Goal: Task Accomplishment & Management: Manage account settings

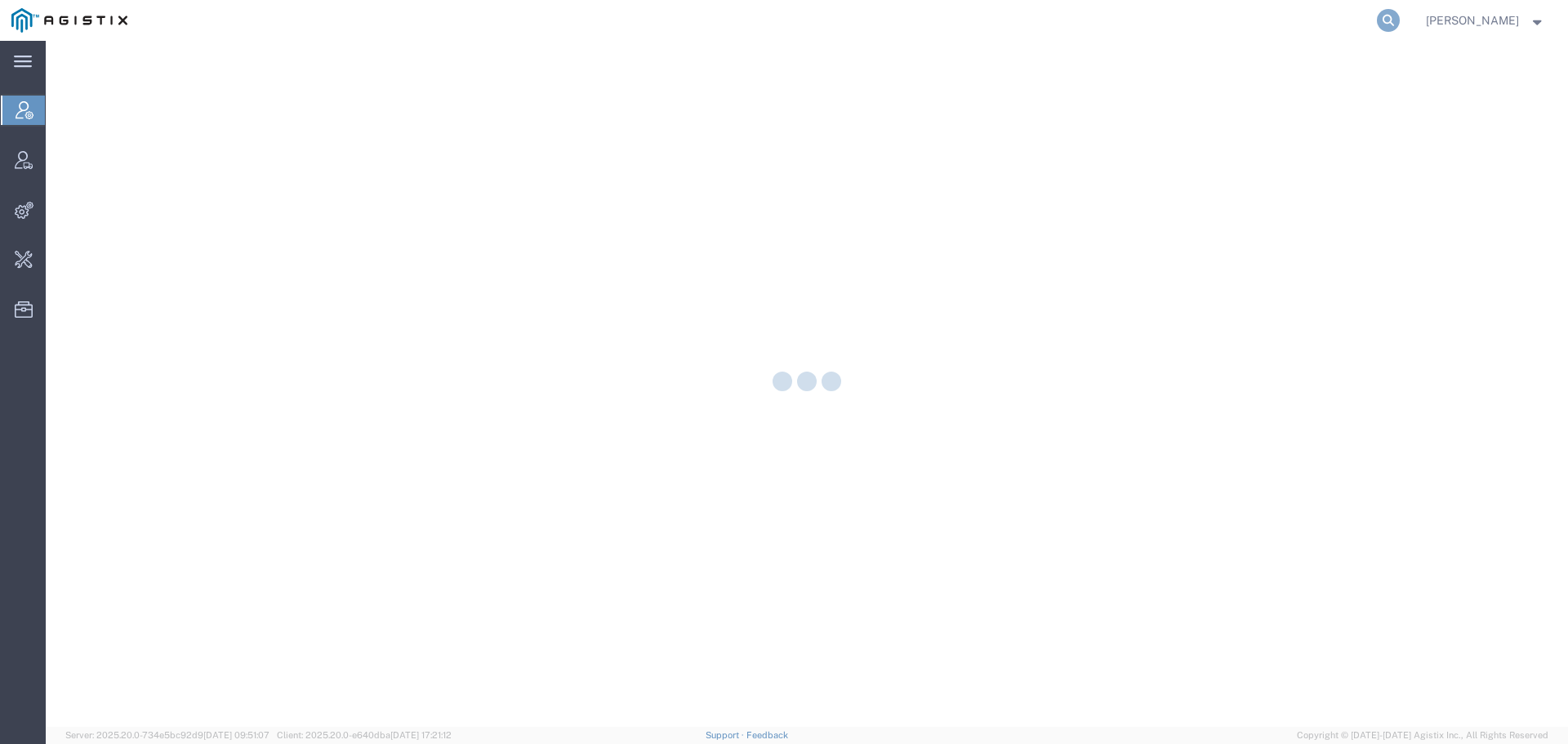
click at [1400, 17] on icon at bounding box center [1388, 20] width 23 height 23
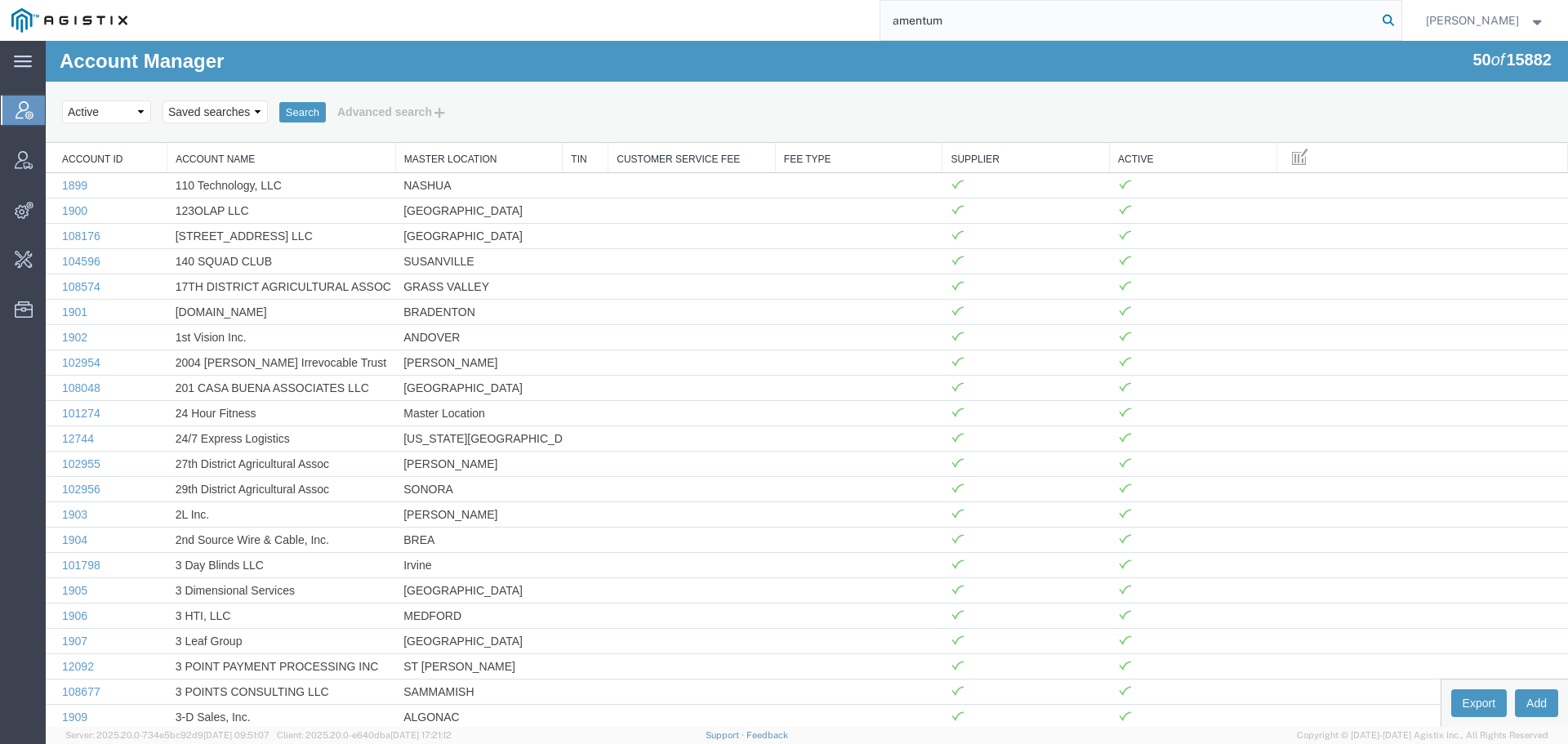
type input "amentum"
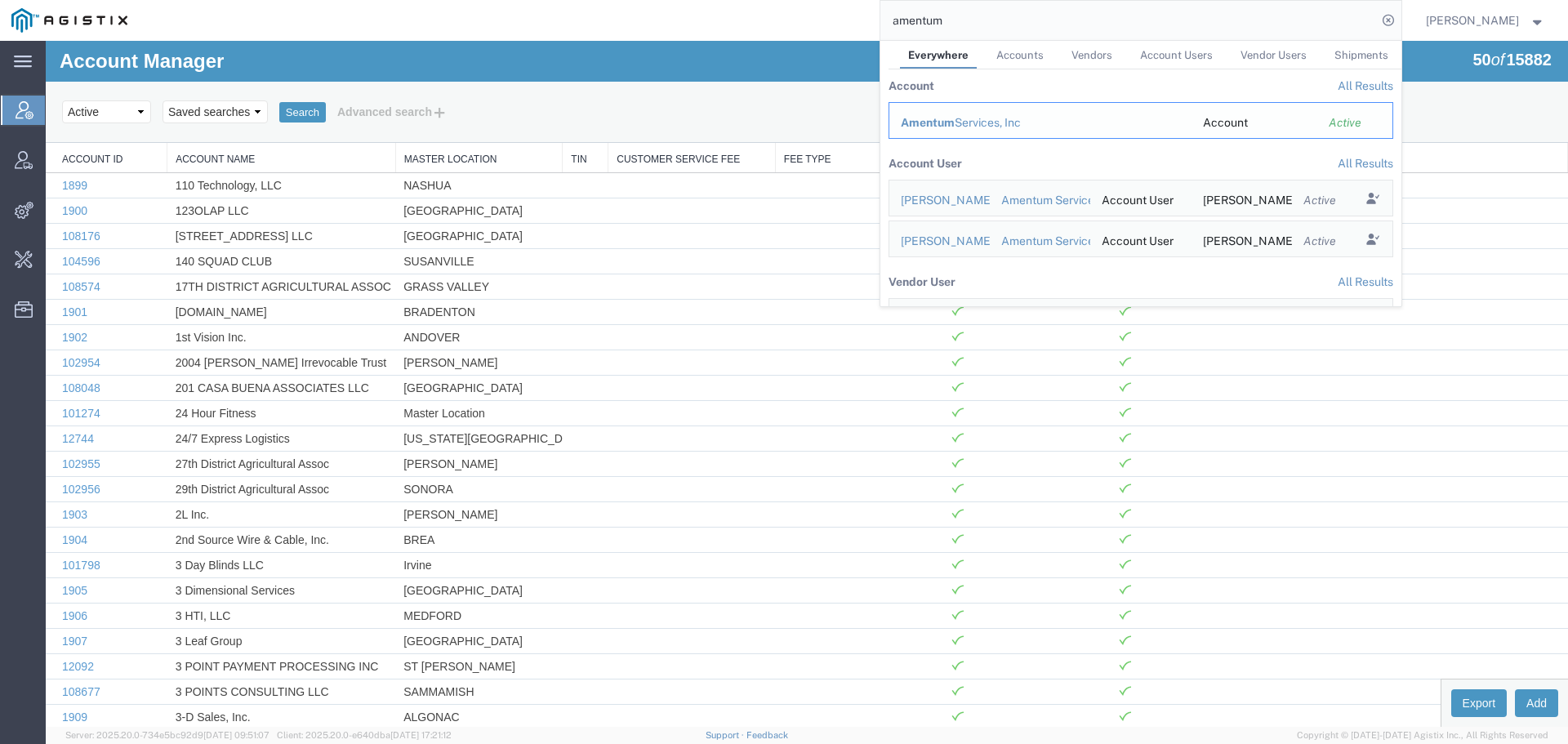
click at [945, 121] on span "Amentum" at bounding box center [927, 122] width 53 height 13
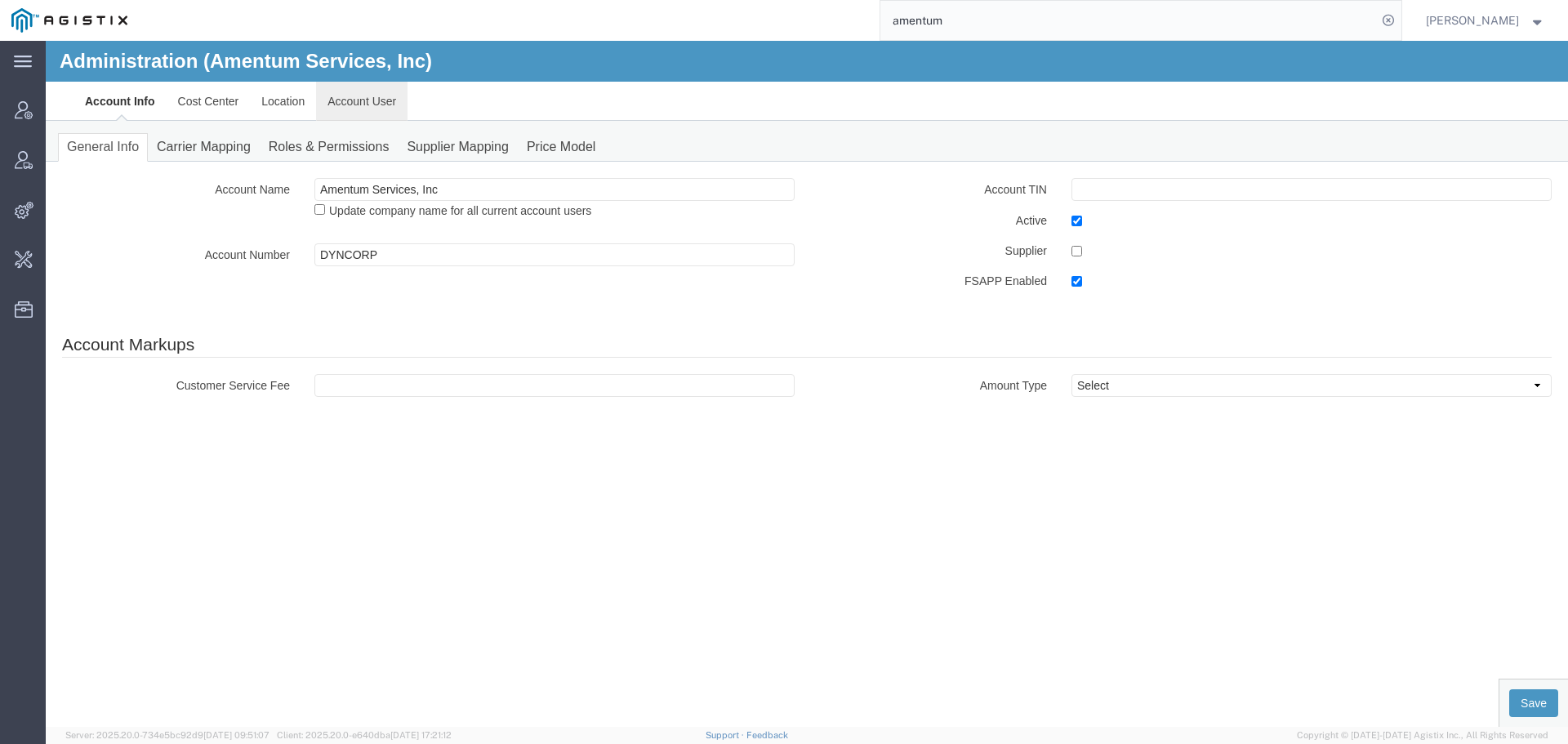
click at [356, 105] on link "Account User" at bounding box center [362, 101] width 91 height 40
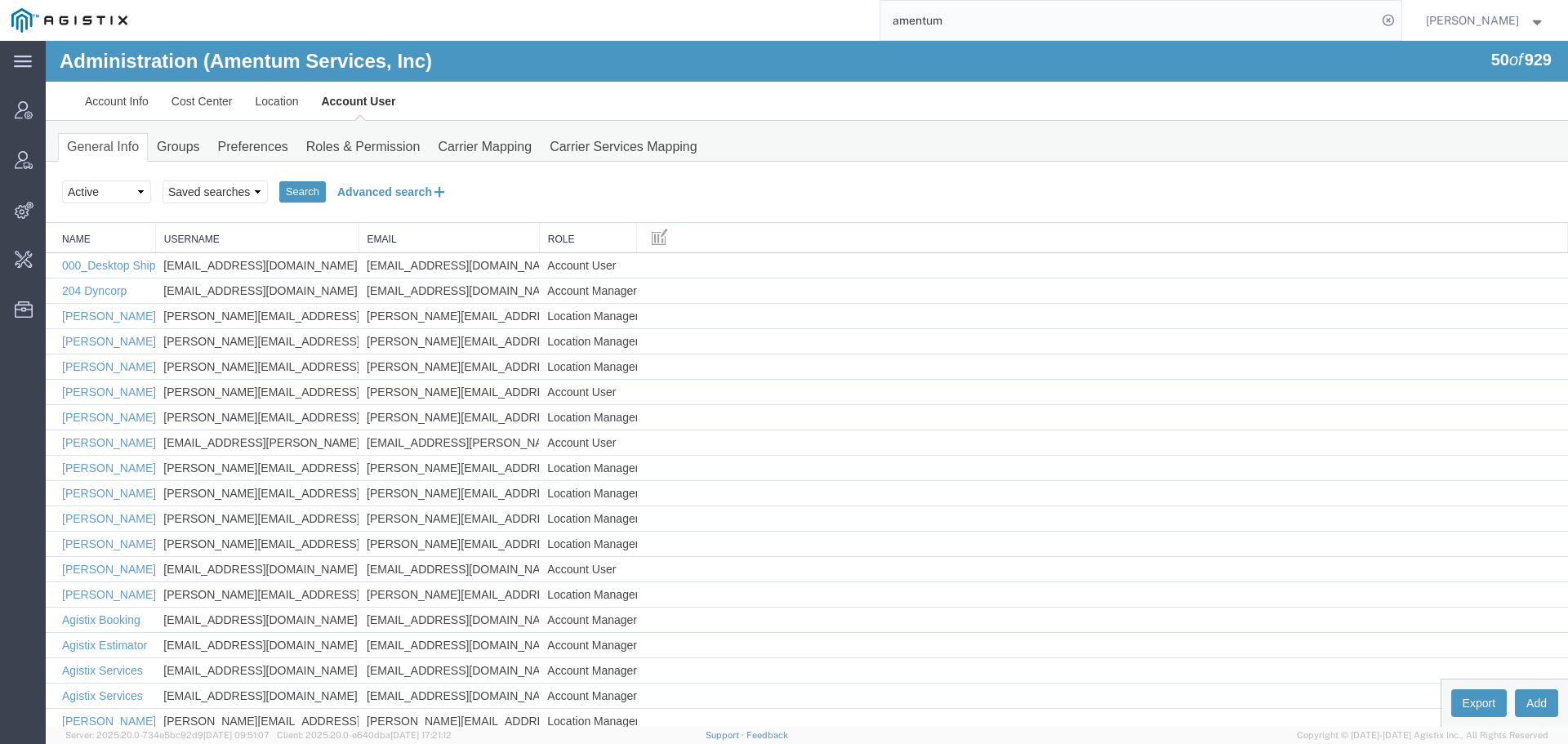
click at [390, 191] on button "Advanced search" at bounding box center [392, 192] width 133 height 28
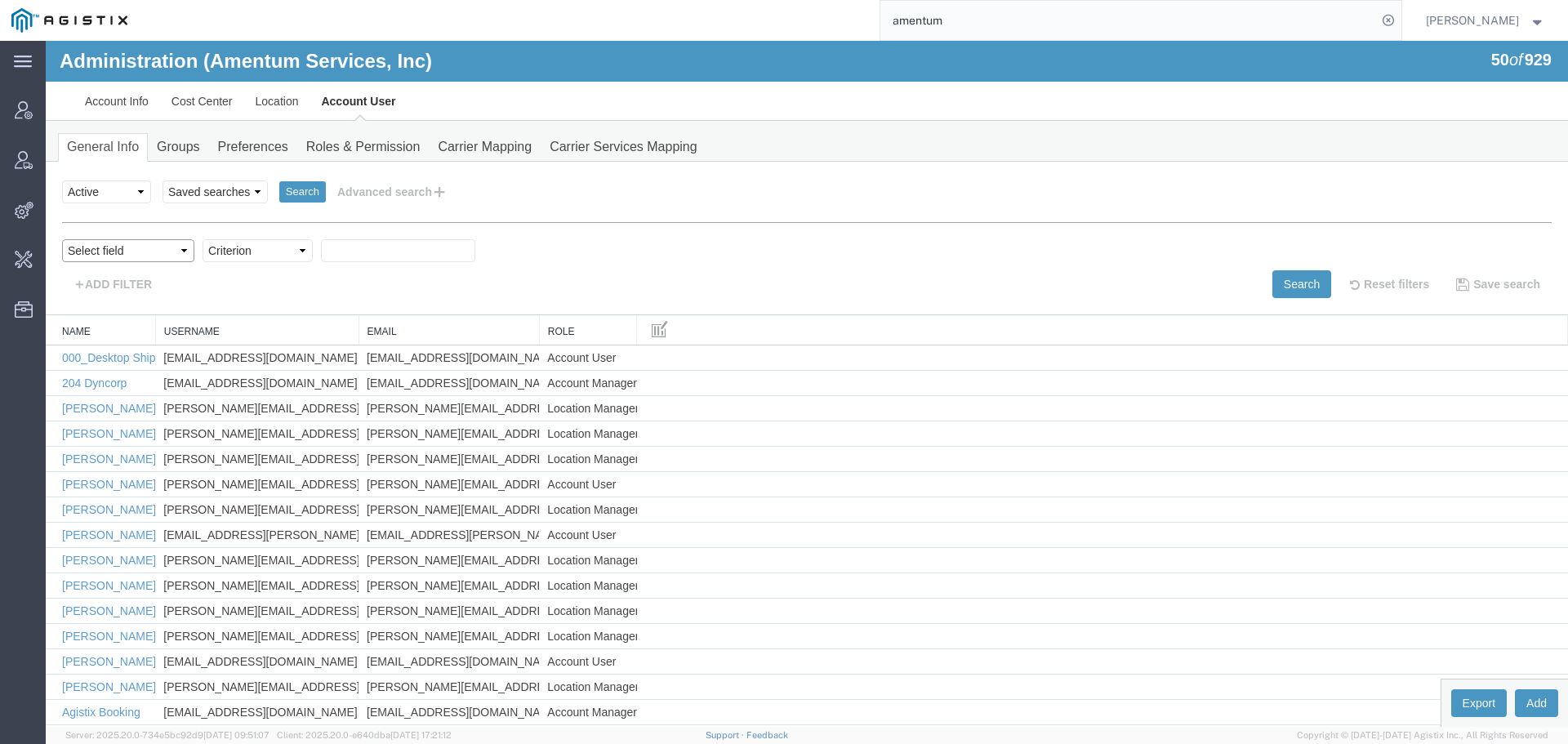
click at [107, 252] on select "Select field Cost Center Email Location Name Role Username" at bounding box center [129, 251] width 133 height 23
select select "personName"
click at [62, 240] on select "Select field Cost Center Email Location Name Role Username" at bounding box center [129, 251] width 133 height 23
drag, startPoint x: 238, startPoint y: 249, endPoint x: 239, endPoint y: 258, distance: 9.1
click at [238, 249] on select "Criterion contains does not contain is is blank is not blank starts with" at bounding box center [257, 251] width 110 height 23
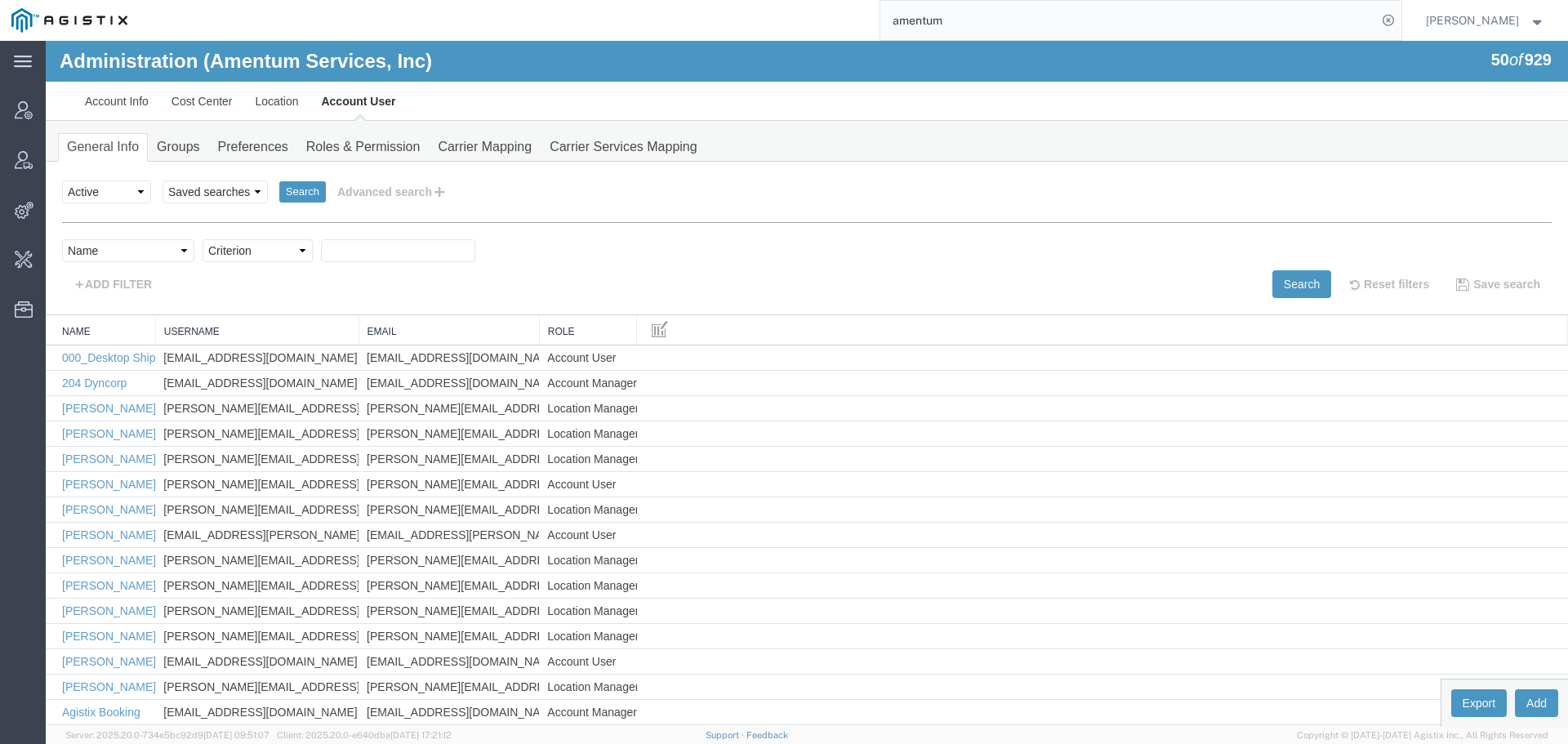
select select "contains"
click at [202, 240] on select "Criterion contains does not contain is is blank is not blank starts with" at bounding box center [257, 251] width 110 height 23
click at [359, 252] on input "text" at bounding box center [398, 251] width 155 height 23
type input "verona"
click at [1296, 280] on button "Search" at bounding box center [1302, 284] width 58 height 28
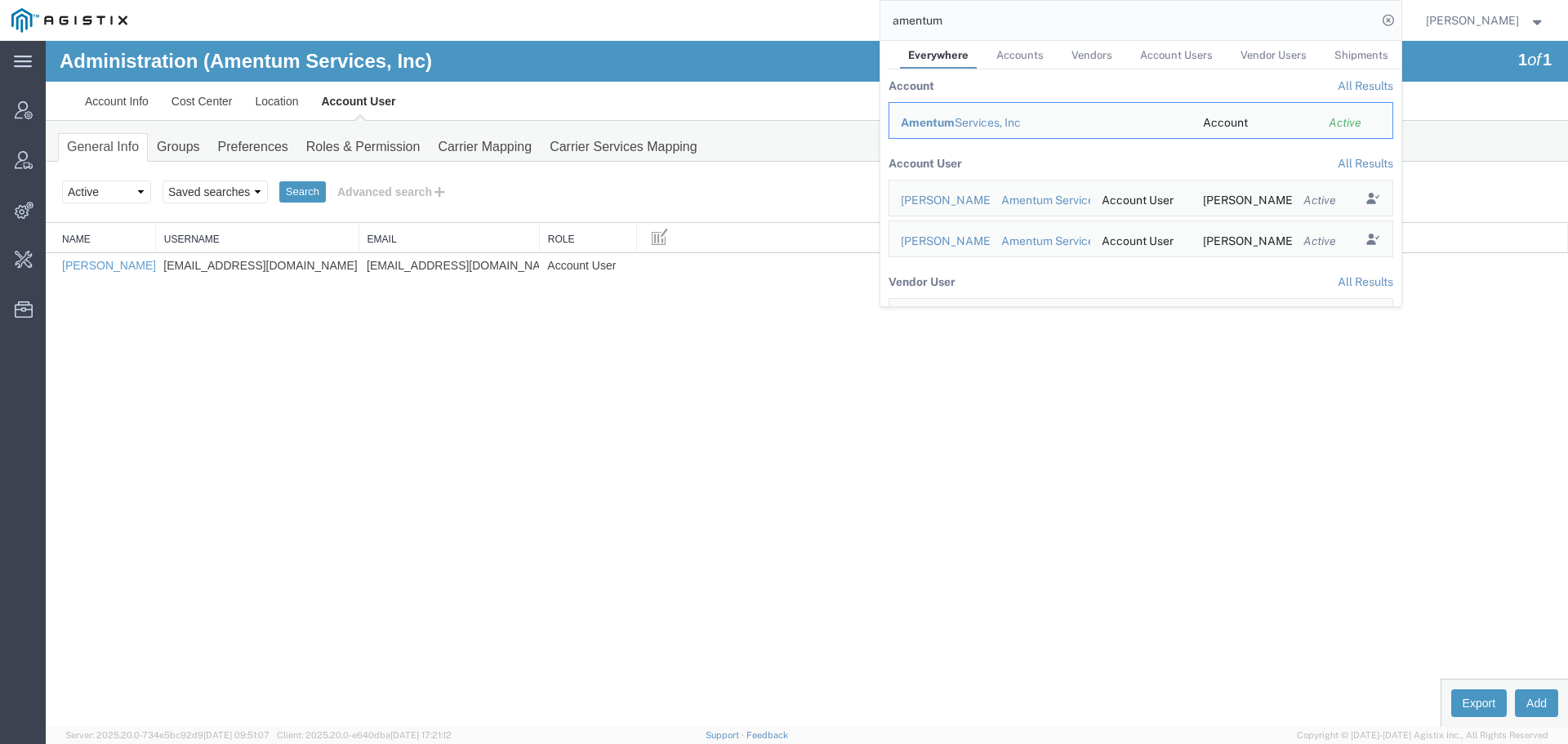
drag, startPoint x: 1069, startPoint y: 21, endPoint x: 795, endPoint y: 21, distance: 274.0
click at [807, 21] on div "amentum Everywhere Accounts Vendors Account Users Vendor Users Shipments Accoun…" at bounding box center [770, 20] width 1263 height 41
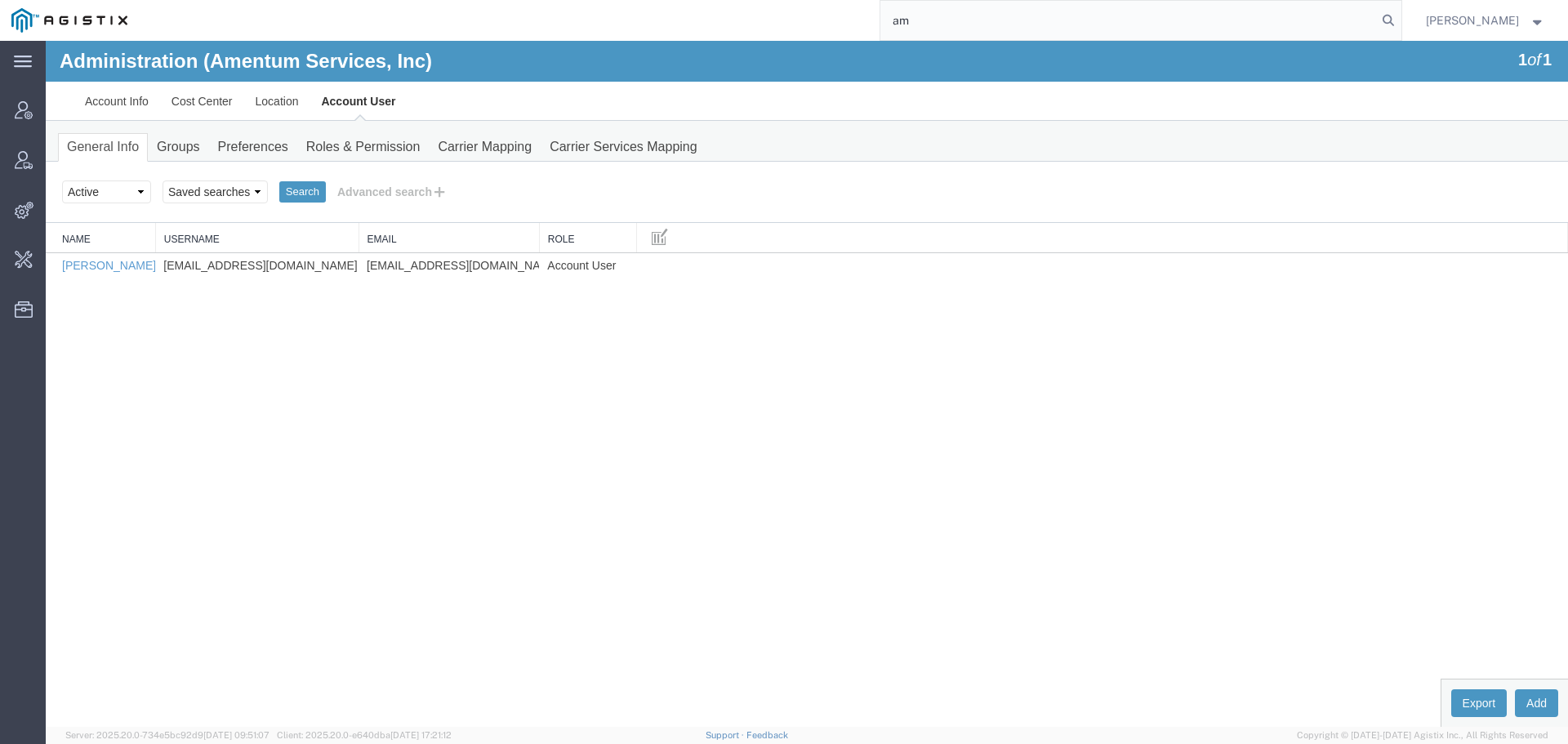
type input "a"
click at [86, 265] on link "Verona Brown" at bounding box center [109, 265] width 94 height 13
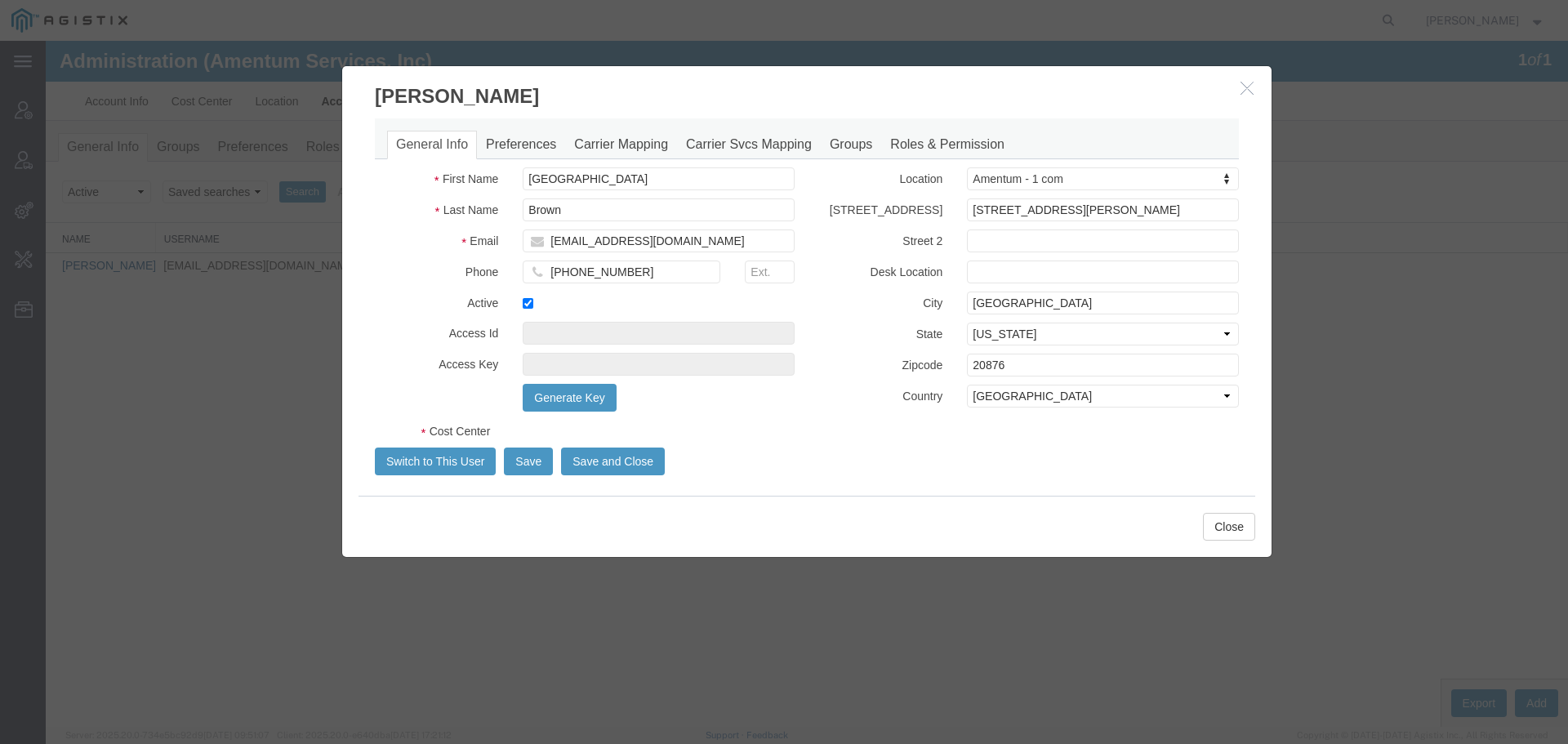
select select "COSTCENTER"
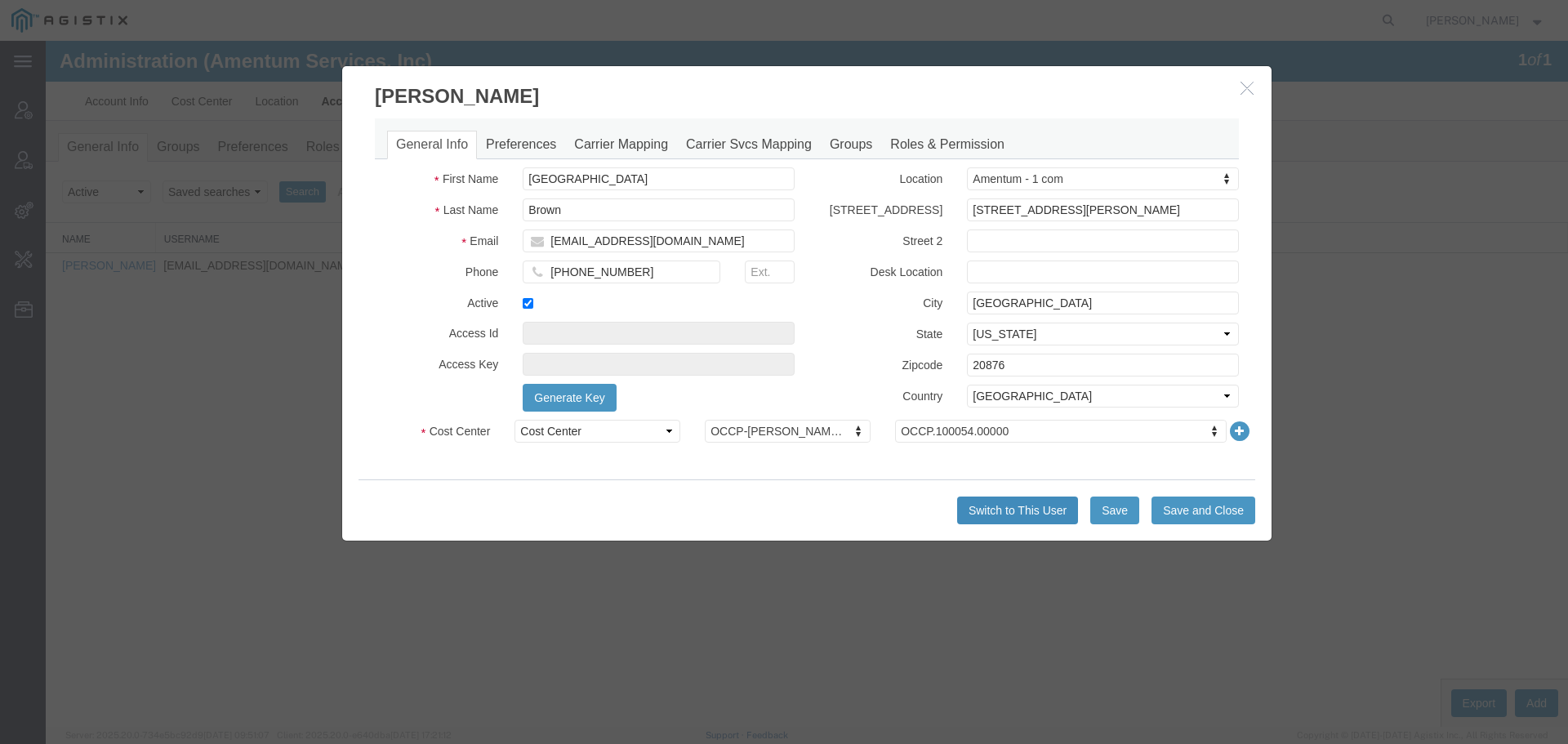
click at [1039, 509] on button "Switch to This User" at bounding box center [1017, 510] width 121 height 28
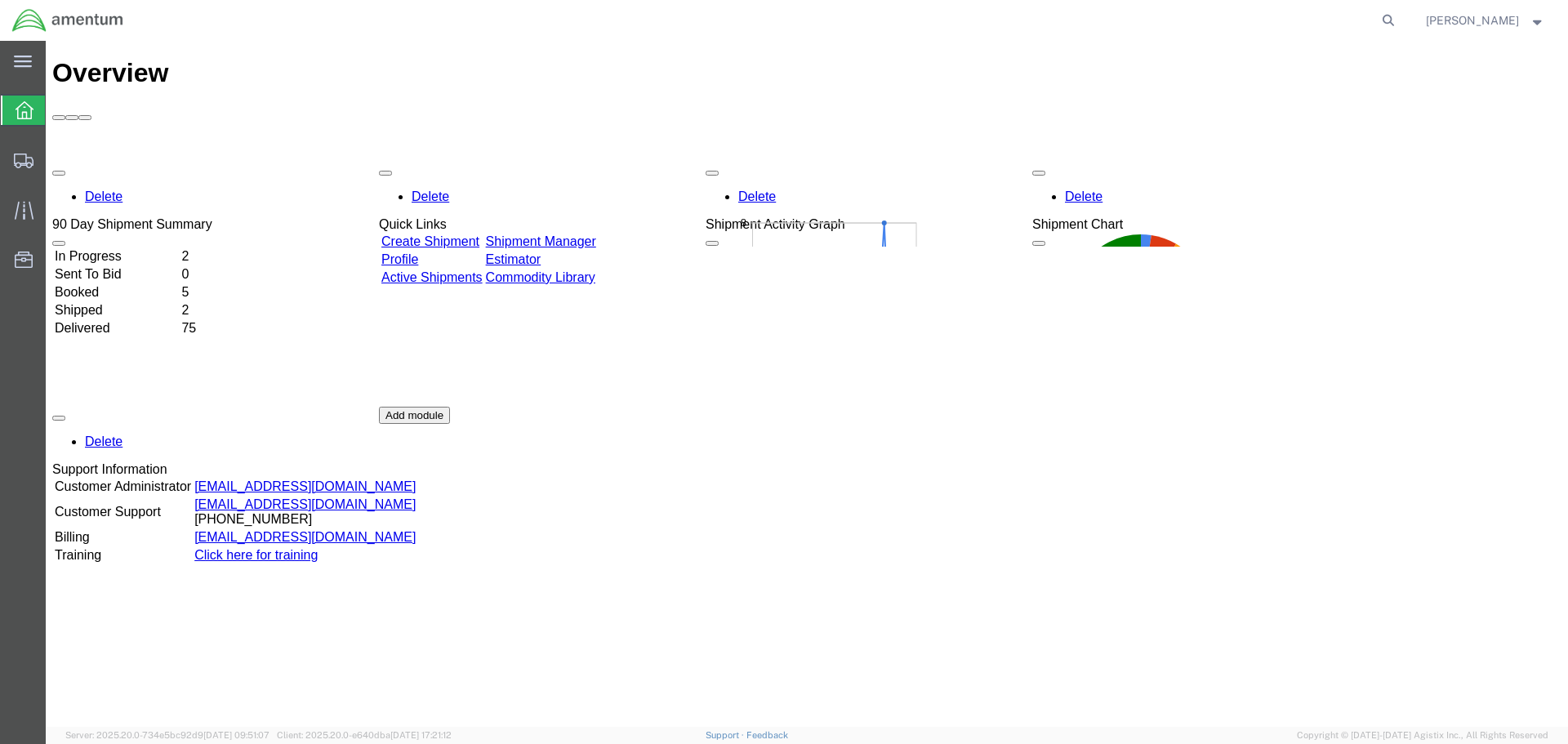
click at [1463, 25] on span "Verona Brown" at bounding box center [1473, 21] width 93 height 18
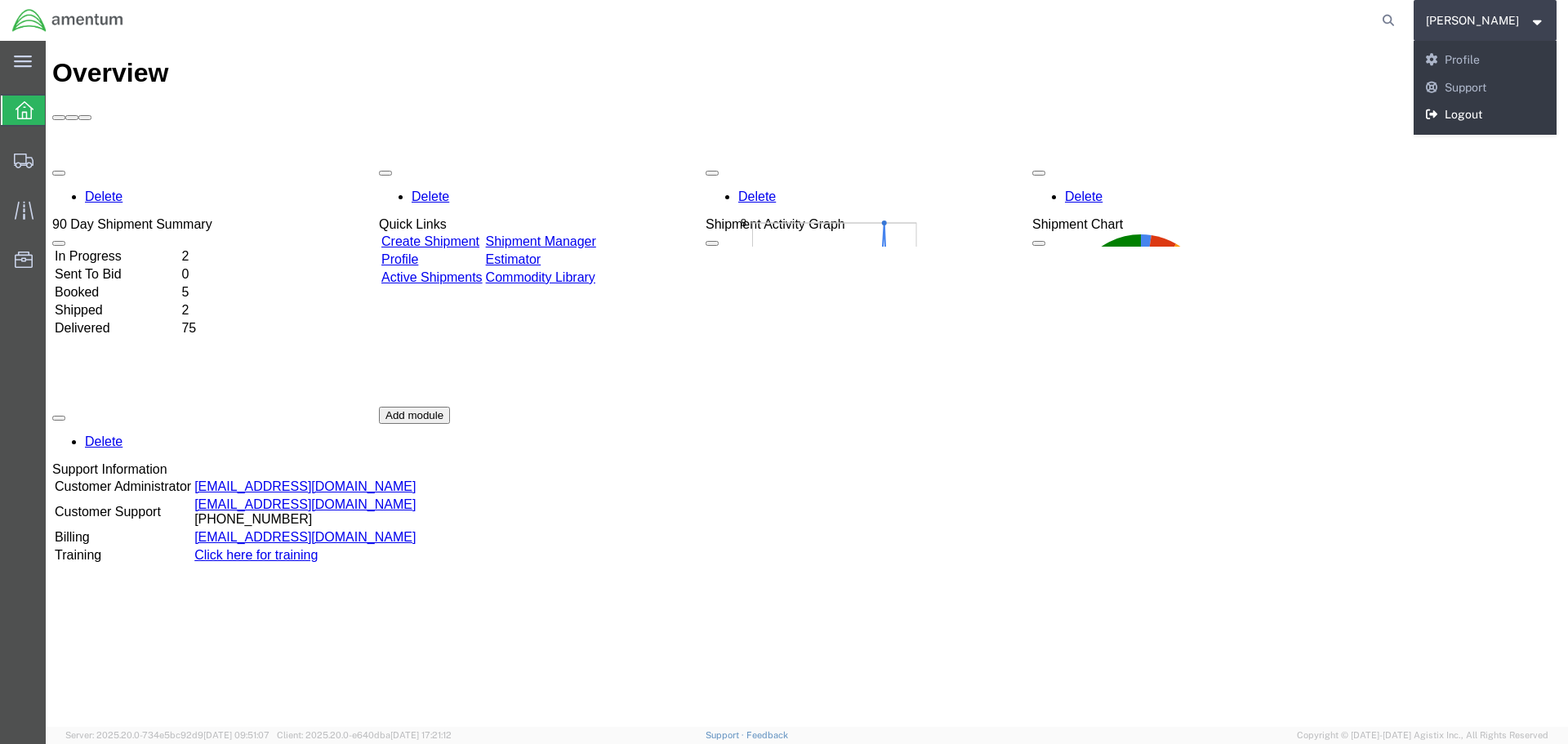
click at [1485, 120] on link "Logout" at bounding box center [1485, 115] width 144 height 28
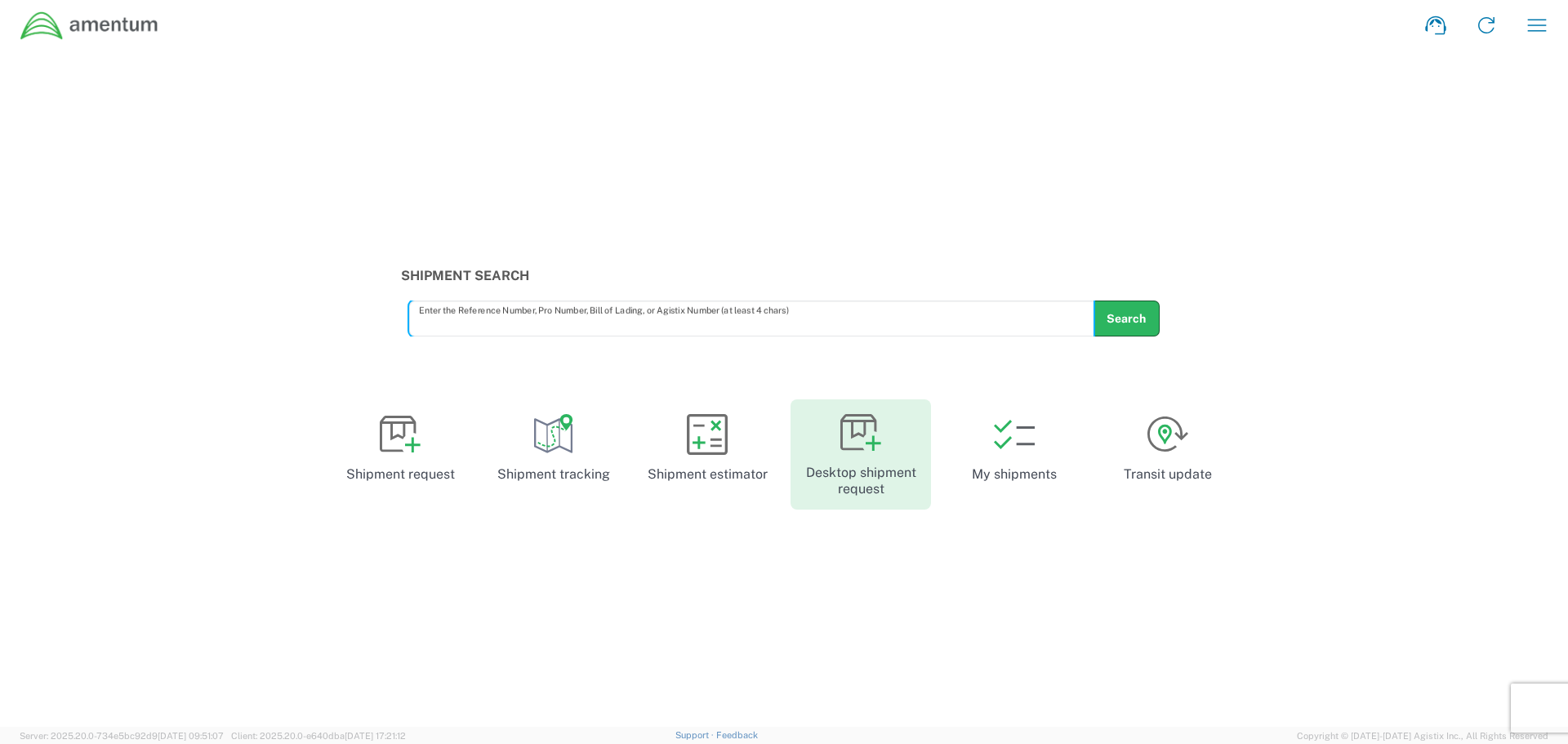
click at [868, 448] on icon at bounding box center [860, 432] width 41 height 41
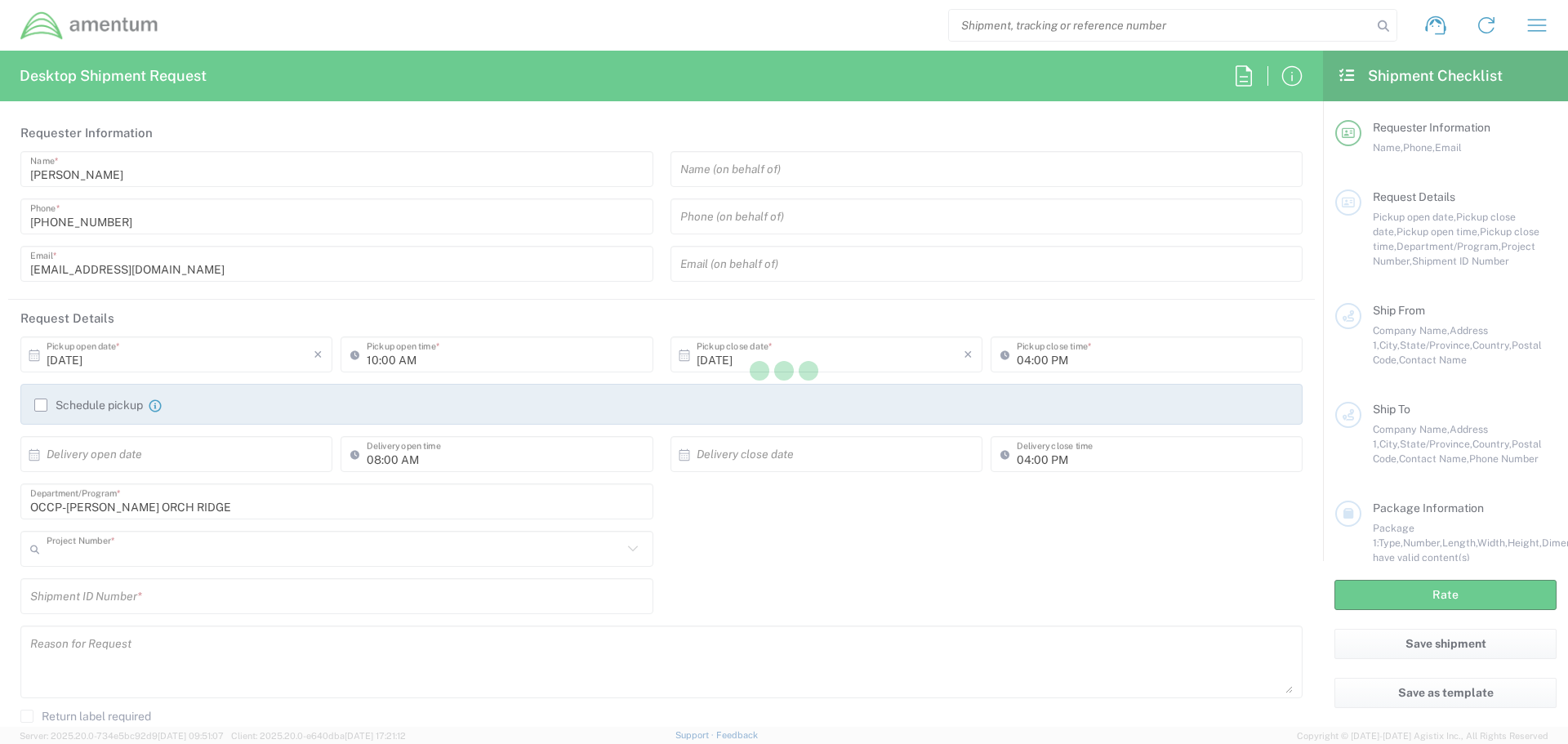
type input "OCCP.100054.00000"
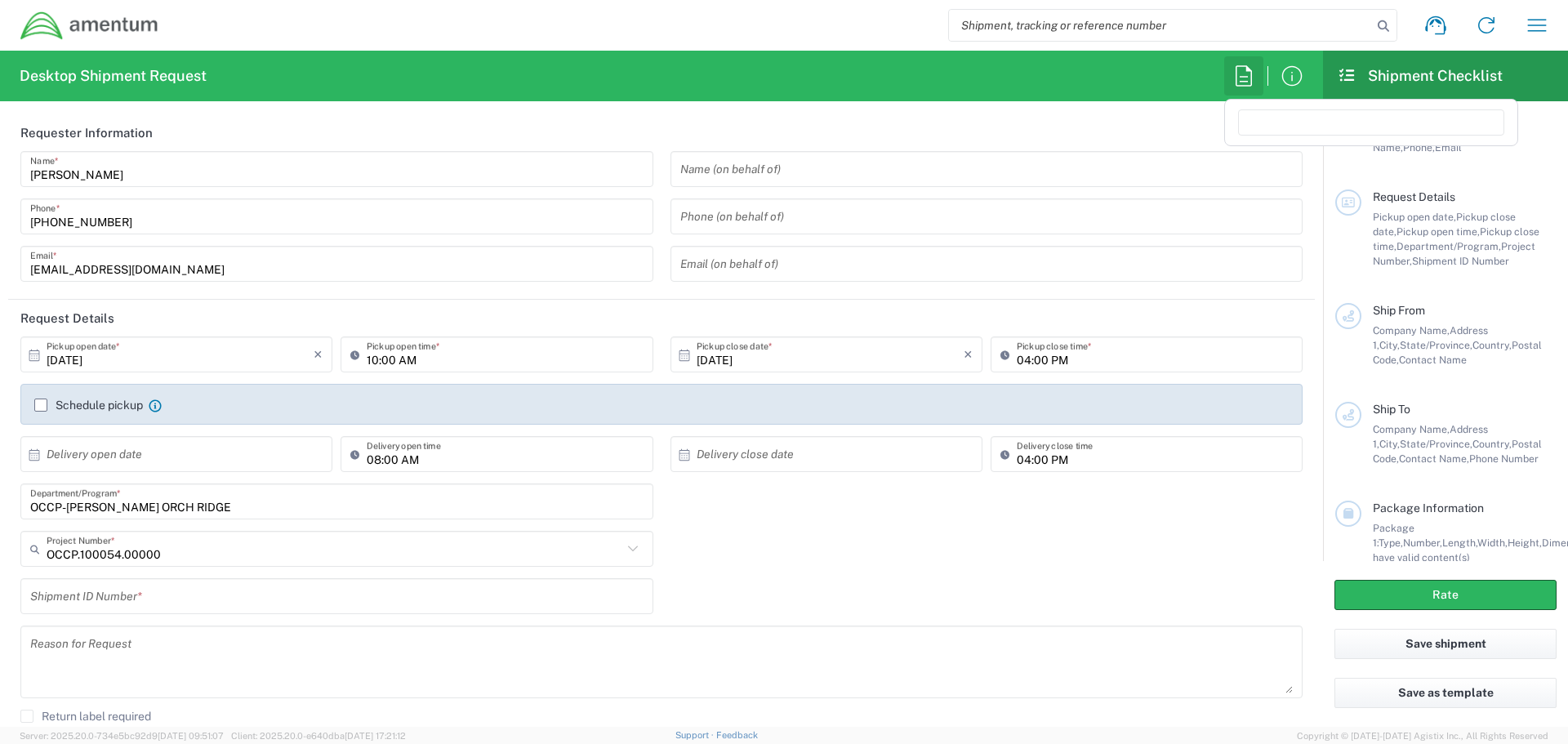
click at [1238, 79] on icon "button" at bounding box center [1243, 75] width 26 height 26
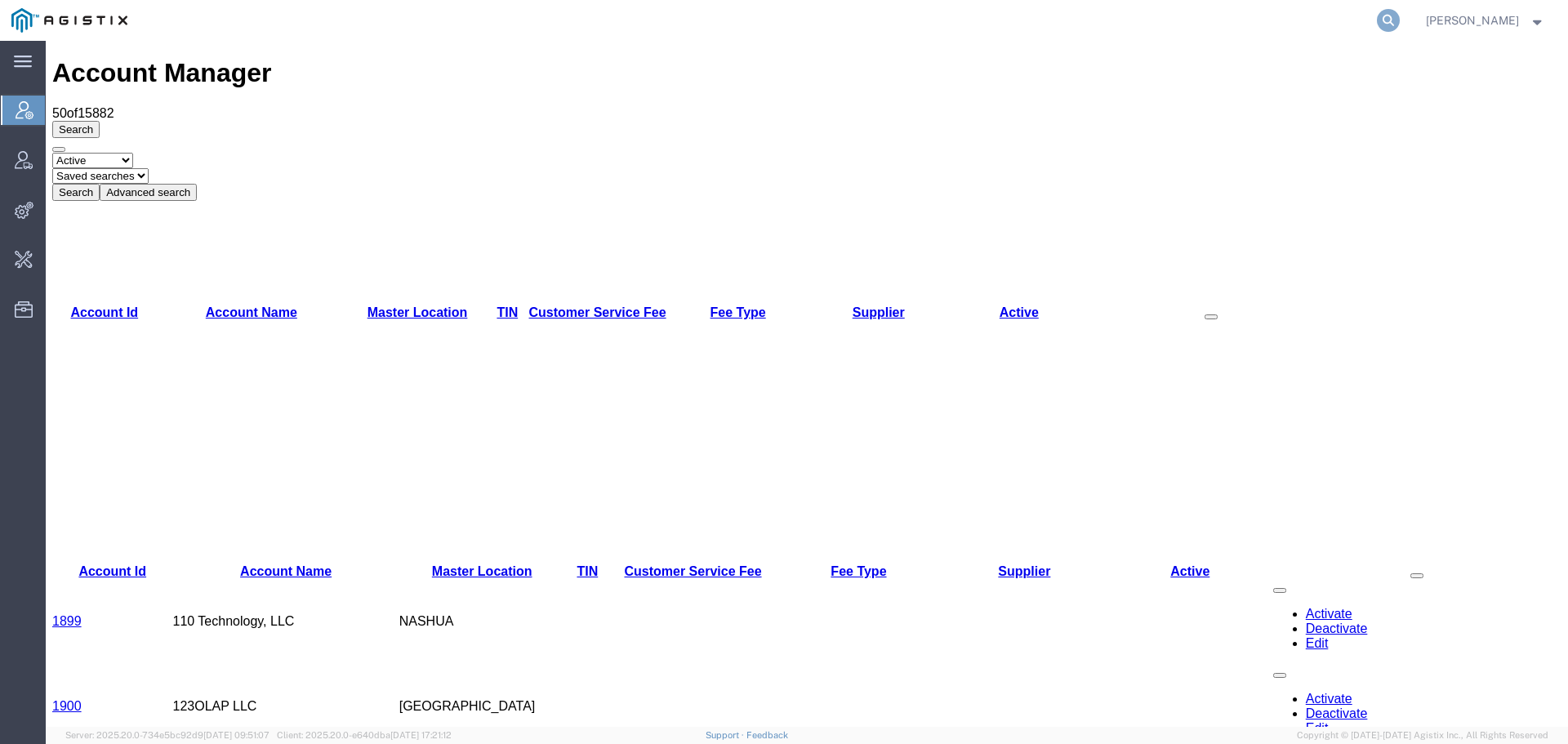
click at [1400, 19] on icon at bounding box center [1388, 20] width 23 height 23
click at [1056, 29] on input "search" at bounding box center [1128, 21] width 496 height 40
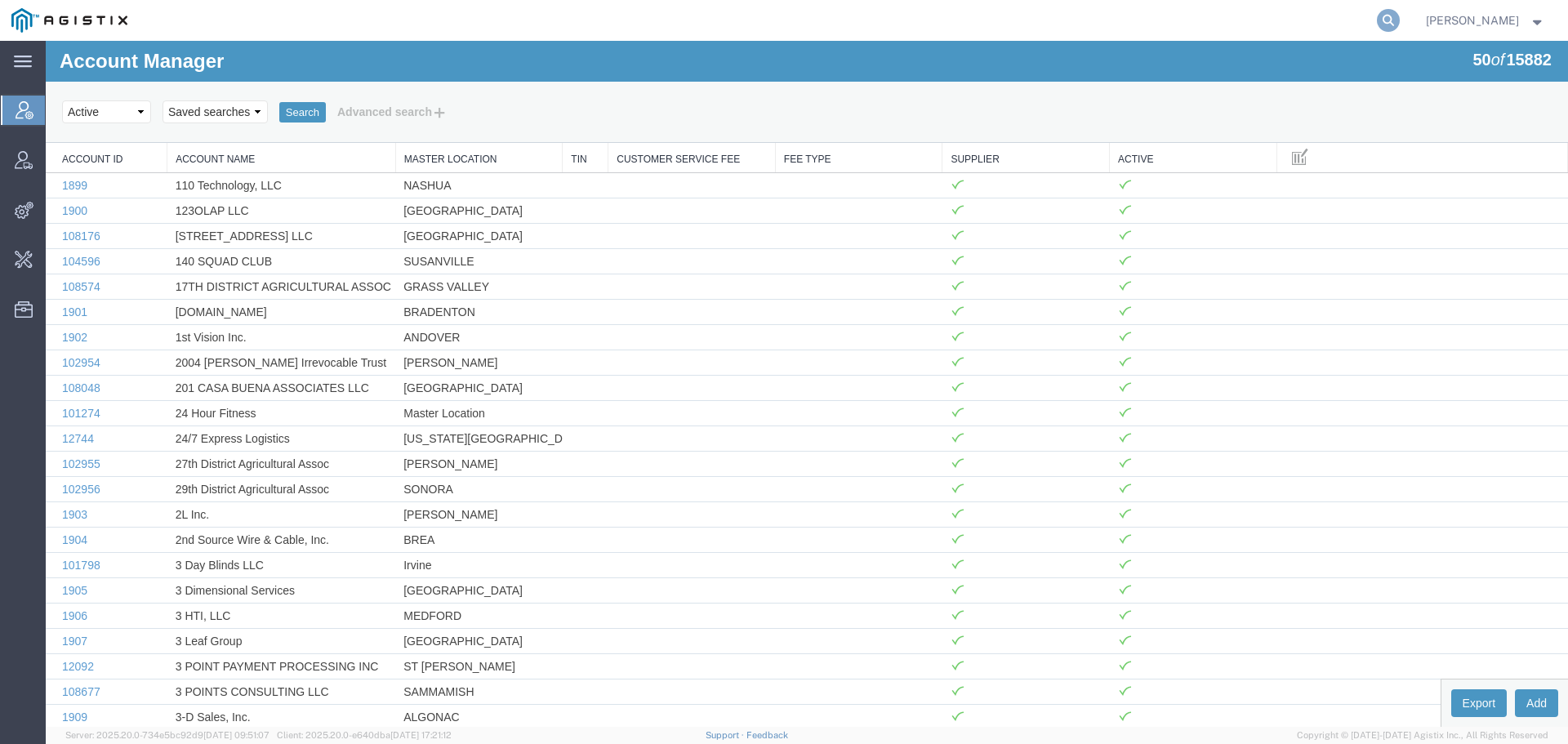
click at [1400, 21] on icon at bounding box center [1388, 20] width 23 height 23
type input "a"
type input "b"
type input "agistix@pge"
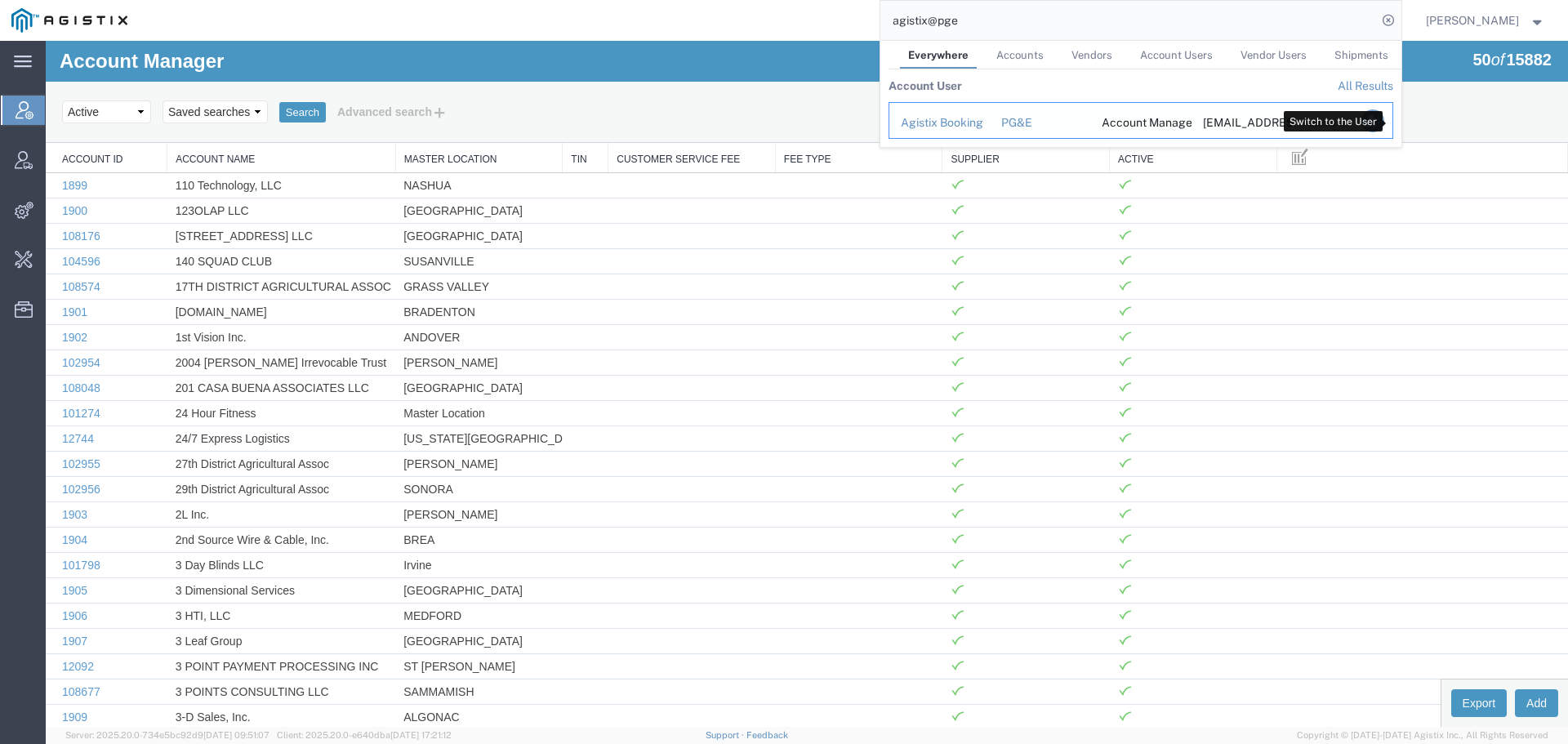
click at [1384, 123] on icon "Search Results" at bounding box center [1372, 120] width 23 height 23
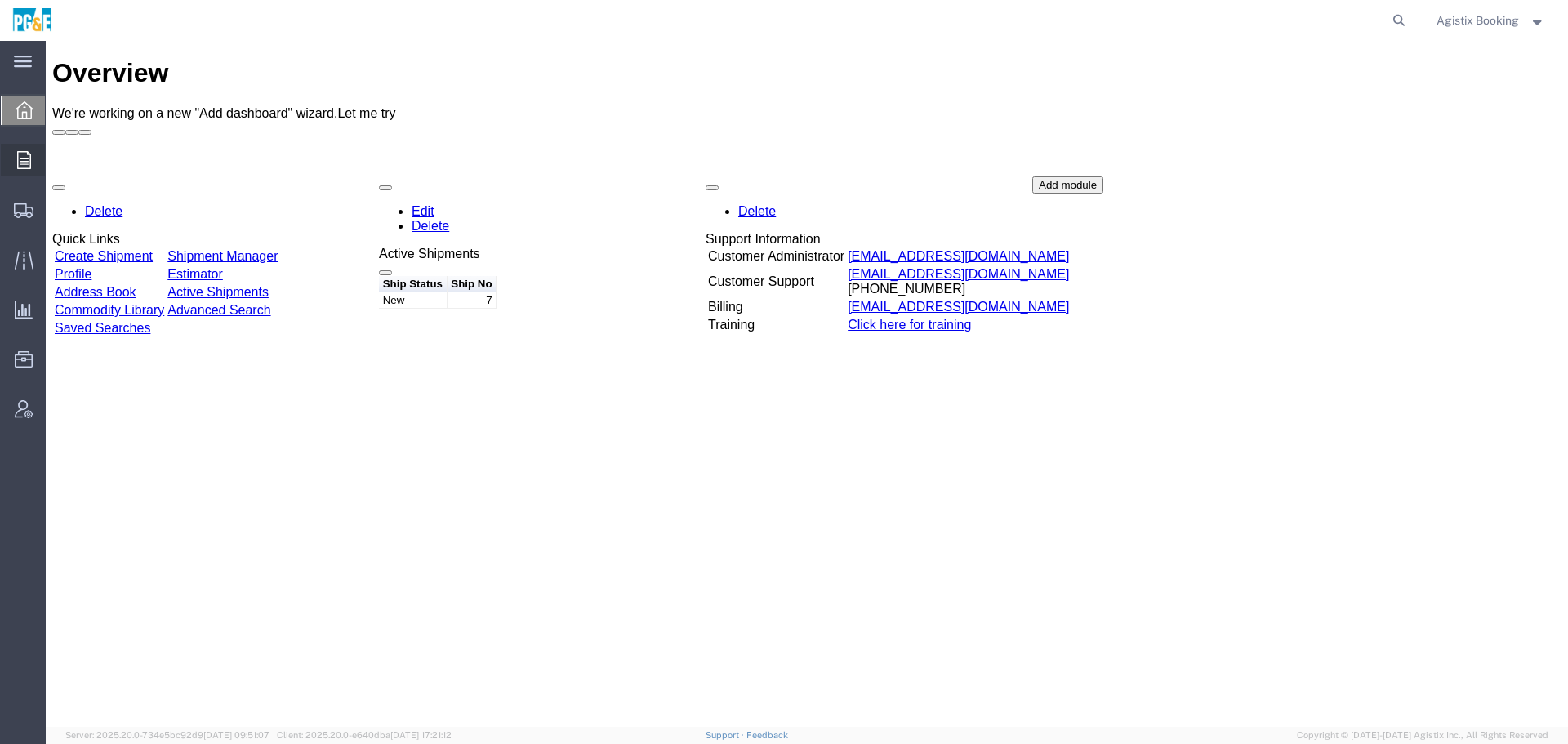
click at [0, 0] on span "Order Manager" at bounding box center [0, 0] width 0 height 0
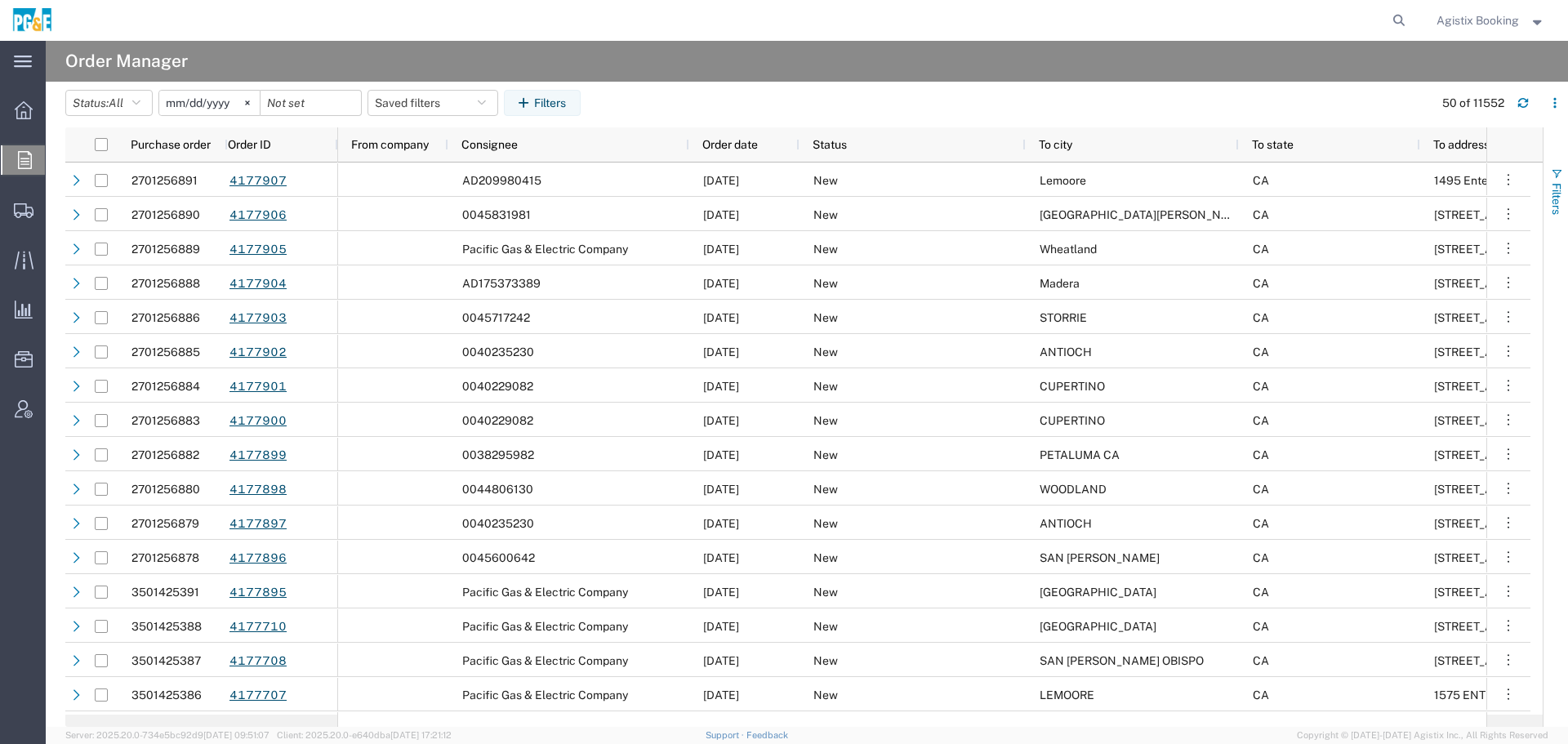
click at [1561, 196] on span "Filters" at bounding box center [1556, 199] width 13 height 32
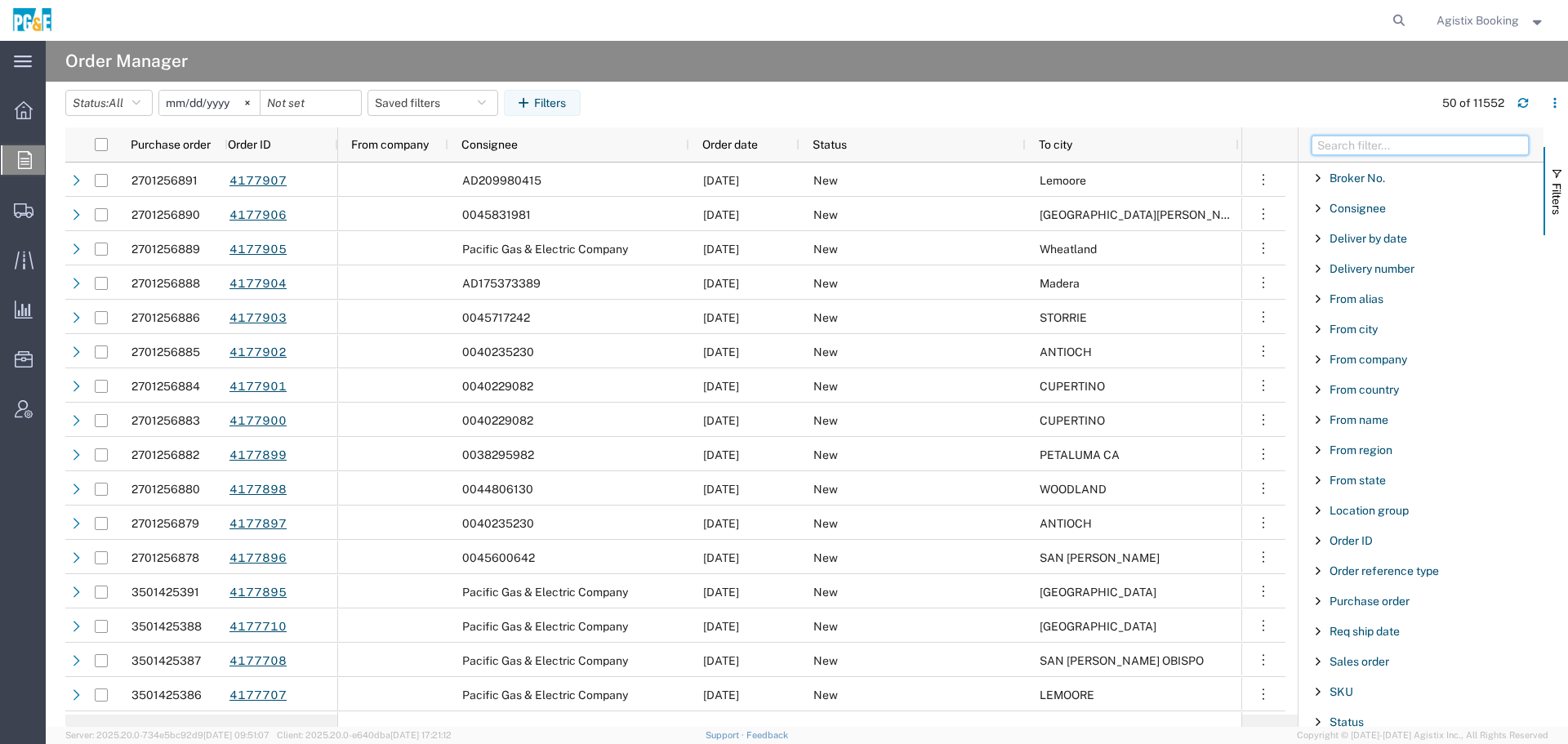
click at [1343, 139] on input "Filter Columns Input" at bounding box center [1419, 146] width 217 height 20
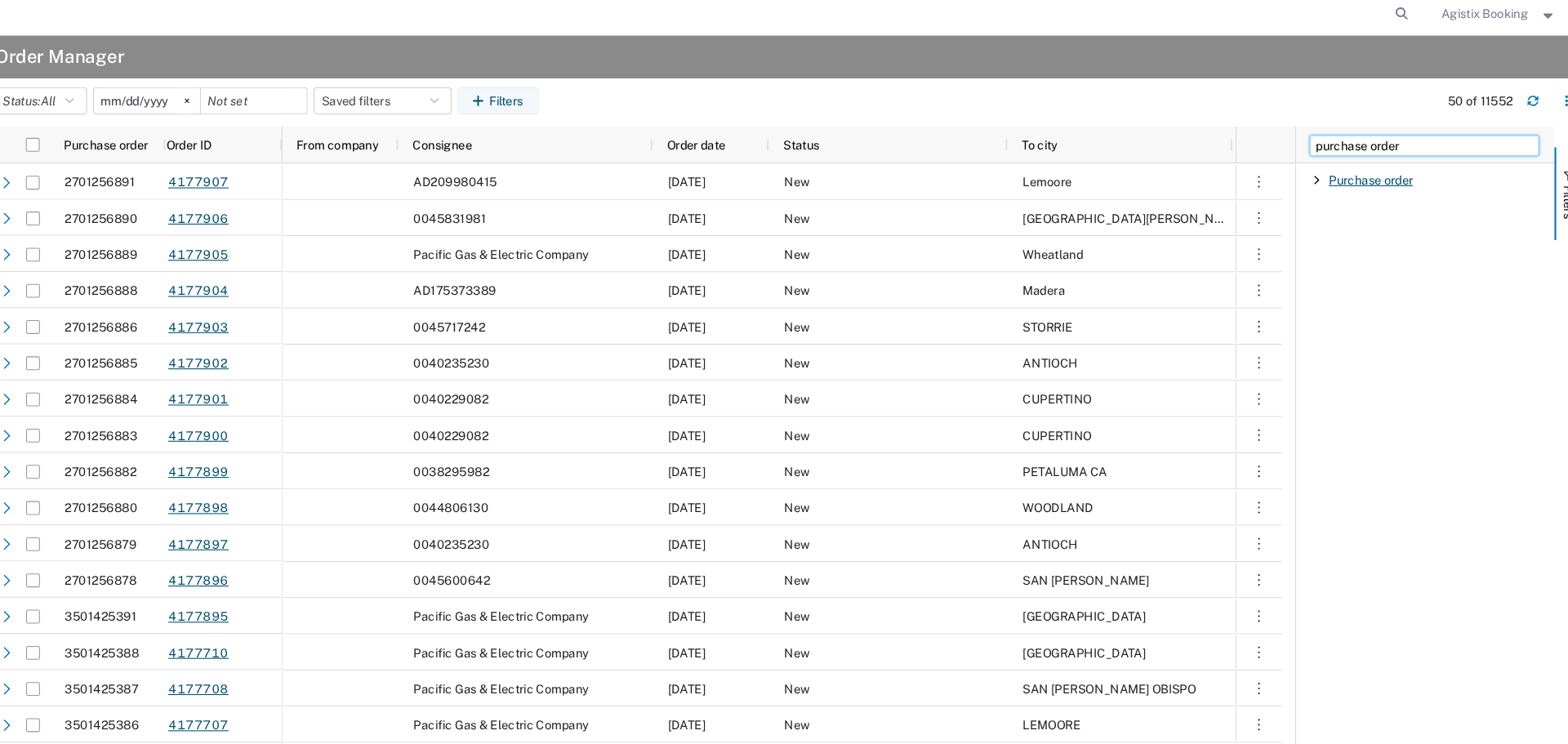
type input "purchase order"
click at [1380, 177] on span "Purchase order" at bounding box center [1369, 177] width 80 height 13
drag, startPoint x: 1382, startPoint y: 252, endPoint x: 1374, endPoint y: 266, distance: 16.1
click at [1381, 253] on input "Filter Value" at bounding box center [1426, 247] width 214 height 20
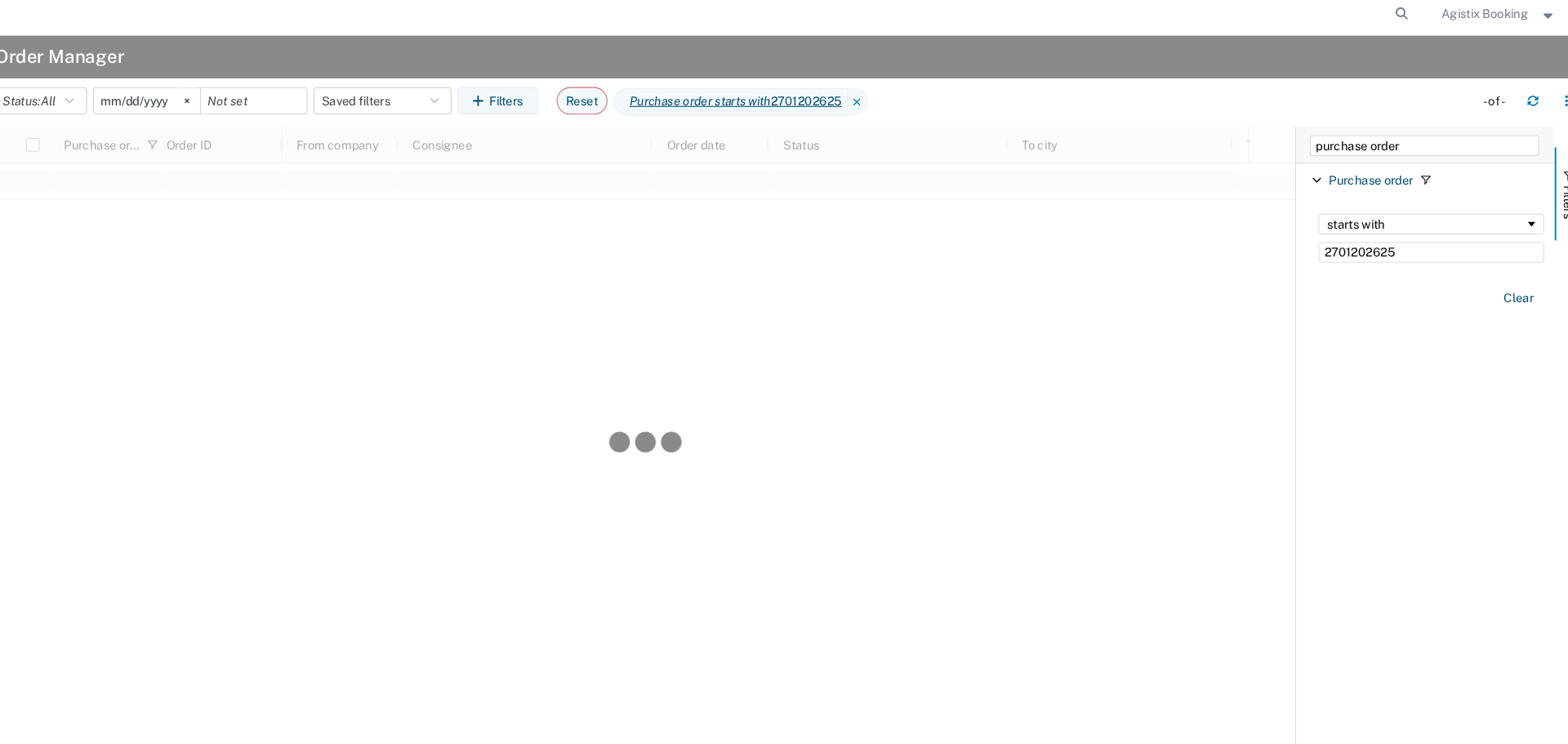
drag, startPoint x: 1328, startPoint y: 249, endPoint x: 1351, endPoint y: 259, distance: 25.1
click at [1328, 249] on input "2701202625" at bounding box center [1426, 247] width 214 height 20
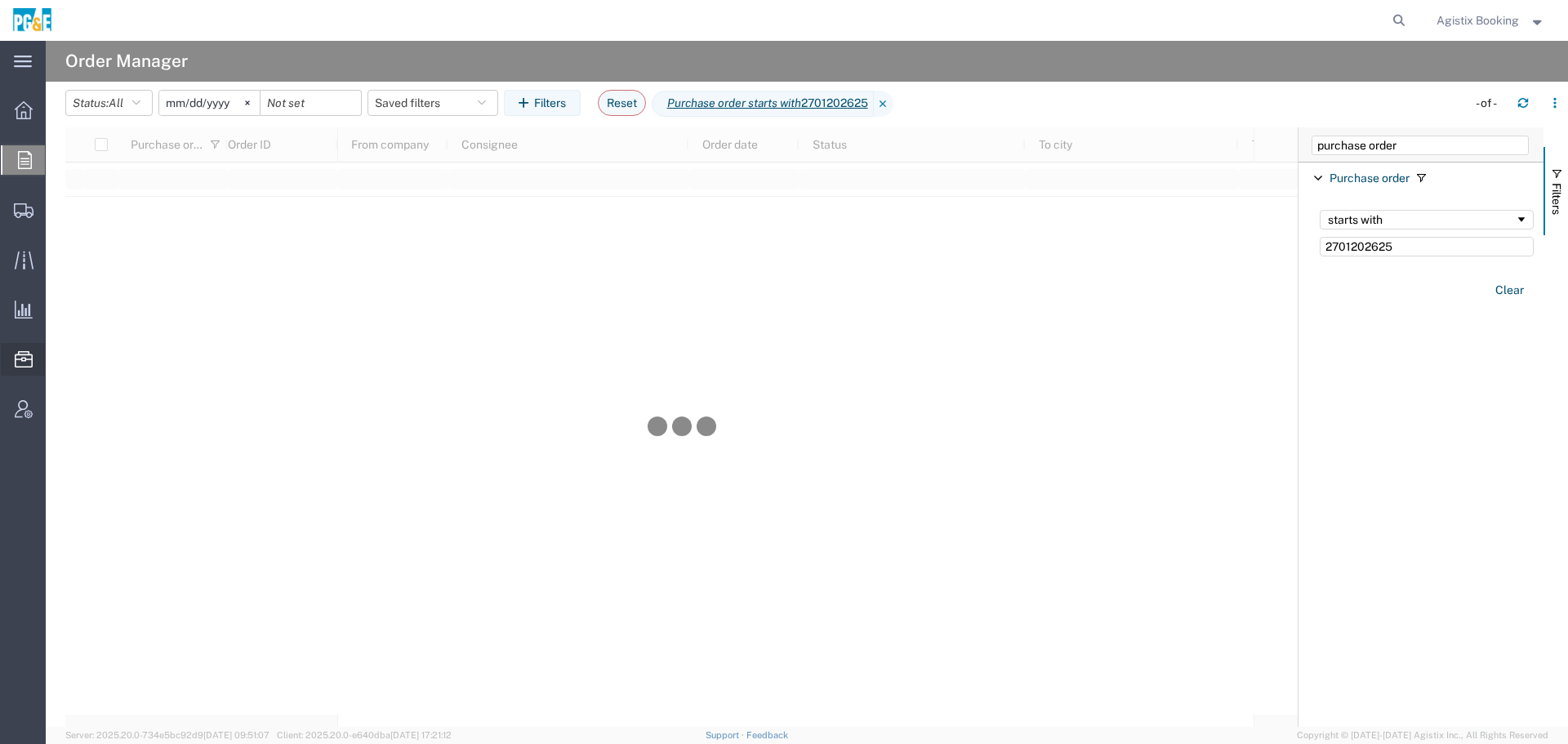
type input "2701202625"
drag, startPoint x: 228, startPoint y: 98, endPoint x: 230, endPoint y: 107, distance: 9.2
click at [228, 98] on input "2025-09-10" at bounding box center [209, 103] width 100 height 25
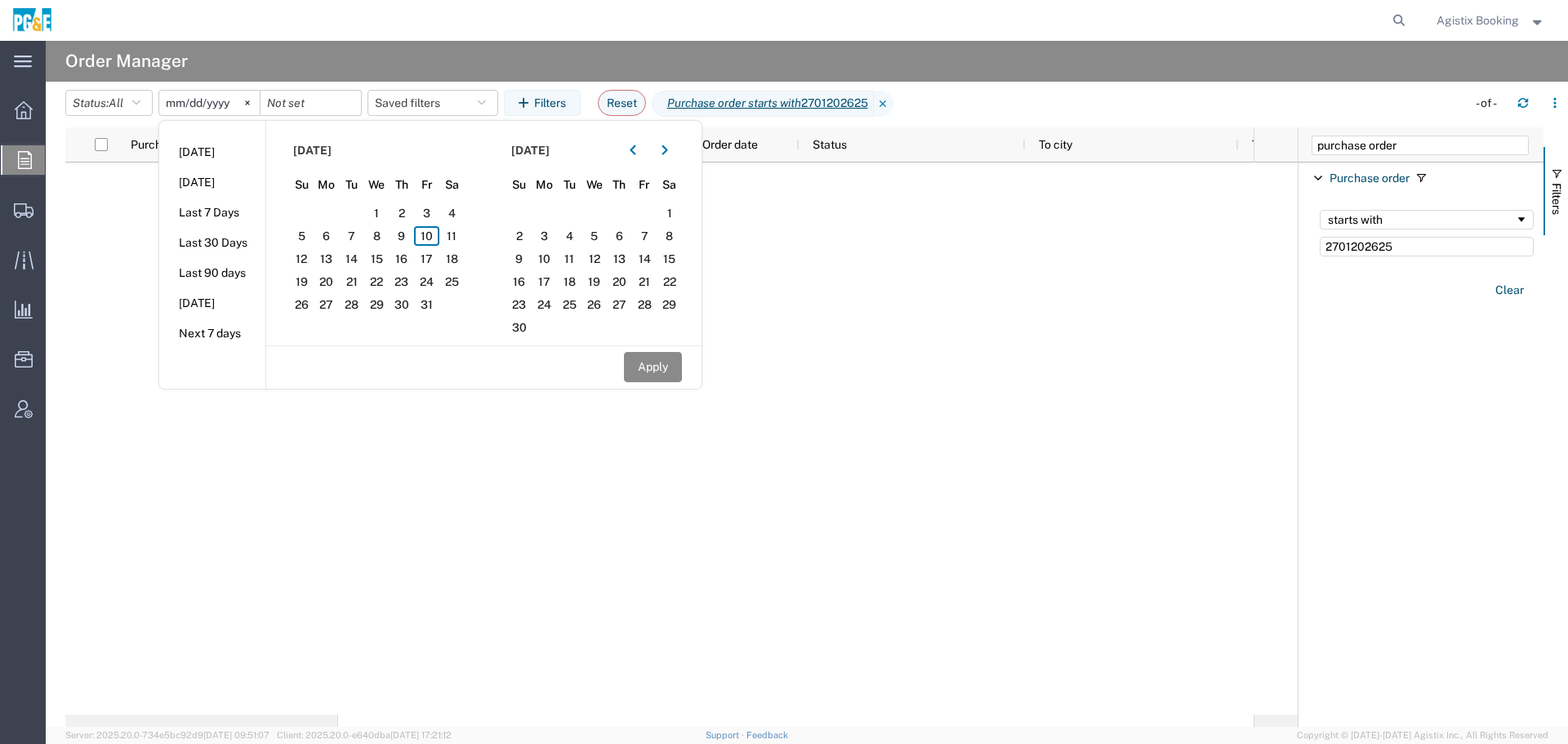
type input "200000-09-10"
click at [659, 366] on button "Apply" at bounding box center [653, 367] width 58 height 31
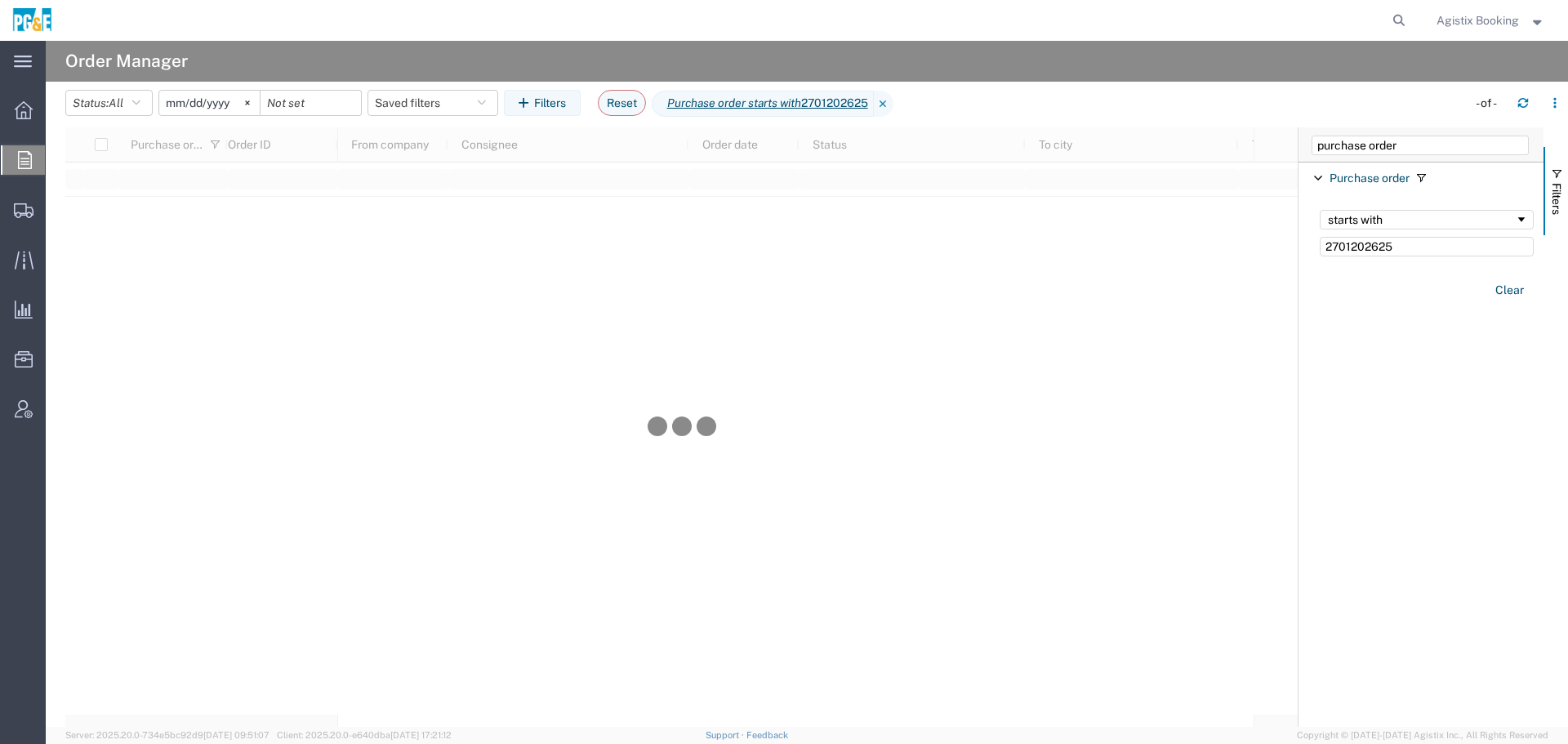
click at [225, 99] on input "2025-09-09" at bounding box center [209, 103] width 100 height 25
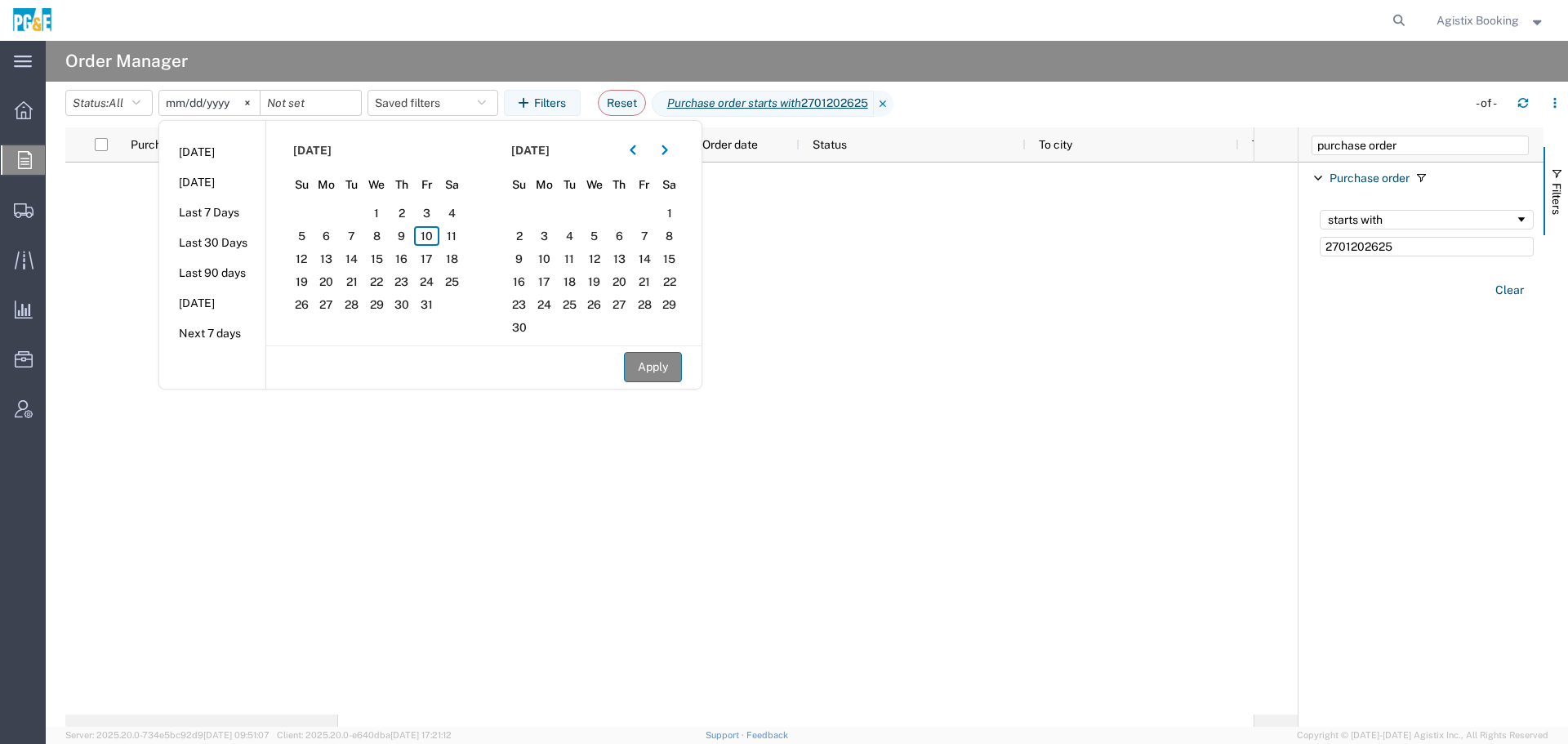
click at [658, 362] on button "Apply" at bounding box center [653, 367] width 58 height 31
type input "2024-09-08"
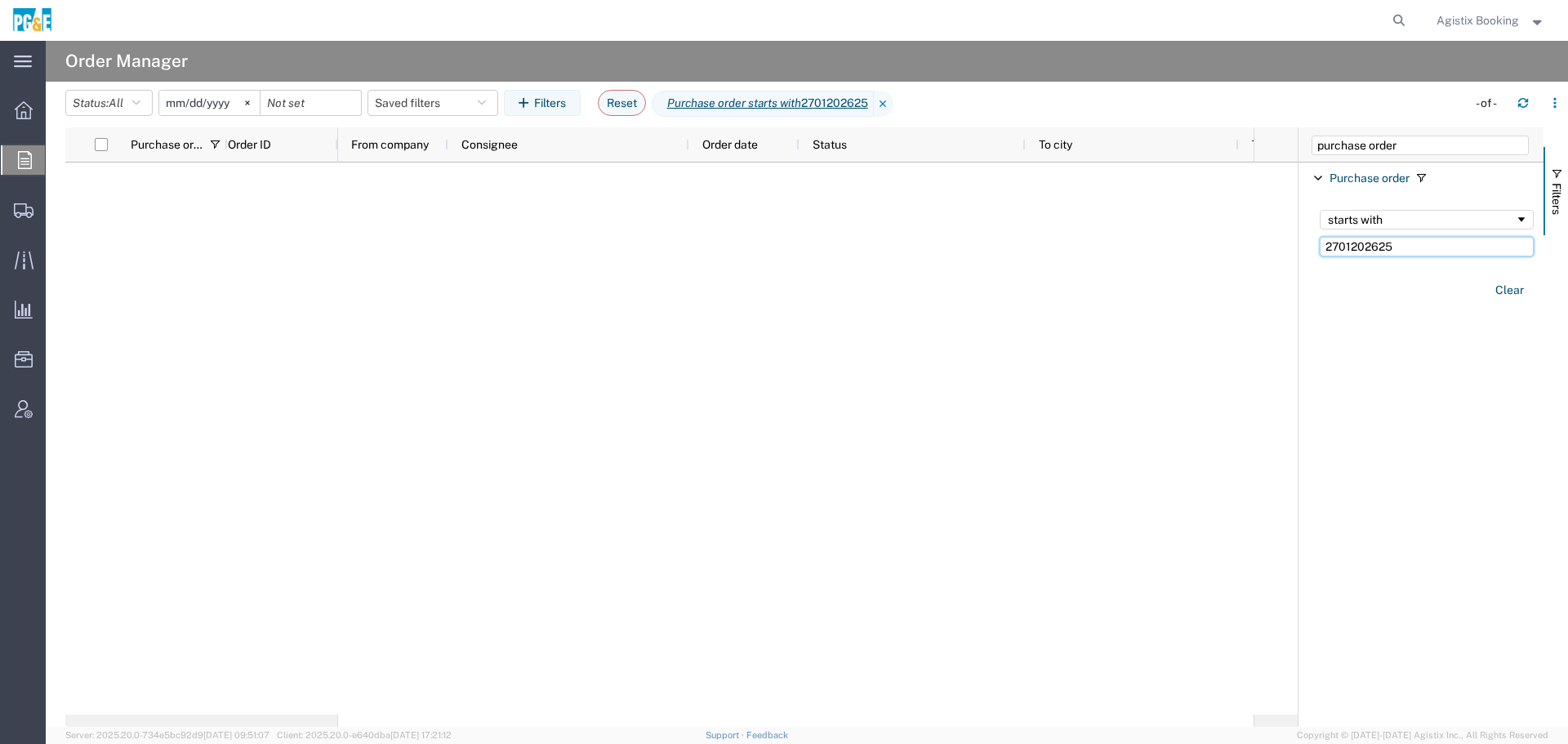
click at [1398, 245] on input "2701202625" at bounding box center [1426, 247] width 214 height 20
type input "2701202625"
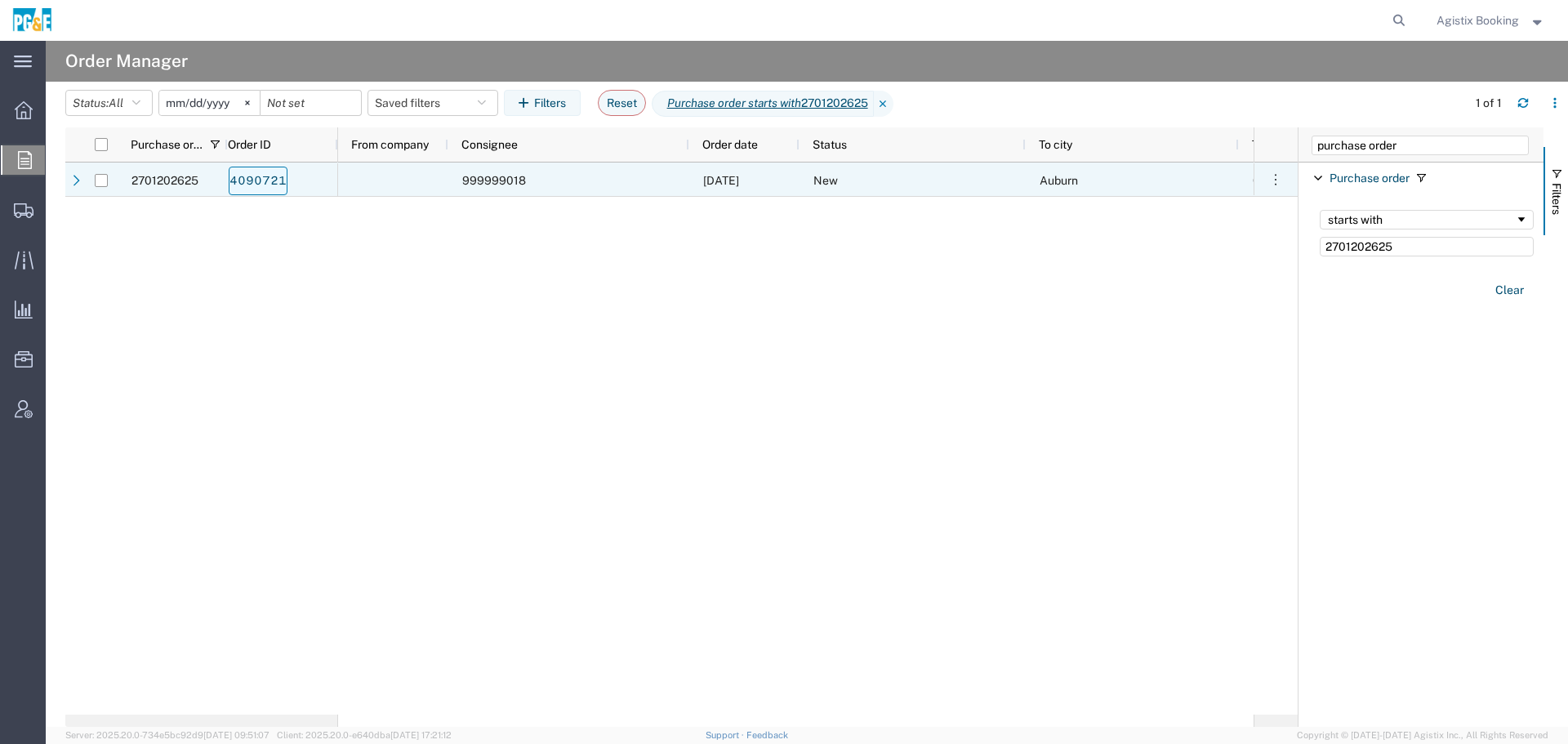
click at [253, 176] on link "4090721" at bounding box center [258, 180] width 58 height 29
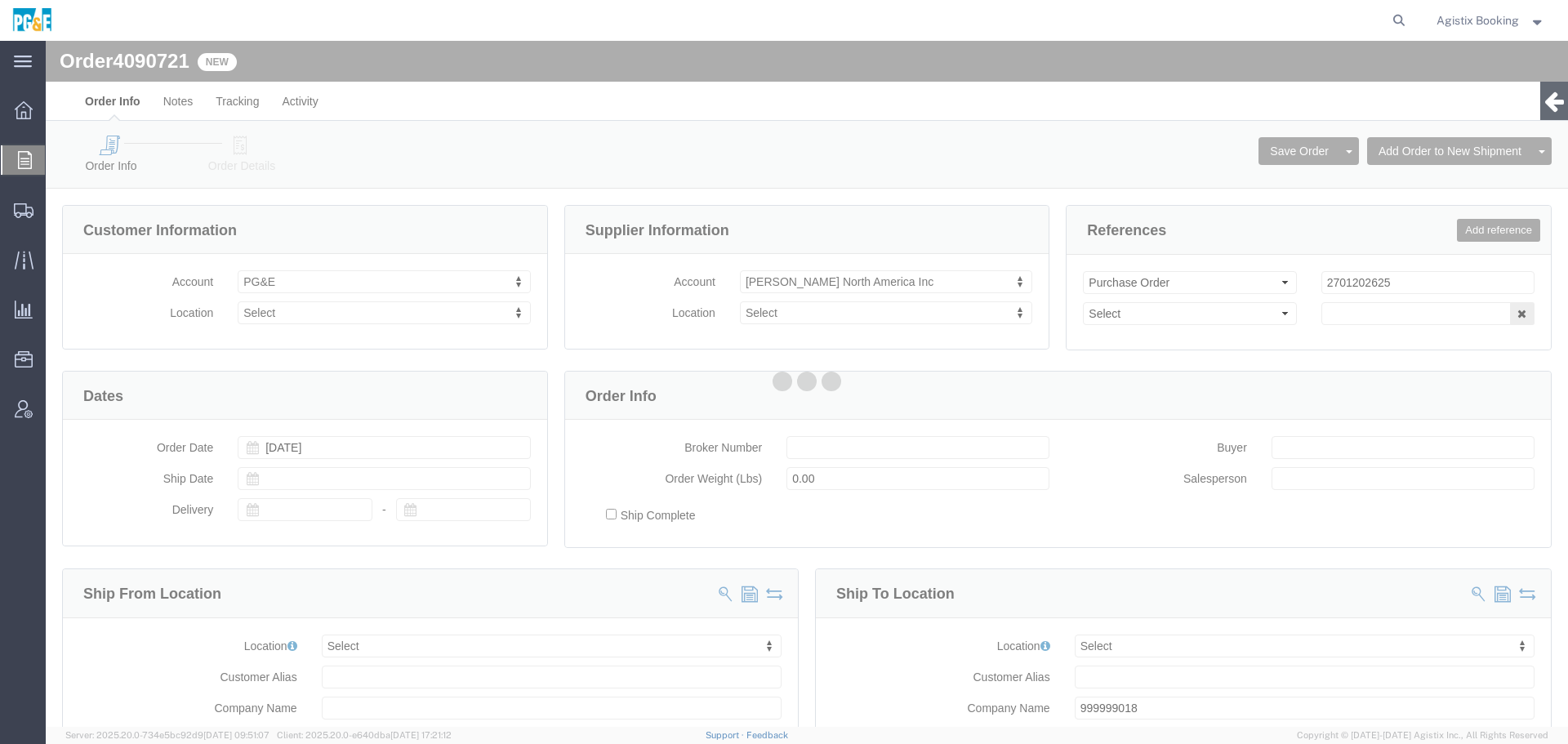
select select
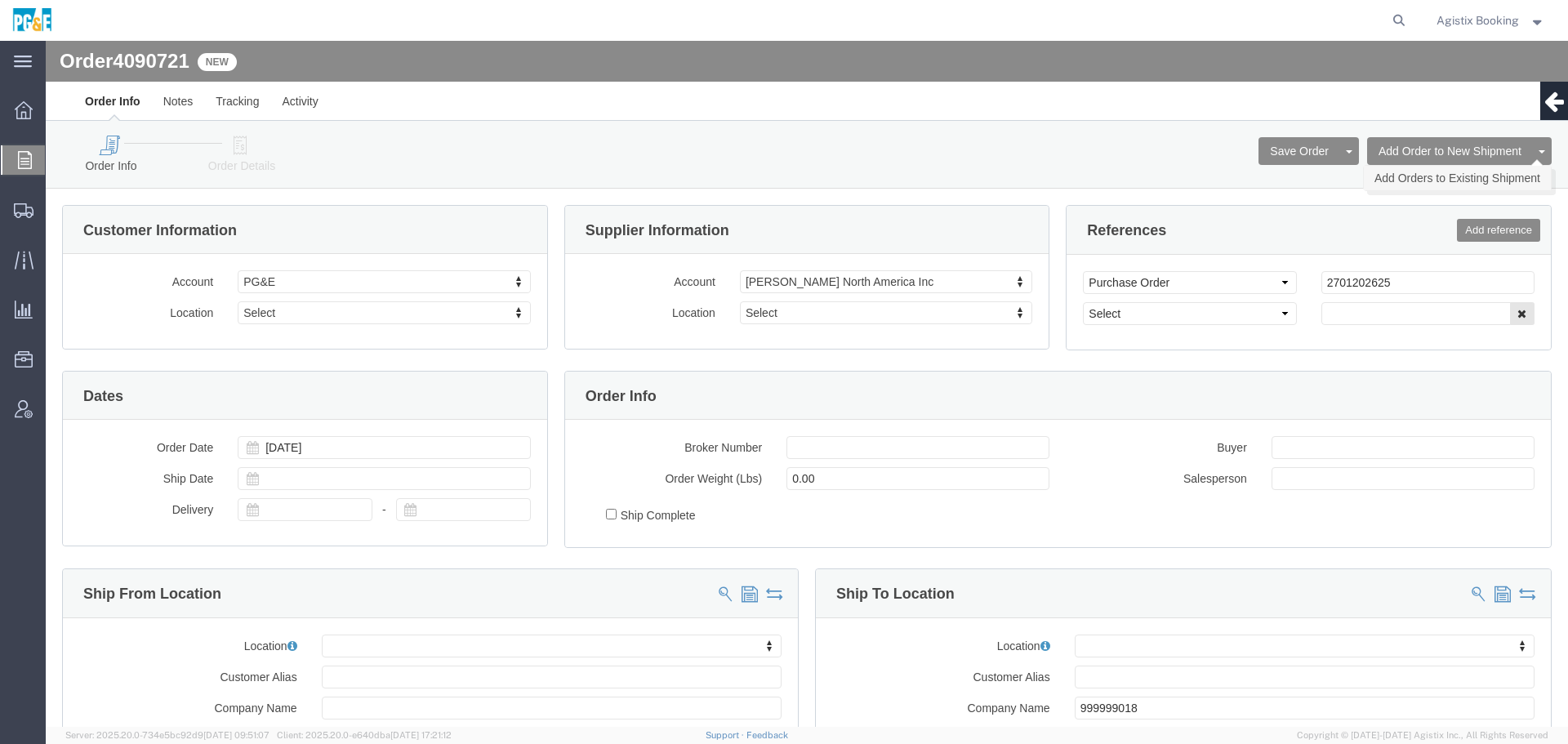
drag, startPoint x: 1400, startPoint y: 133, endPoint x: 1354, endPoint y: 128, distance: 46.3
click link "Add Orders to Existing Shipment"
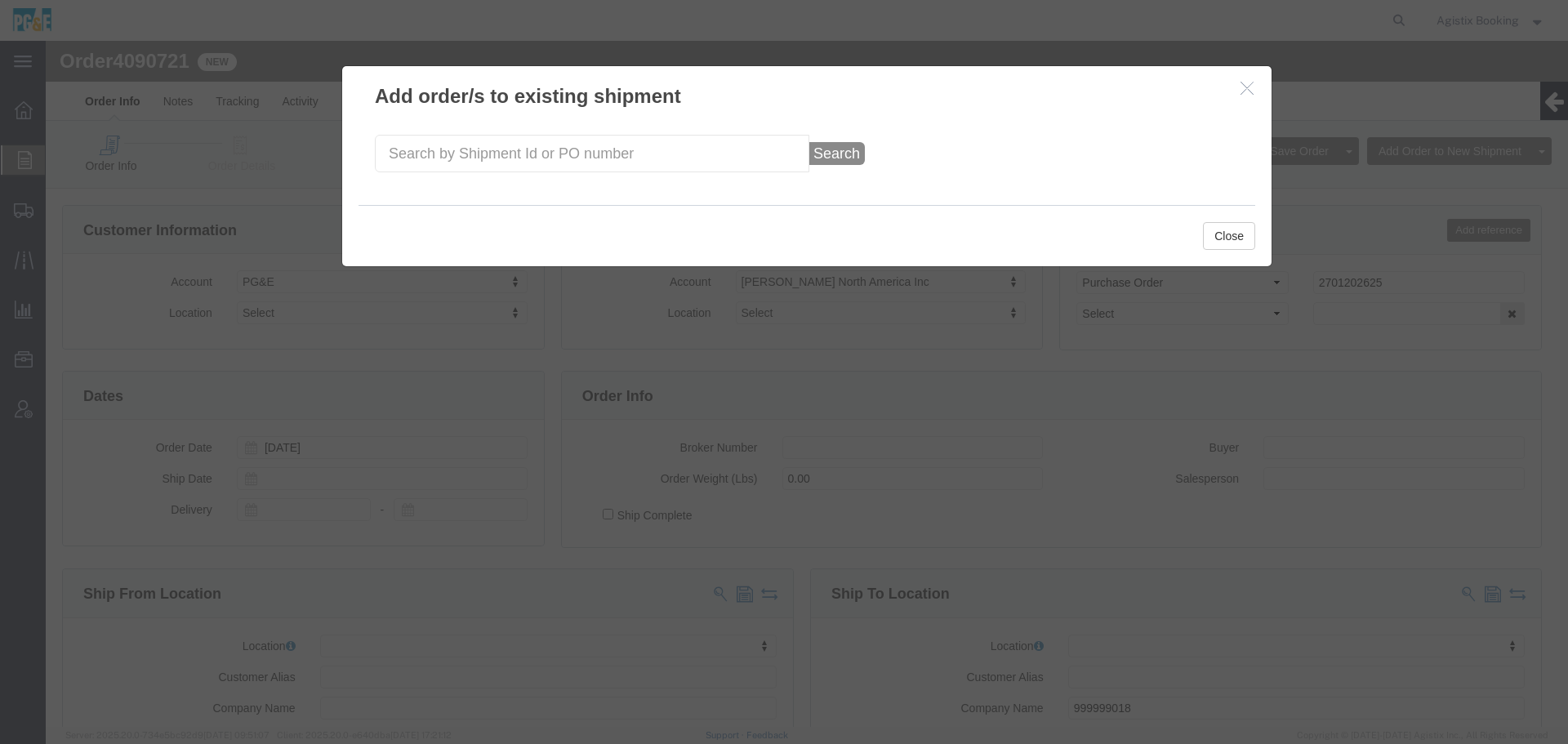
click div "Search"
click input "text"
paste input "57085907"
type input "57085907"
click button "Search"
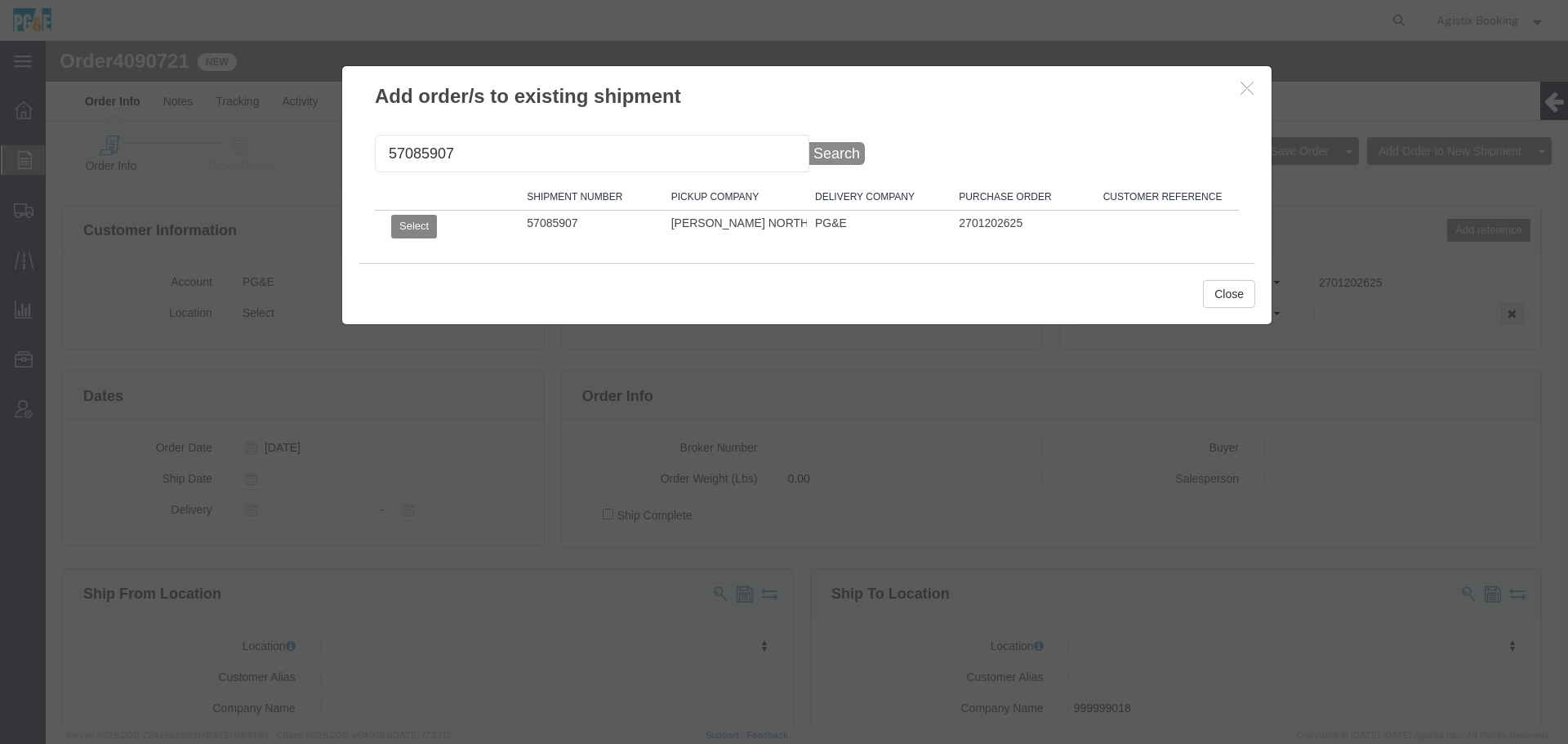
click button "Select"
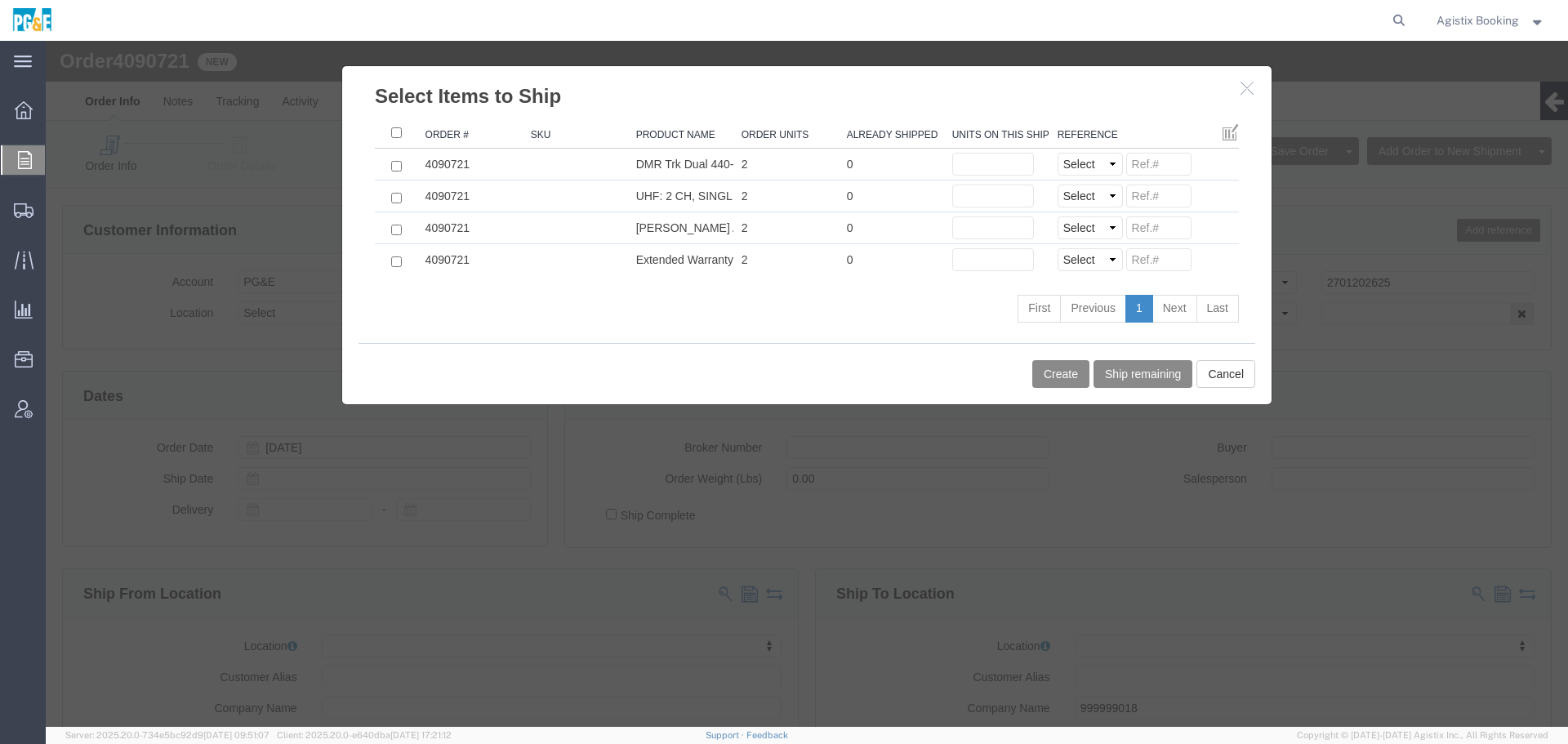
click icon "button"
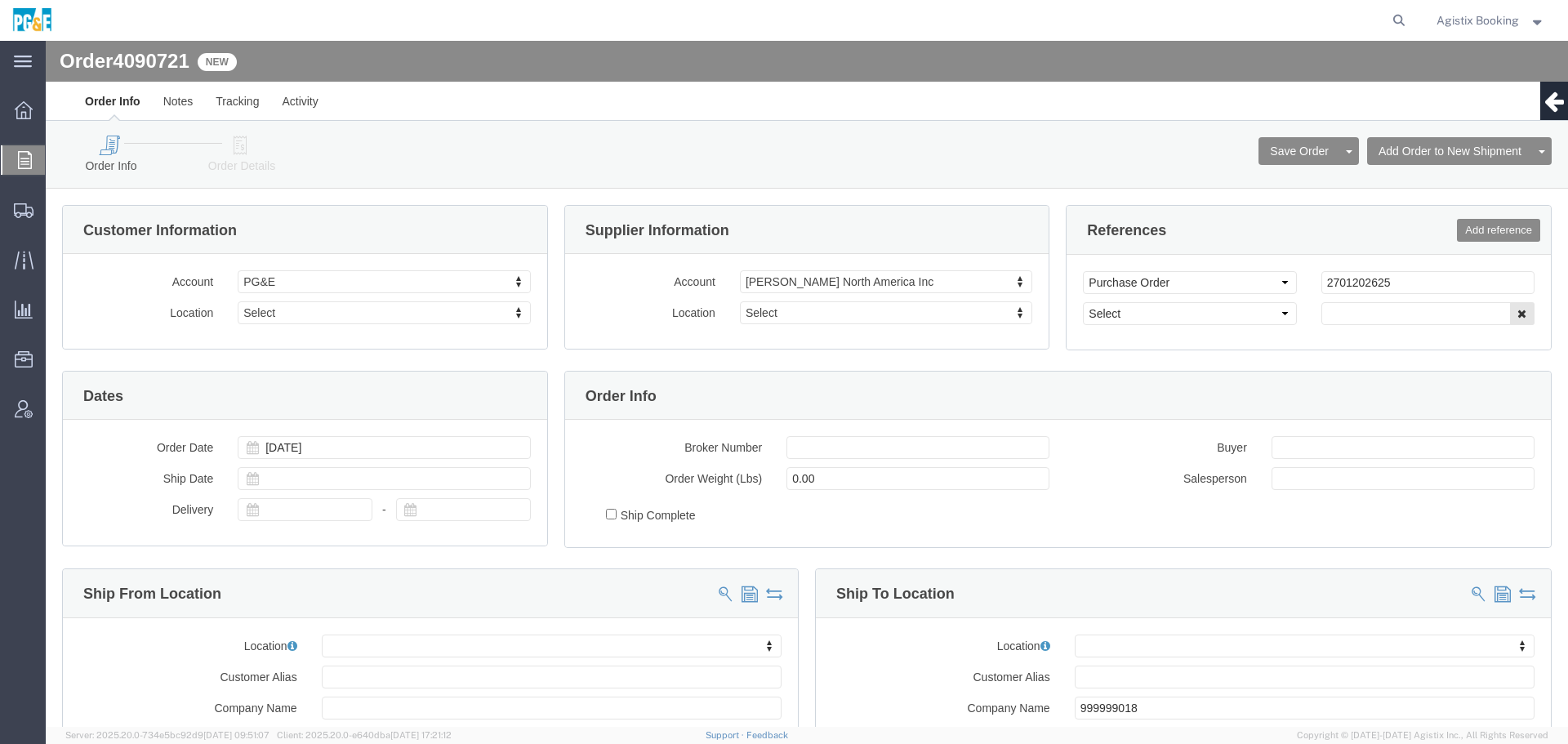
click icon
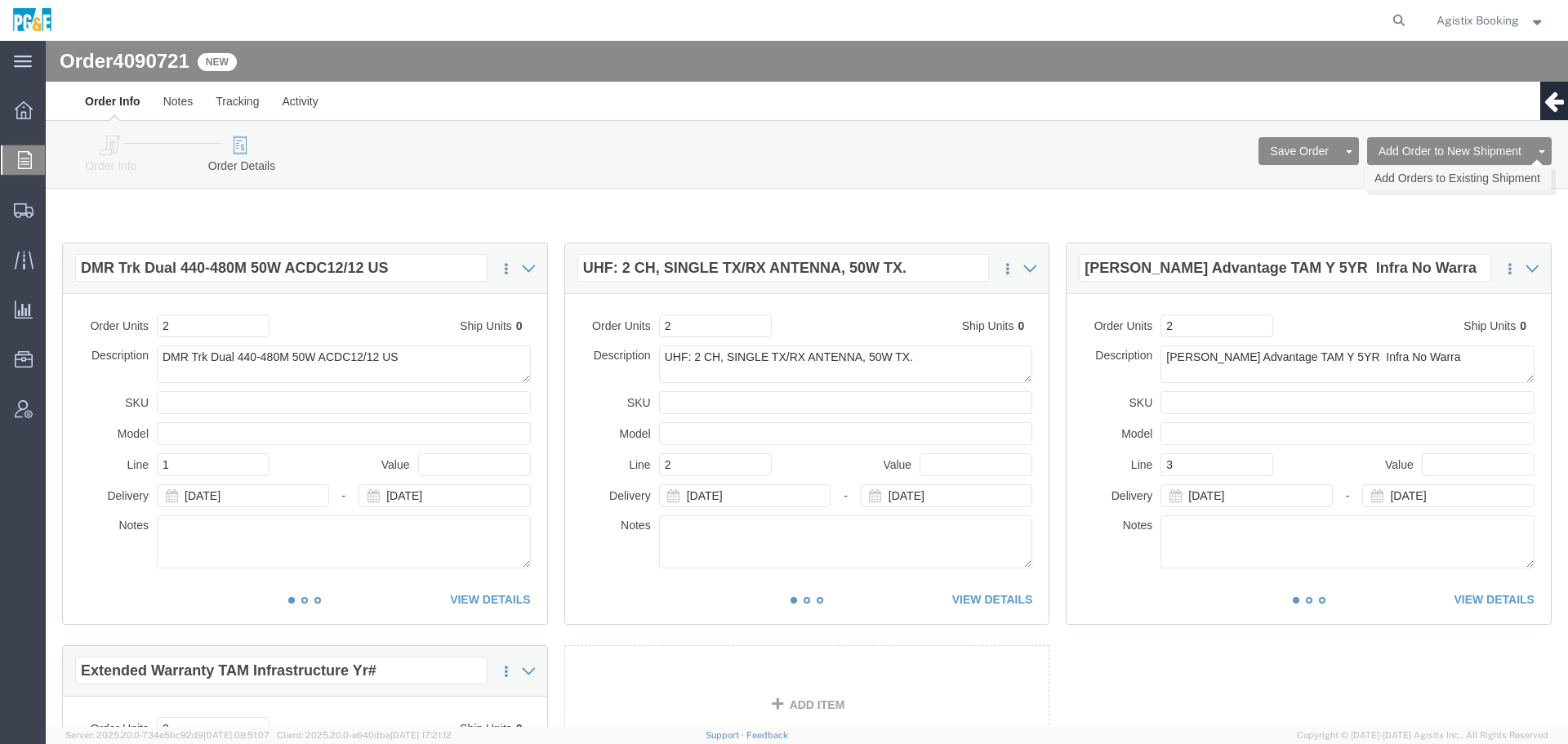
click link "Add Orders to Existing Shipment"
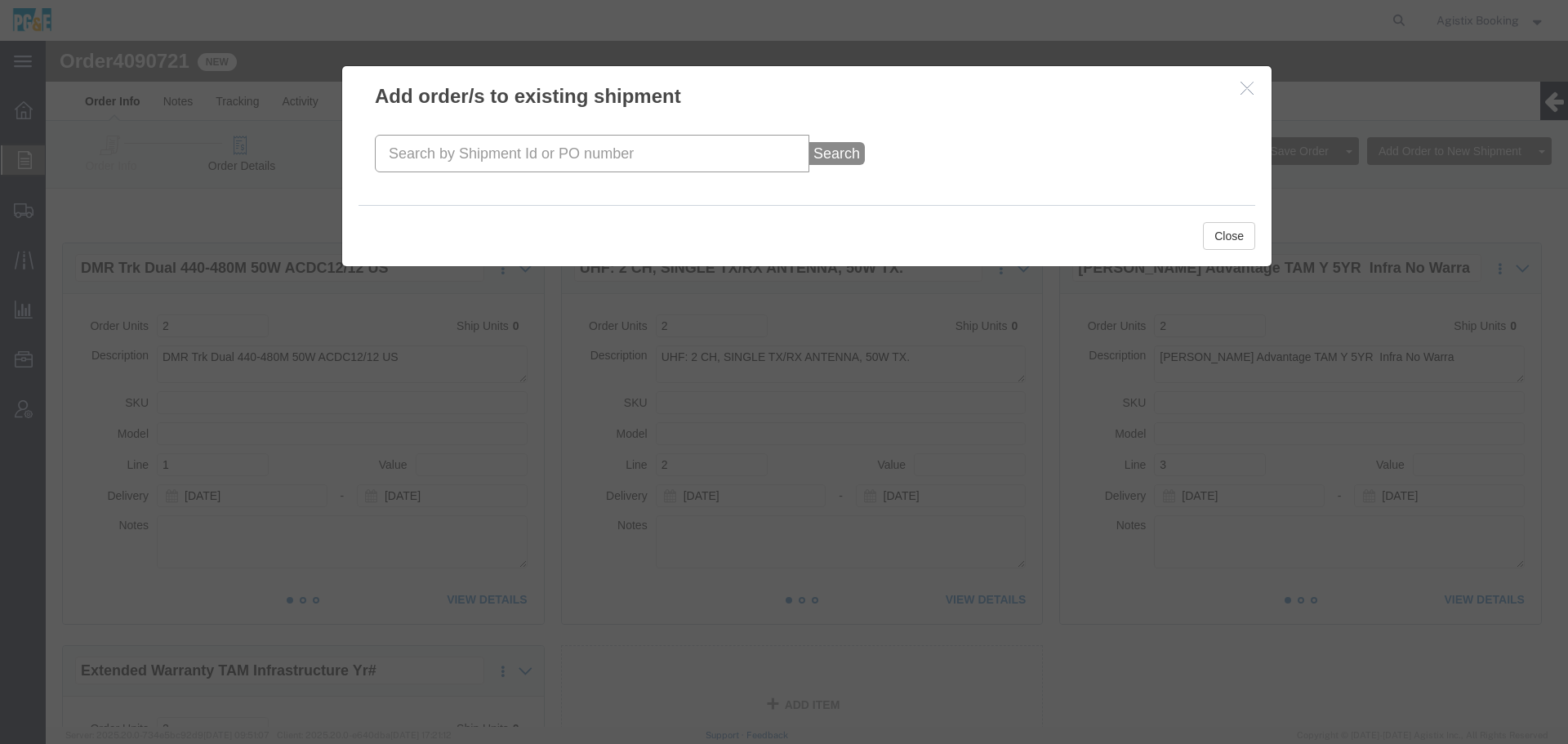
click input "text"
paste input "57085907 External"
drag, startPoint x: 401, startPoint y: 114, endPoint x: 939, endPoint y: 118, distance: 538.0
click input "57085907 External"
type input "57085907"
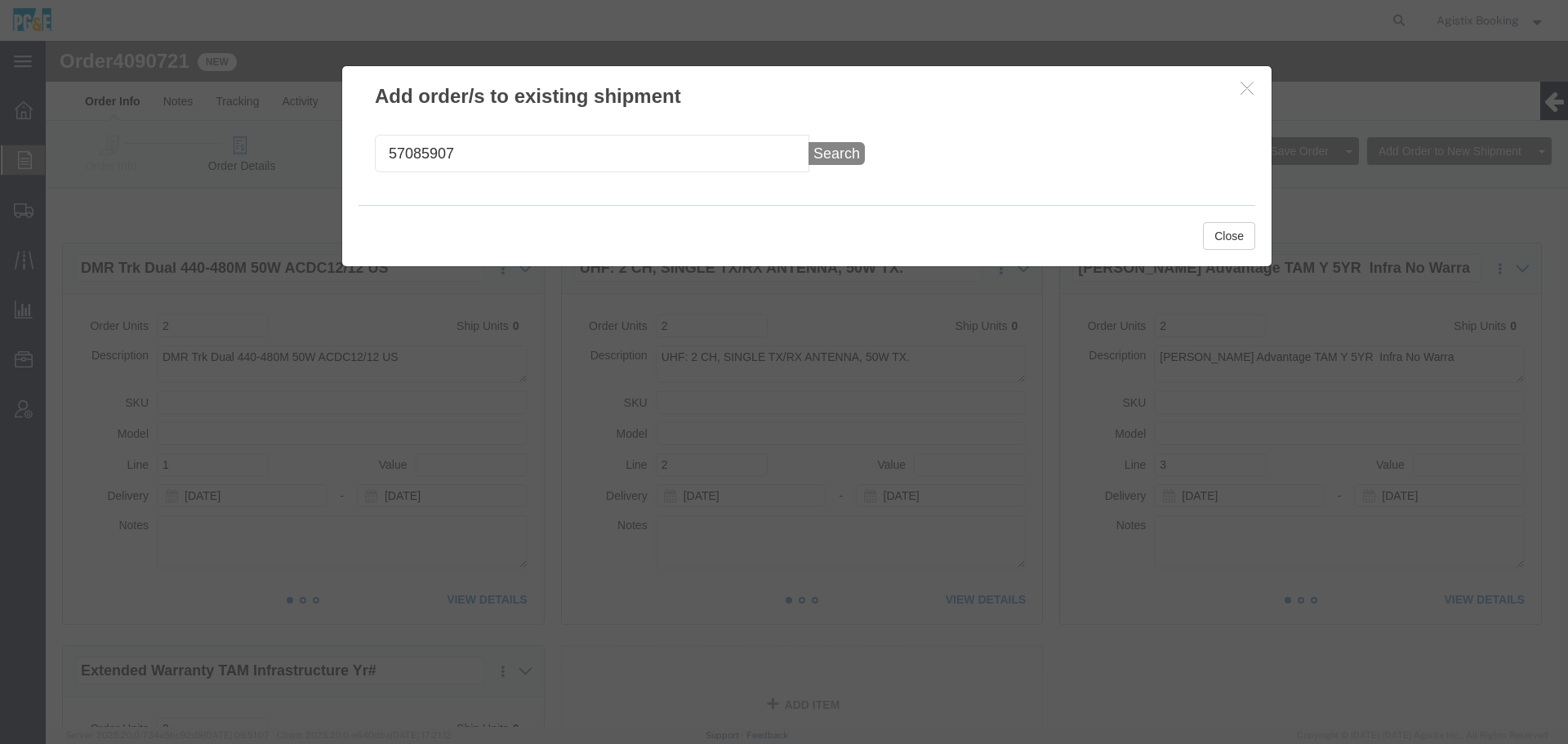
click button "Search"
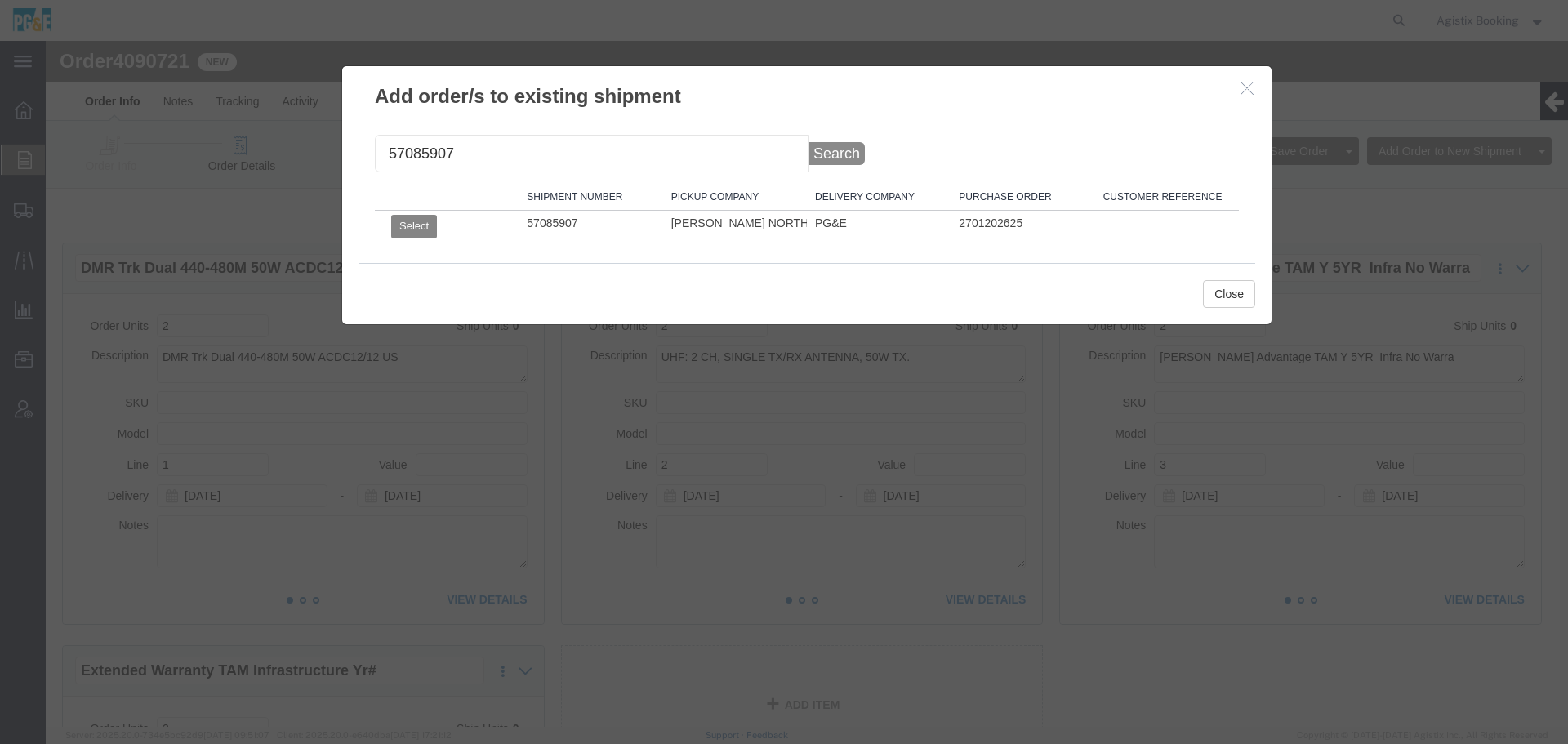
click button "Select"
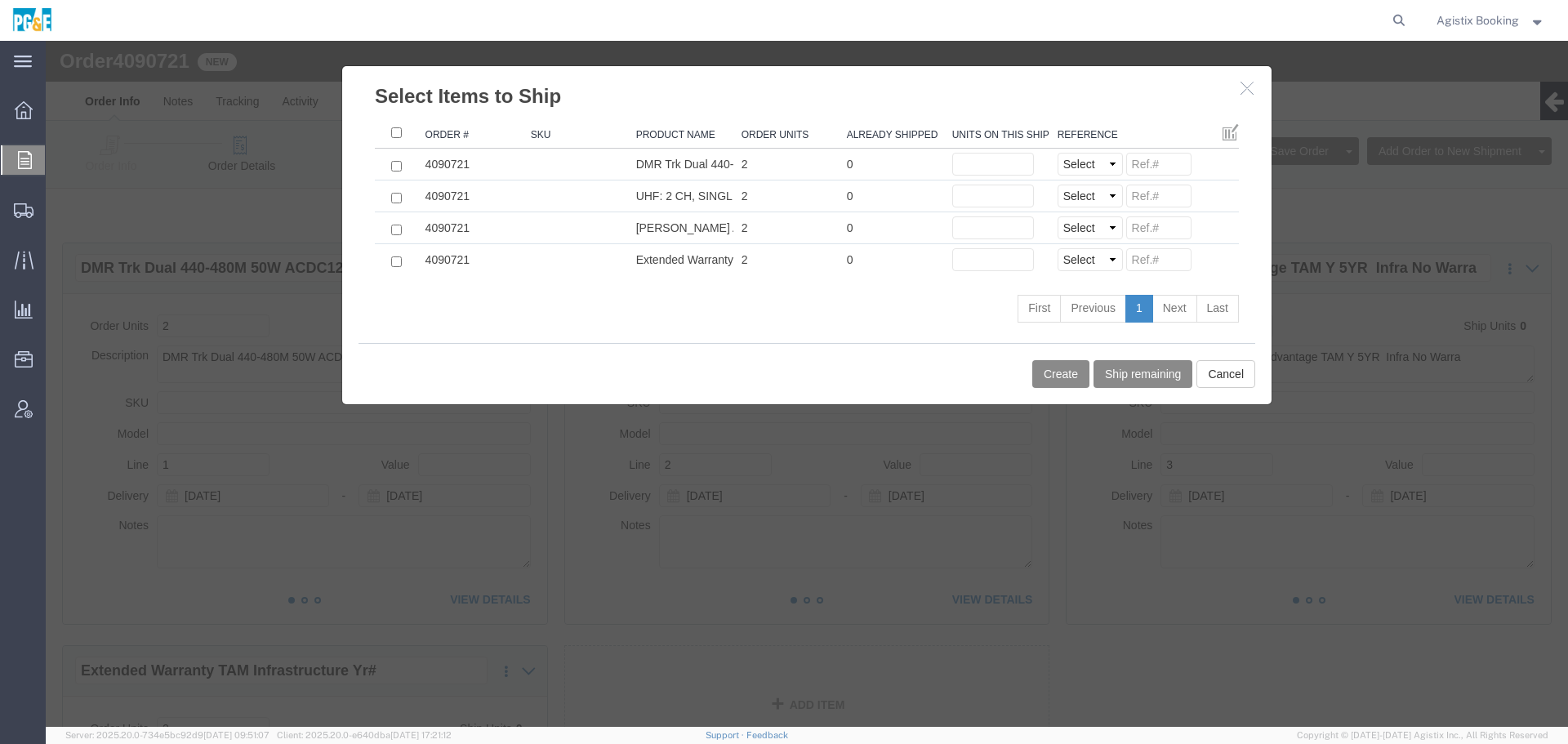
click th ": activate to sort column ascending"
click input ": activate to sort column descending"
checkbox input "true"
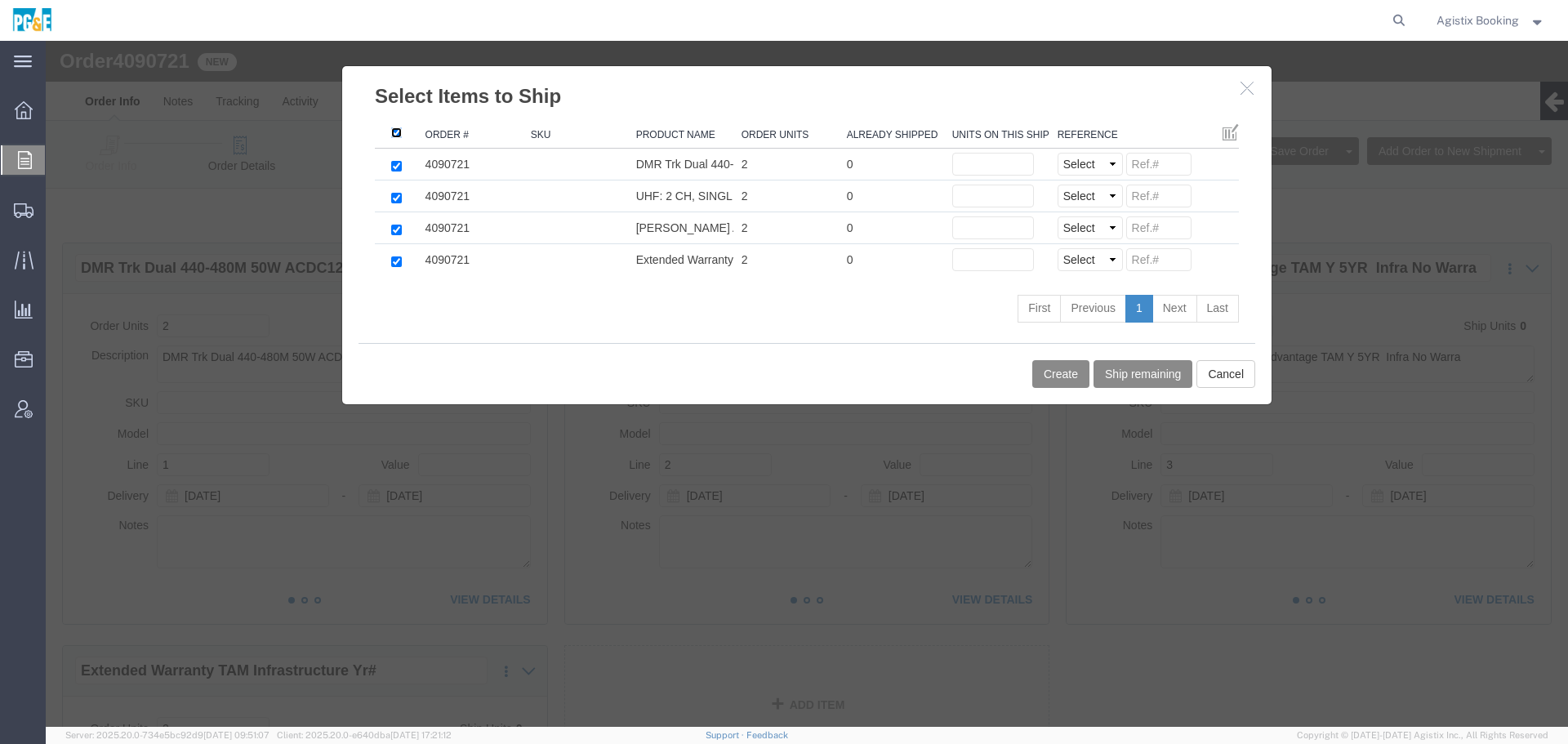
checkbox input "true"
click button "Ship remaining"
type input "2"
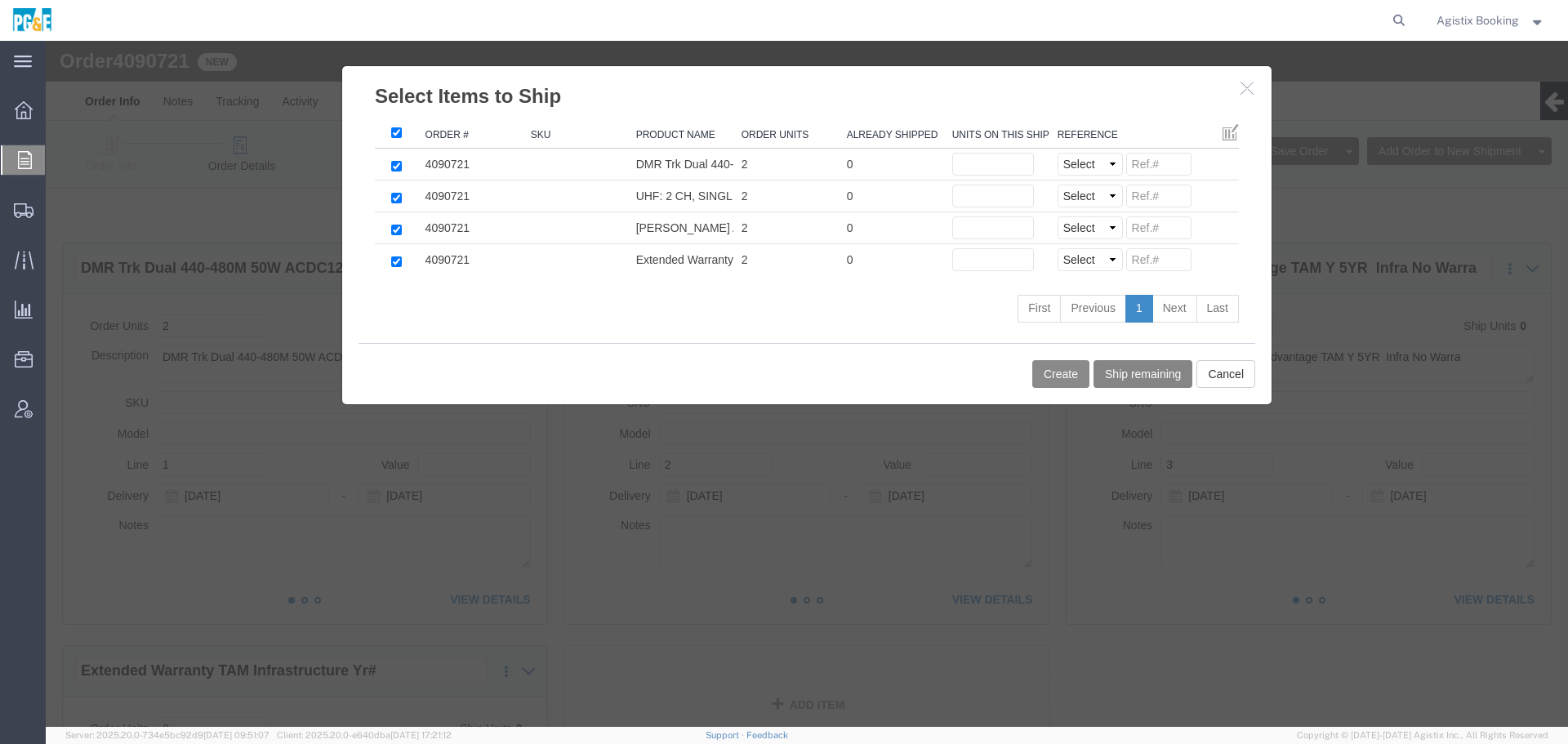
type input "2"
click button "Create"
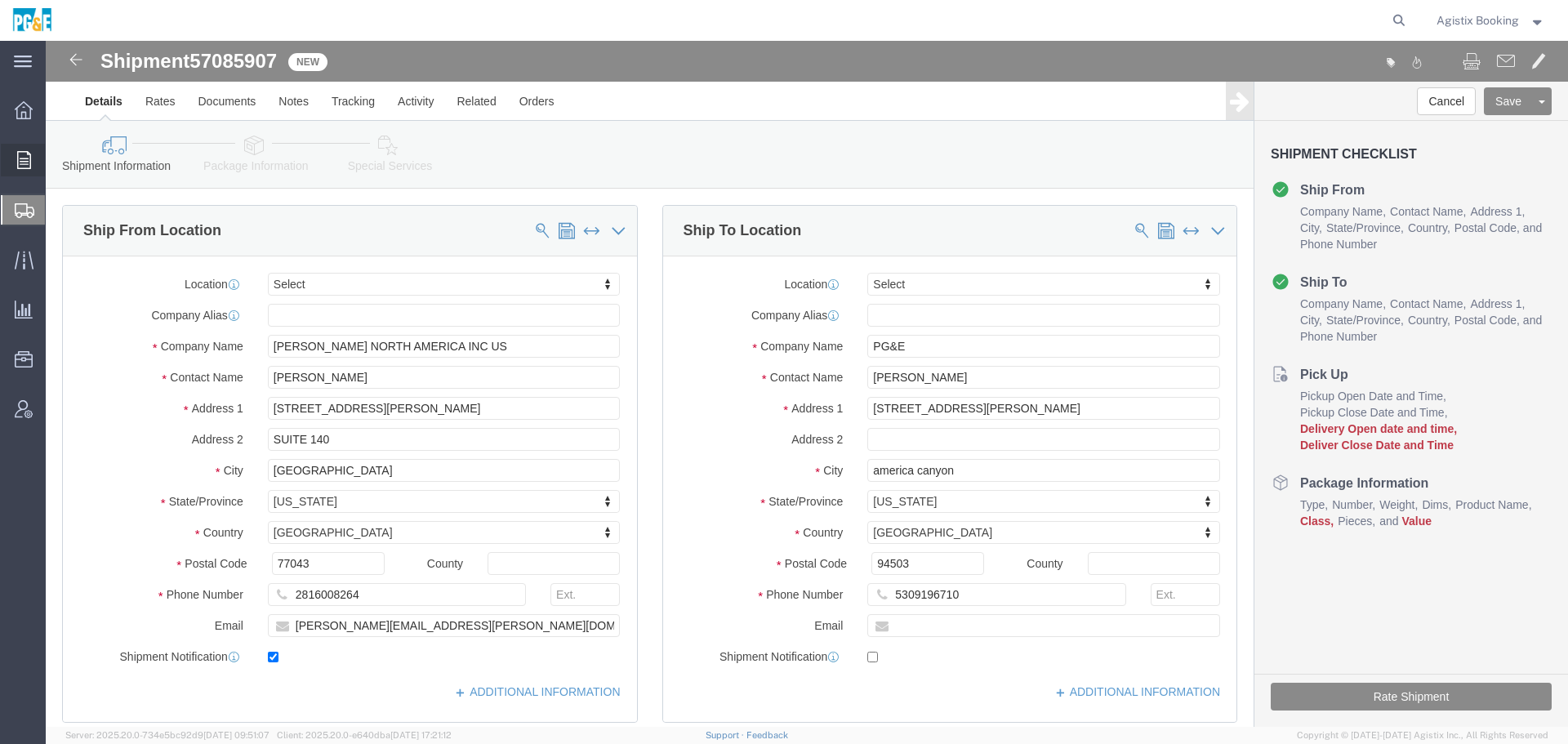
click at [0, 0] on span "Order Manager" at bounding box center [0, 0] width 0 height 0
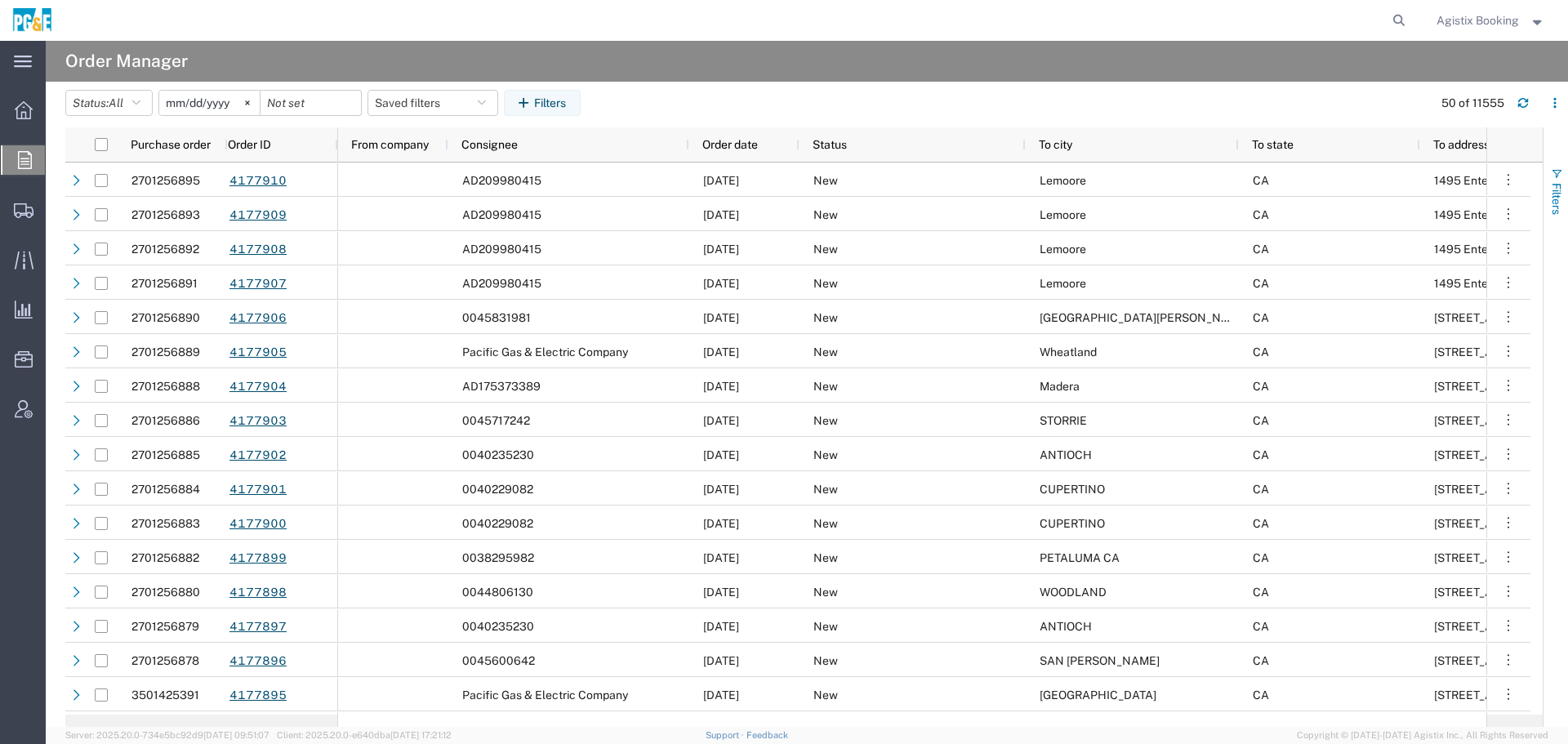
click at [1557, 193] on span "Filters" at bounding box center [1556, 199] width 13 height 32
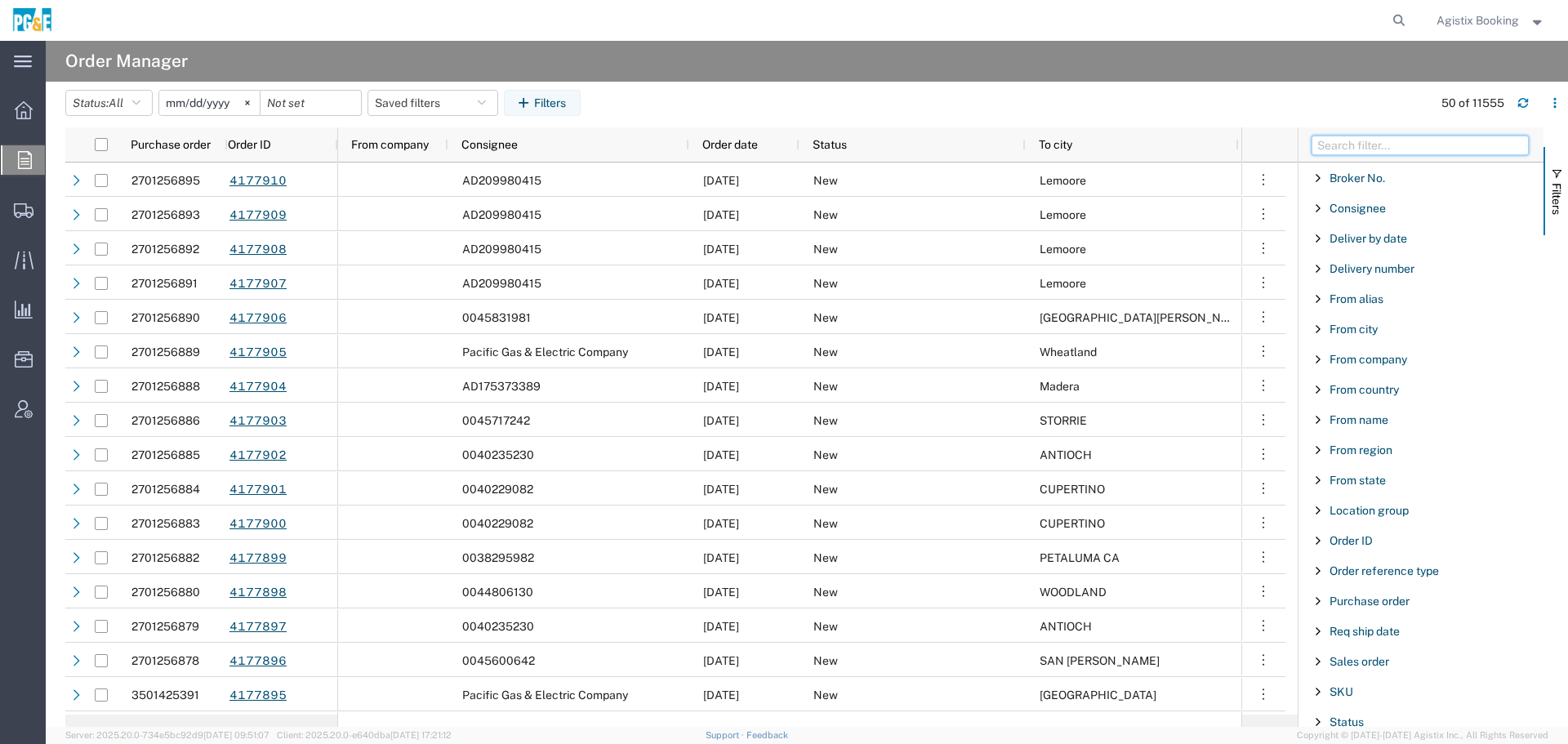
click at [1379, 141] on input "Filter Columns Input" at bounding box center [1419, 146] width 217 height 20
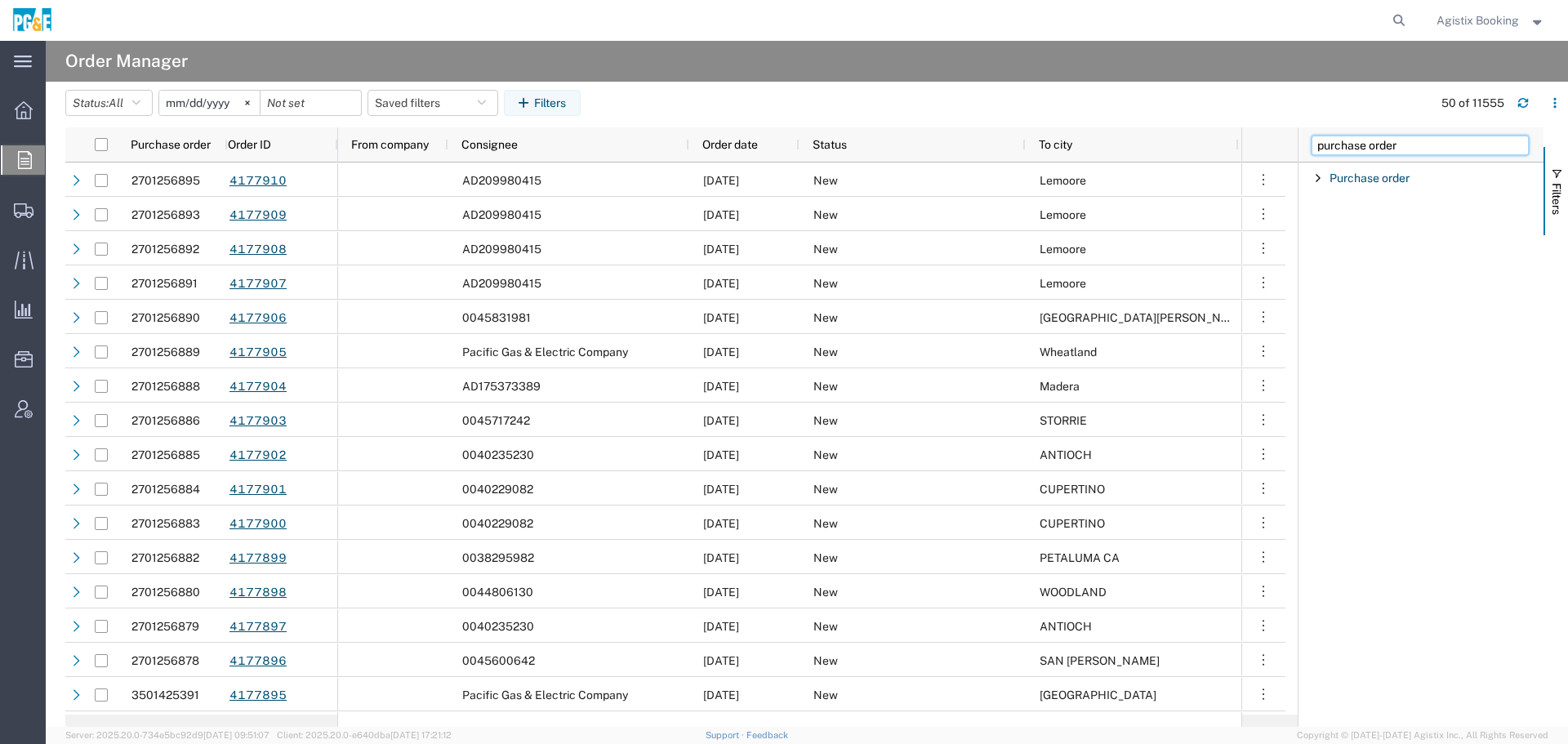
type input "purchase order"
click at [1323, 181] on span "Filter List 1 Filters" at bounding box center [1317, 177] width 13 height 13
click at [1345, 255] on input "Filter Value" at bounding box center [1426, 247] width 214 height 20
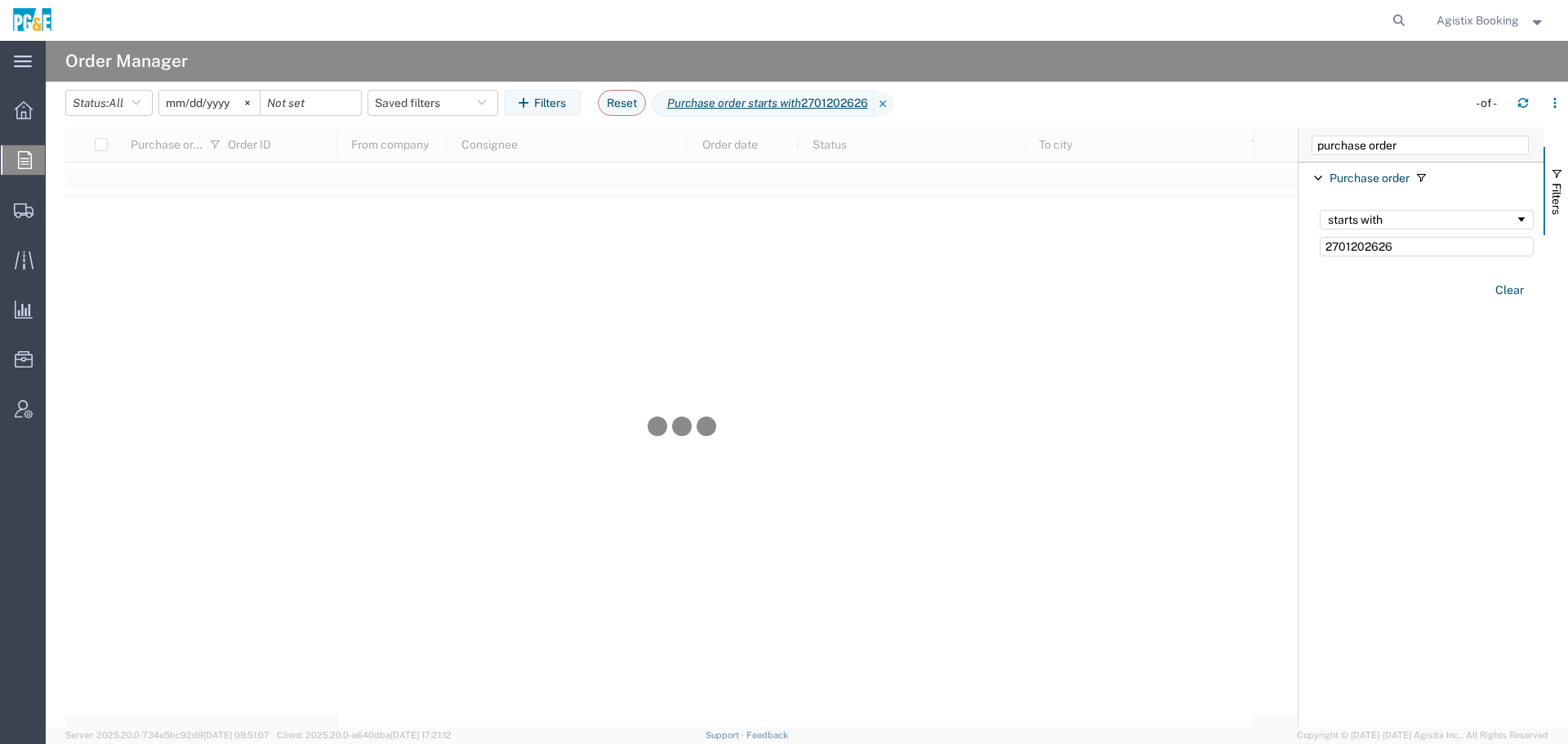
type input "2701202626"
click at [226, 105] on input "2025-09-10" at bounding box center [209, 103] width 100 height 25
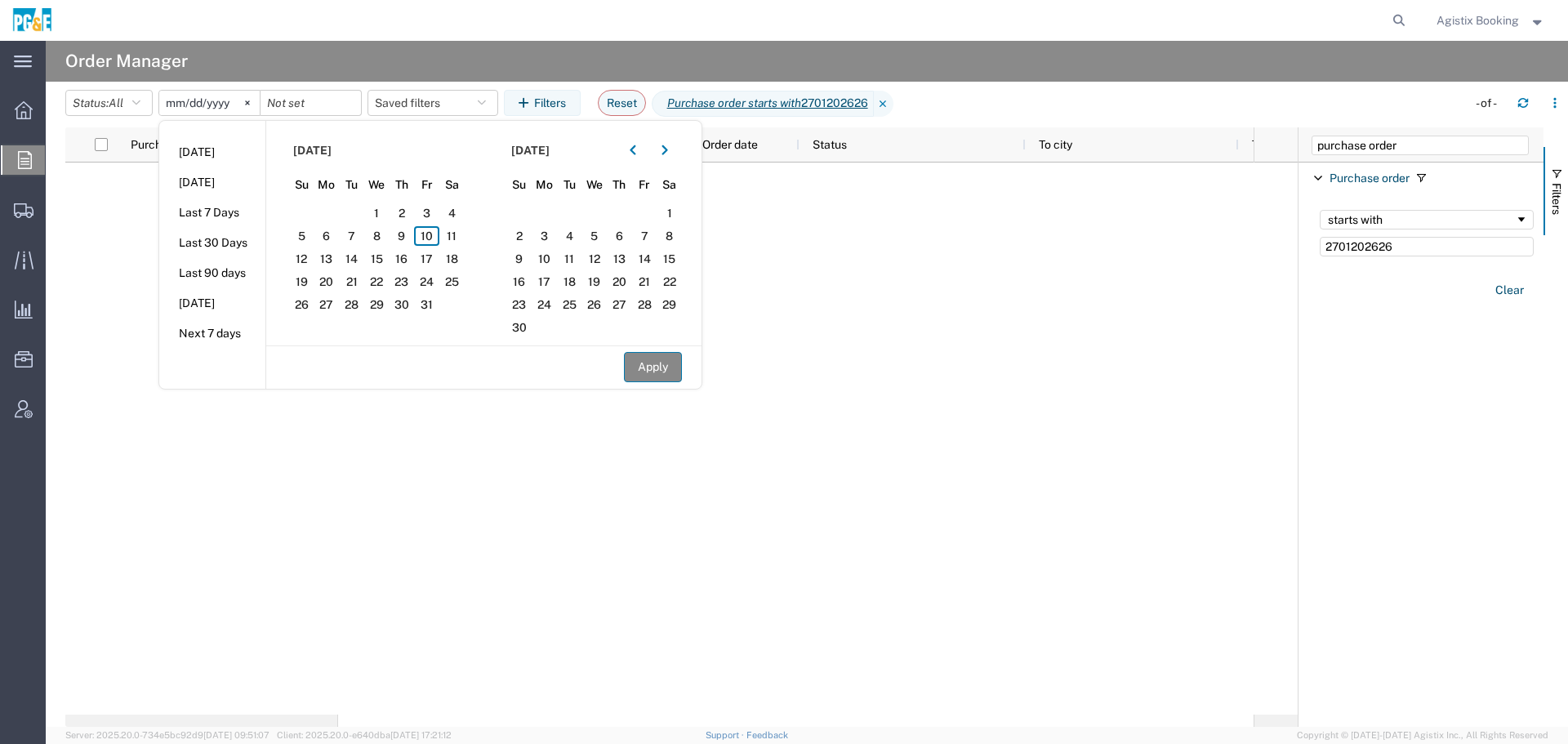
click at [644, 366] on button "Apply" at bounding box center [653, 367] width 58 height 31
type input "2024-09-09"
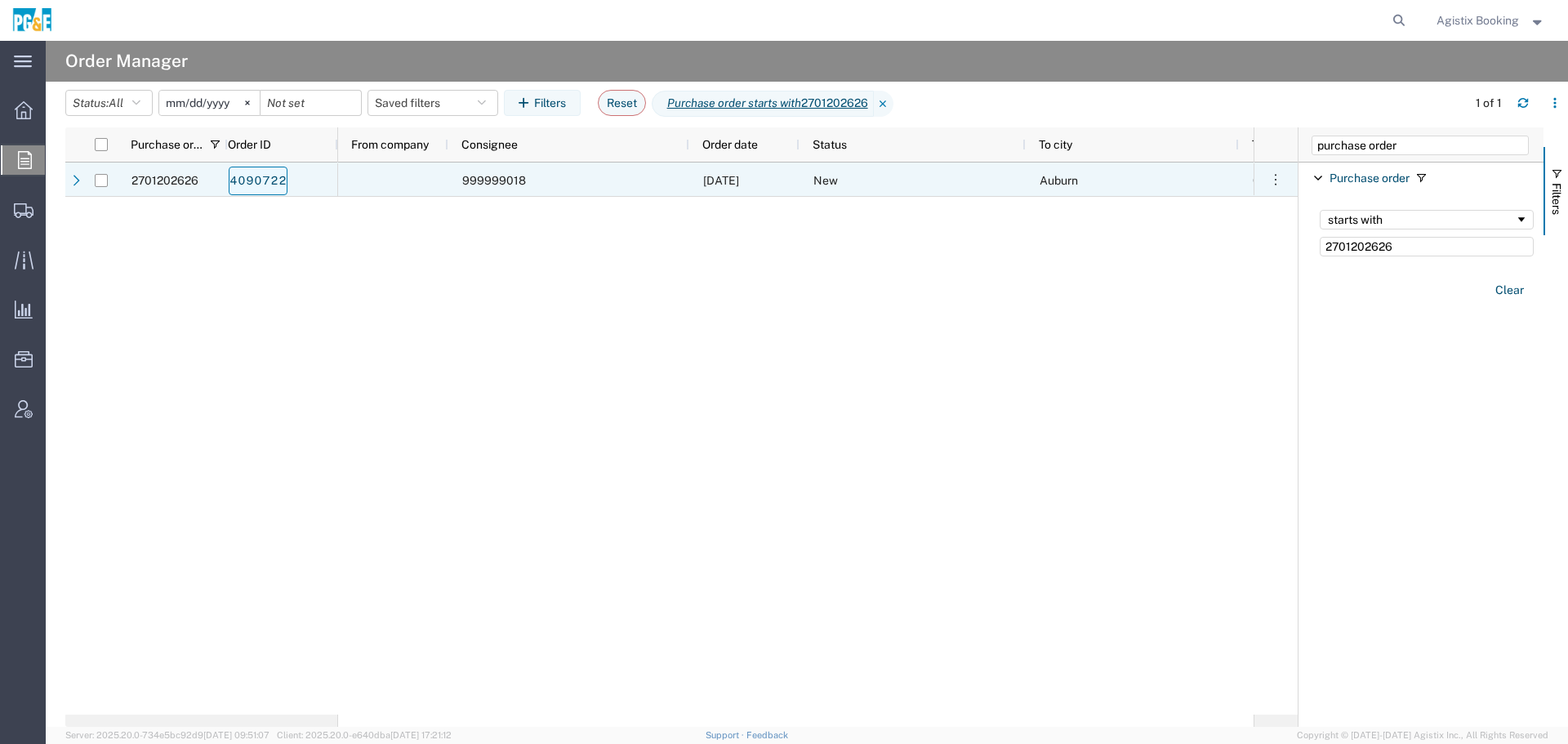
click at [258, 184] on link "4090722" at bounding box center [258, 180] width 58 height 29
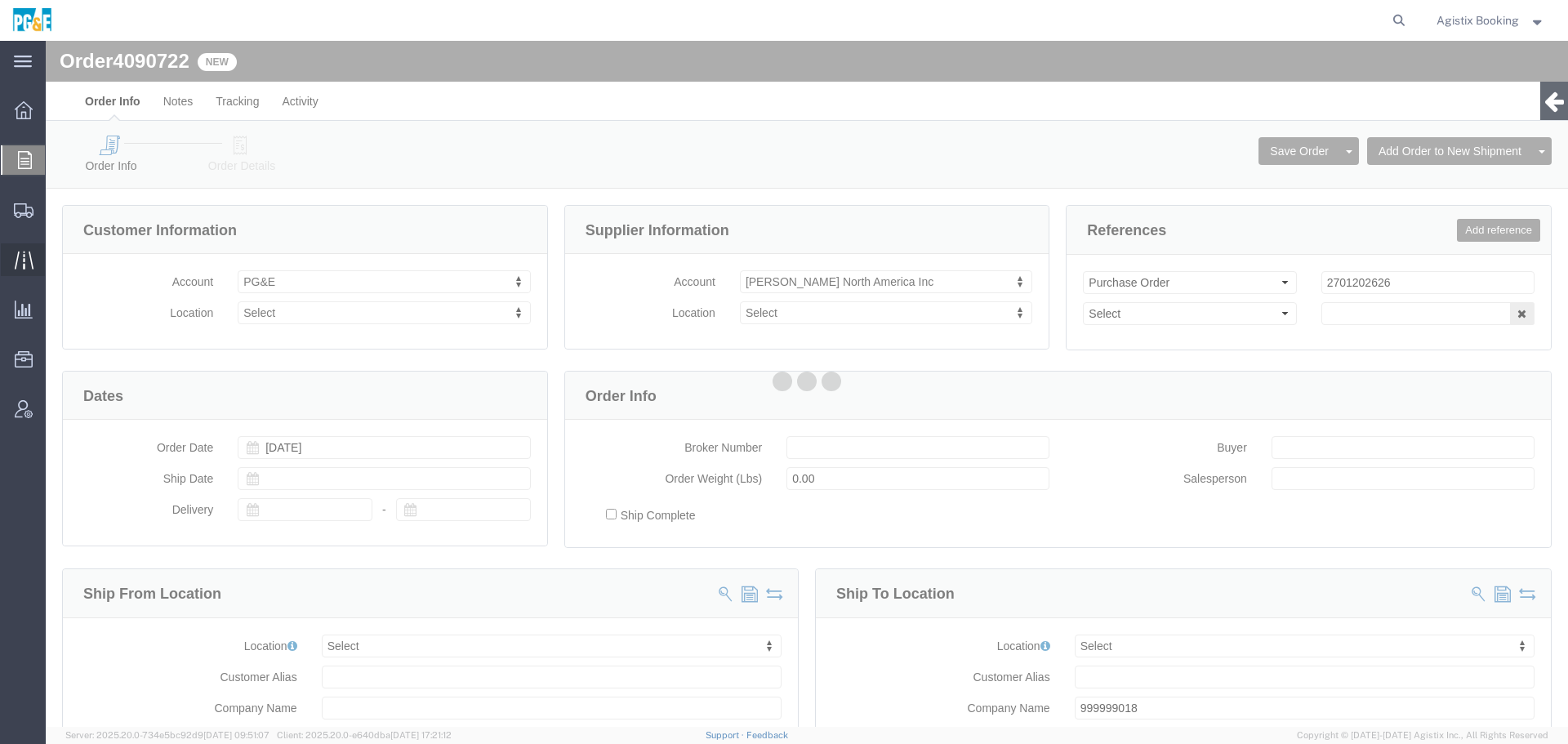
select select
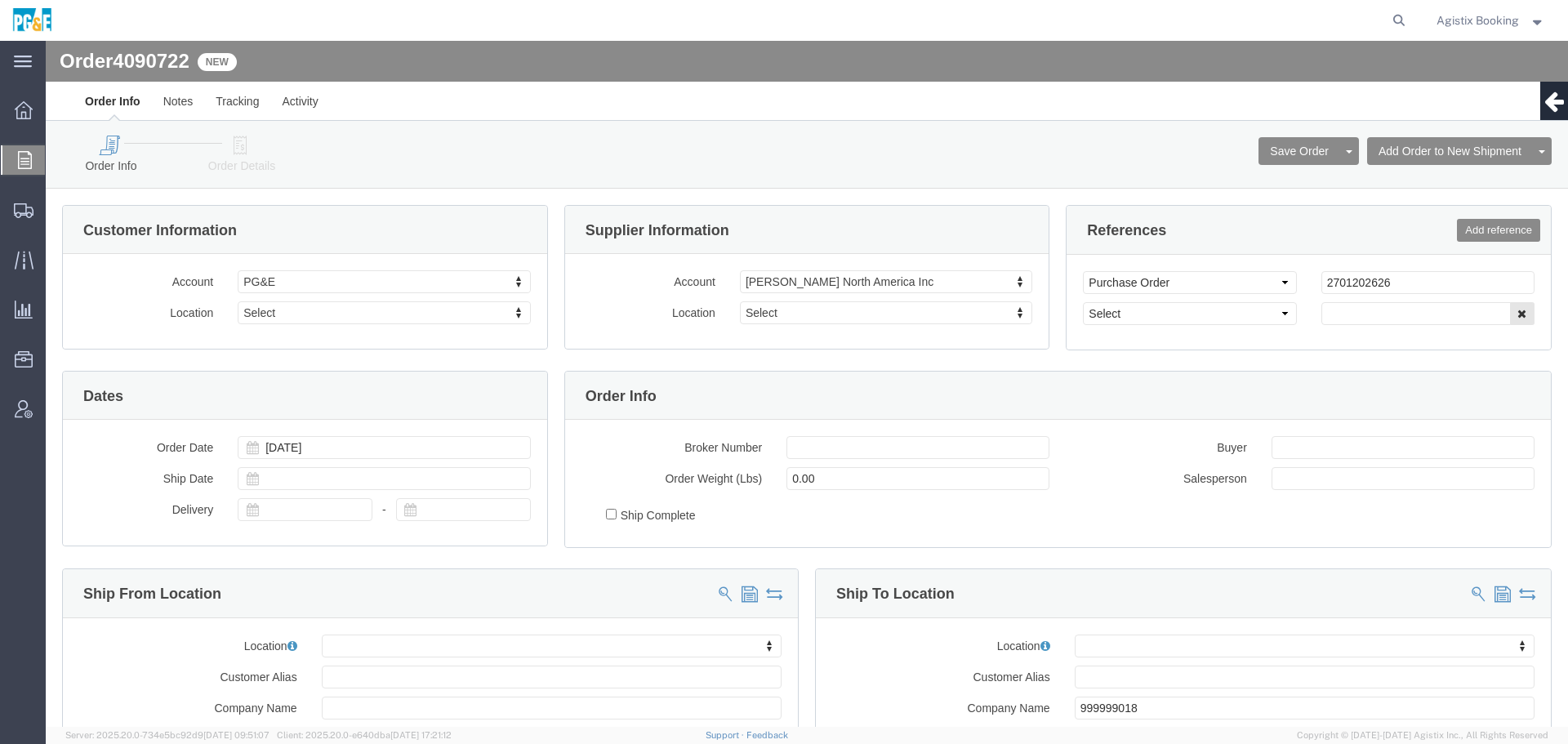
drag, startPoint x: 190, startPoint y: 102, endPoint x: 309, endPoint y: 132, distance: 122.7
click icon
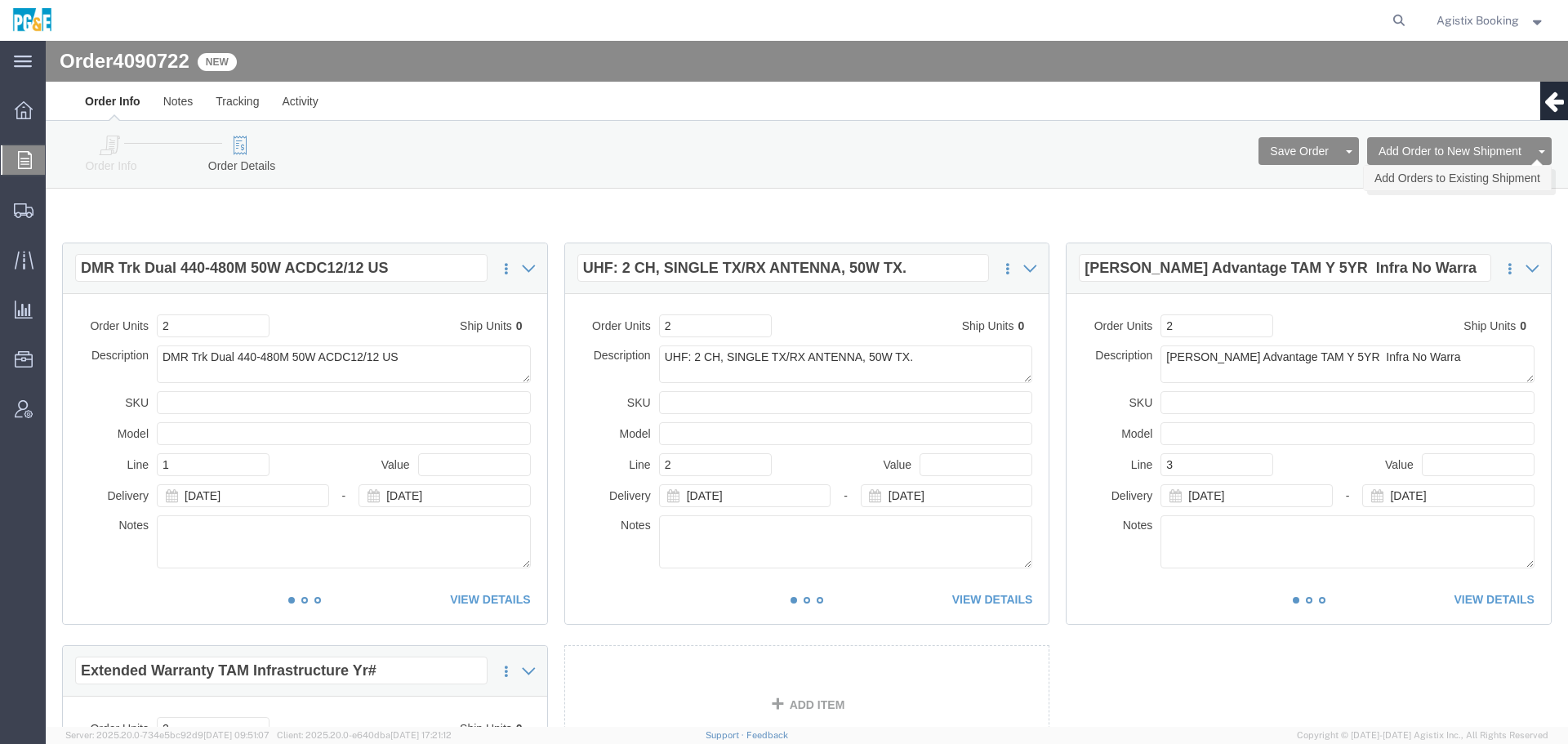
click link "Add Orders to Existing Shipment"
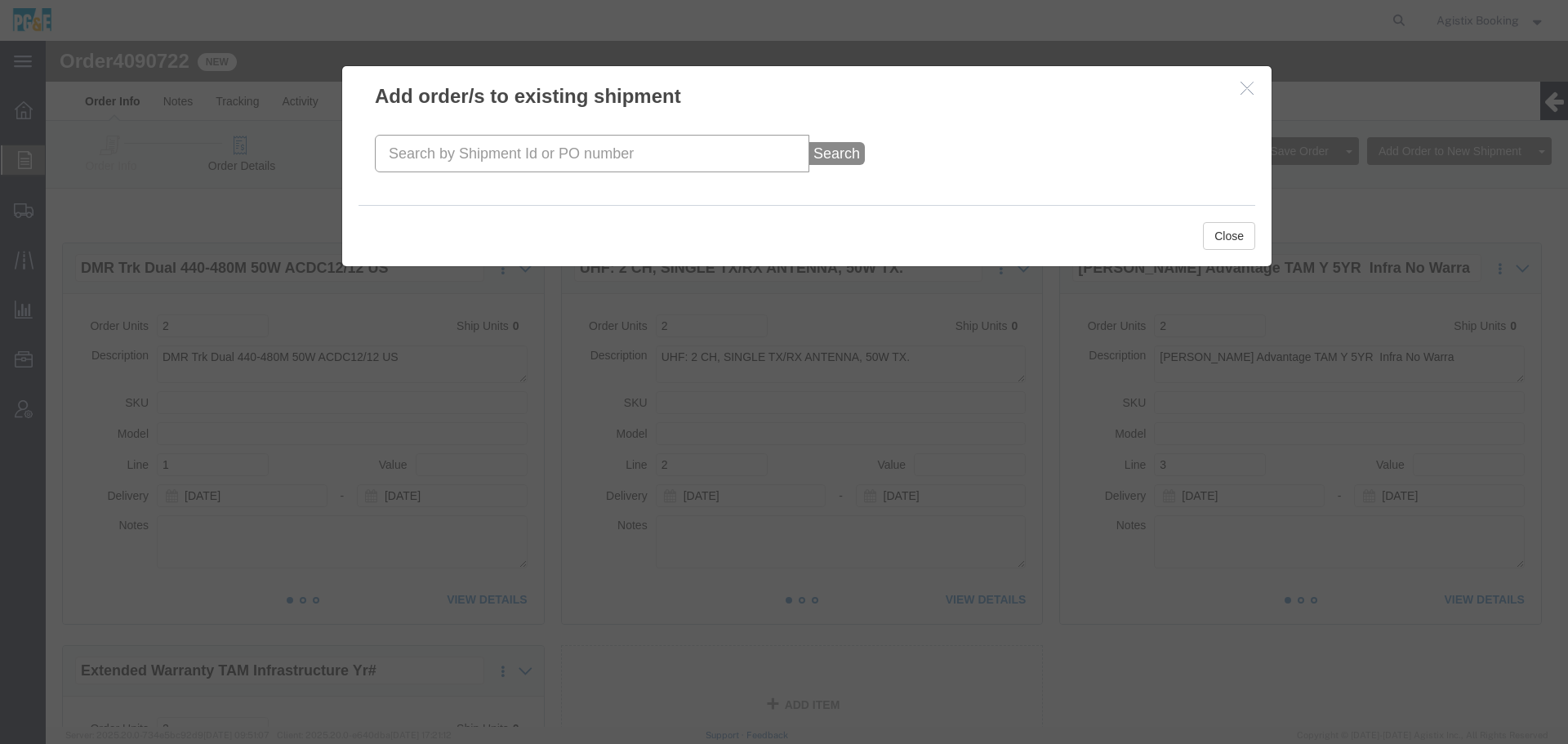
click input "text"
paste input "57085907"
type input "57085907"
click button "Search"
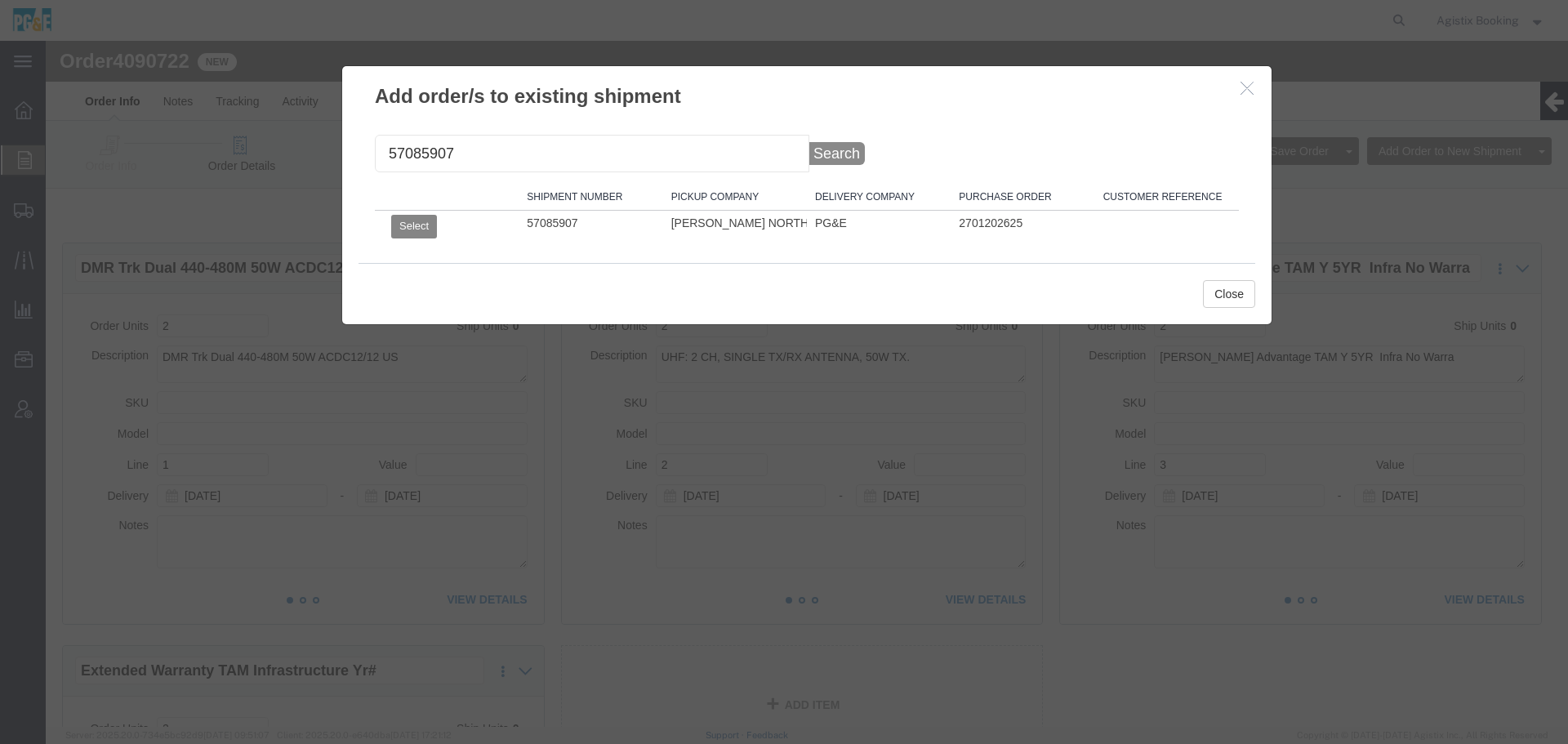
click button "Select"
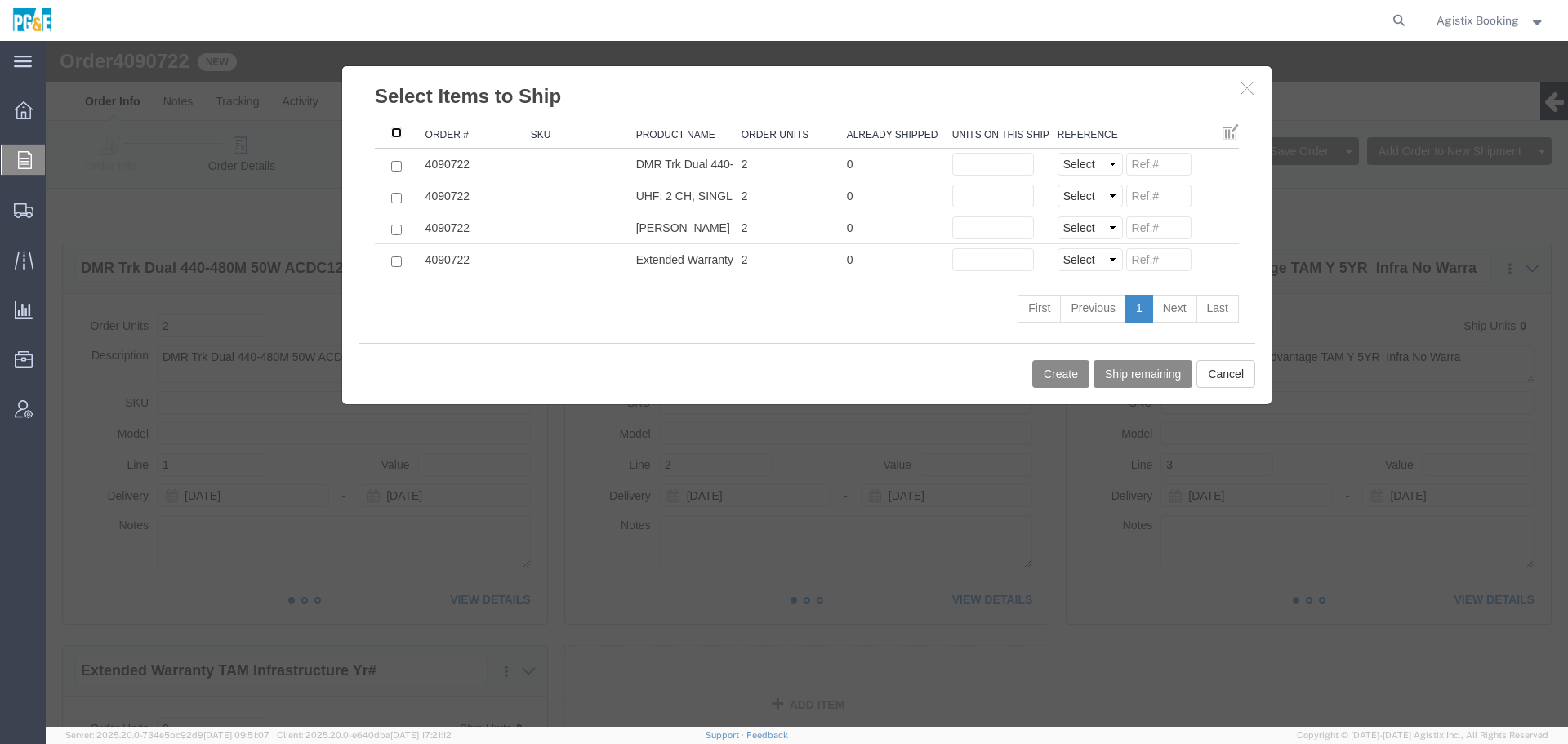
click input ": activate to sort column ascending"
checkbox input "true"
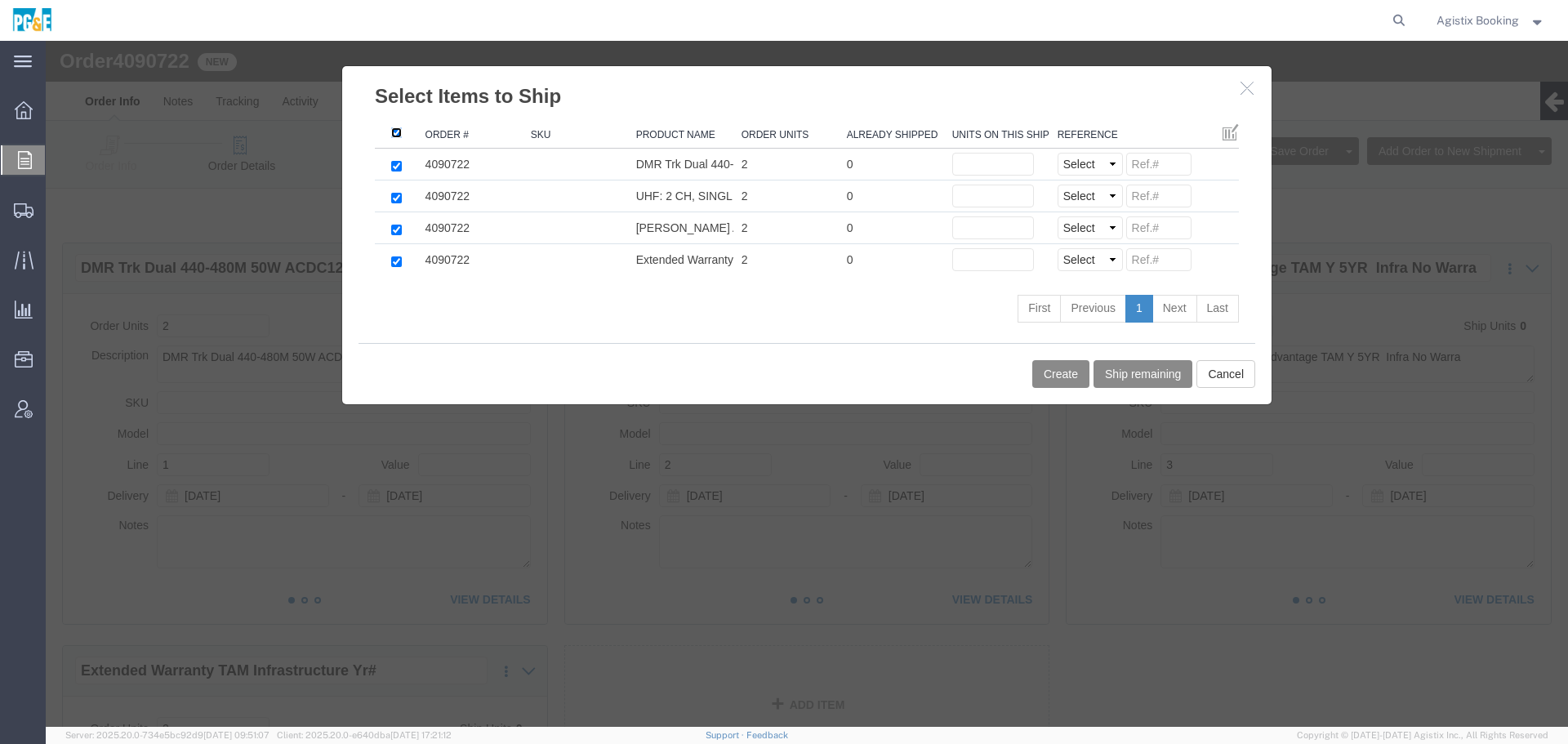
checkbox input "true"
click button "Ship remaining"
type input "2"
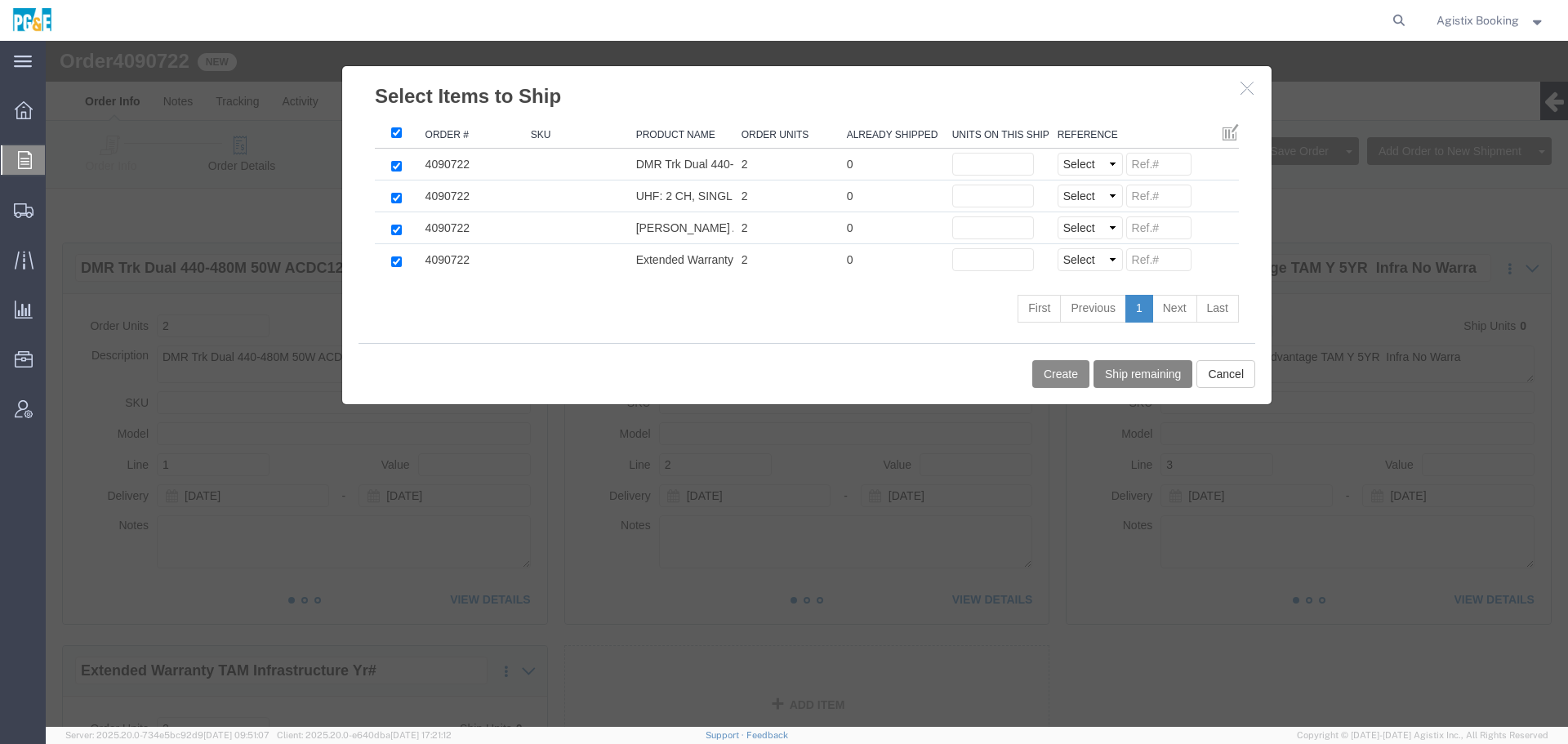
type input "2"
click button "Create"
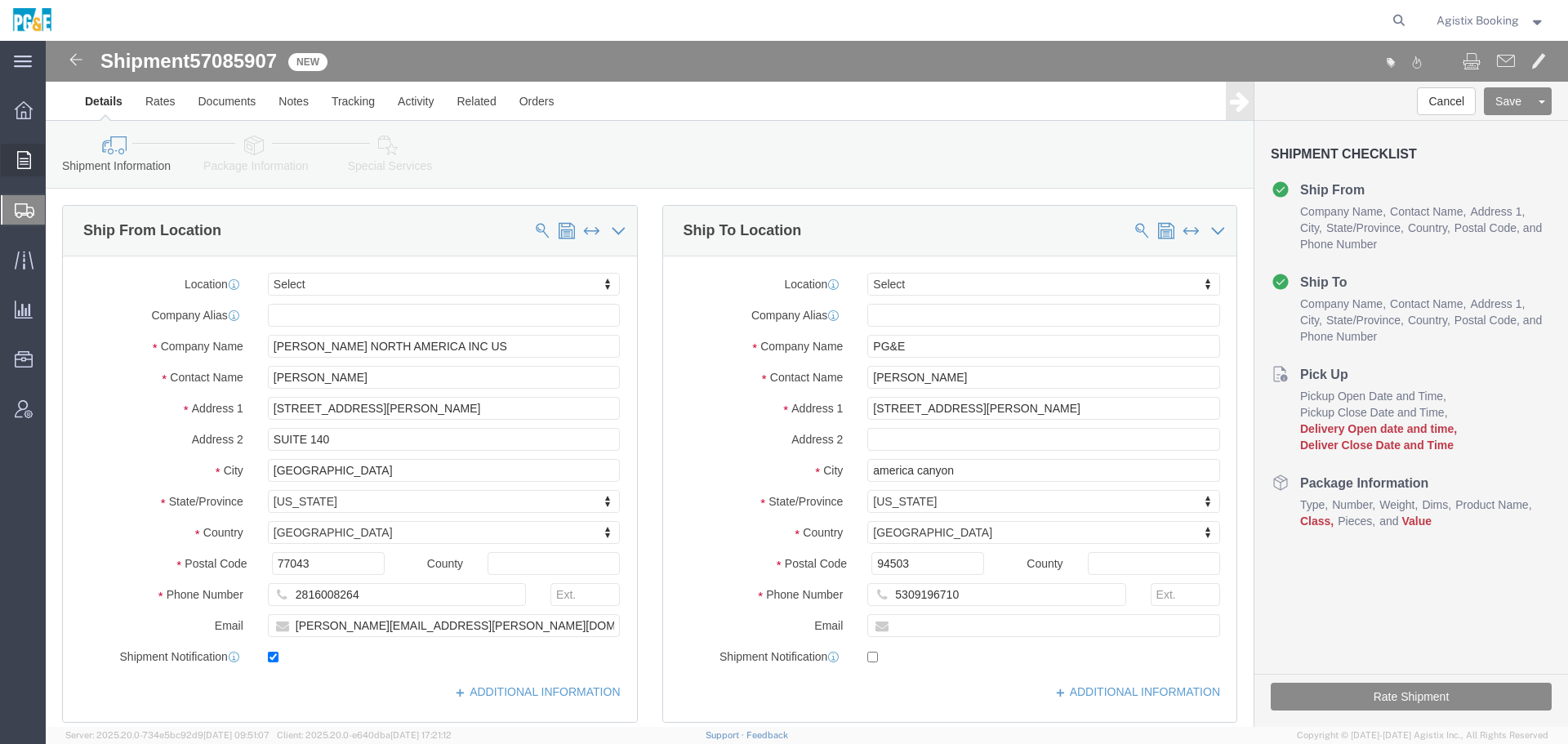
click at [16, 156] on div at bounding box center [24, 159] width 46 height 33
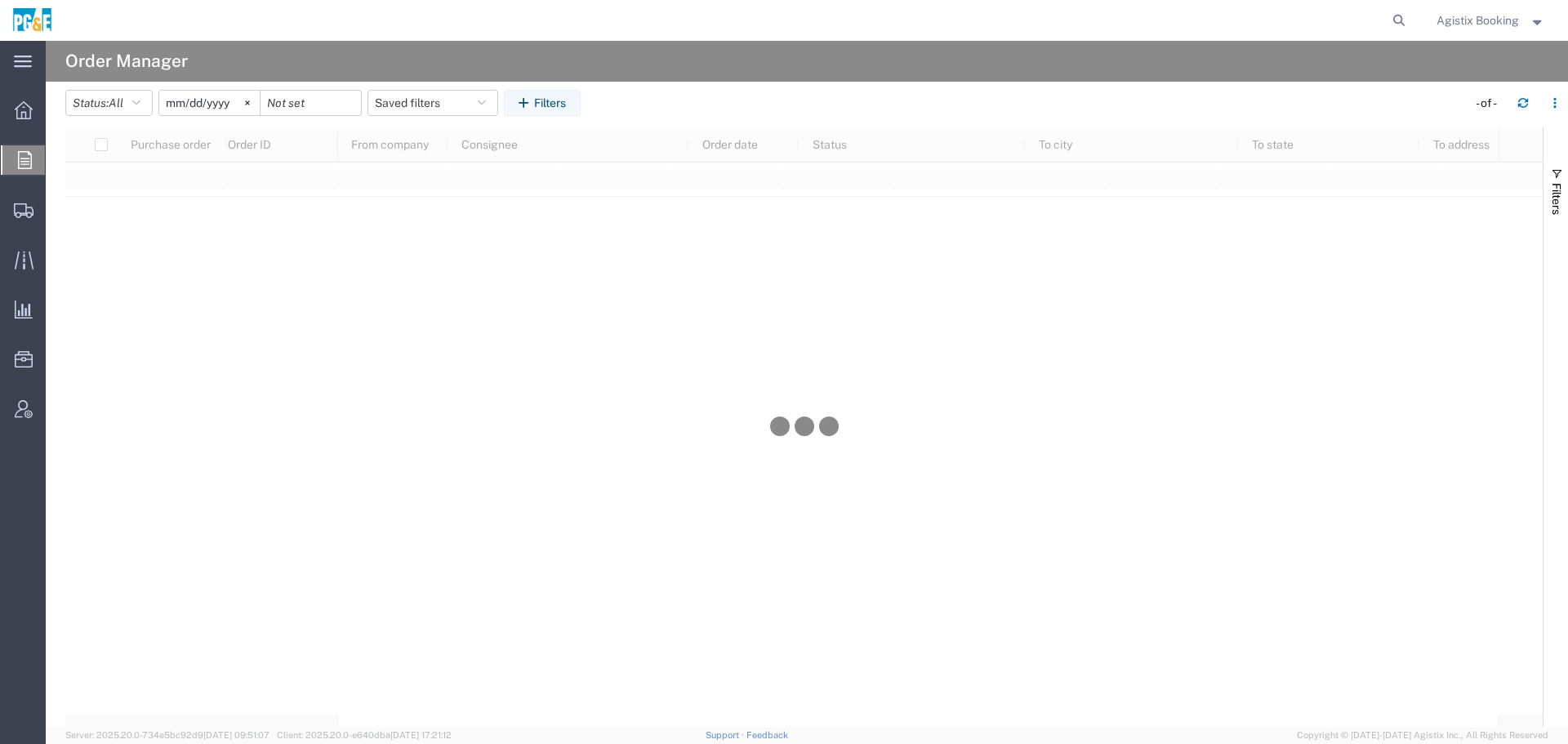
click at [0, 0] on span "Order Manager" at bounding box center [0, 0] width 0 height 0
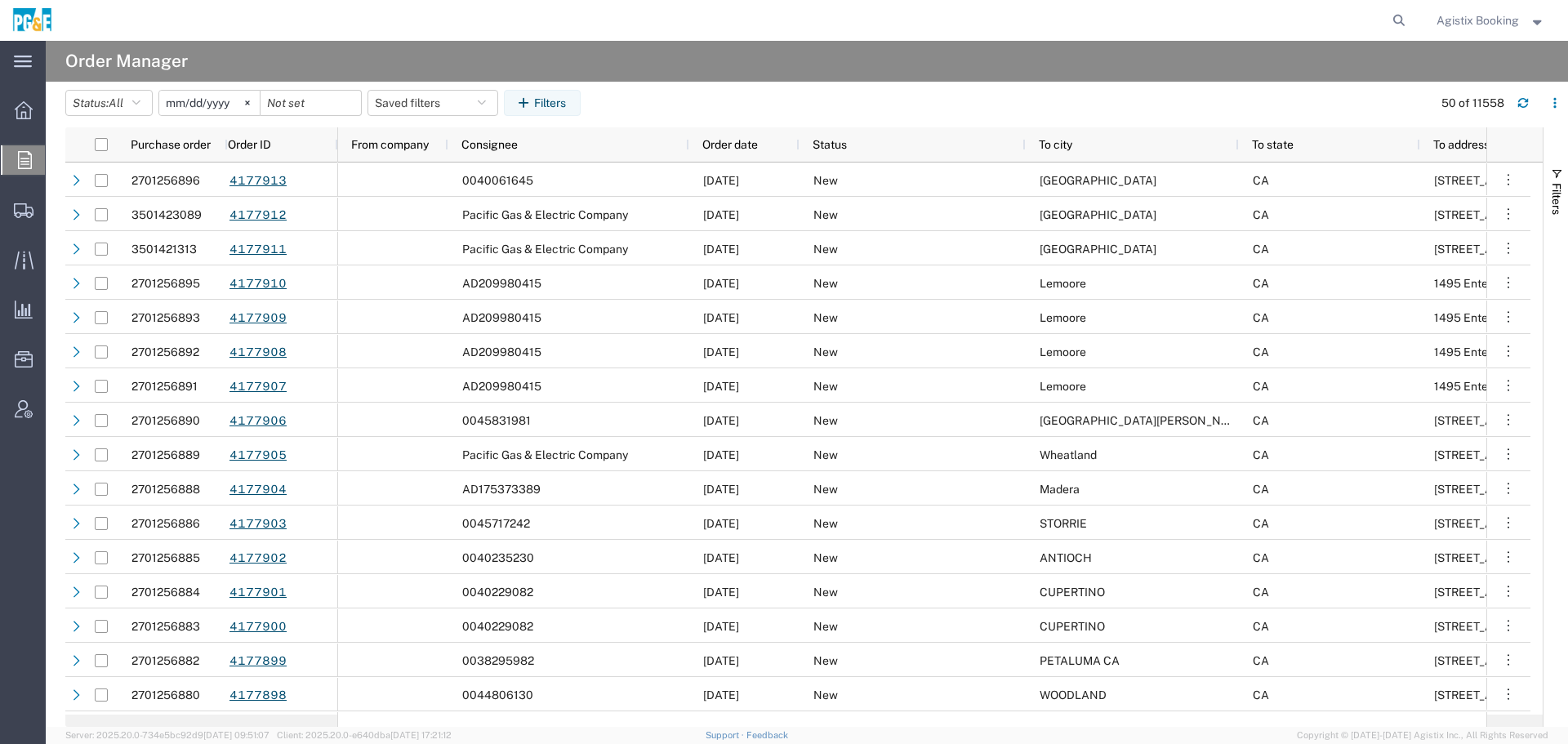
click at [0, 0] on span "Order Manager" at bounding box center [0, 0] width 0 height 0
drag, startPoint x: 1556, startPoint y: 202, endPoint x: 1515, endPoint y: 215, distance: 43.0
click at [1555, 204] on span "Filters" at bounding box center [1556, 199] width 13 height 32
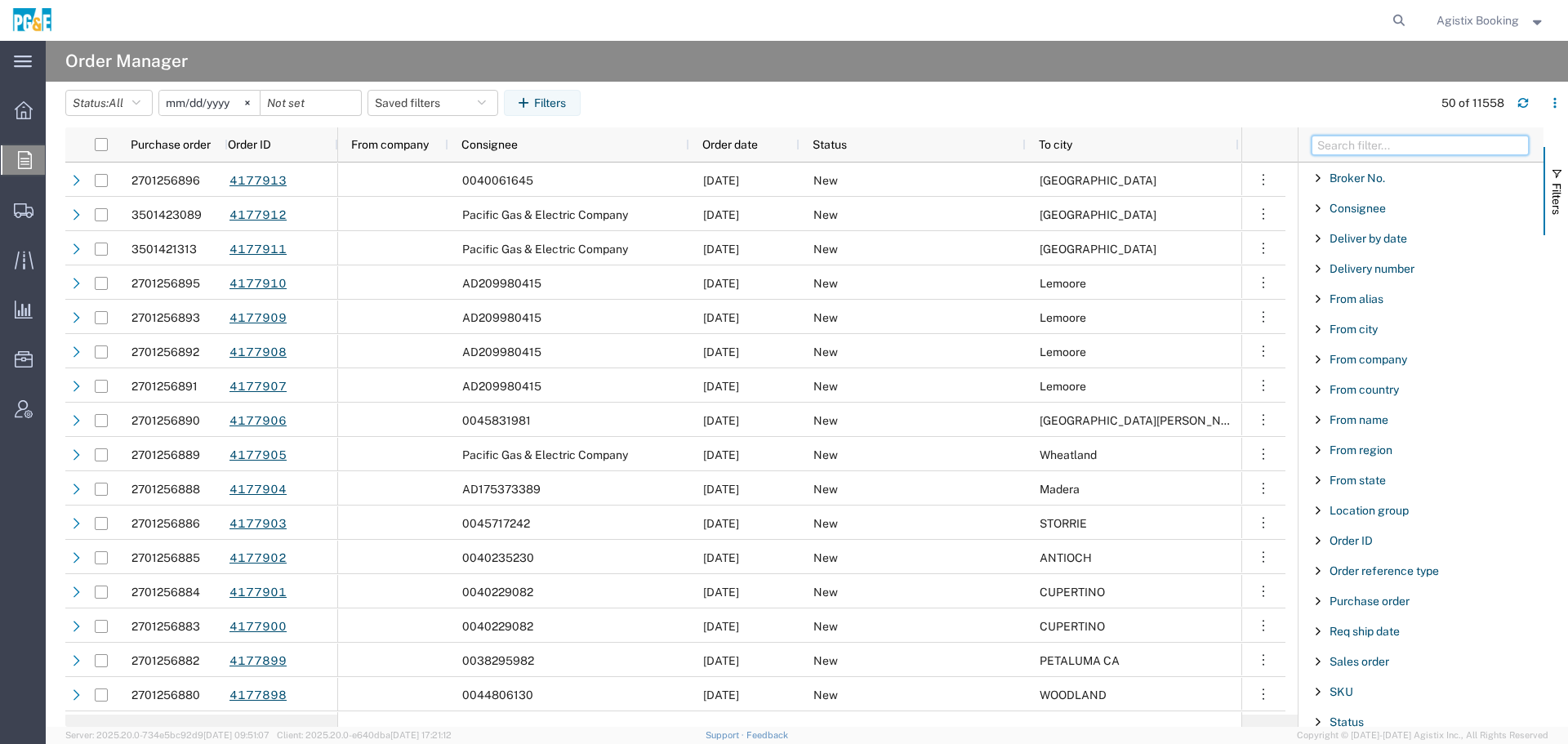
click at [1361, 140] on input "Filter Columns Input" at bounding box center [1419, 146] width 217 height 20
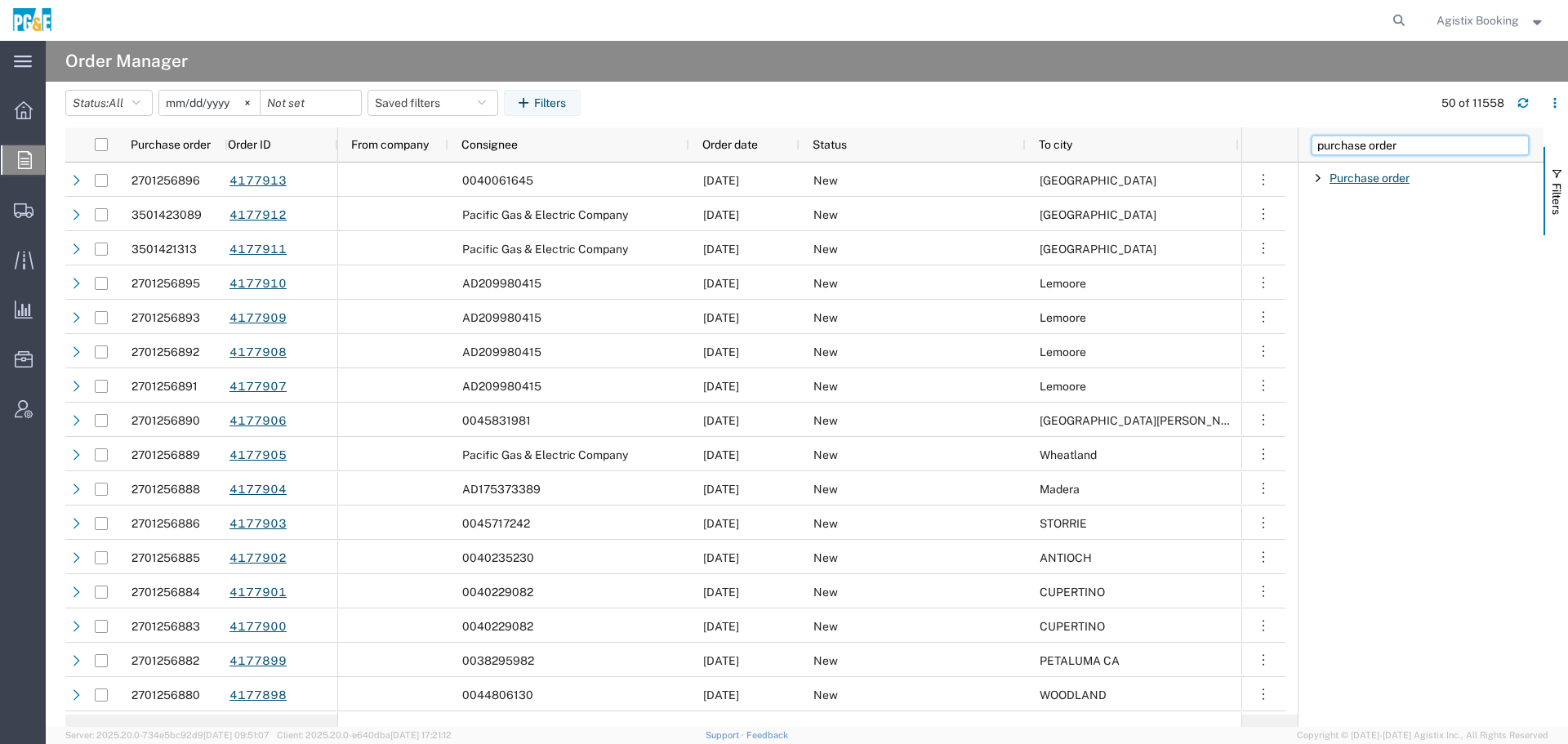
type input "purchase order"
click at [1356, 179] on span "Purchase order" at bounding box center [1369, 177] width 80 height 13
click at [1351, 253] on input "Filter Value" at bounding box center [1426, 247] width 214 height 20
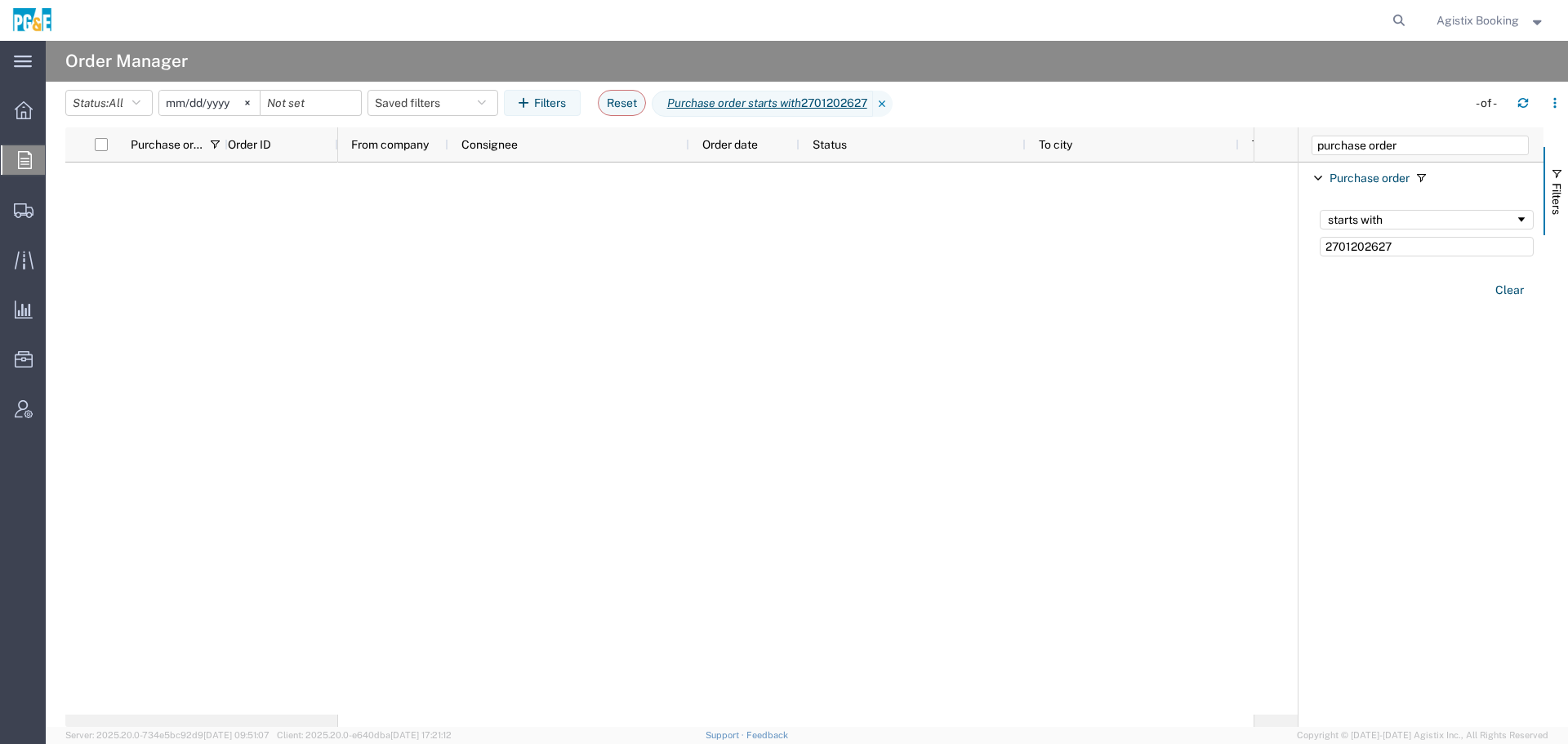
type input "2701202627"
click at [223, 101] on input "2025-09-10" at bounding box center [209, 103] width 100 height 25
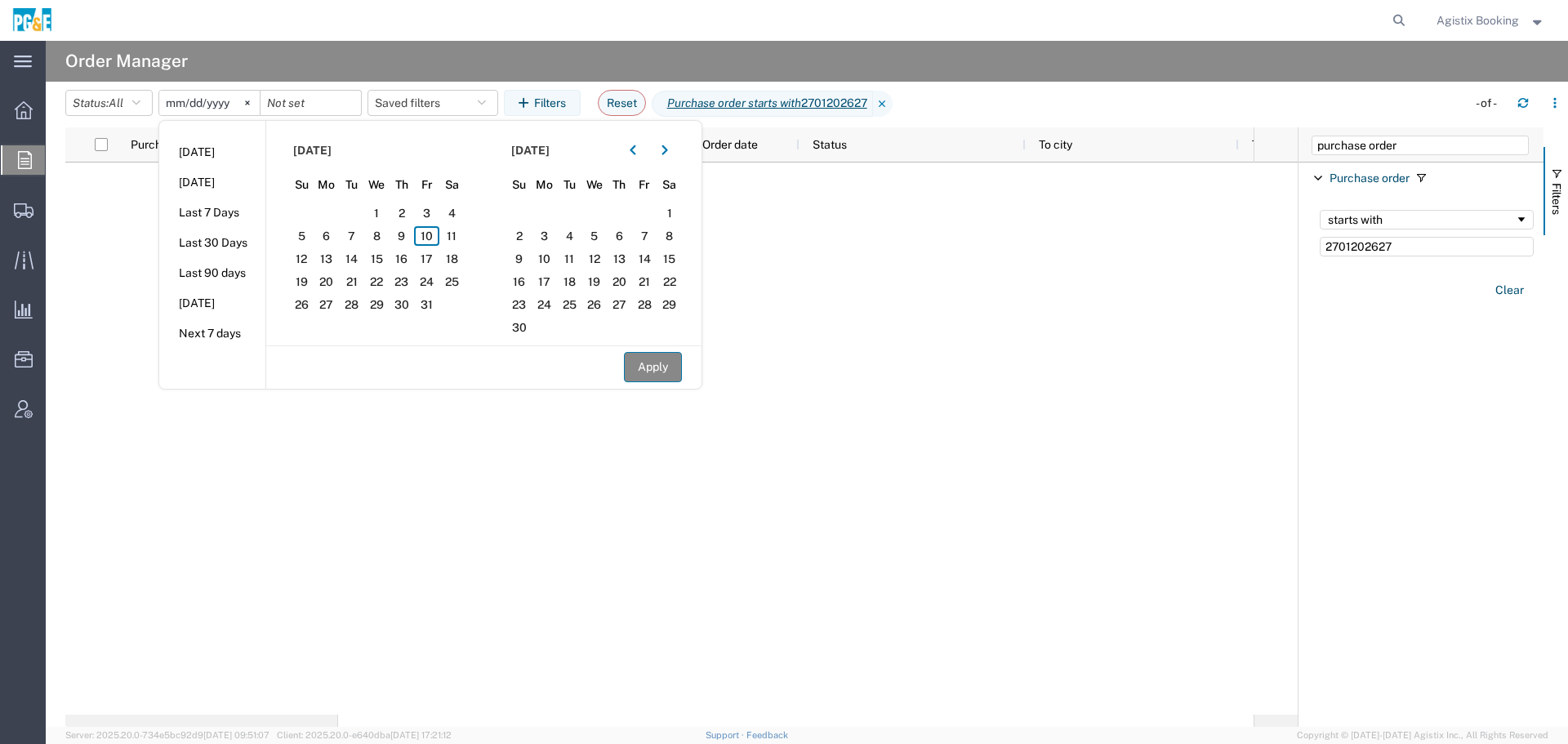
click at [659, 373] on button "Apply" at bounding box center [653, 367] width 58 height 31
type input "2024-09-09"
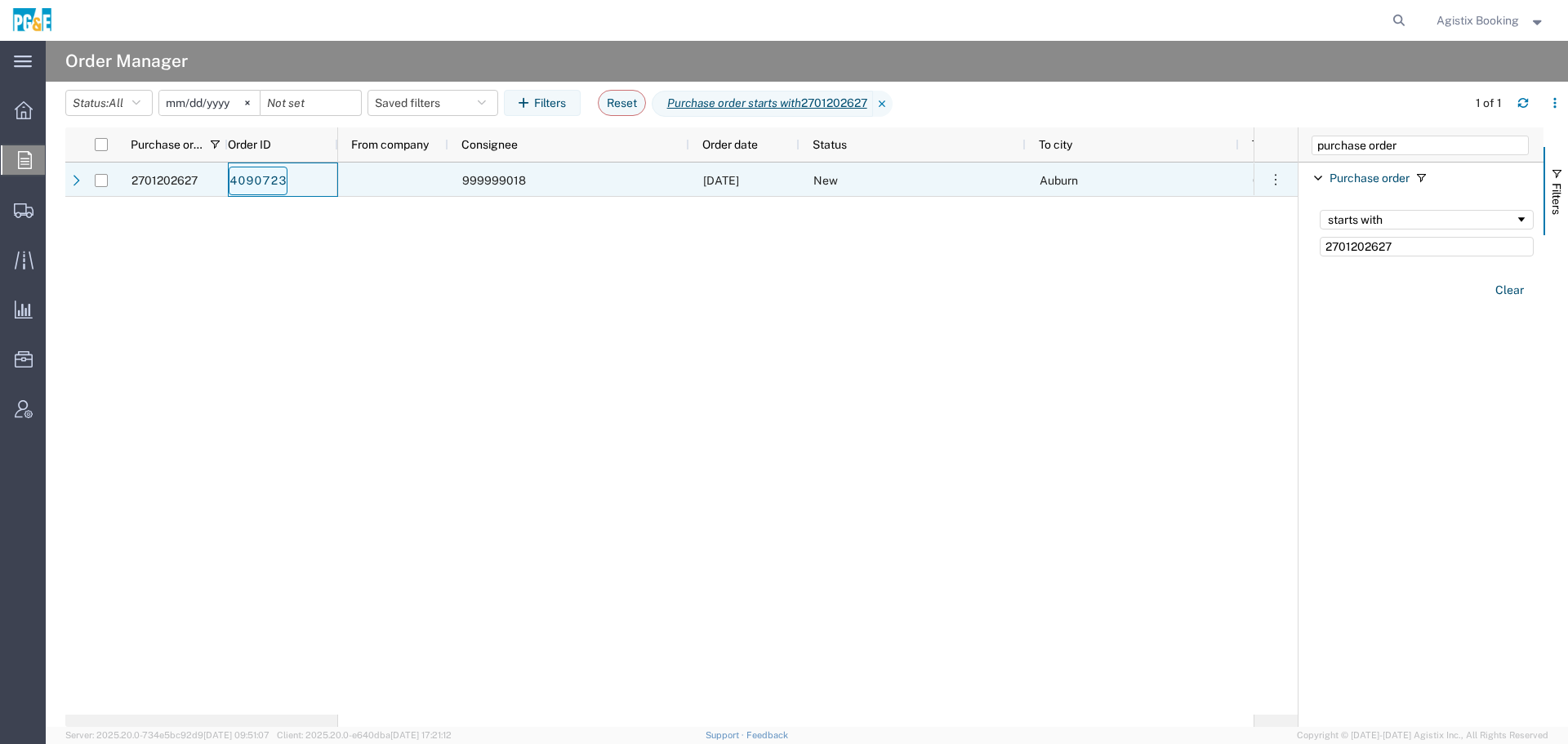
click at [254, 184] on link "4090723" at bounding box center [258, 180] width 58 height 29
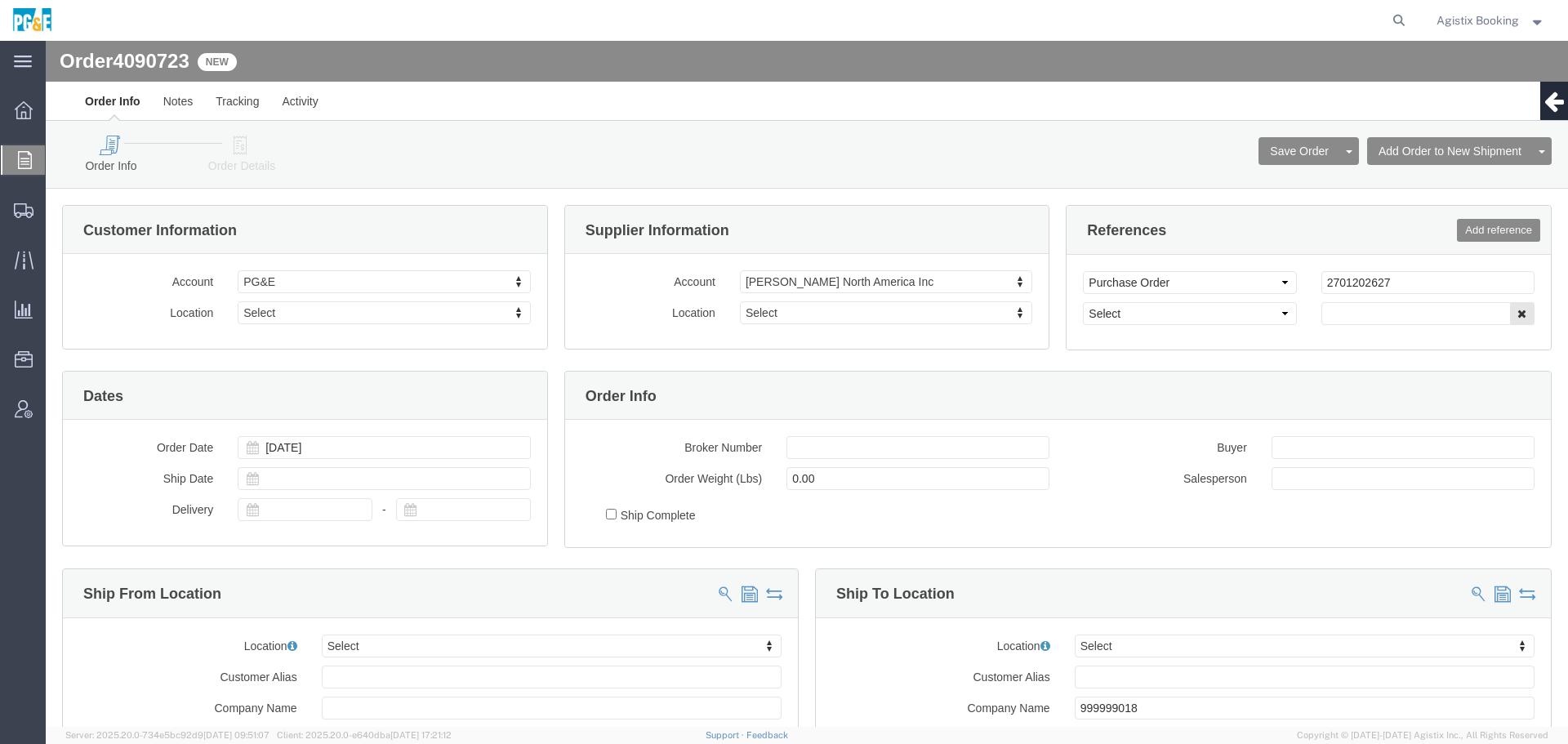
select select
click link "Add Orders to Existing Shipment"
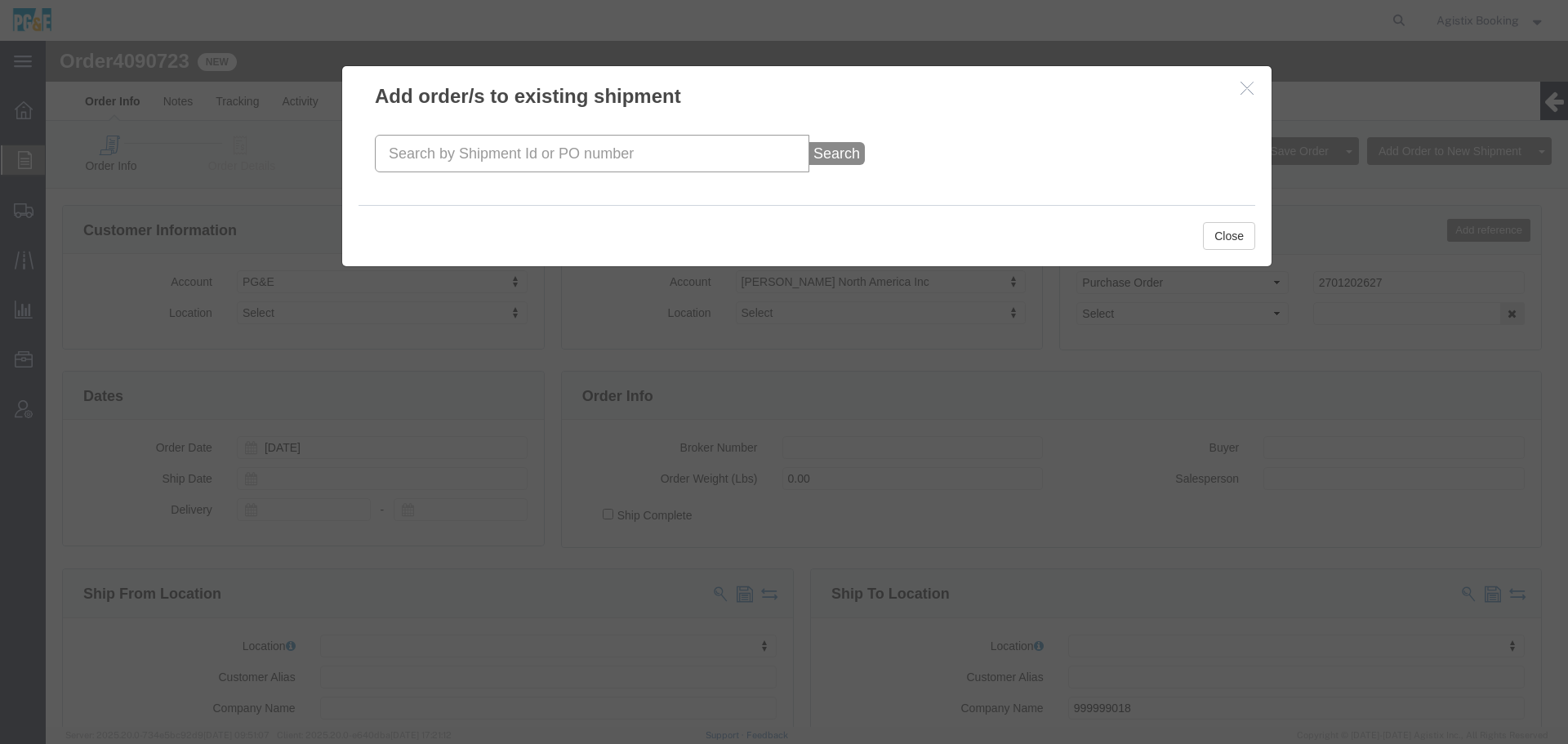
click input "text"
paste input "57085907"
type input "57085907"
click button "Search"
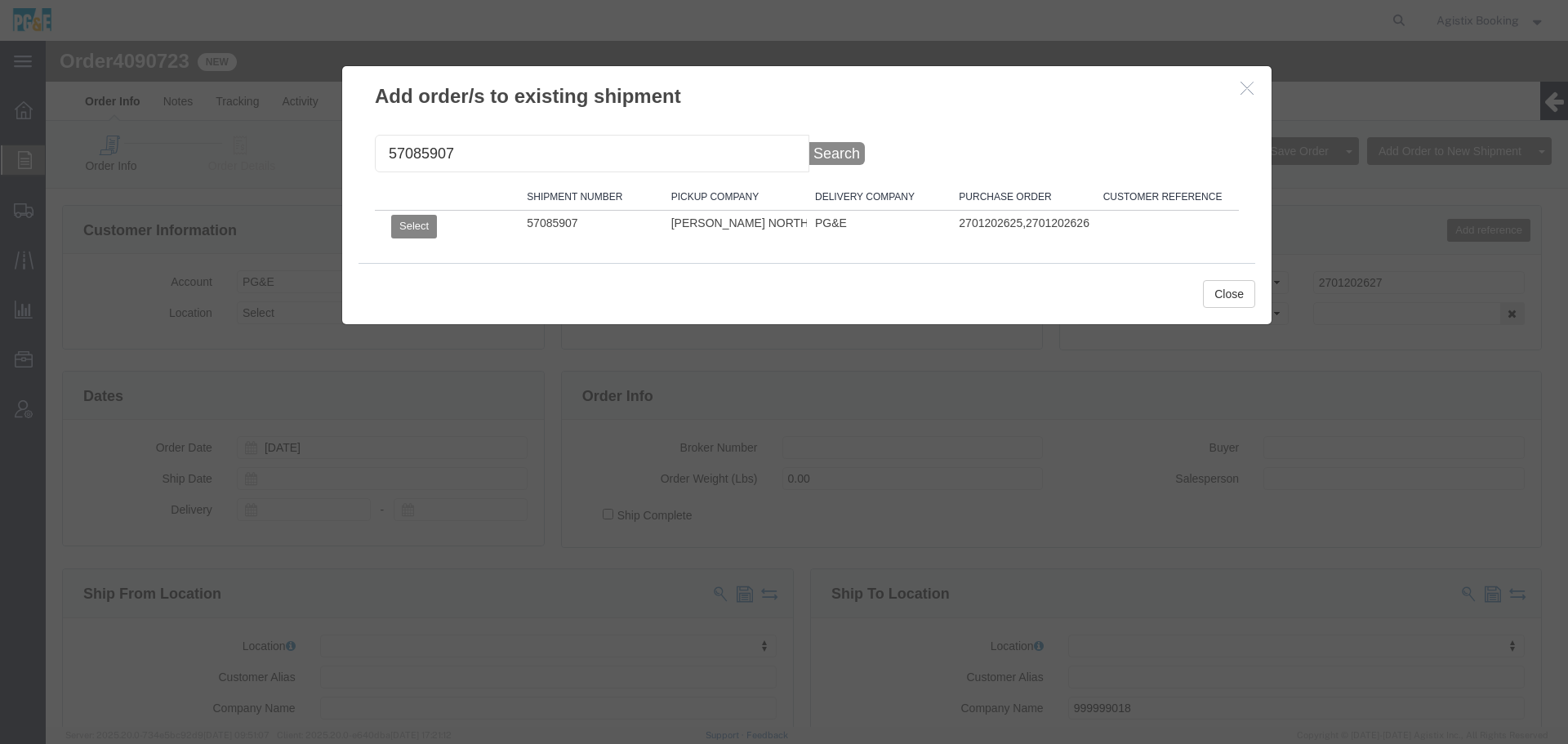
click button "Select"
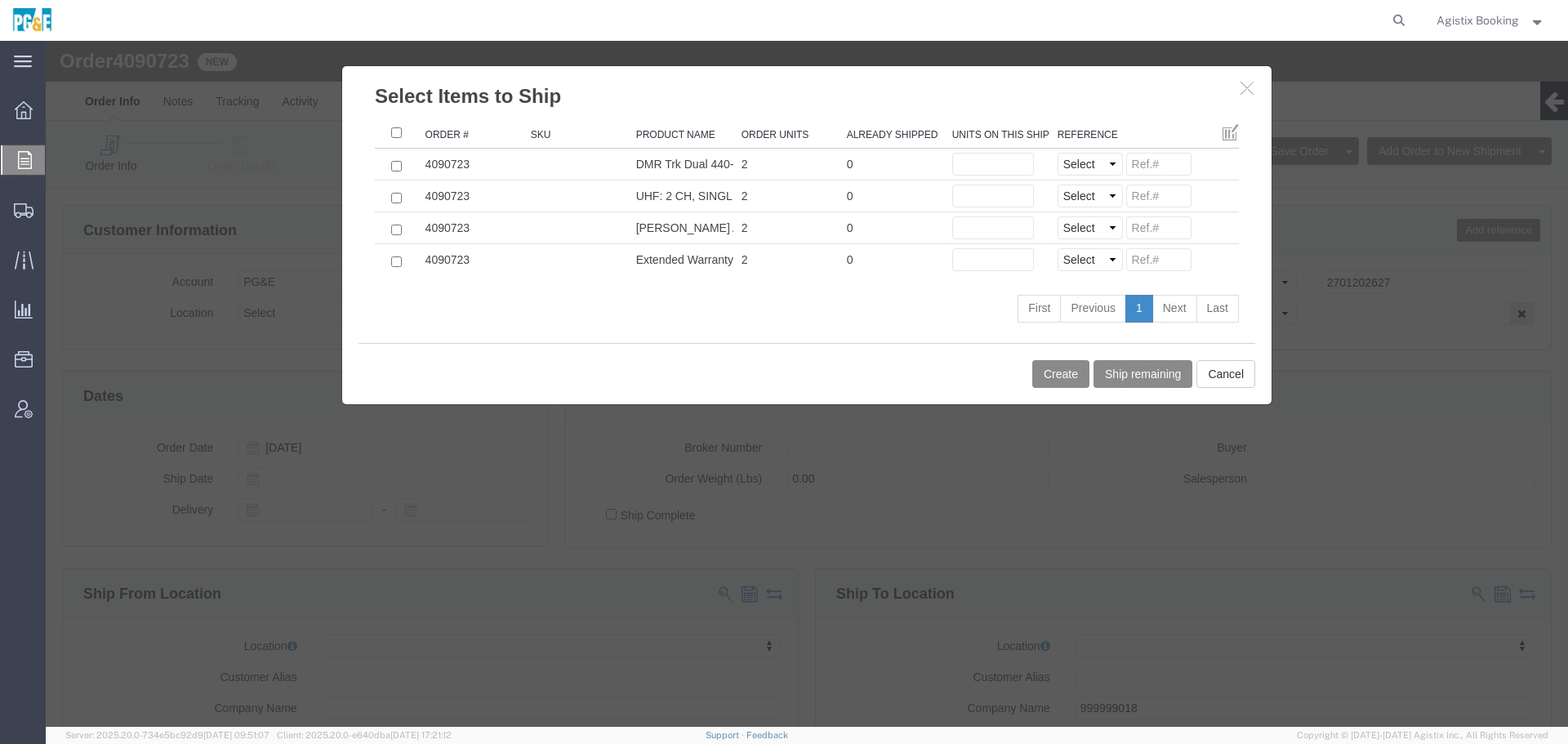
drag, startPoint x: 340, startPoint y: 91, endPoint x: 470, endPoint y: 100, distance: 130.3
click th ": activate to sort column descending"
click input ": activate to sort column ascending"
checkbox input "true"
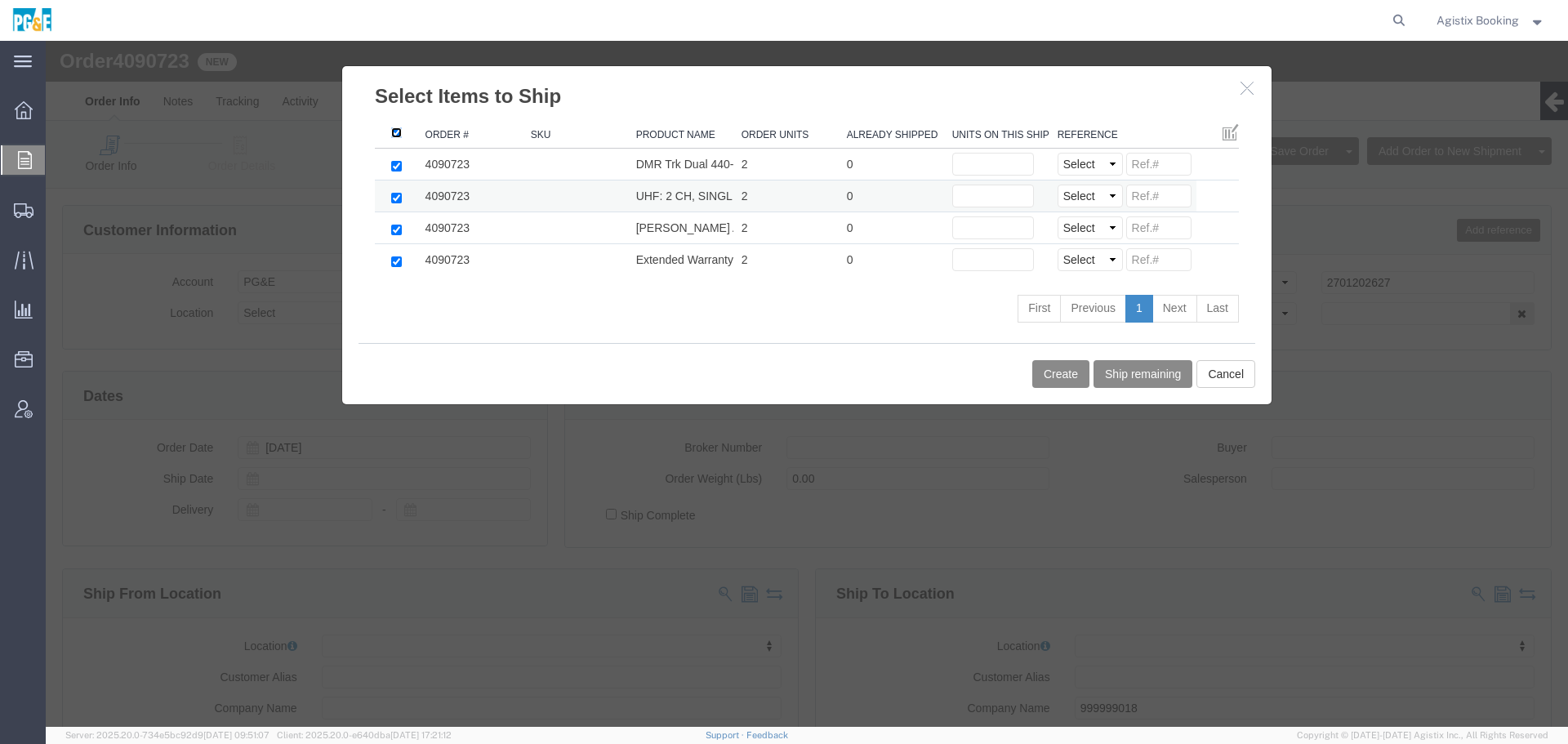
checkbox input "true"
click button "Ship remaining"
type input "2"
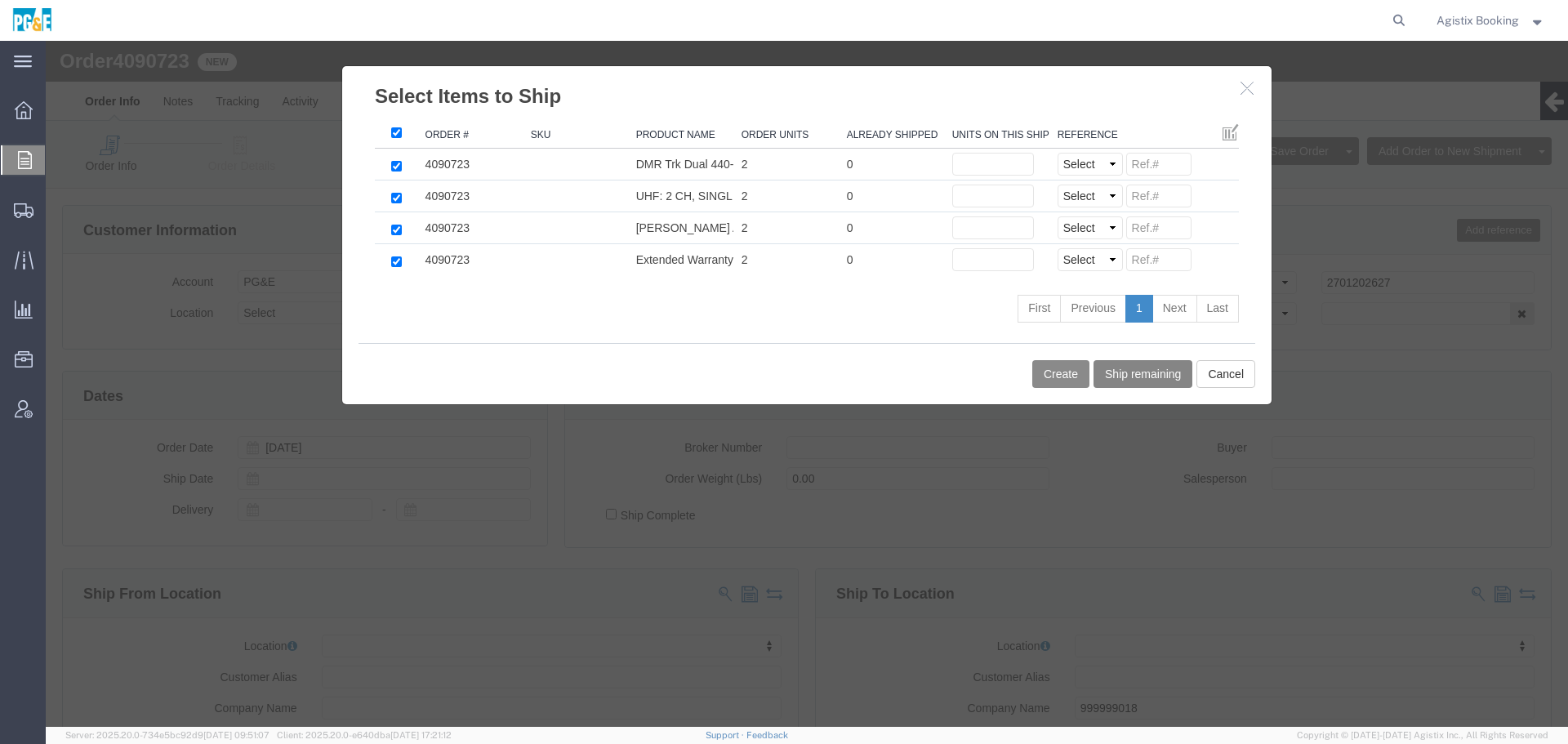
type input "2"
click button "Create"
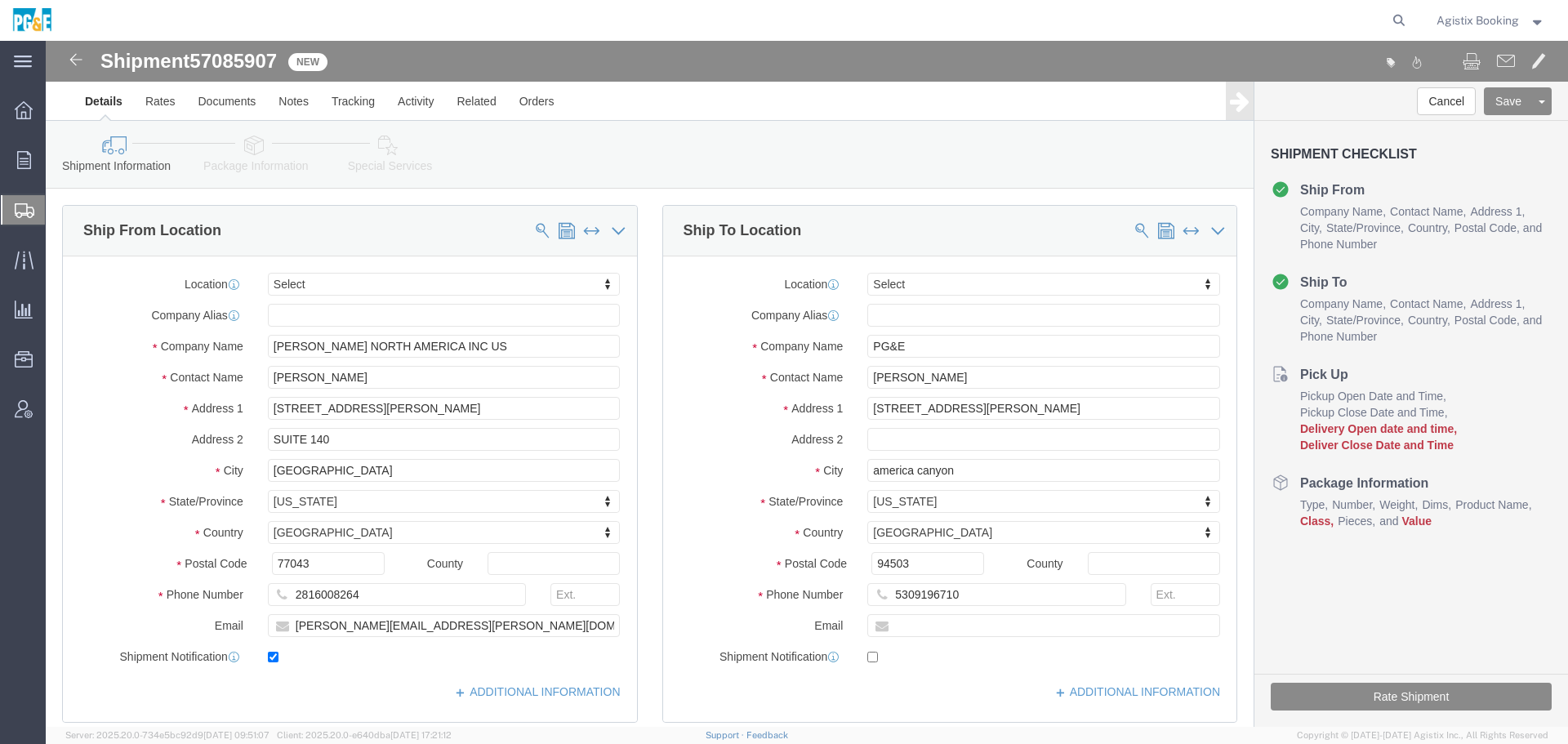
click icon
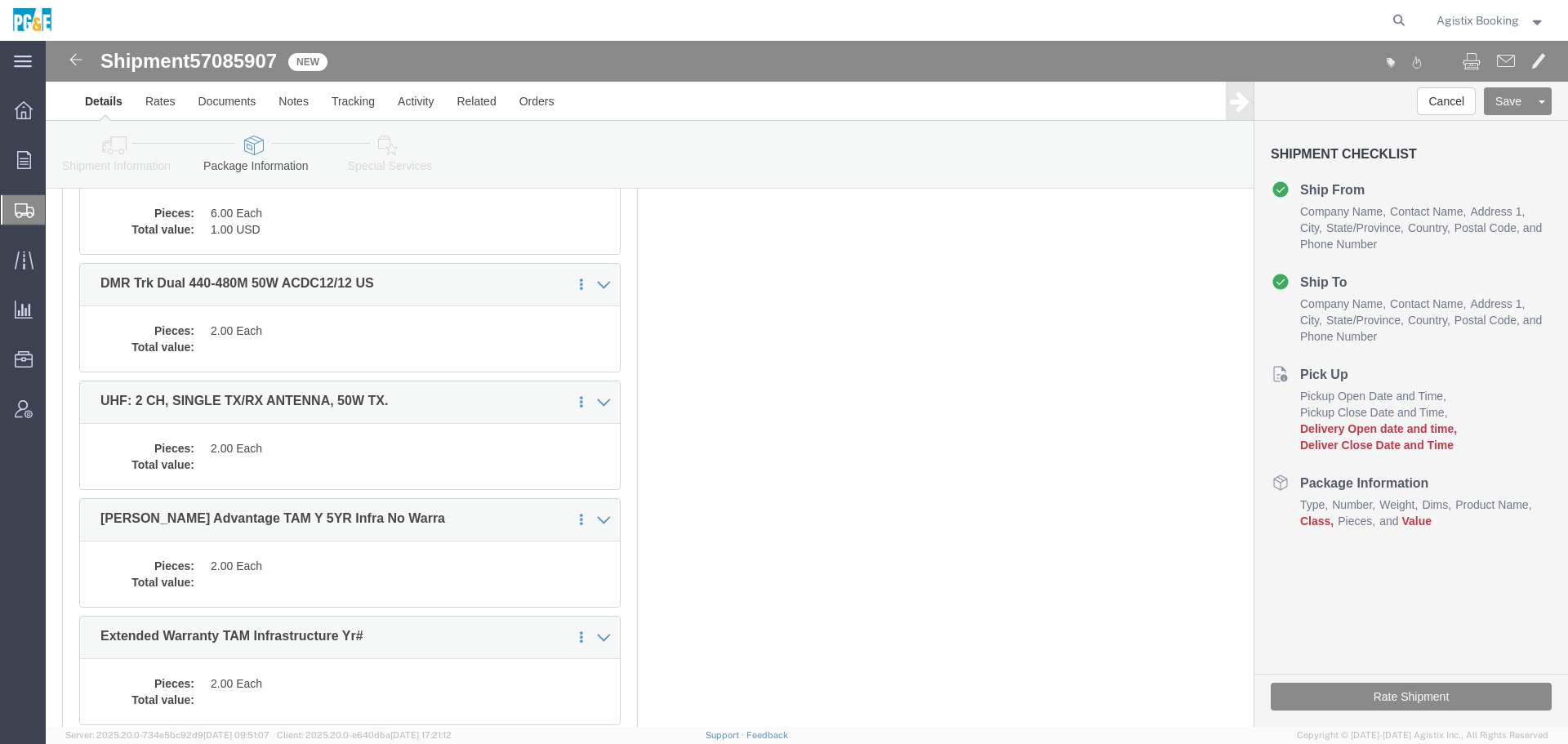
scroll to position [163, 0]
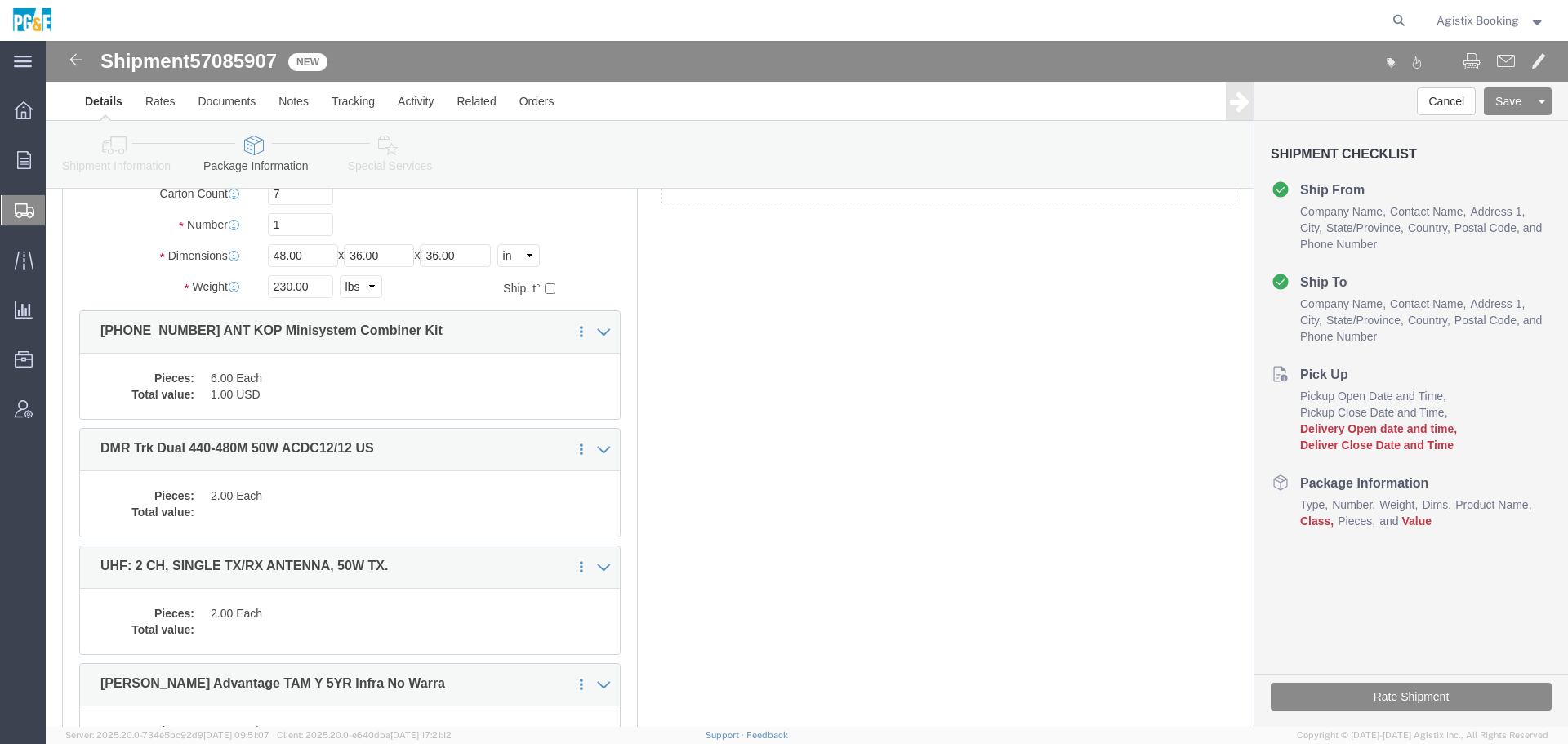
click icon
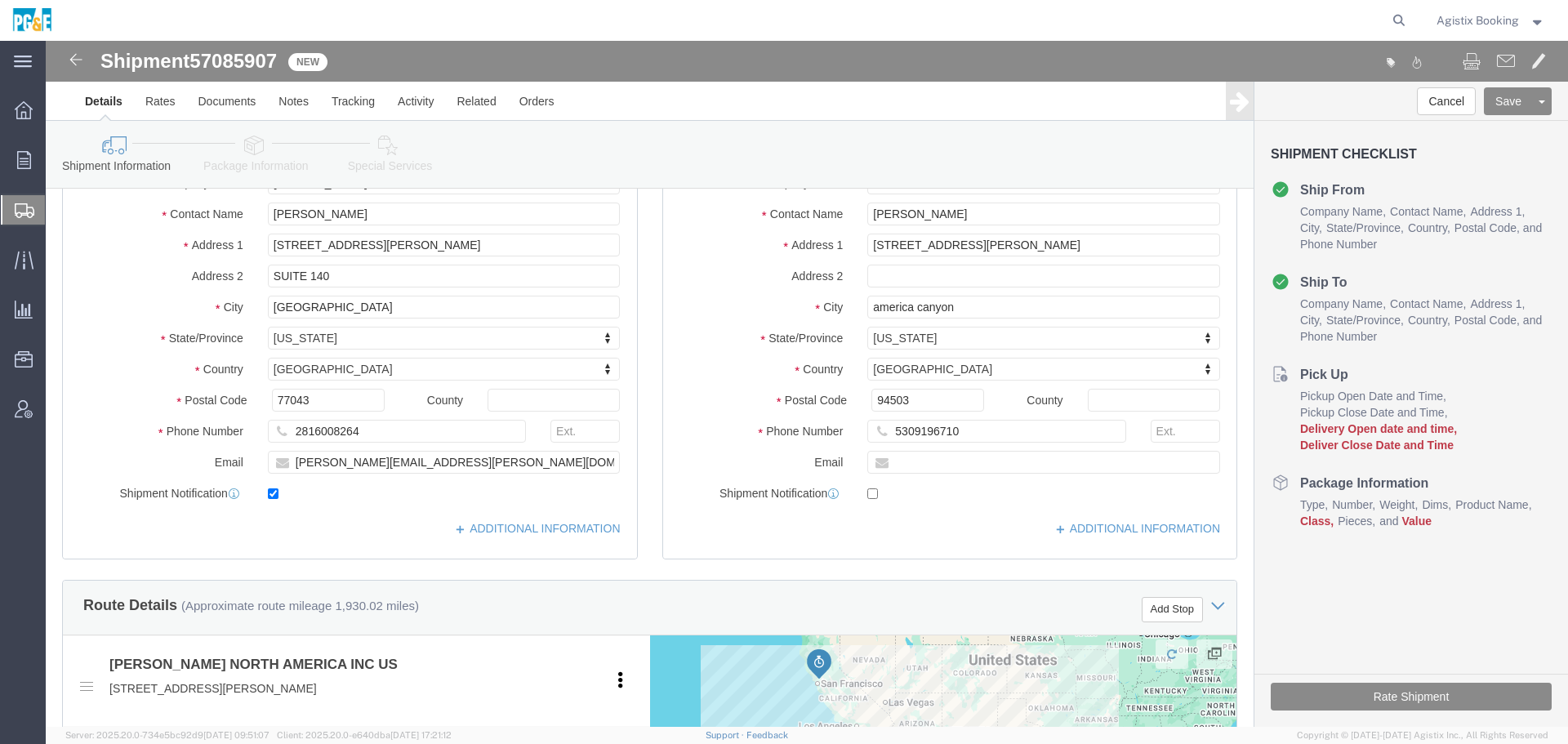
click icon
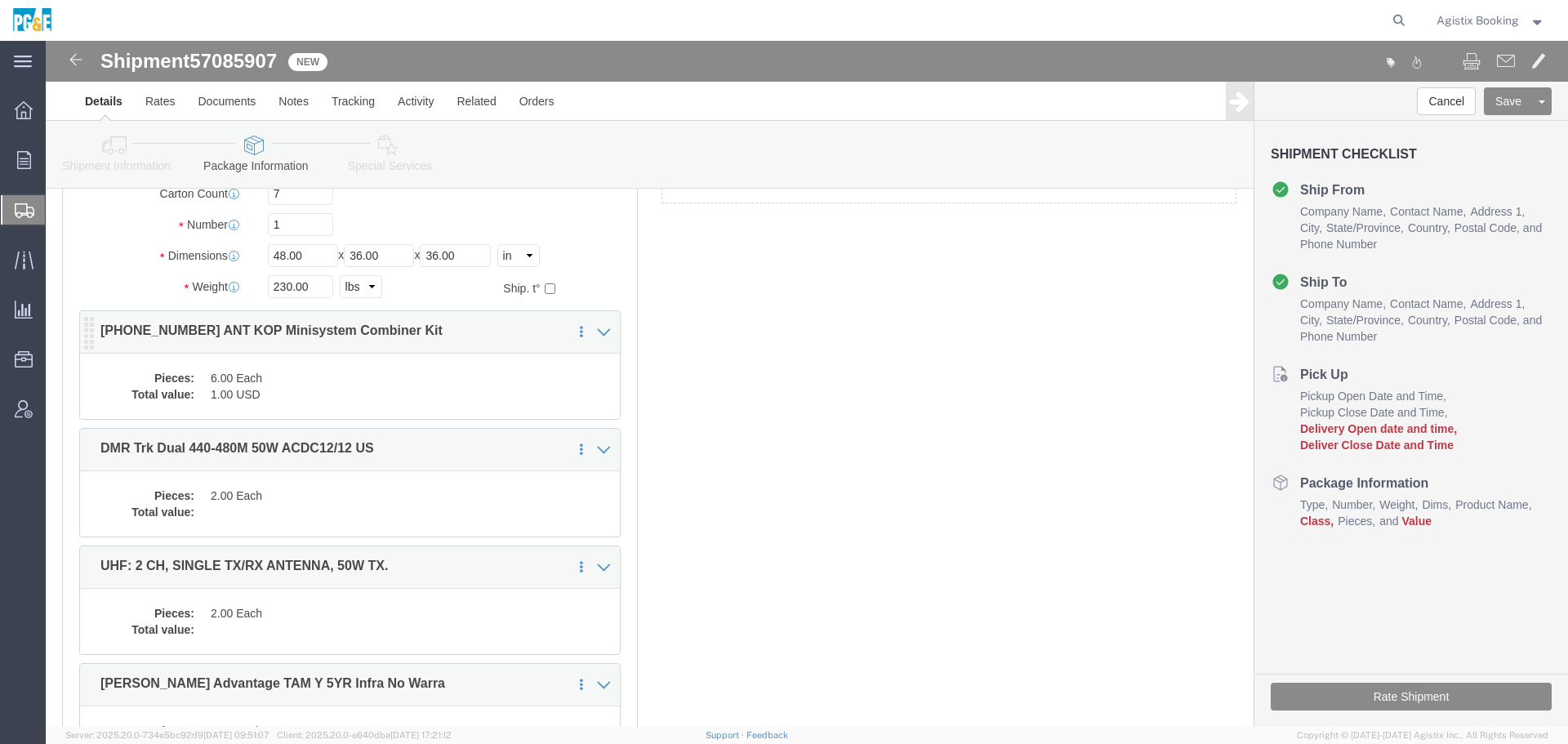
click div "Pieces: 6.00 Each Total value: 1.00 USD"
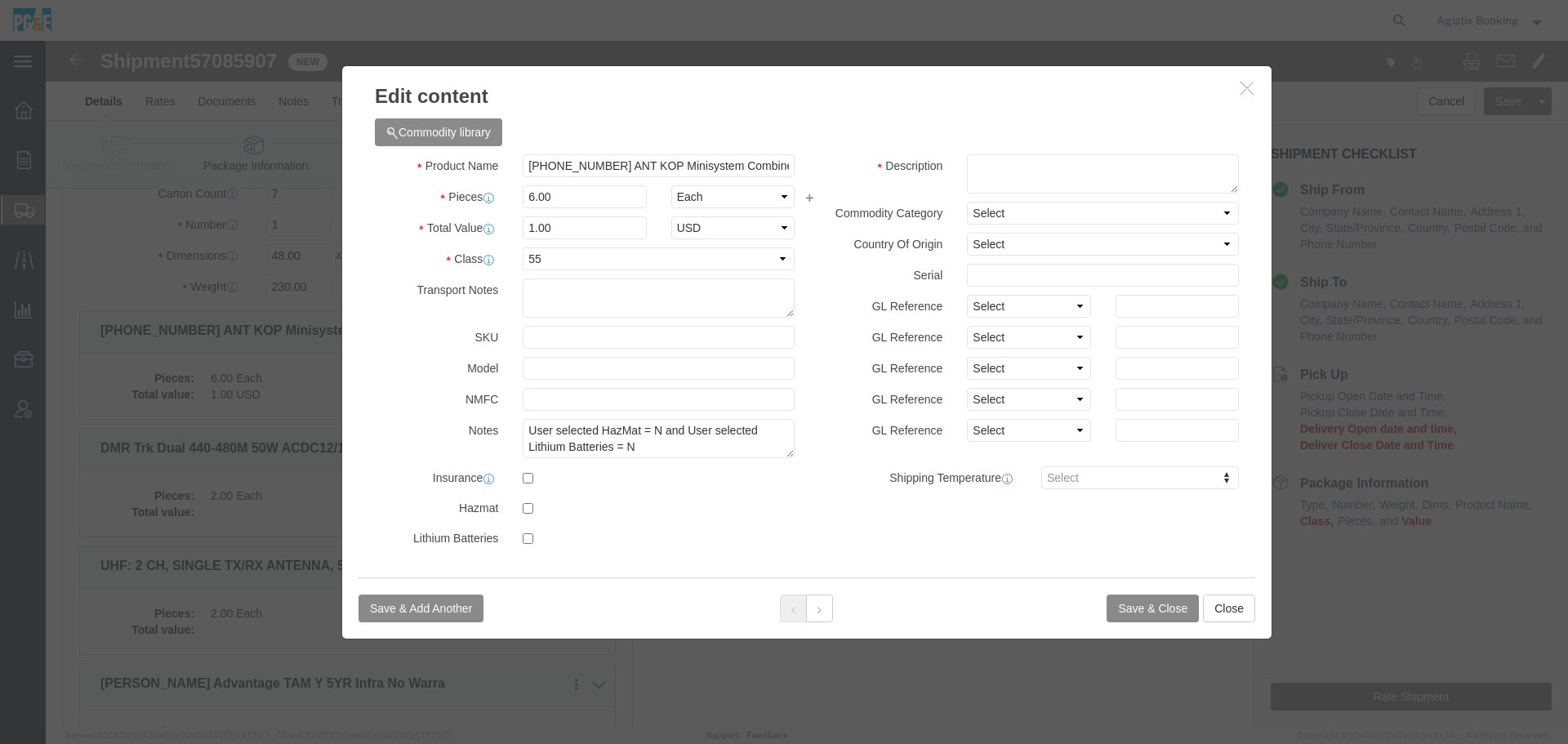
click button "button"
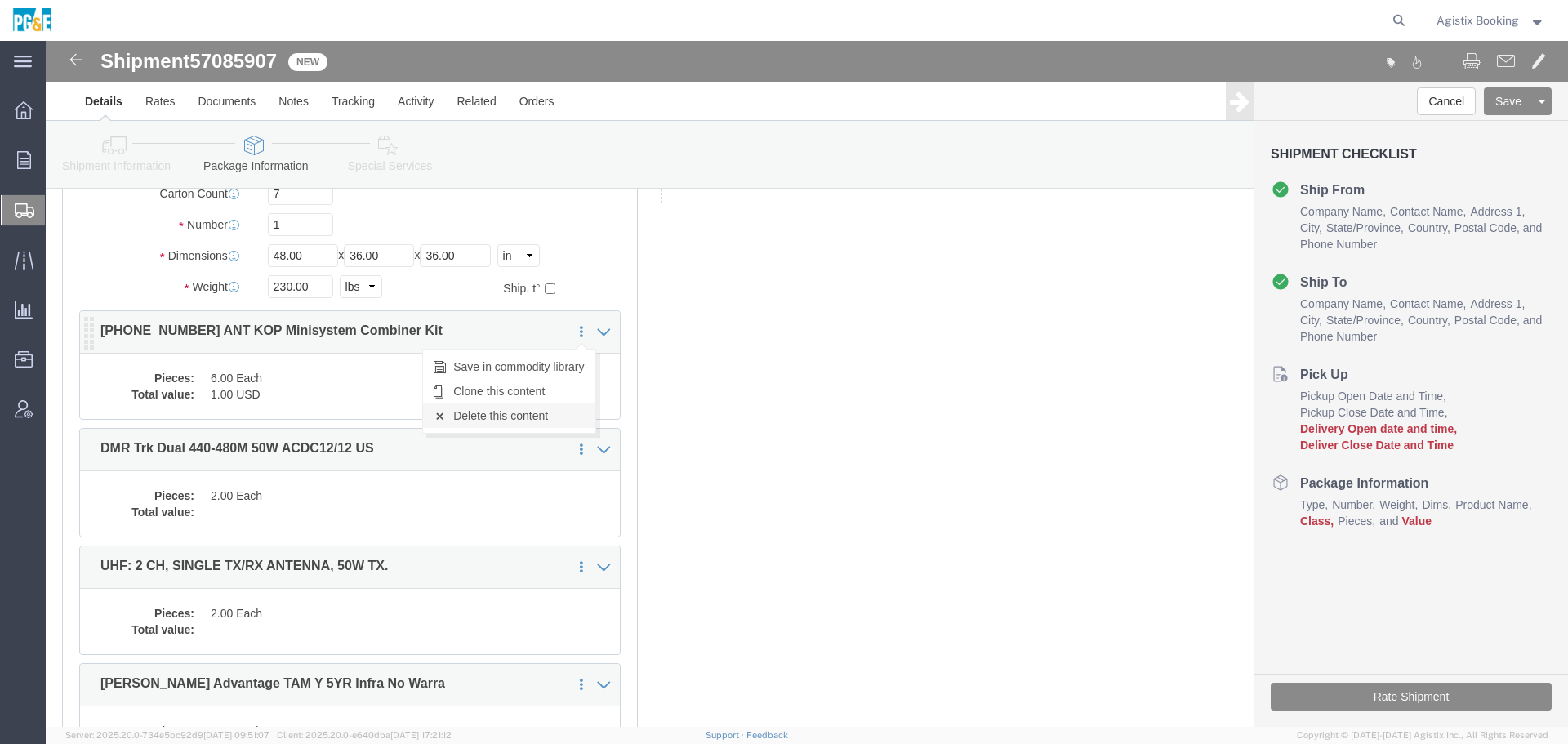
click link "Delete this content"
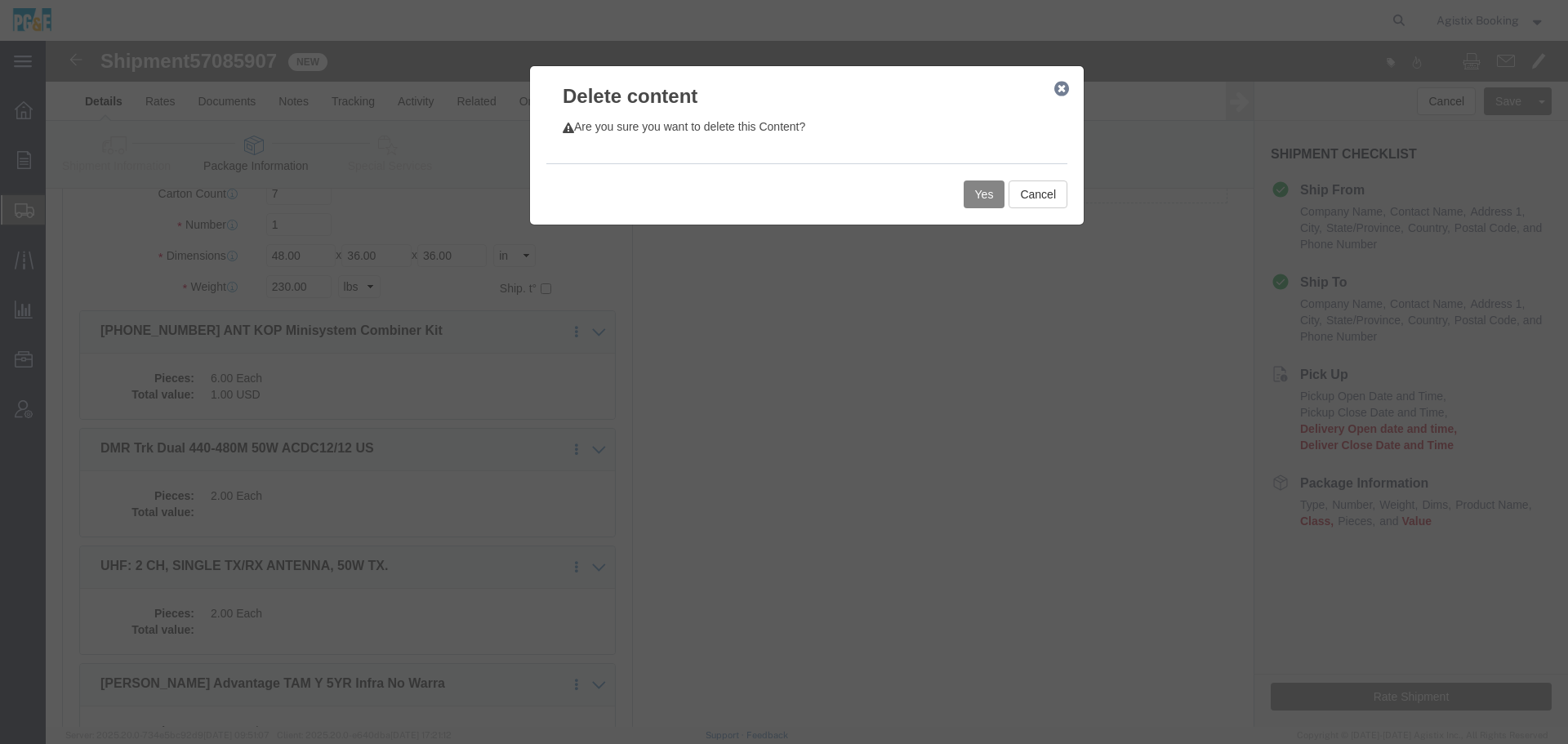
click button "Yes"
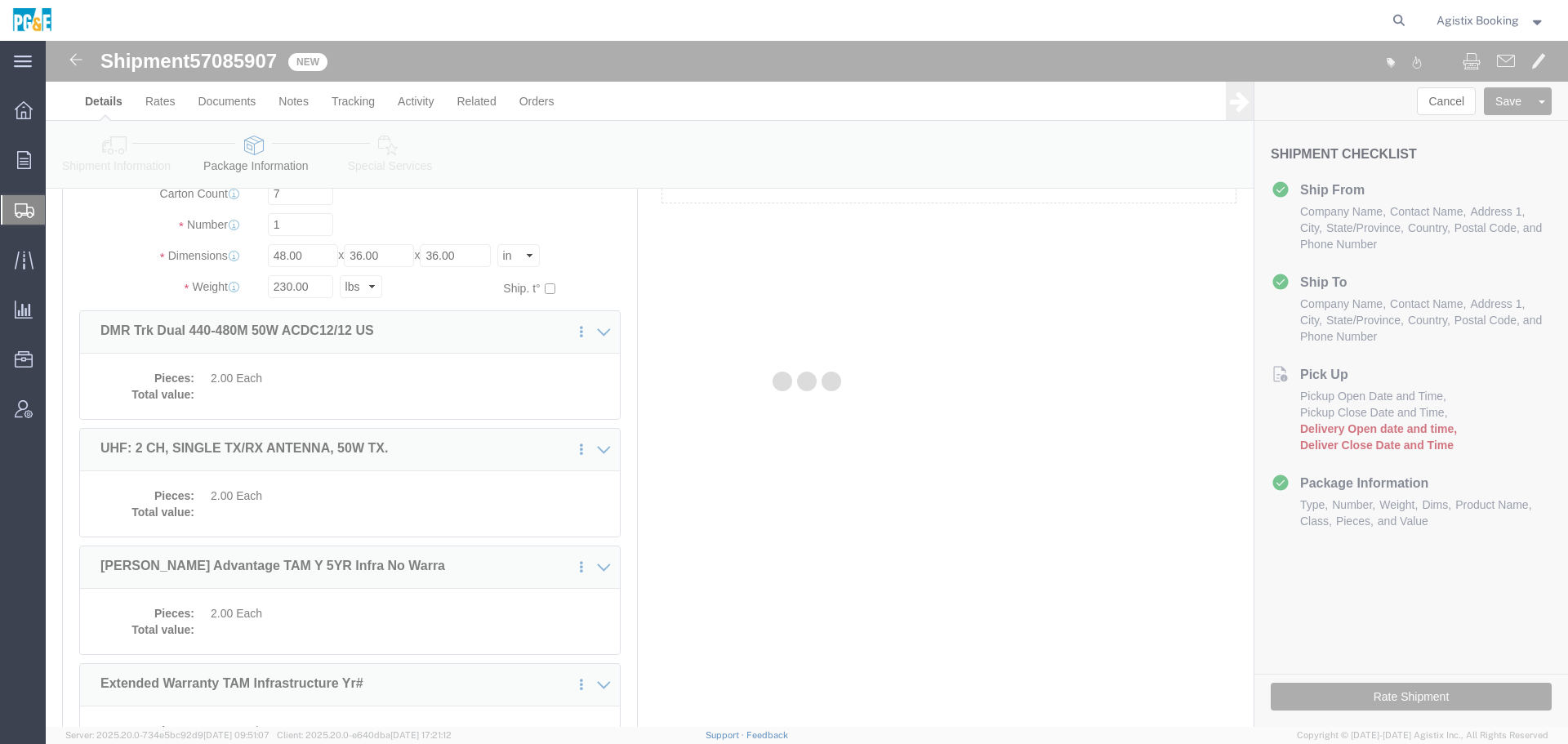
select select "PSNS"
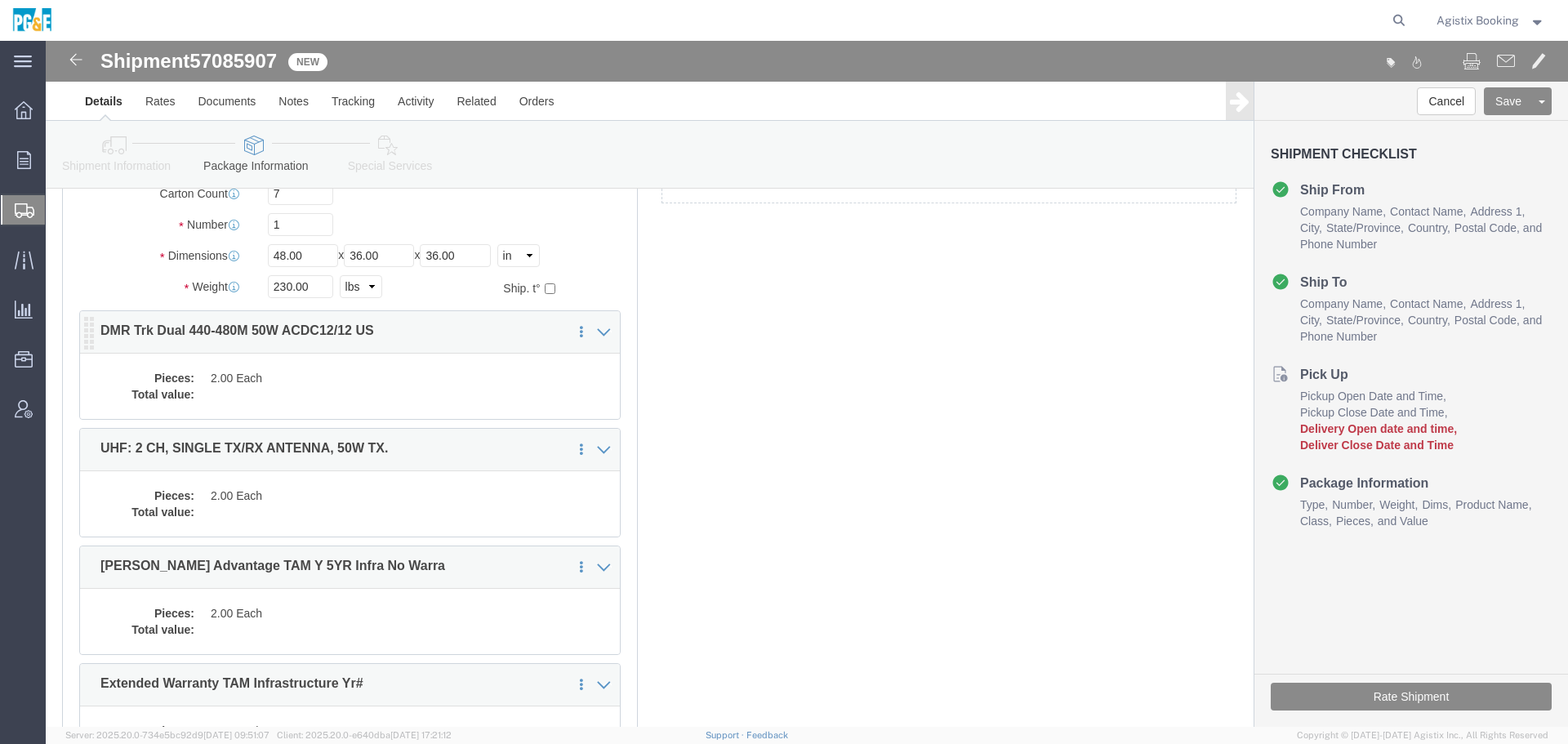
click dd
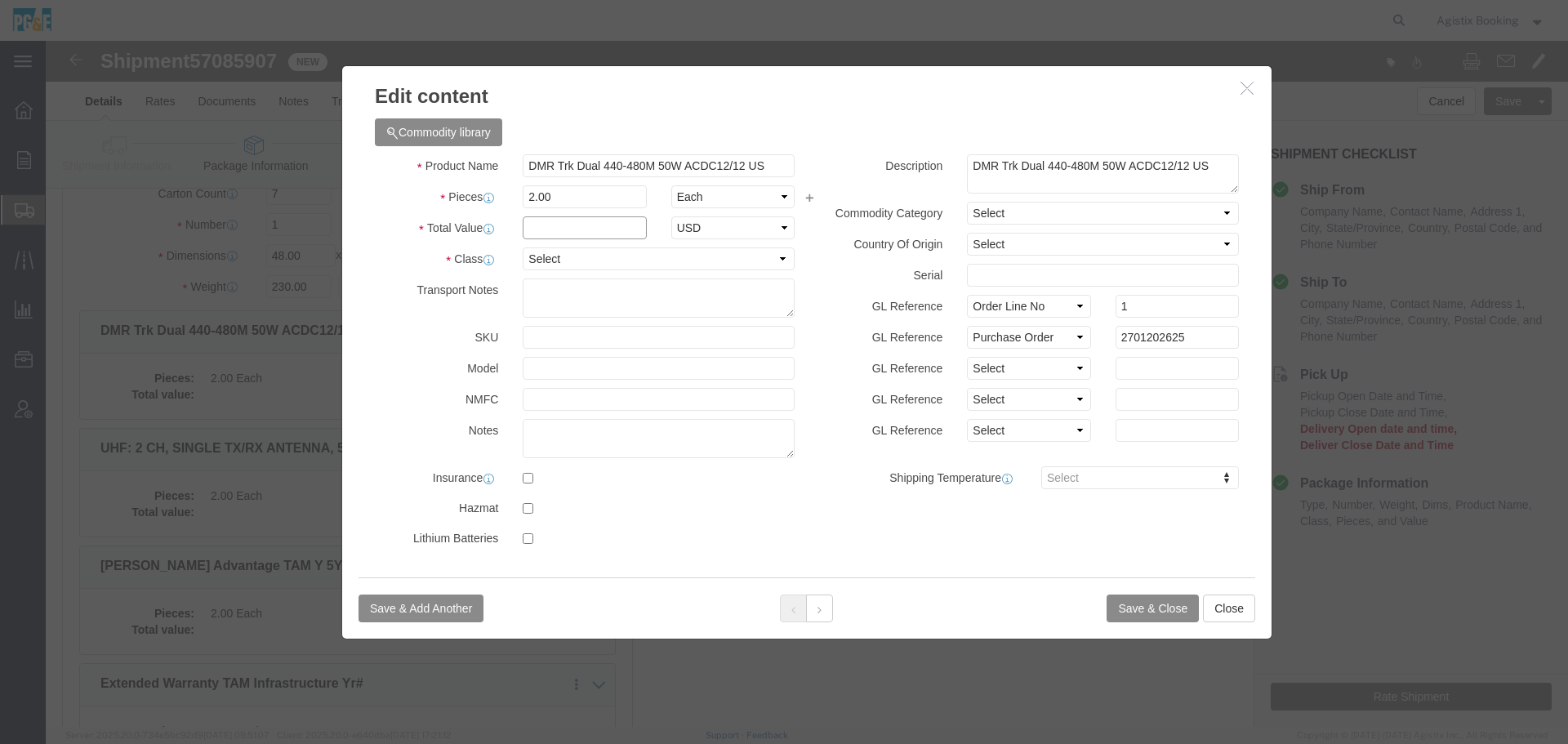
click input "text"
type input "1"
click button
click input "text"
type input "1"
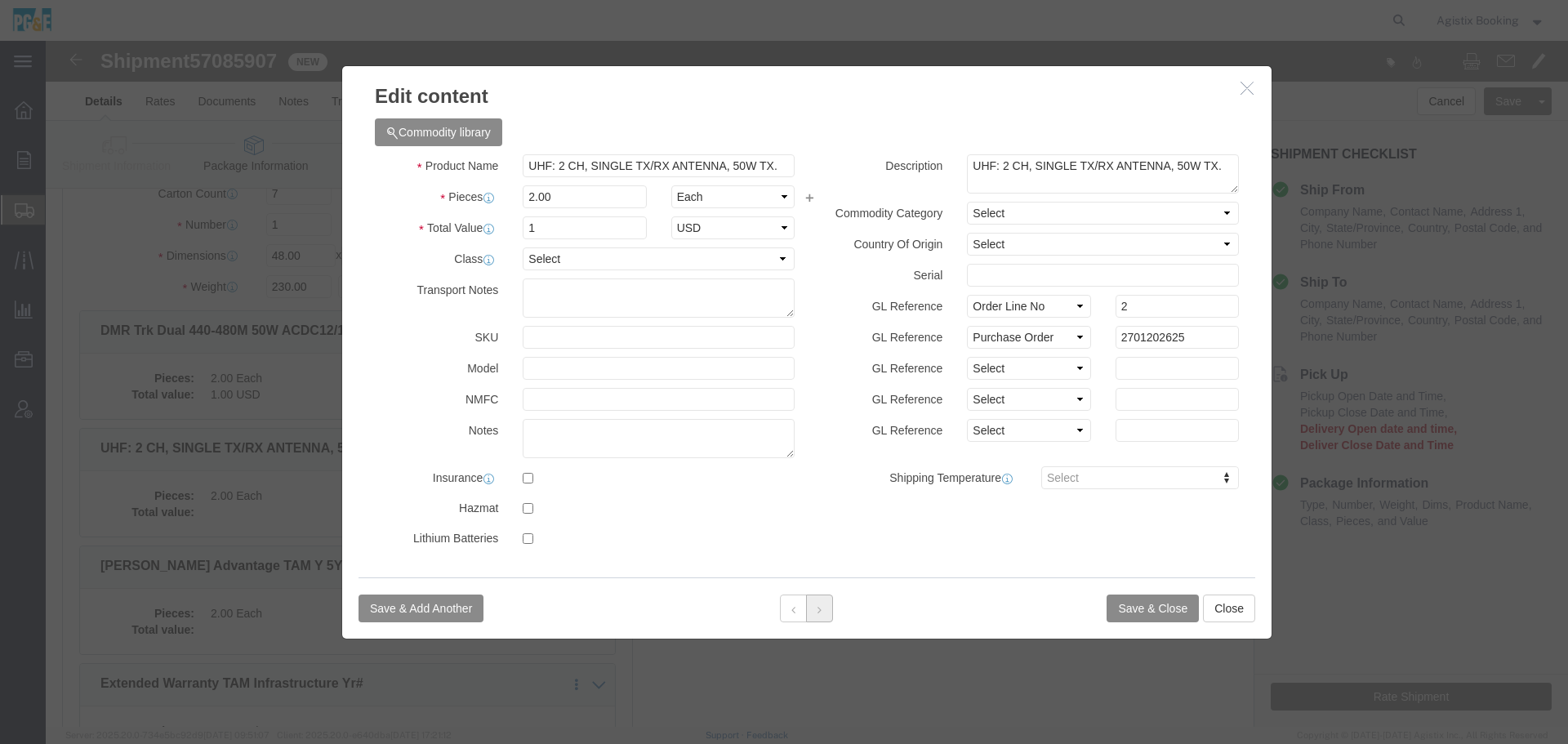
click button
click input "text"
type input "1"
click button
click input "text"
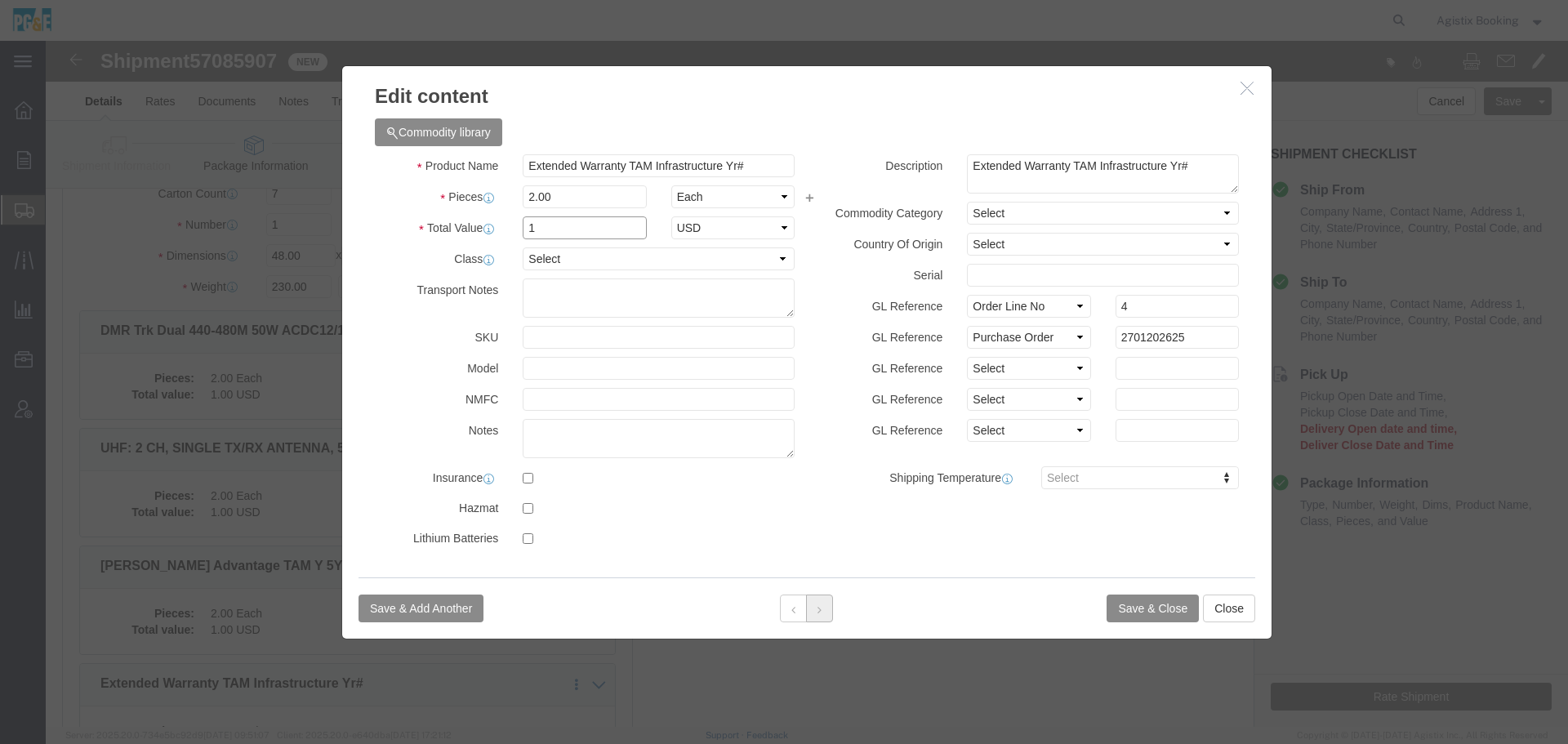
type input "1"
click icon
click input "text"
type input "1"
click button
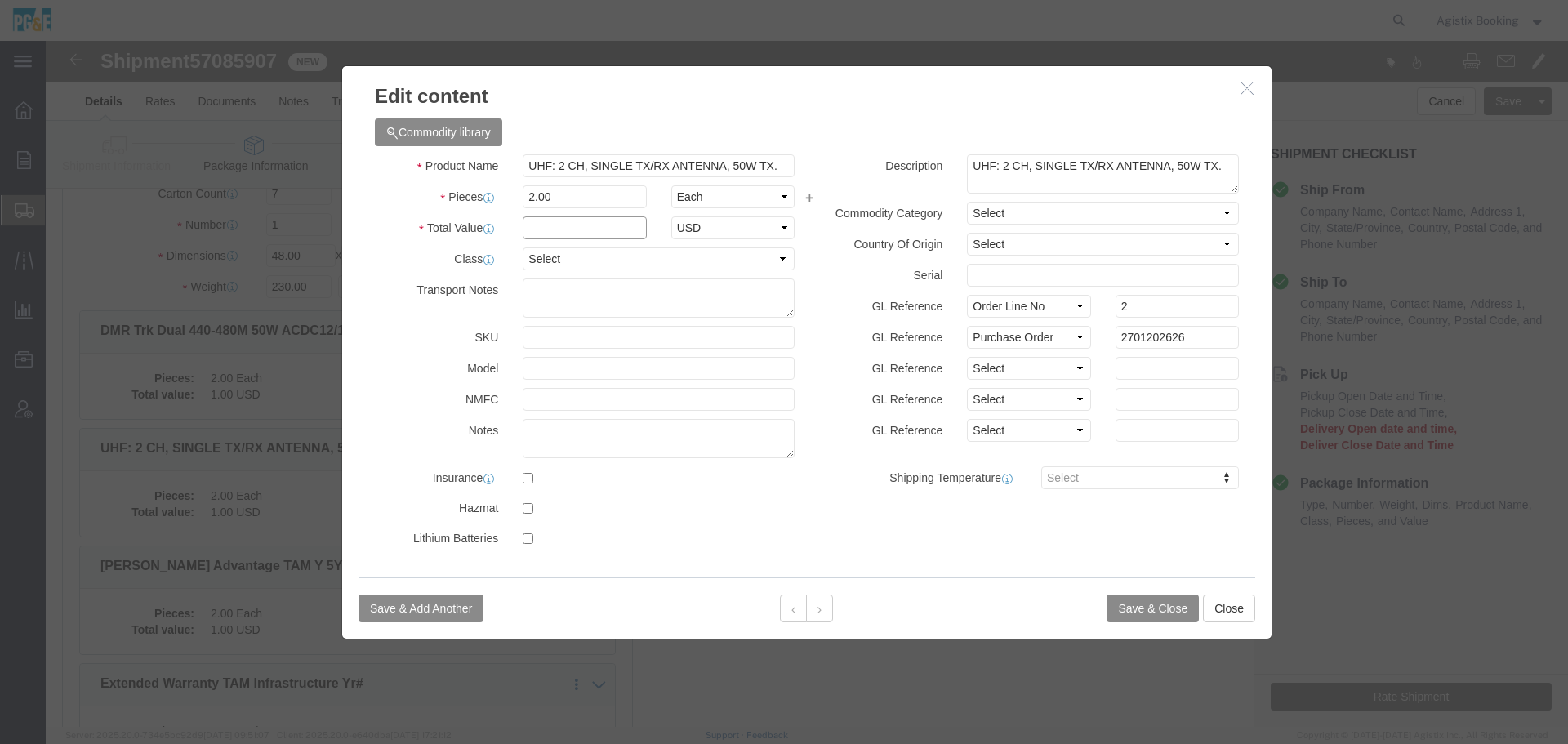
click input "text"
type input "1"
click button
click input "text"
type input "1"
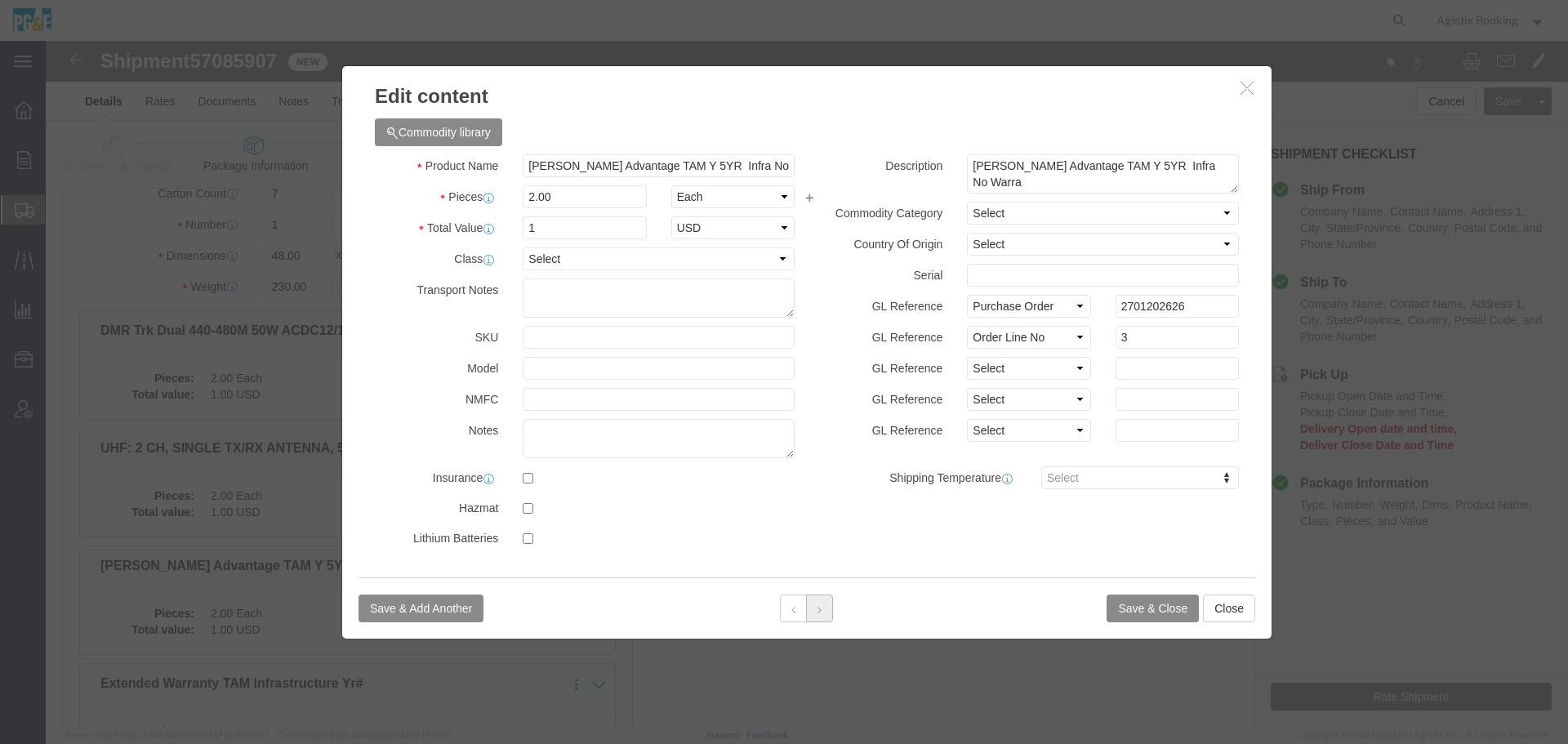
click icon
click input "text"
type input "1"
click button
click input "text"
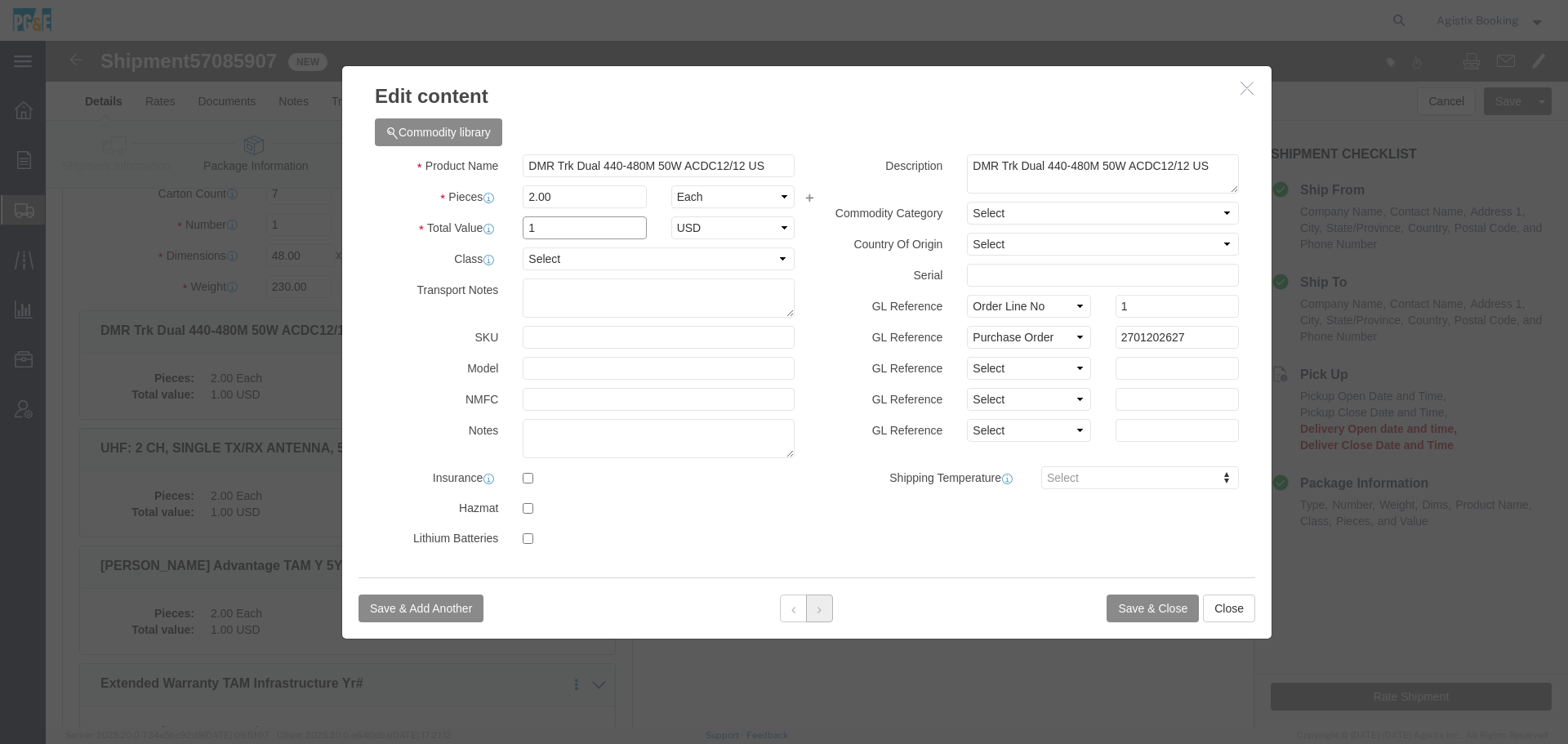
type input "1"
click button
click input "text"
type input "1"
click div "Save & Add Another Save & Close Close"
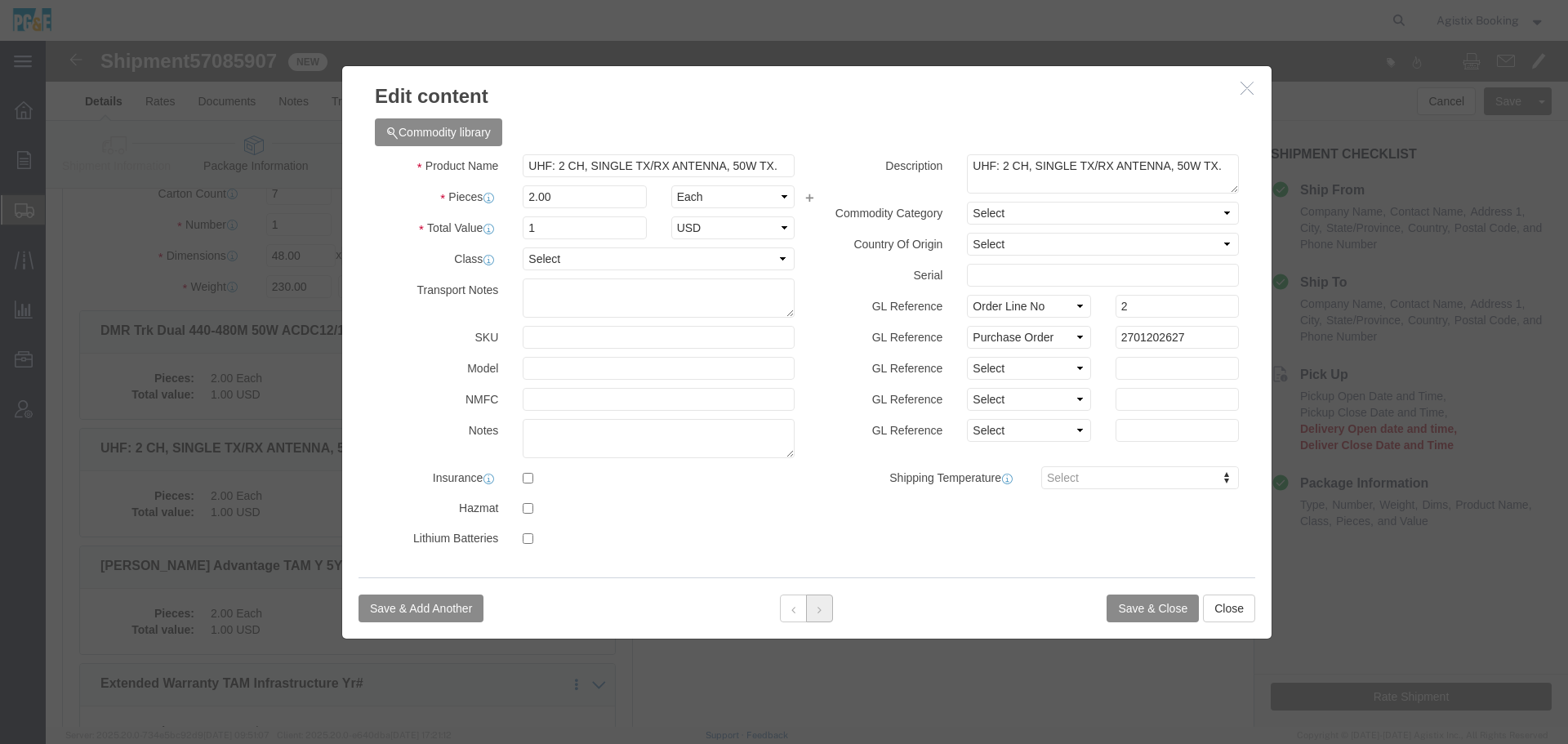
click icon
drag, startPoint x: 514, startPoint y: 164, endPoint x: 516, endPoint y: 138, distance: 26.1
click div "Product Name Tait Advantage TAM Y 5YR Infra No Warra Pieces 2.00 Select Bag Bar…"
type input "1"
click button
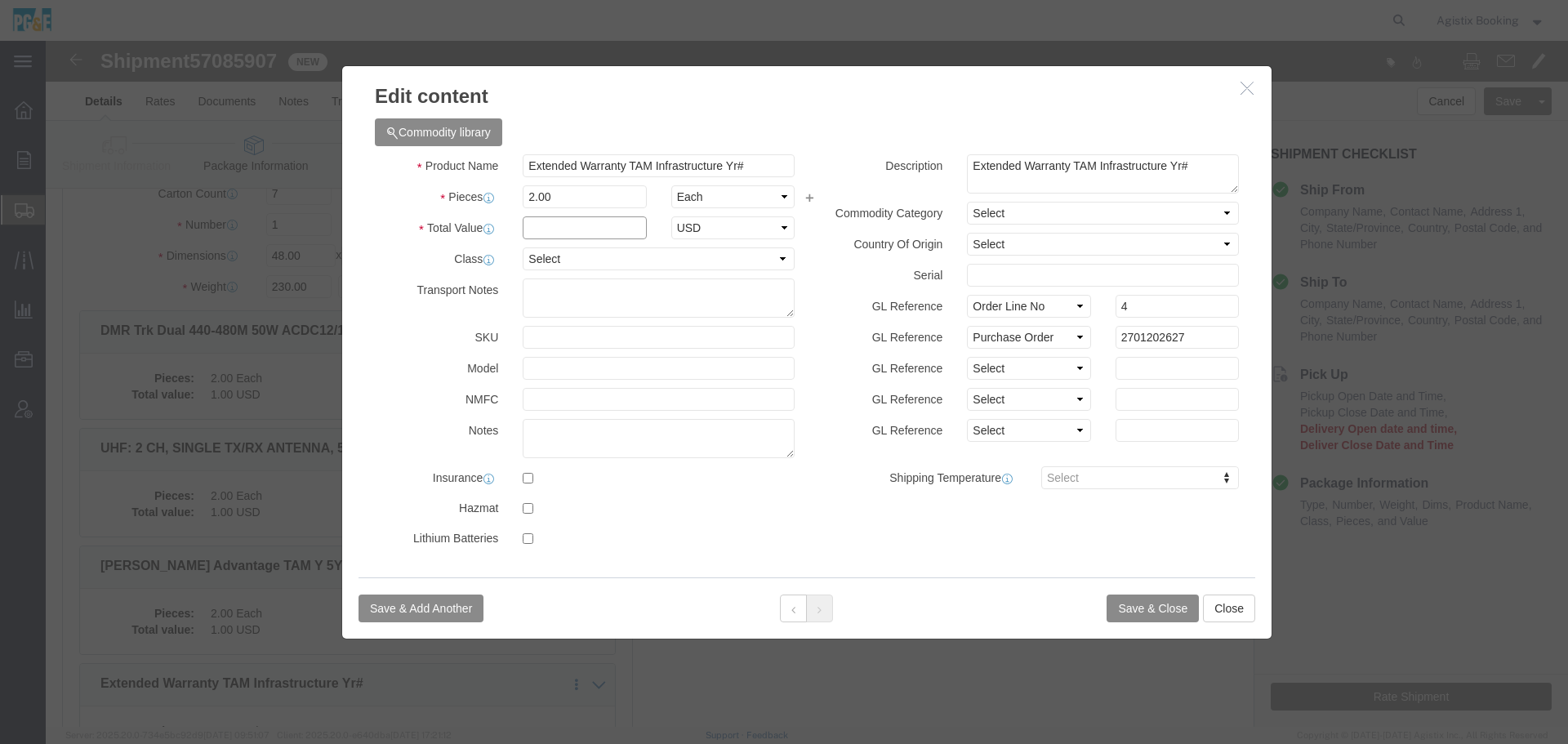
click input "text"
type input "1"
click button "Save & Close"
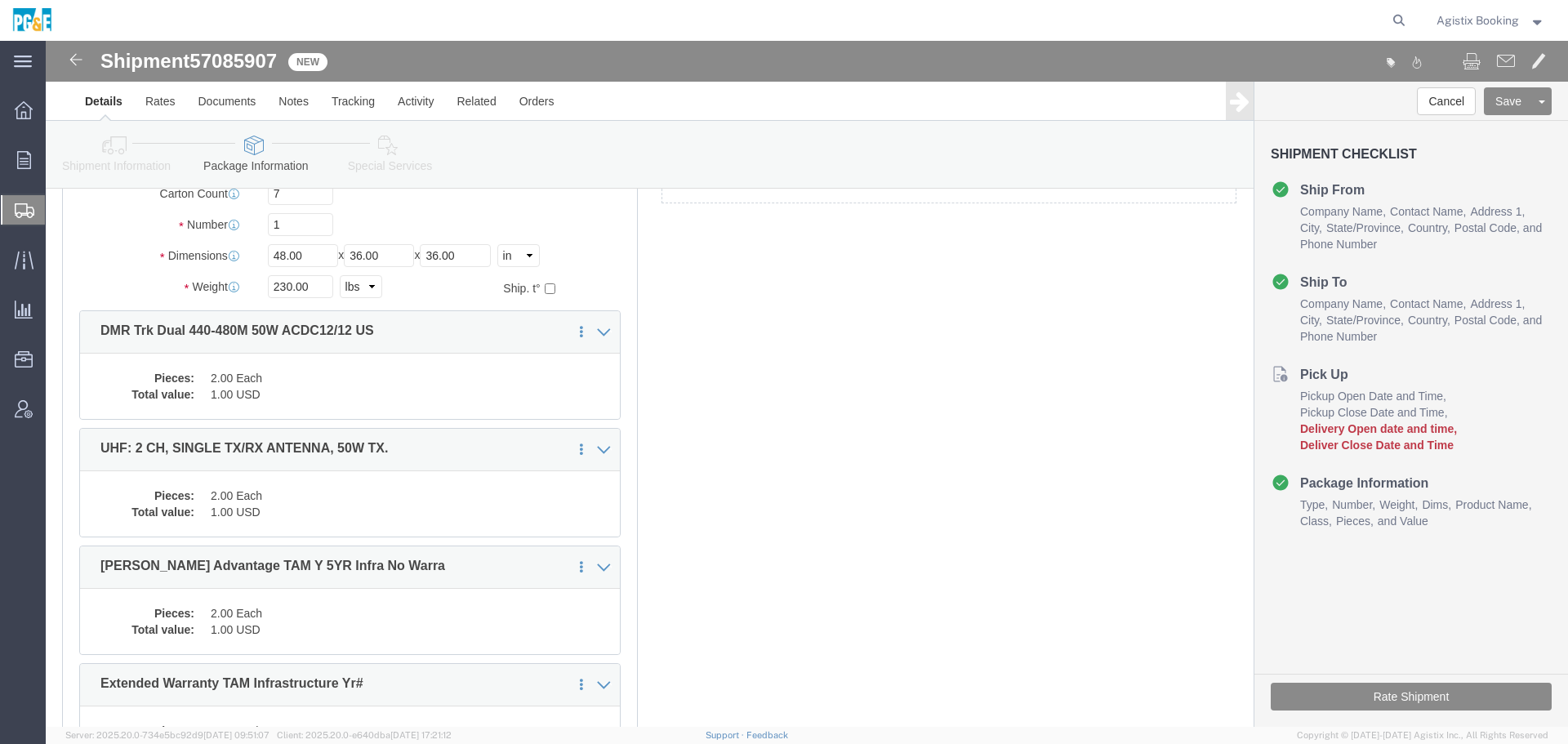
click icon
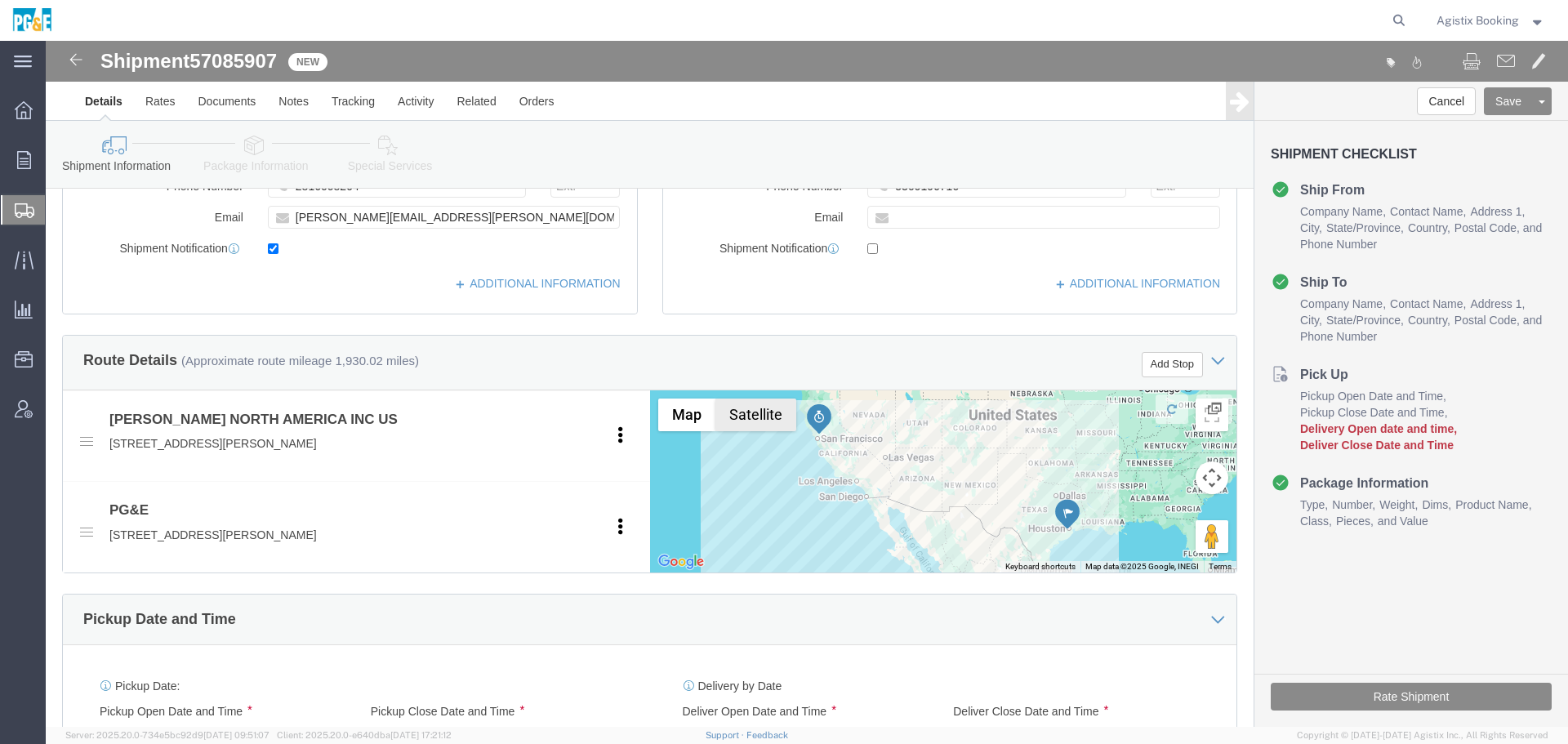
scroll to position [816, 0]
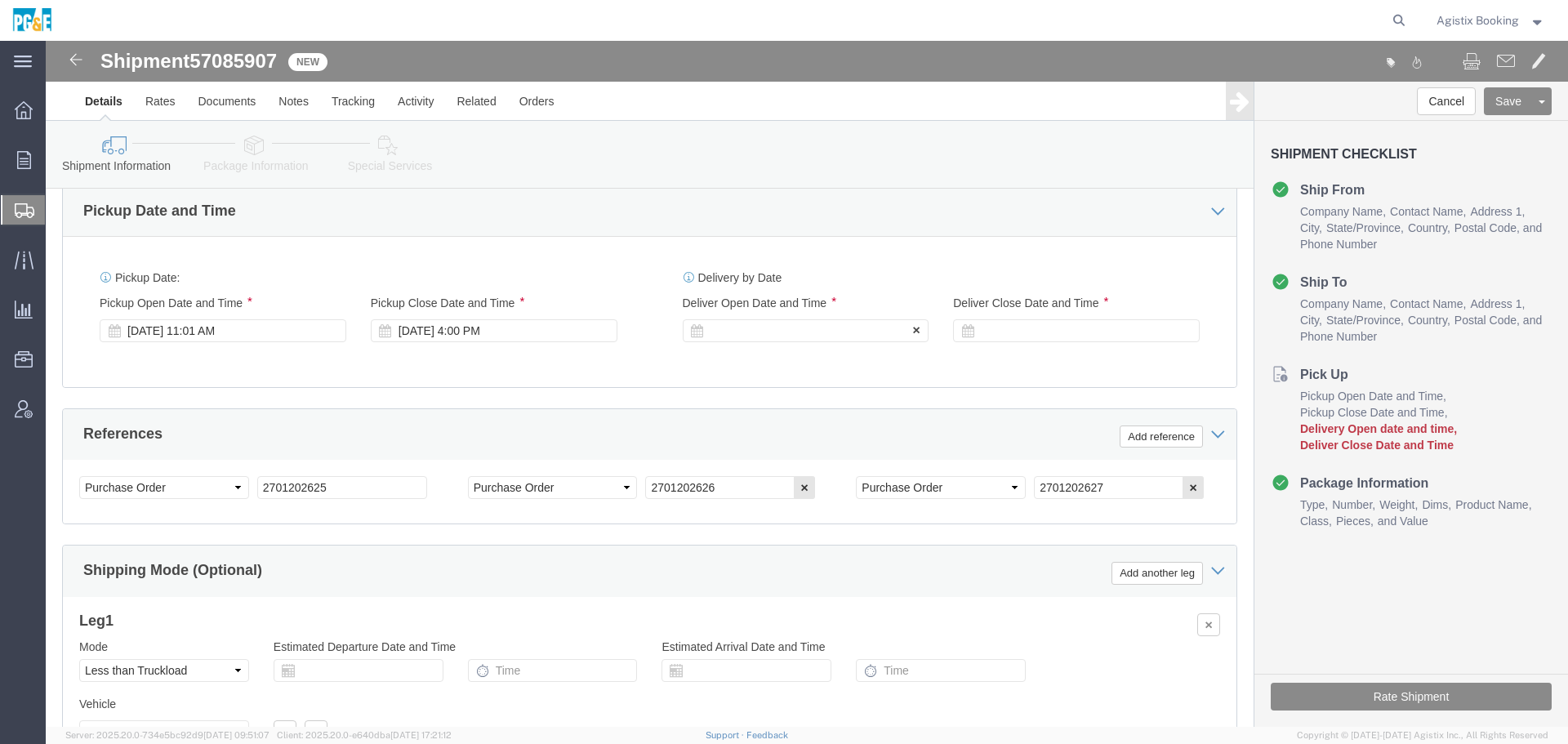
click div
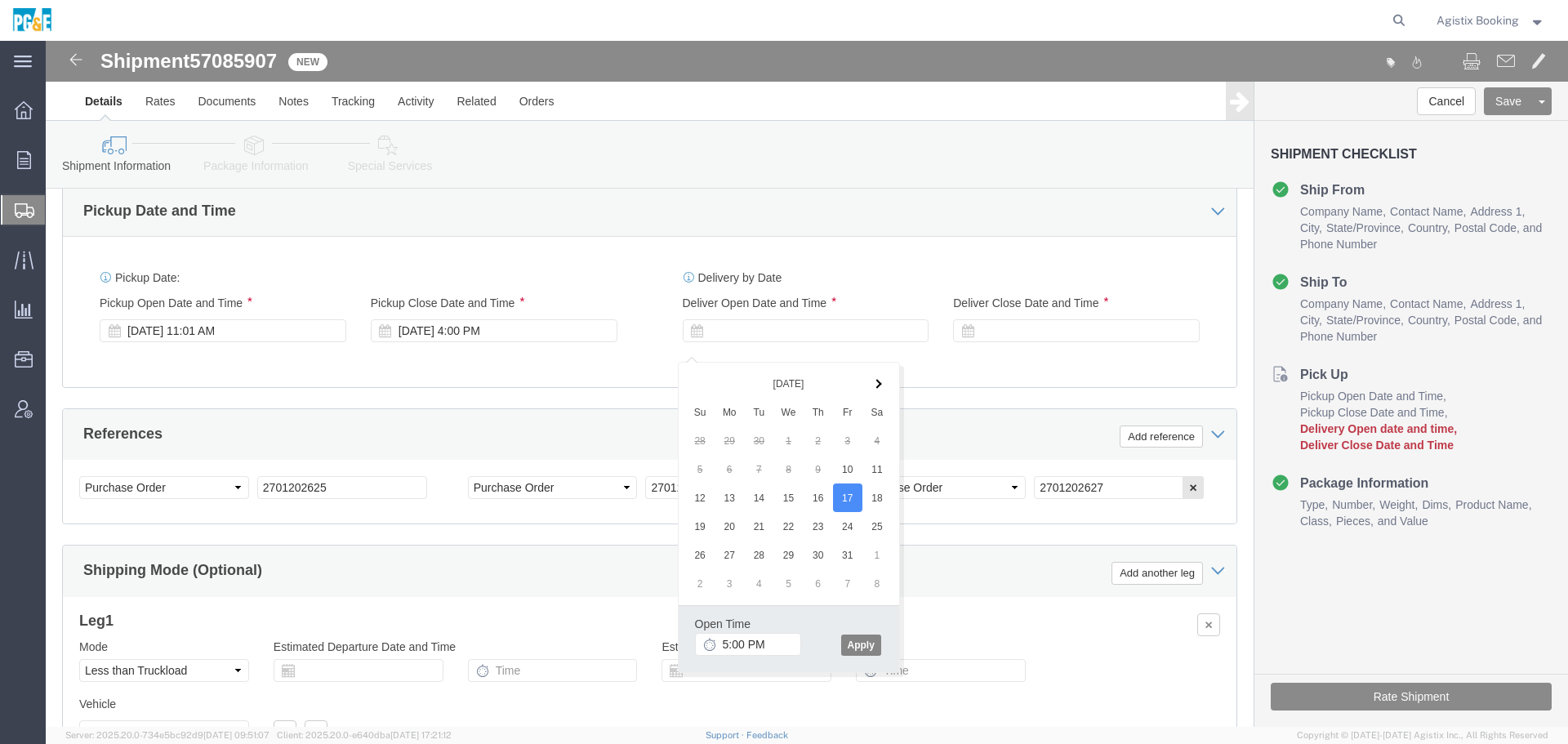
click button "Apply"
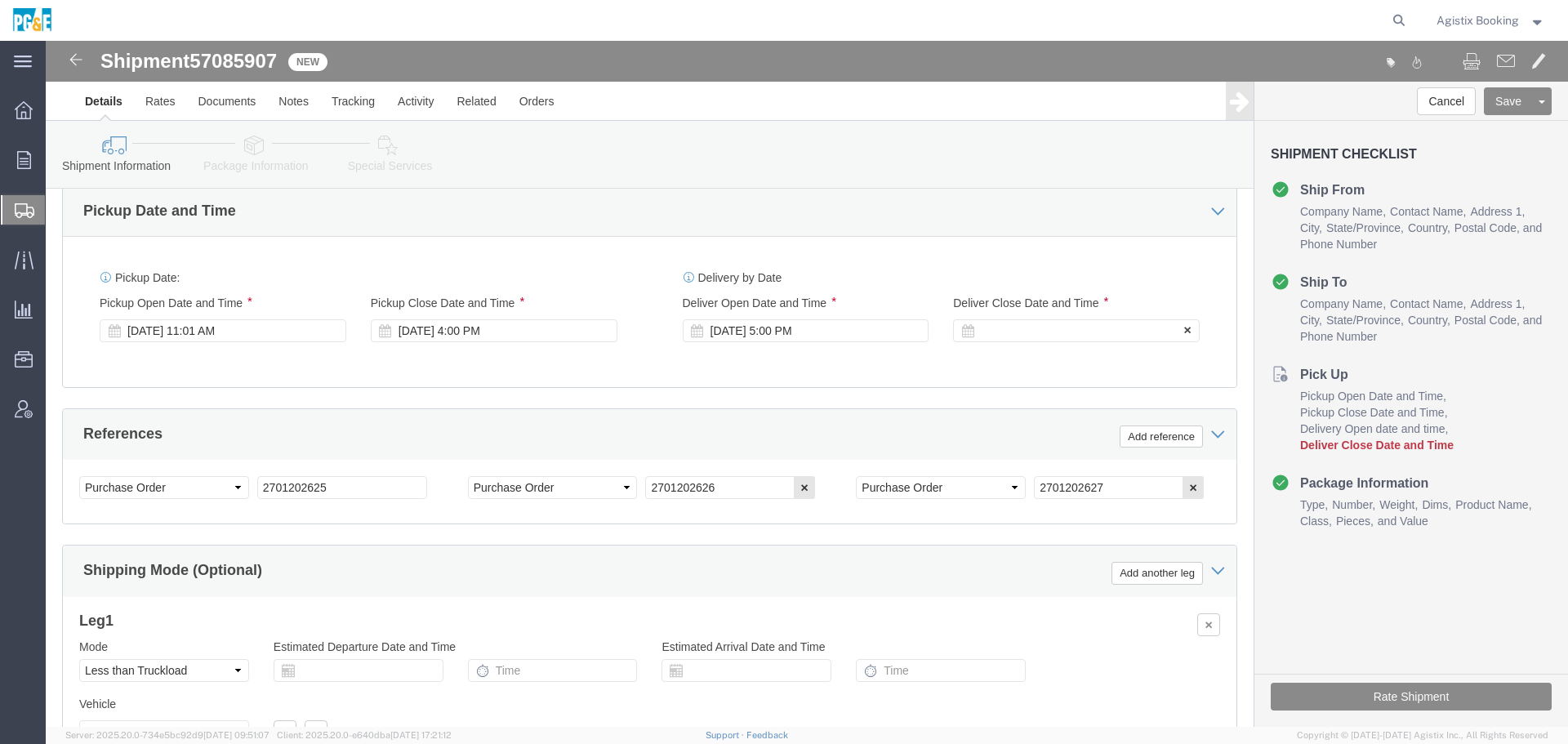
click div
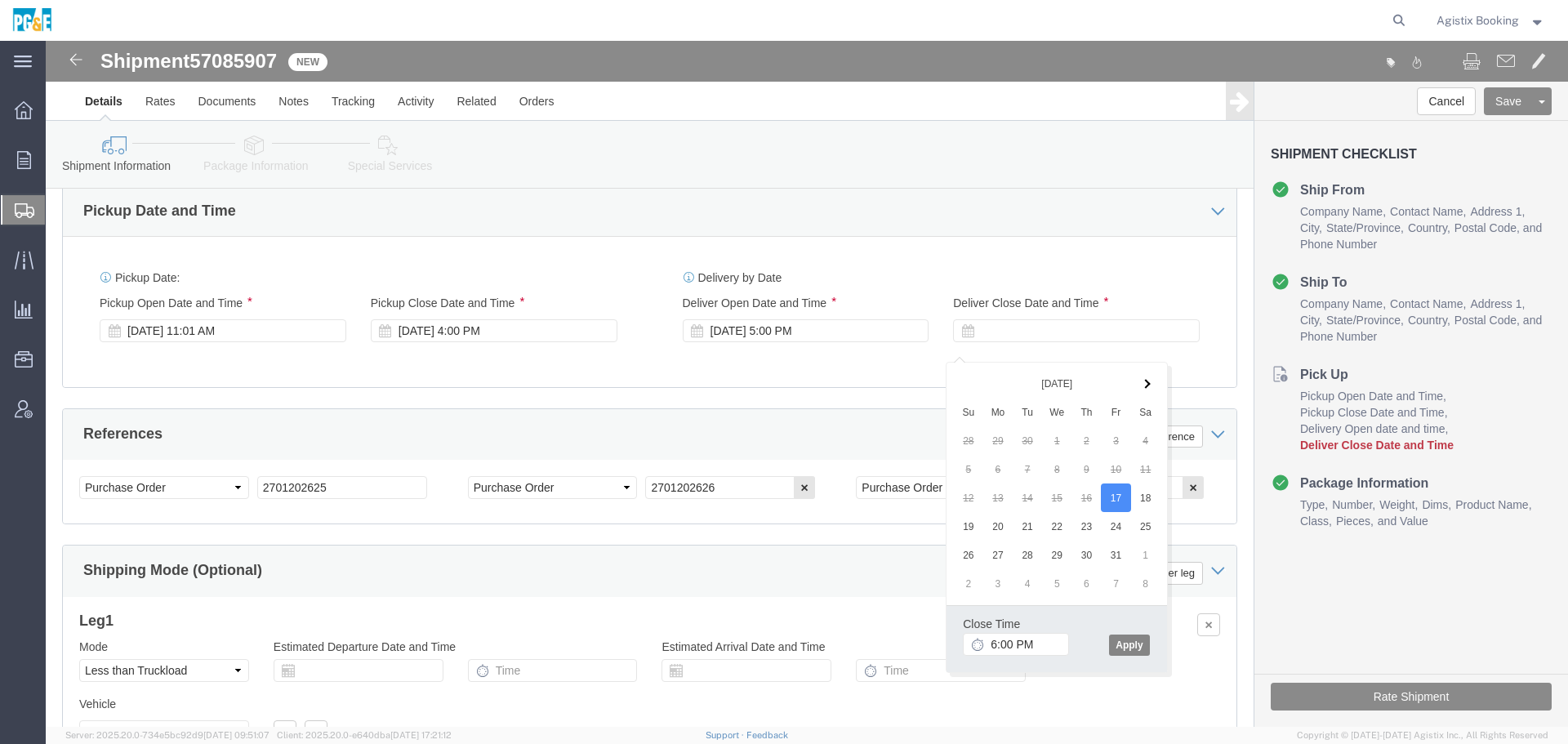
click button "Apply"
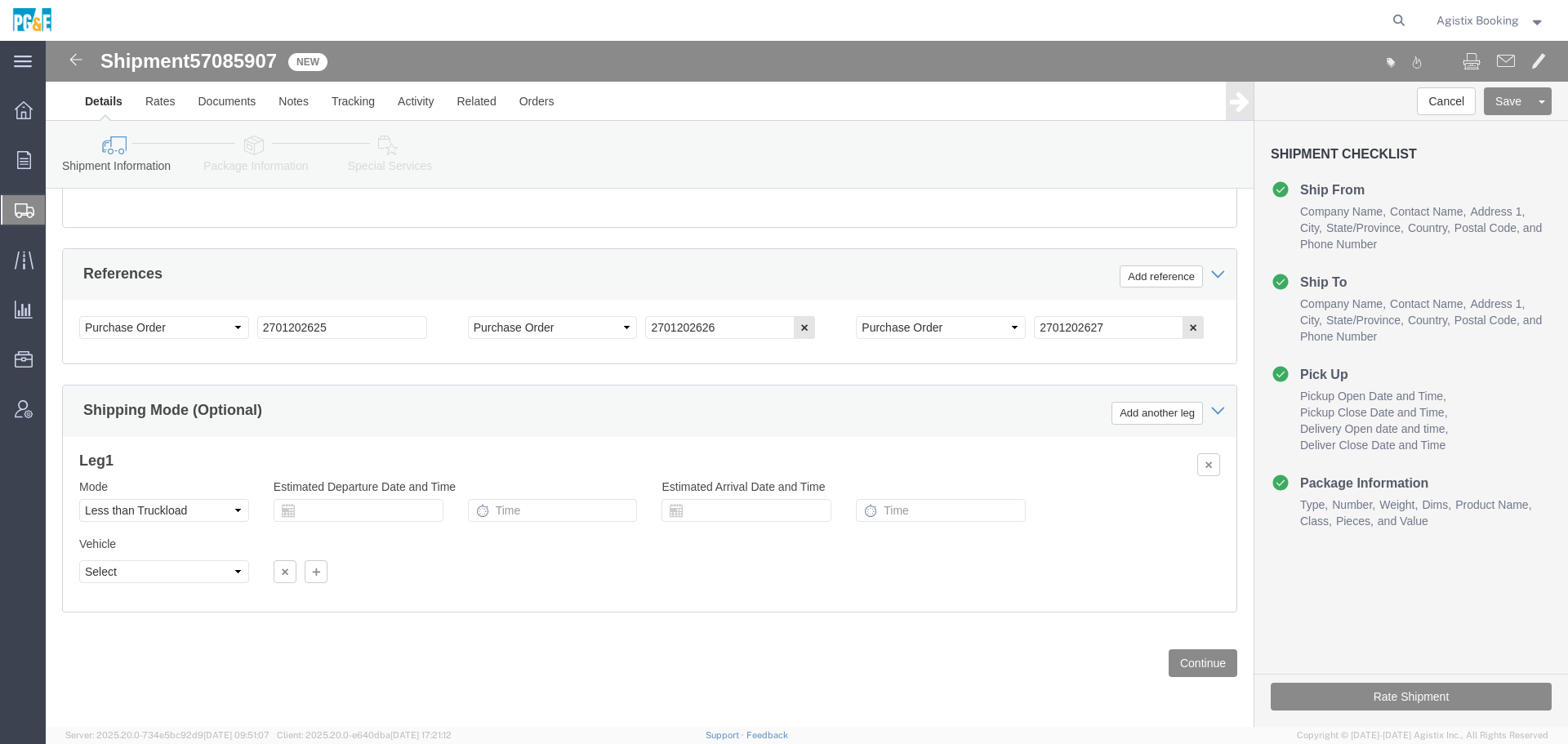
scroll to position [994, 0]
click button "Rate Shipment"
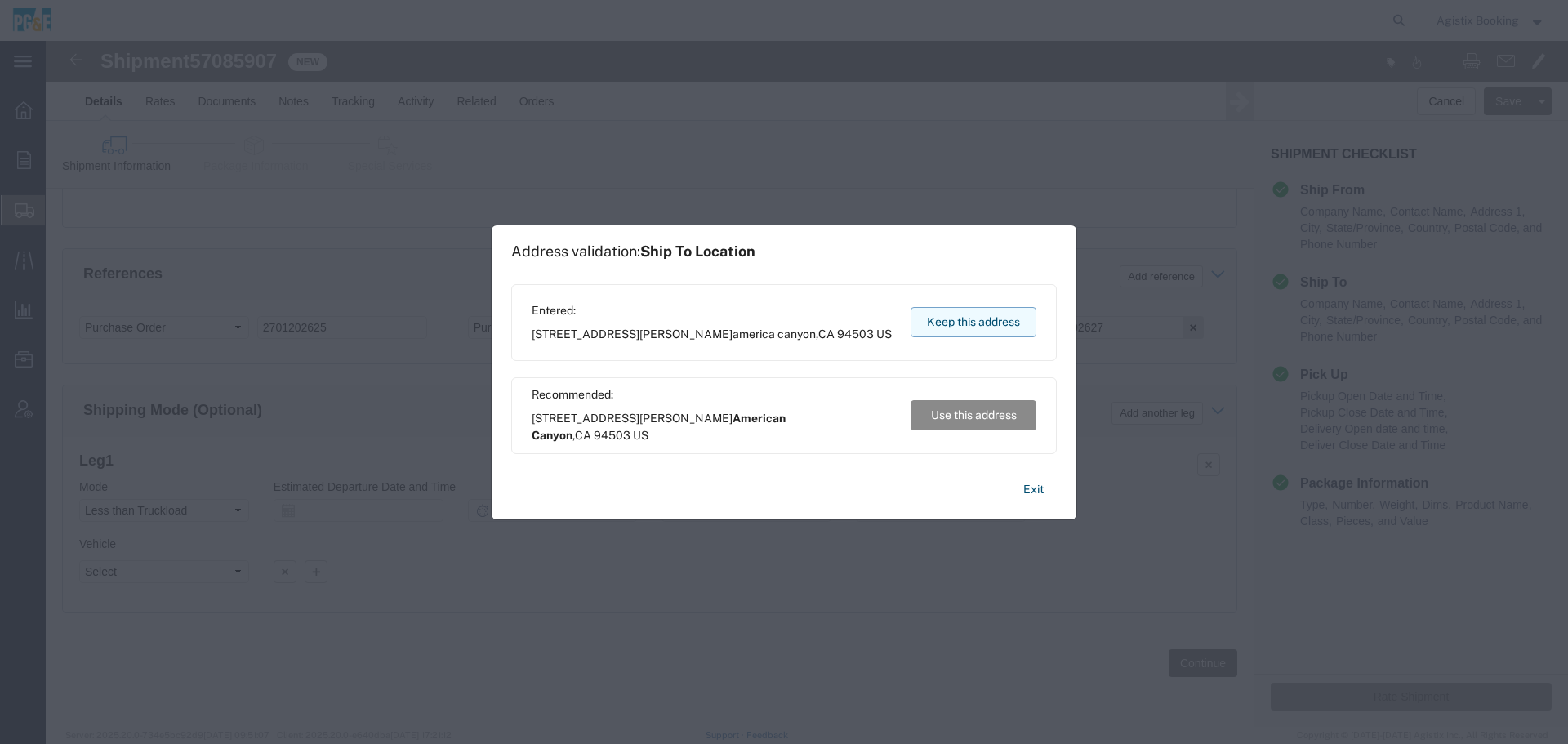
click at [966, 327] on button "Keep this address" at bounding box center [973, 322] width 126 height 31
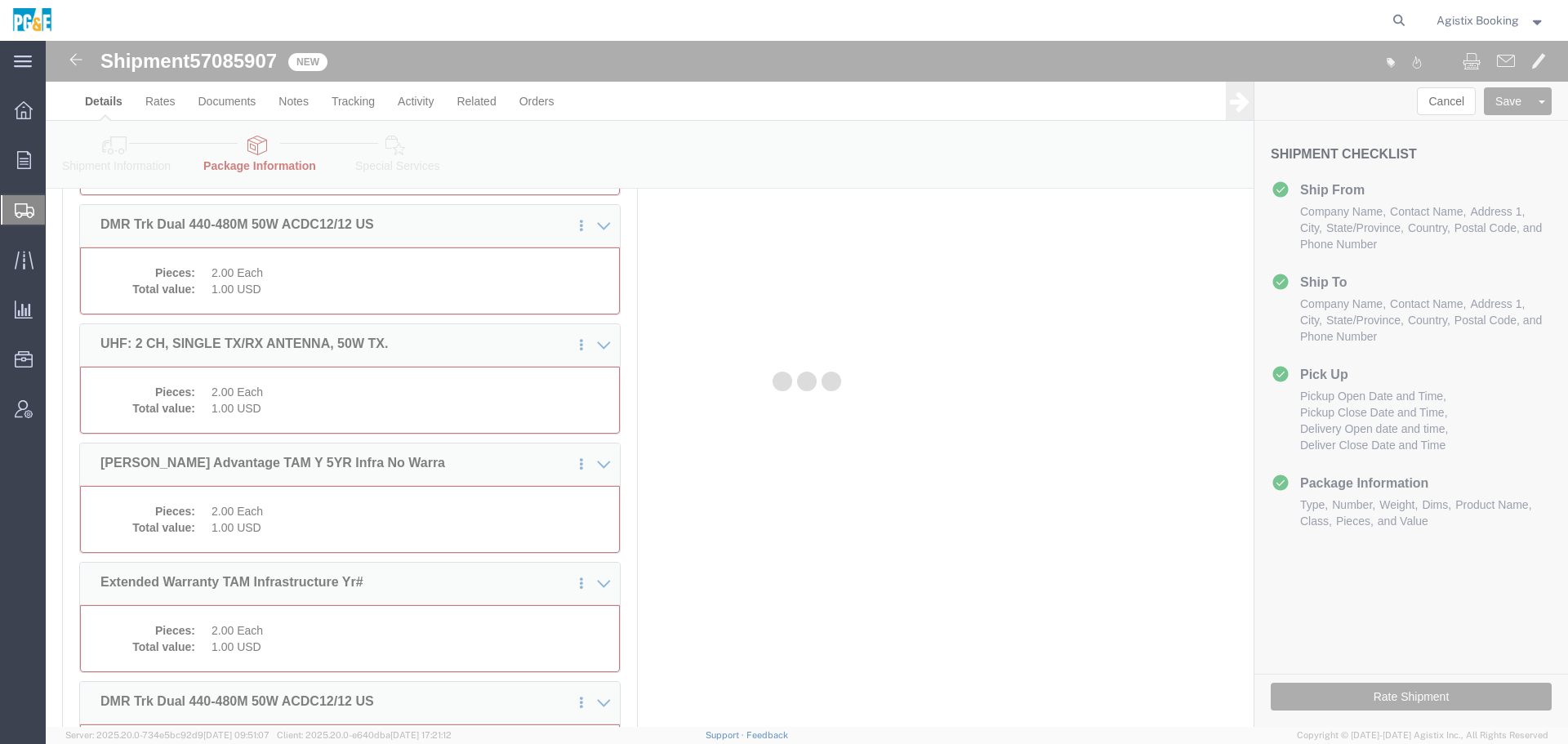
select select "PSNS"
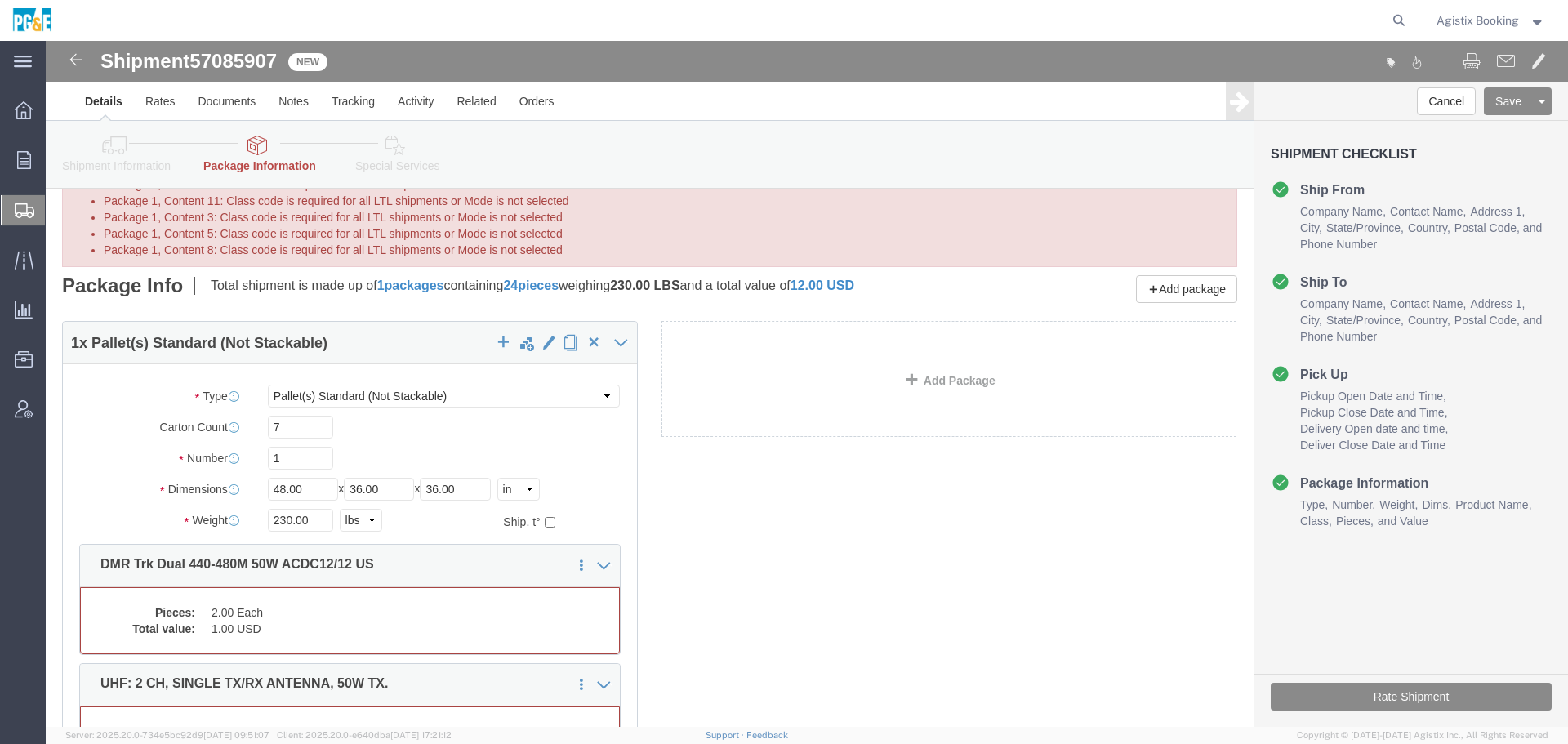
scroll to position [340, 0]
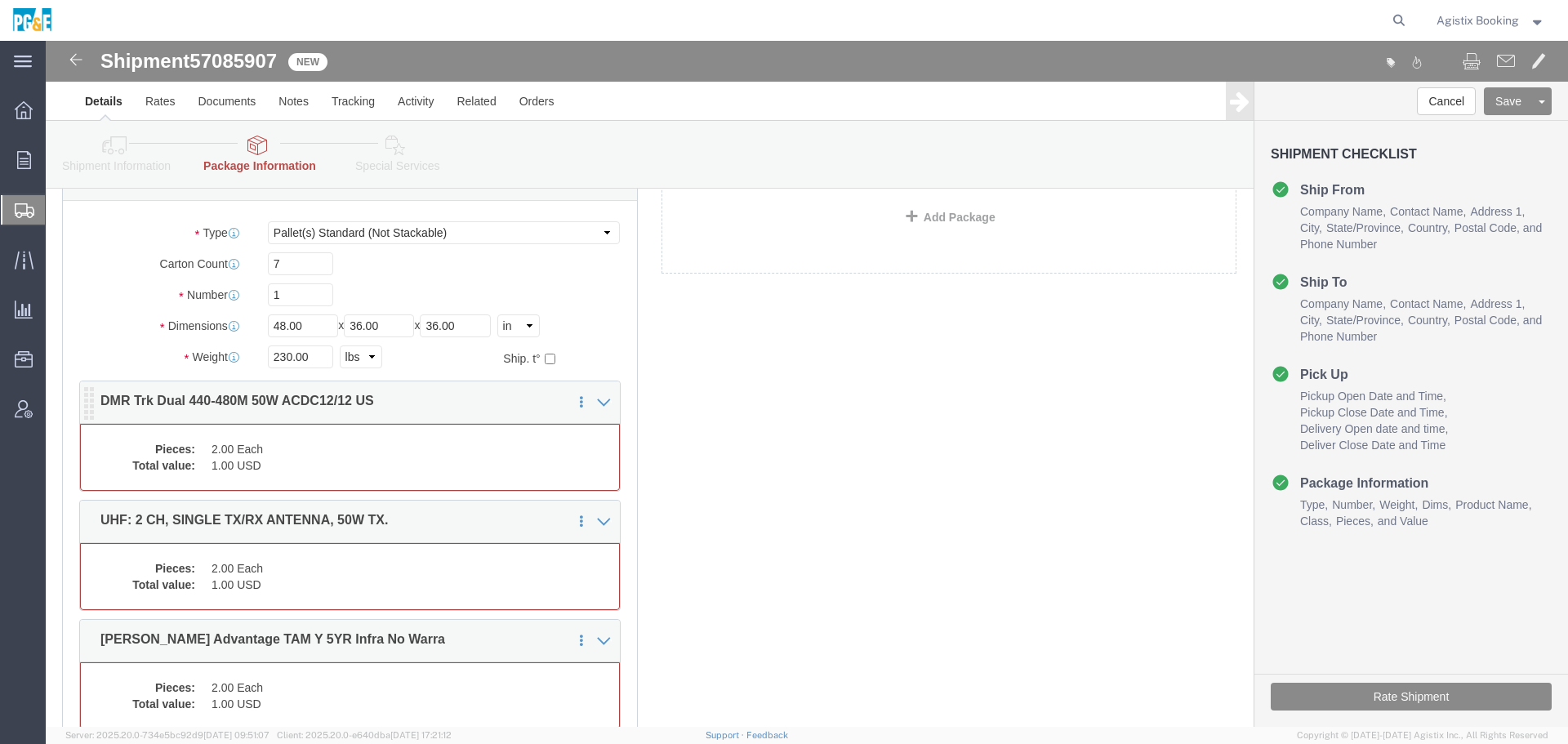
click dd "1.00 USD"
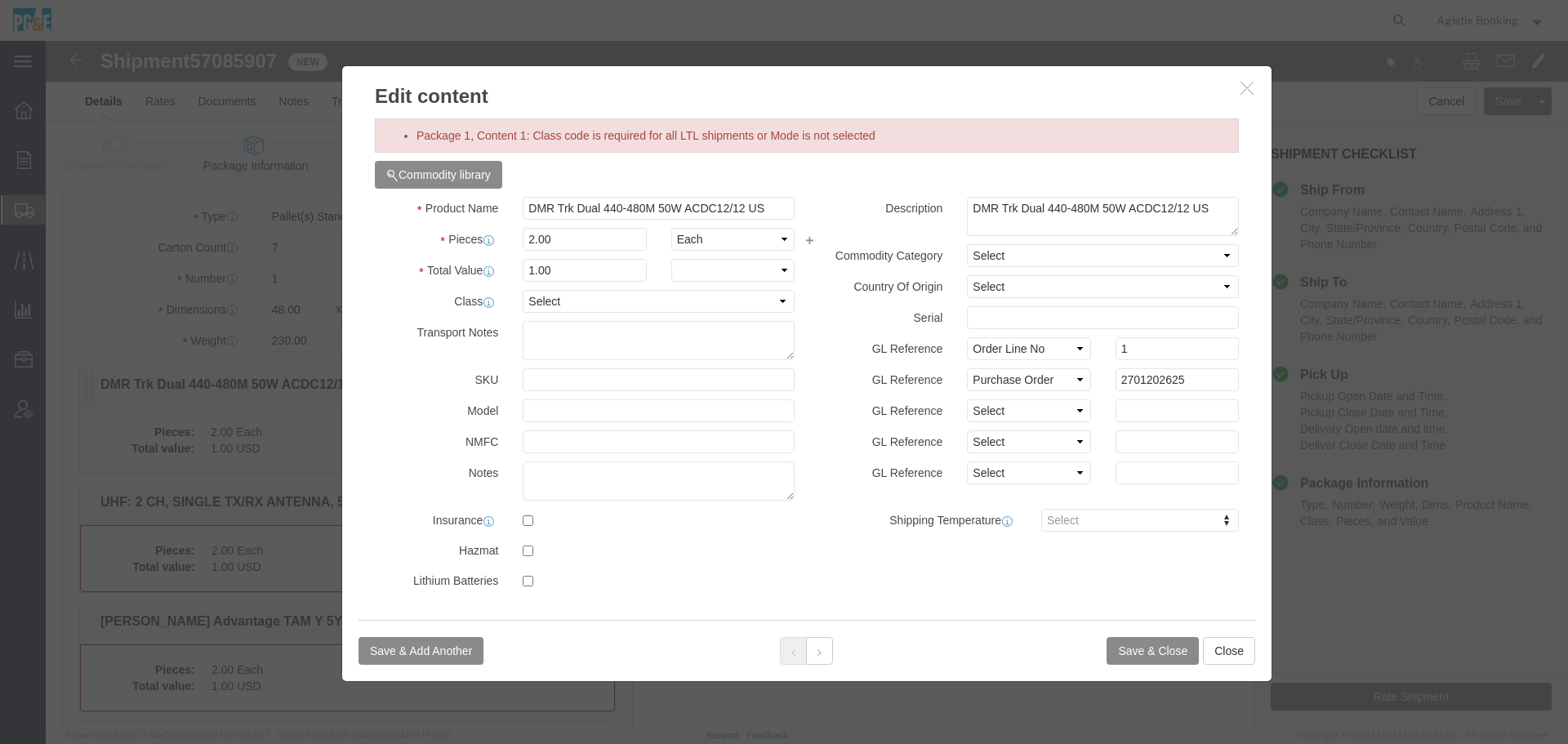
scroll to position [323, 0]
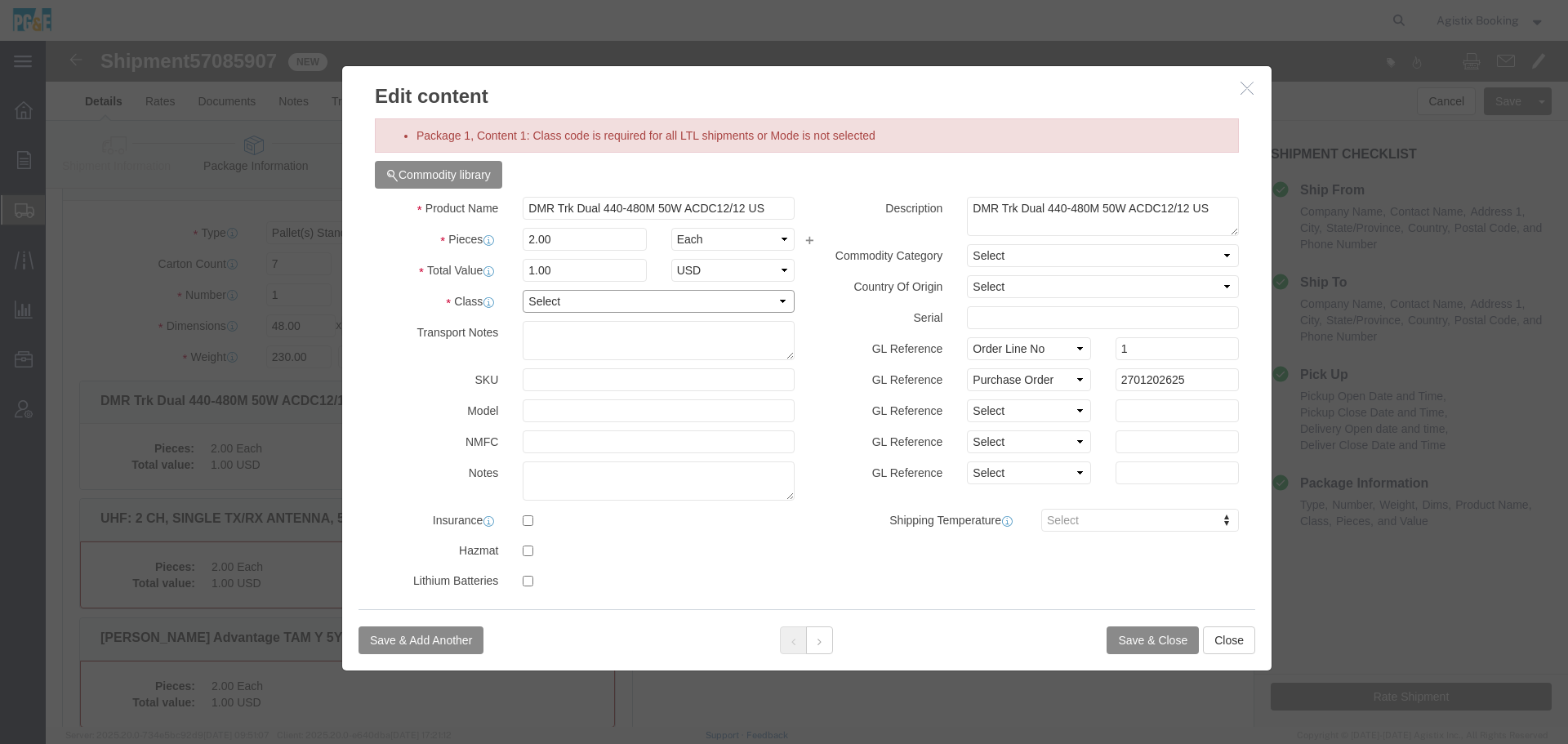
click select "Select 50 55 60 65 70 85 92.5 100 125 175 250 300 400"
select select "55"
click select "Select 50 55 60 65 70 85 92.5 100 125 175 250 300 400"
click button
drag, startPoint x: 555, startPoint y: 306, endPoint x: 509, endPoint y: 266, distance: 61.0
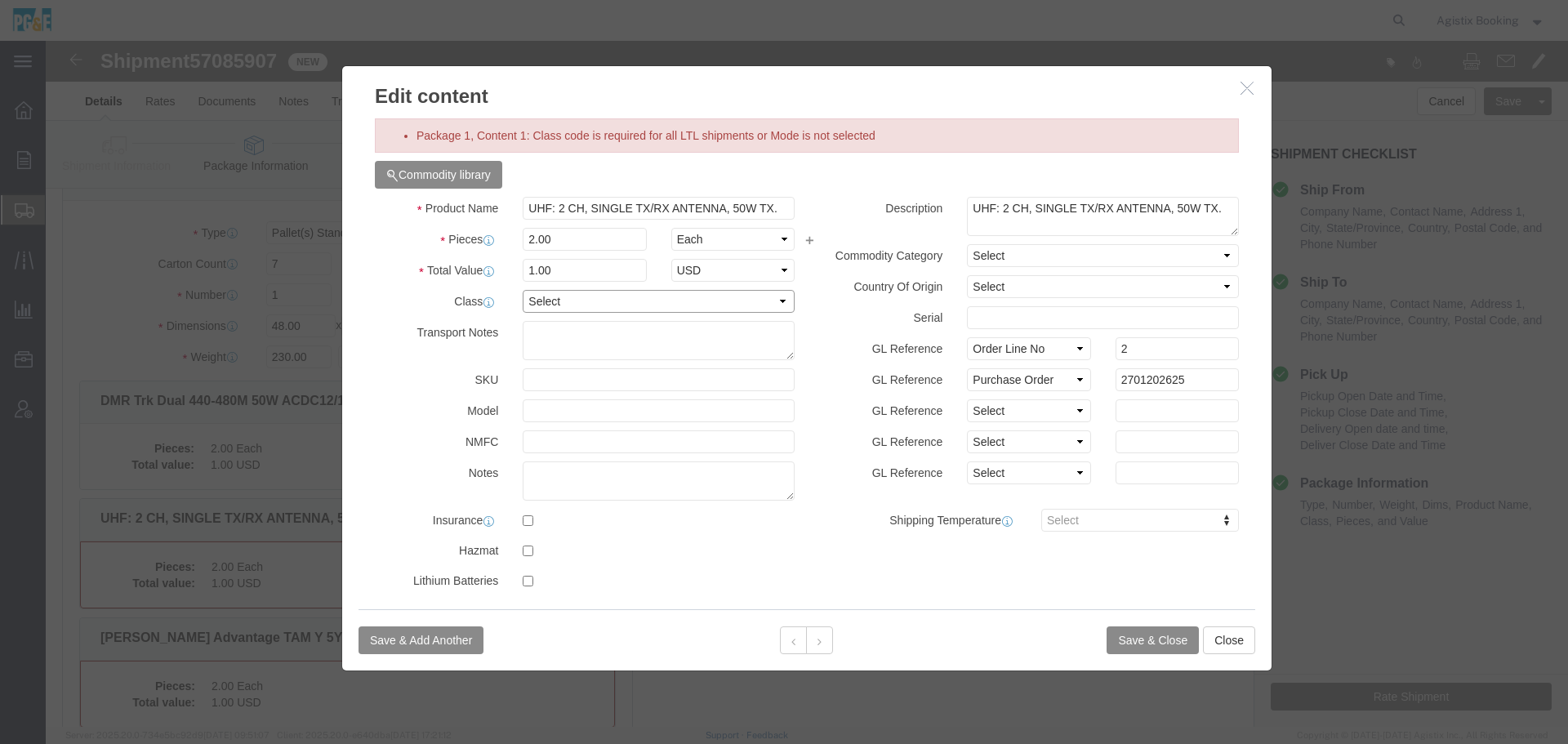
click select "Select 50 55 60 65 70 85 92.5 100 125 175 250 300 400"
select select "55"
click button
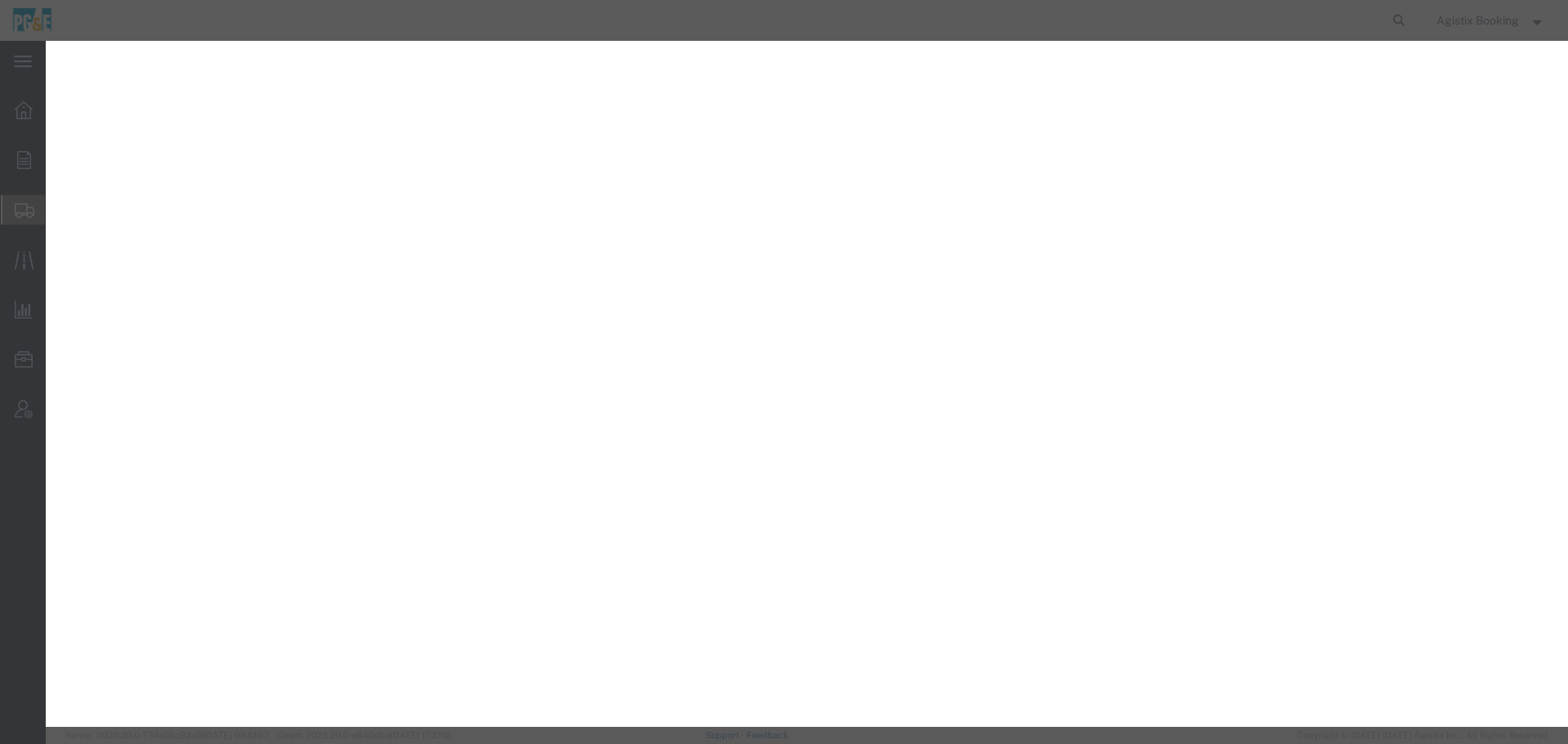
select select "PSNS"
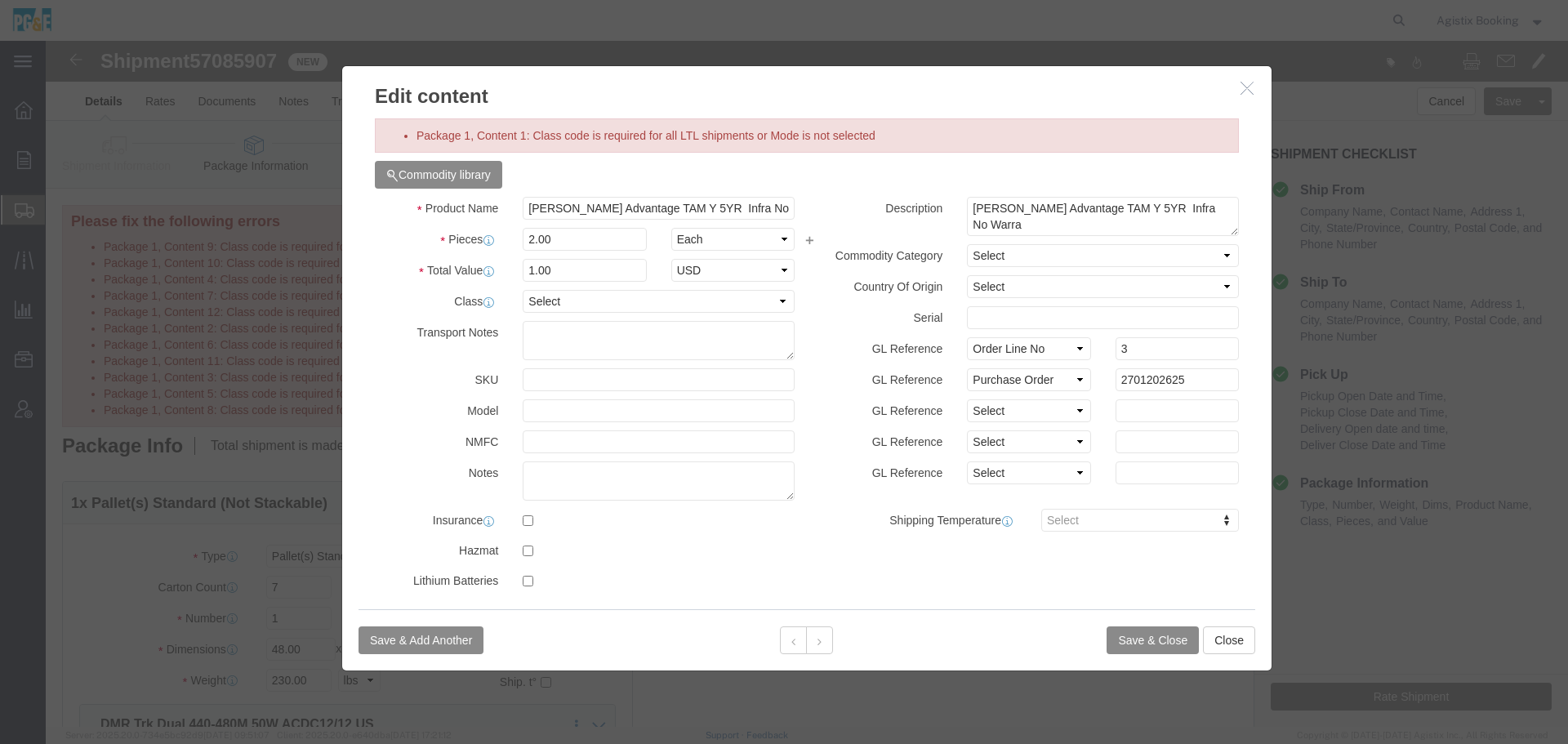
click select "Select 50 55 60 65 70 85 92.5 100 125 175 250 300 400"
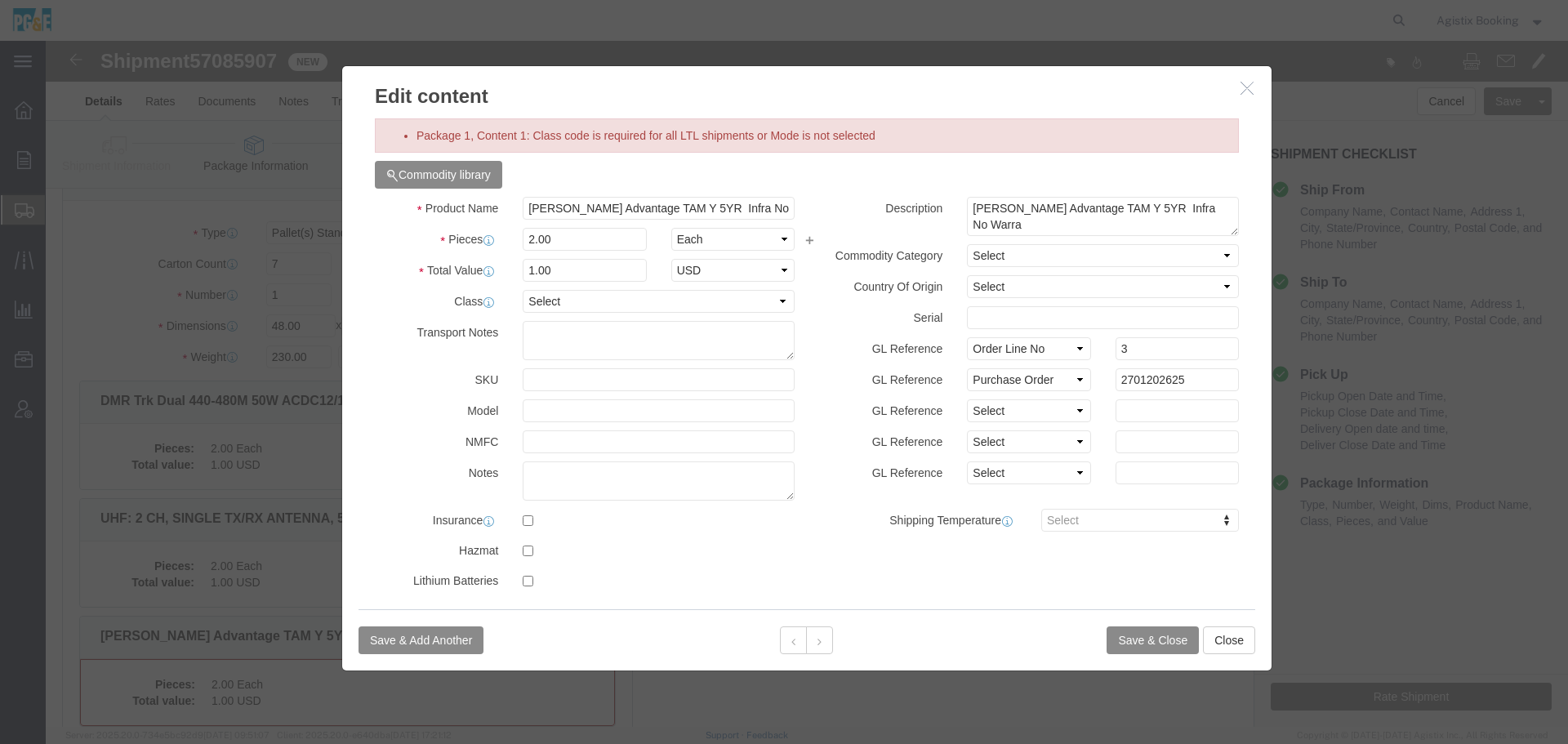
scroll to position [323, 0]
select select "55"
click button
click select "Select 50 55 60 65 70 85 92.5 100 125 175 250 300 400"
select select "55"
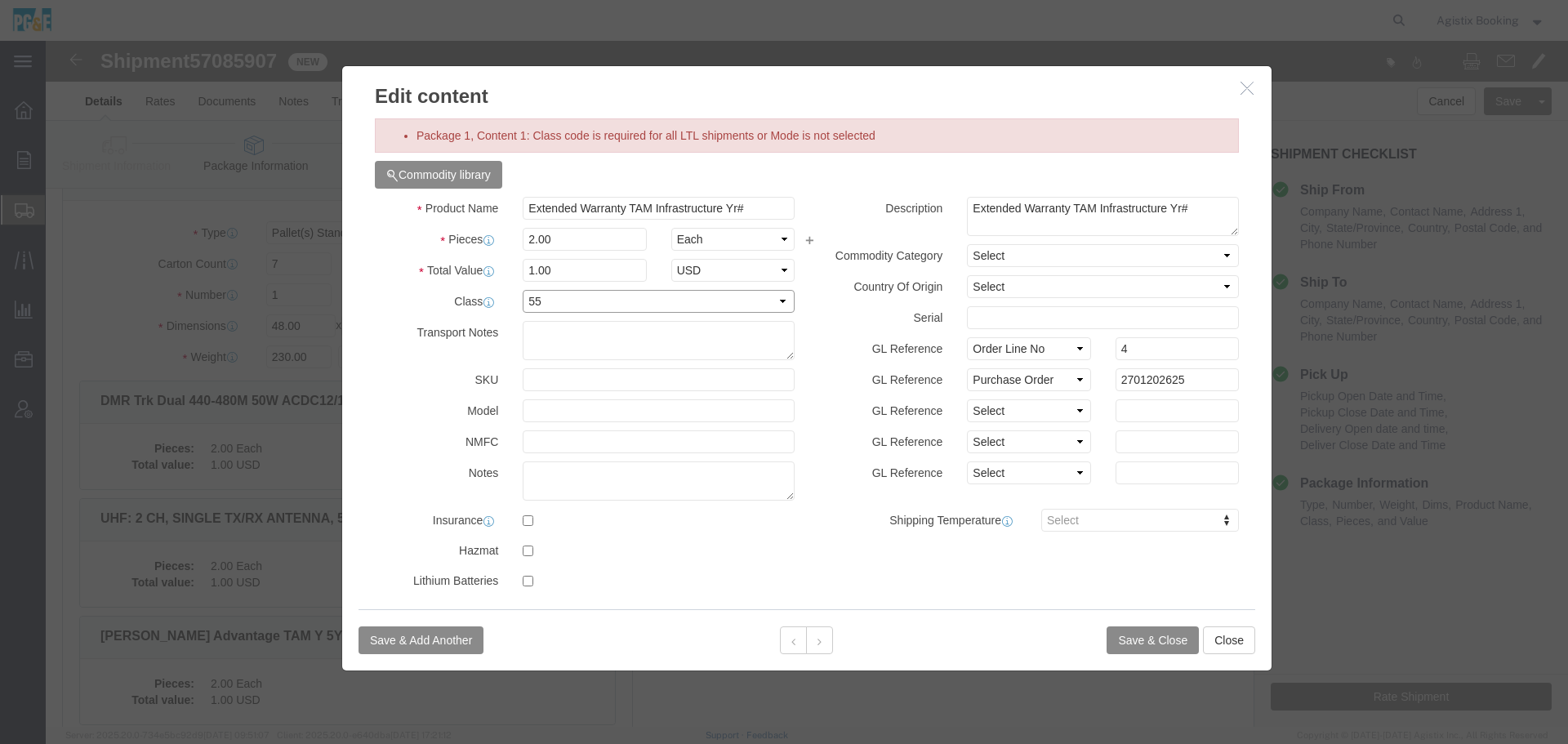
click select "Select 50 55 60 65 70 85 92.5 100 125 175 250 300 400"
click button
click select "Select 50 55 60 65 70 85 92.5 100 125 175 250 300 400"
select select "55"
click icon
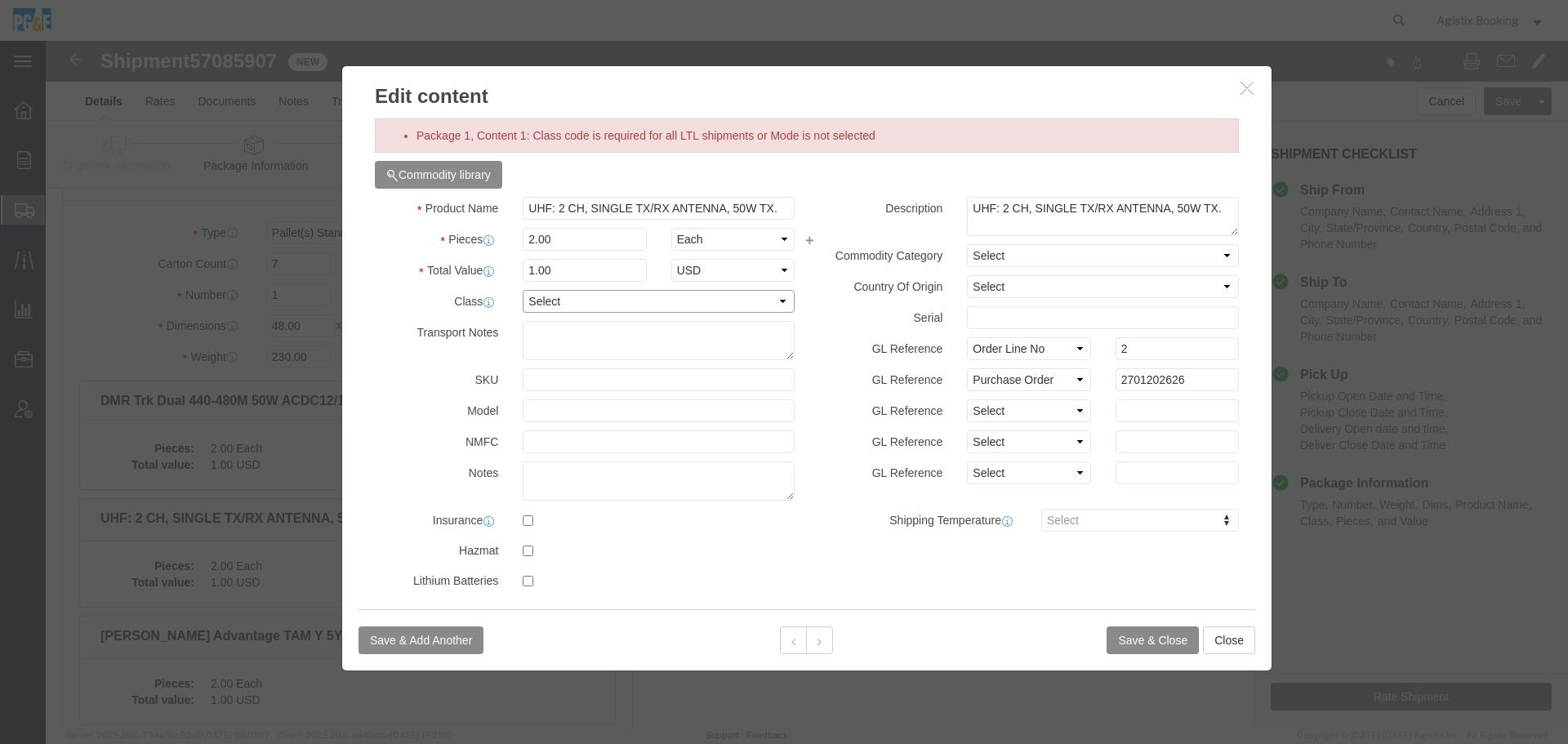
click select "Select 50 55 60 65 70 85 92.5 100 125 175 250 300 400"
select select "55"
click button
click select "Select 50 55 60 65 70 85 92.5 100 125 175 250 300 400"
select select "55"
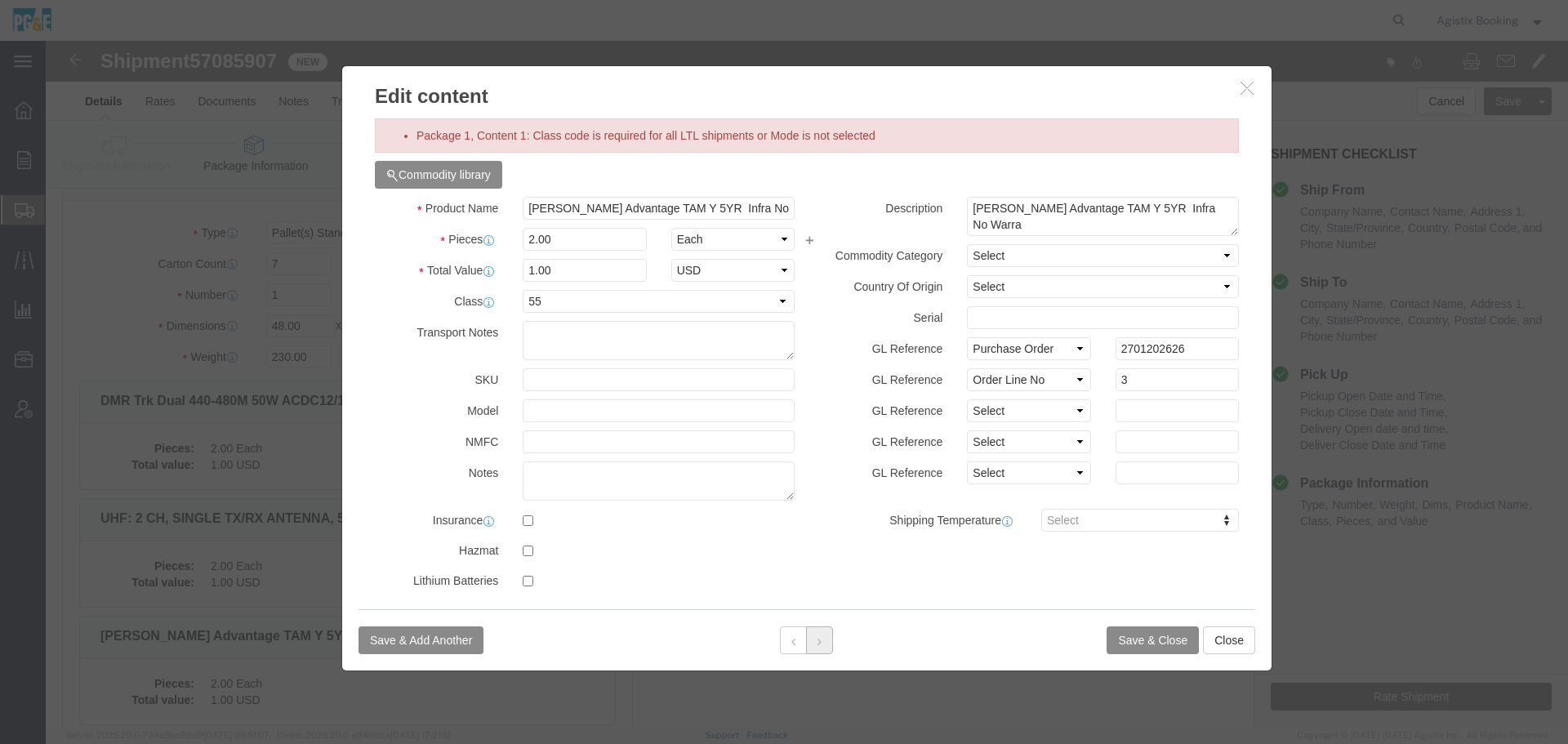
click icon
click select "Select 50 55 60 65 70 85 92.5 100 125 175 250 300 400"
select select "55"
click button
click select "Select 50 55 60 65 70 85 92.5 100 125 175 250 300 400"
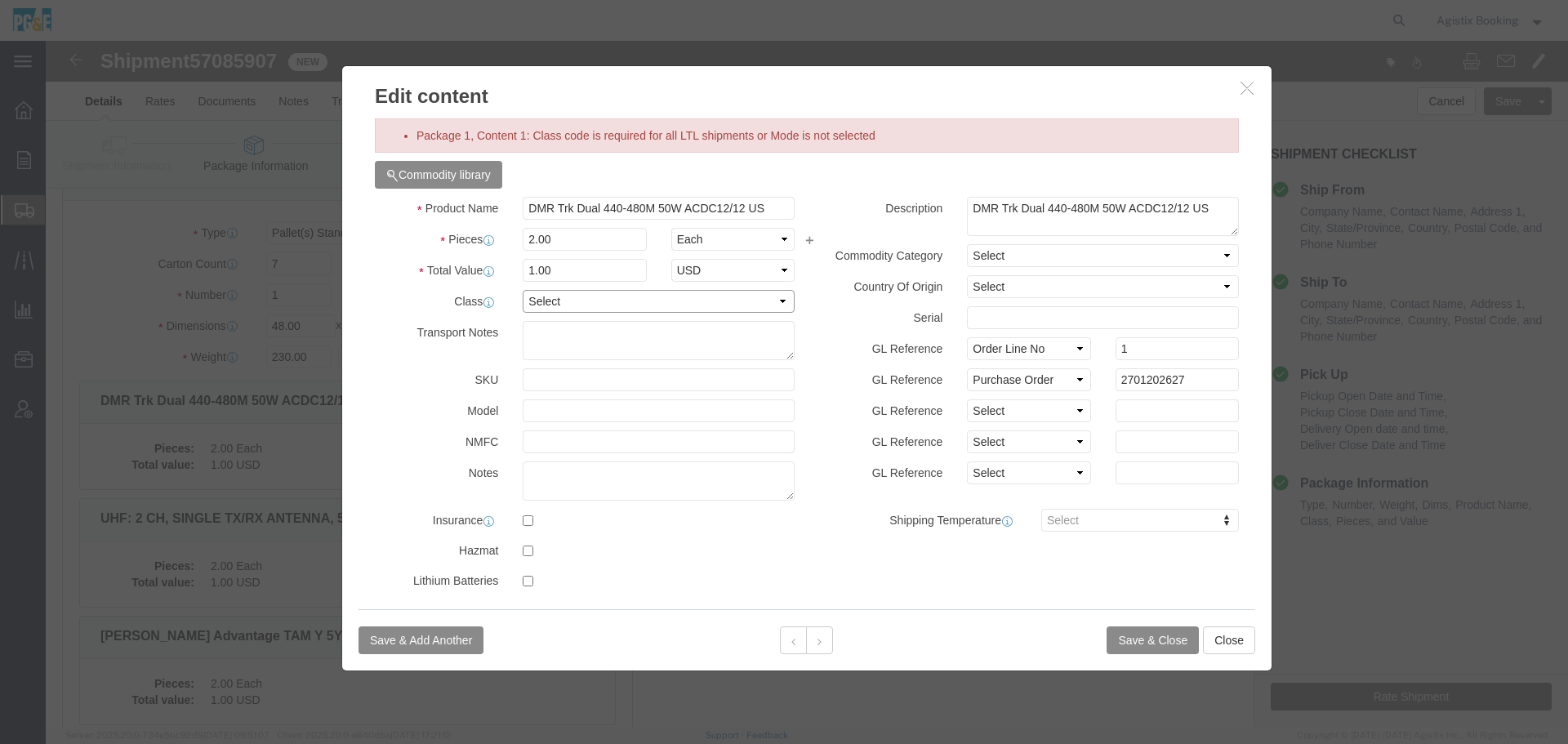
select select "55"
click div "Save & Add Another Save & Close Close"
click button
drag, startPoint x: 602, startPoint y: 305, endPoint x: 556, endPoint y: 265, distance: 61.0
click select "Select 50 55 60 65 70 85 92.5 100 125 175 250 300 400"
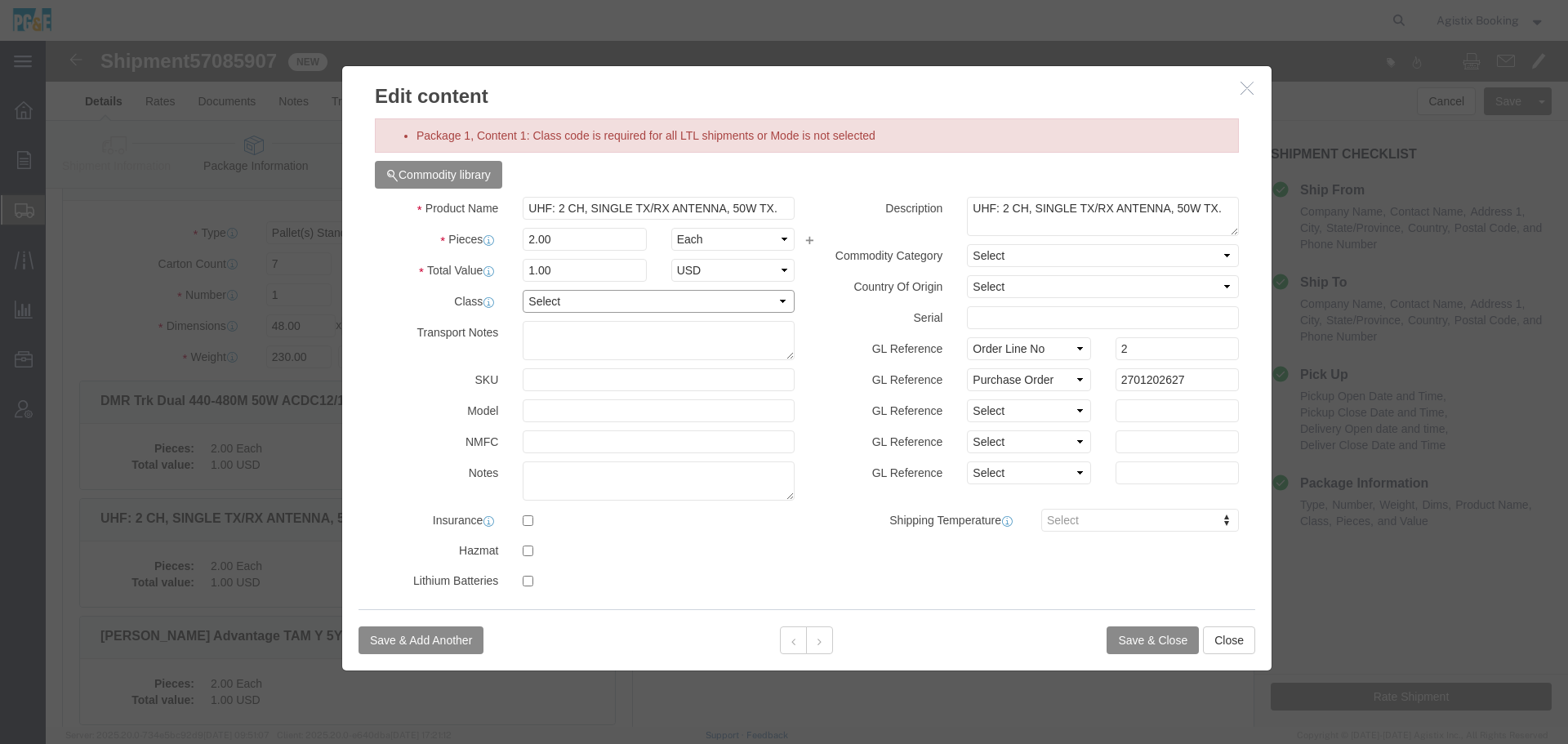
select select "55"
click select "Select 50 55 60 65 70 85 92.5 100 125 175 250 300 400"
click button
click select "Select 50 55 60 65 70 85 92.5 100 125 175 250 300 400"
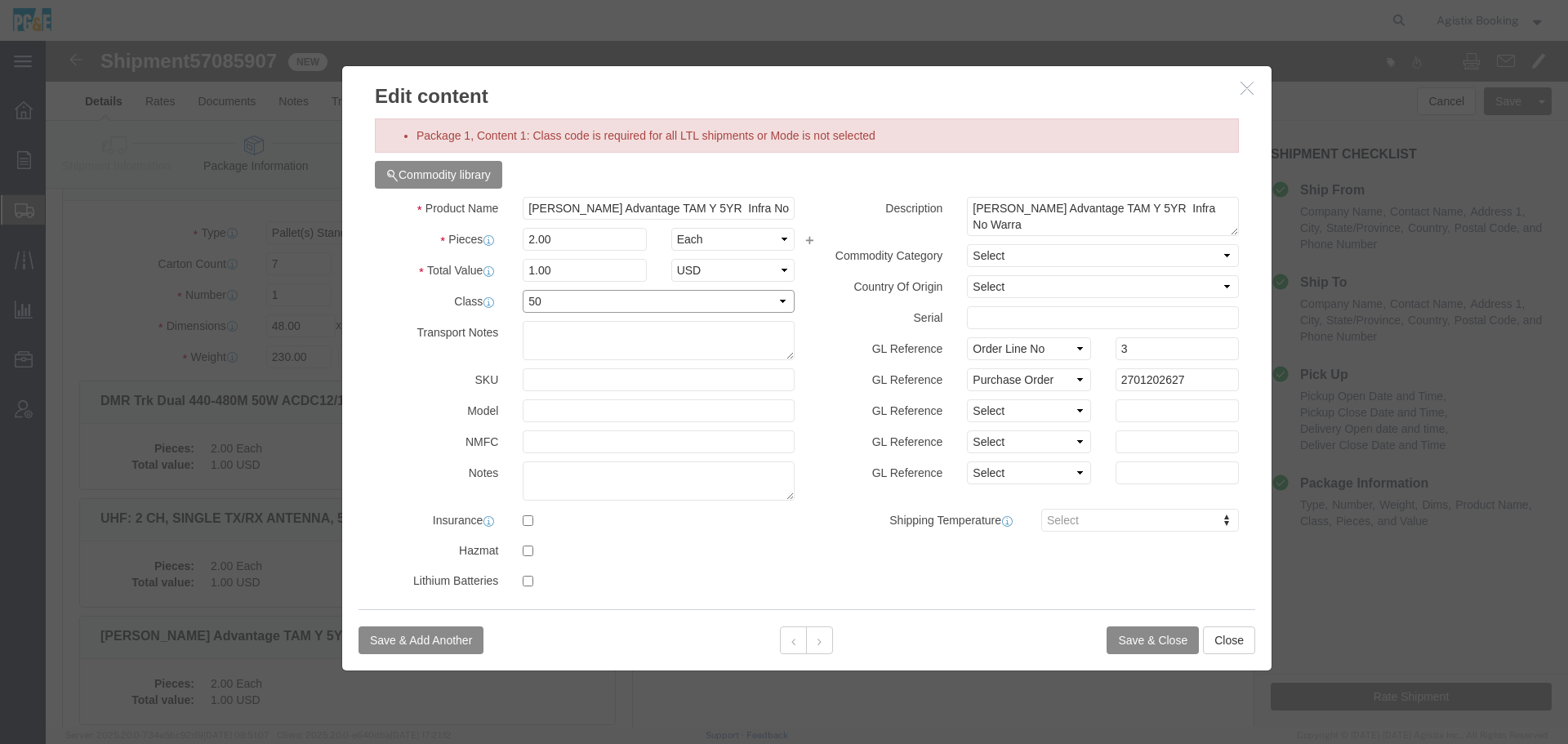
click select "Select 50 55 60 65 70 85 92.5 100 125 175 250 300 400"
select select "55"
click select "Select 50 55 60 65 70 85 92.5 100 125 175 250 300 400"
click button
drag, startPoint x: 575, startPoint y: 305, endPoint x: 530, endPoint y: 264, distance: 60.9
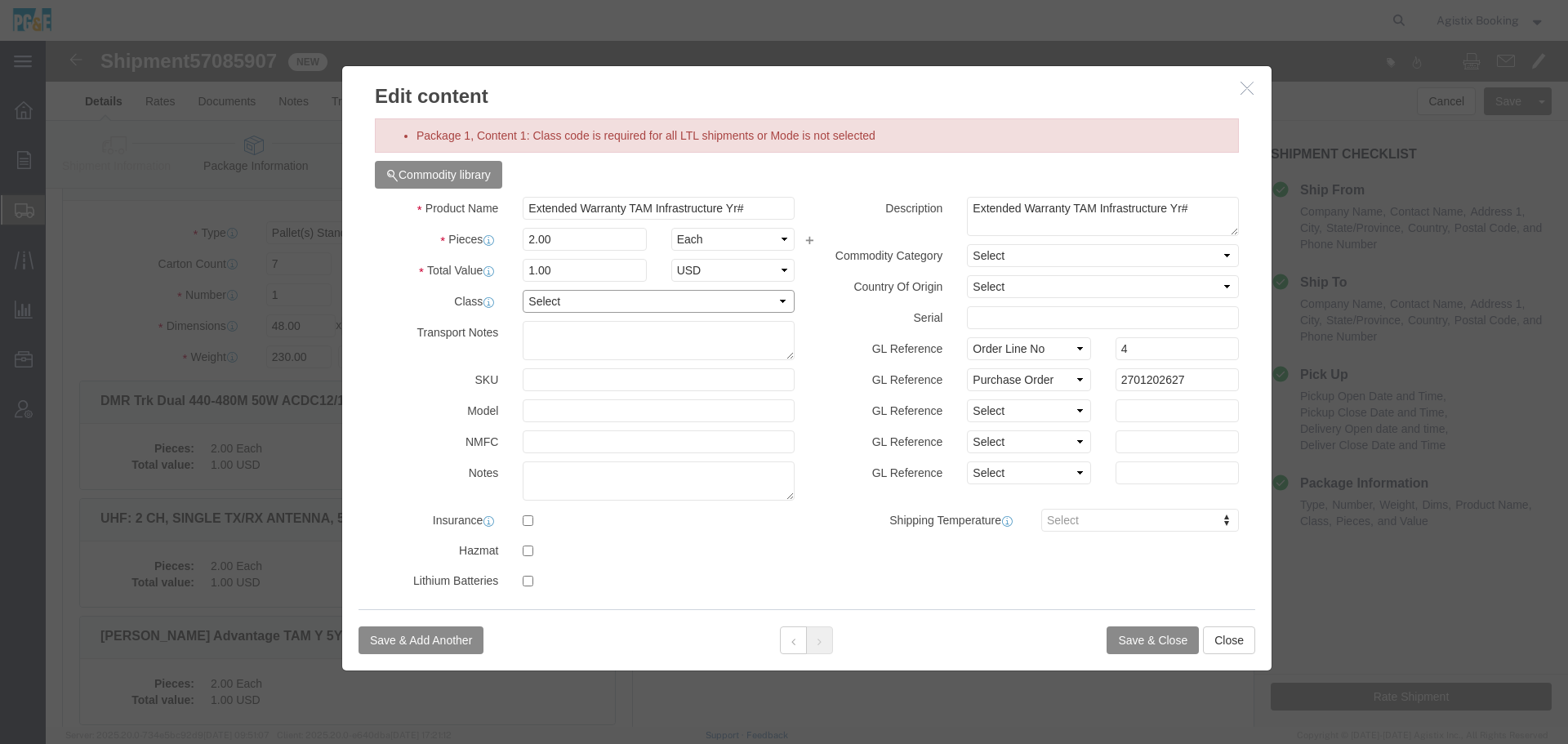
click select "Select 50 55 60 65 70 85 92.5 100 125 175 250 300 400"
select select "55"
click select "Select 50 55 60 65 70 85 92.5 100 125 175 250 300 400"
click button "Save & Close"
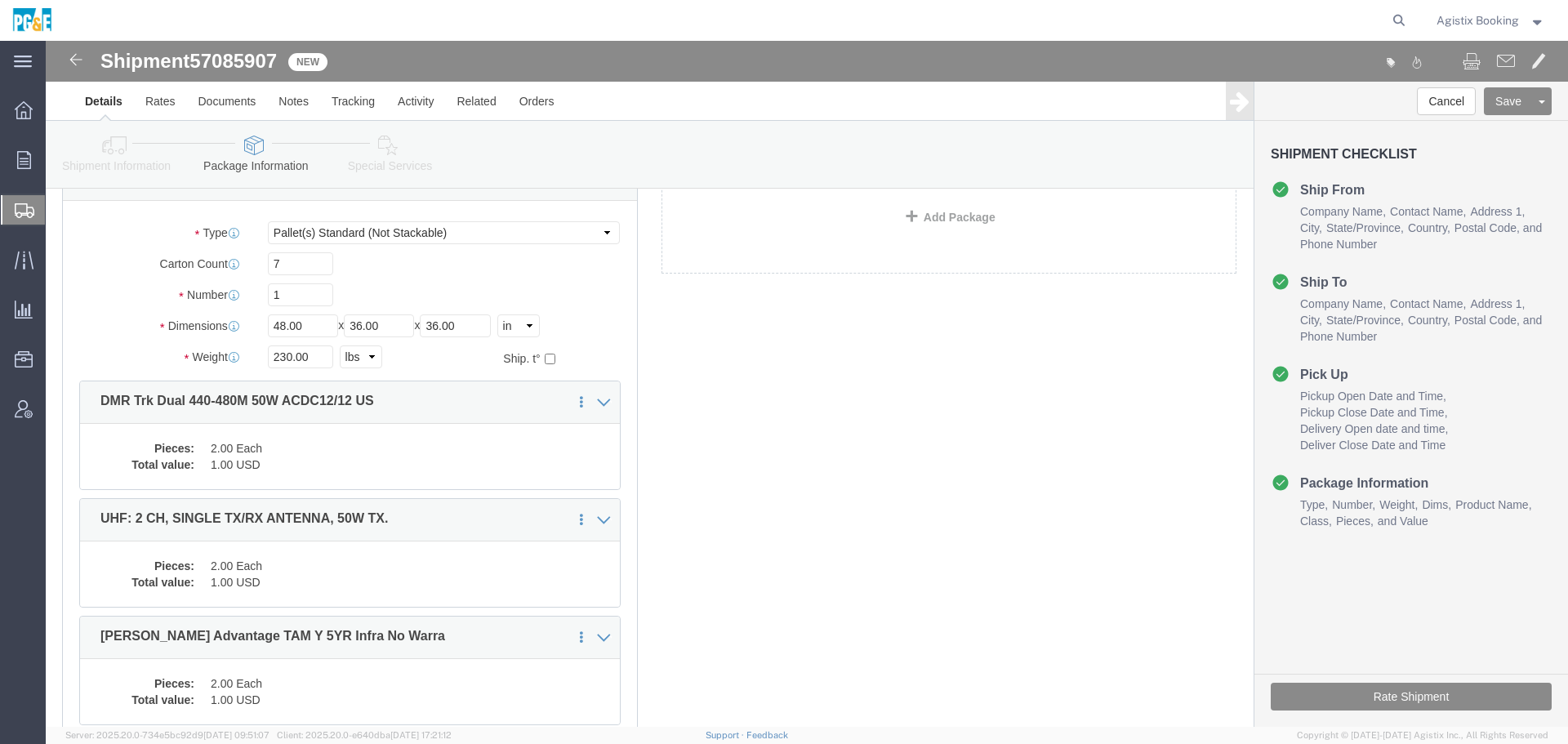
drag, startPoint x: 331, startPoint y: 129, endPoint x: 294, endPoint y: 129, distance: 37.0
click link "Special Services"
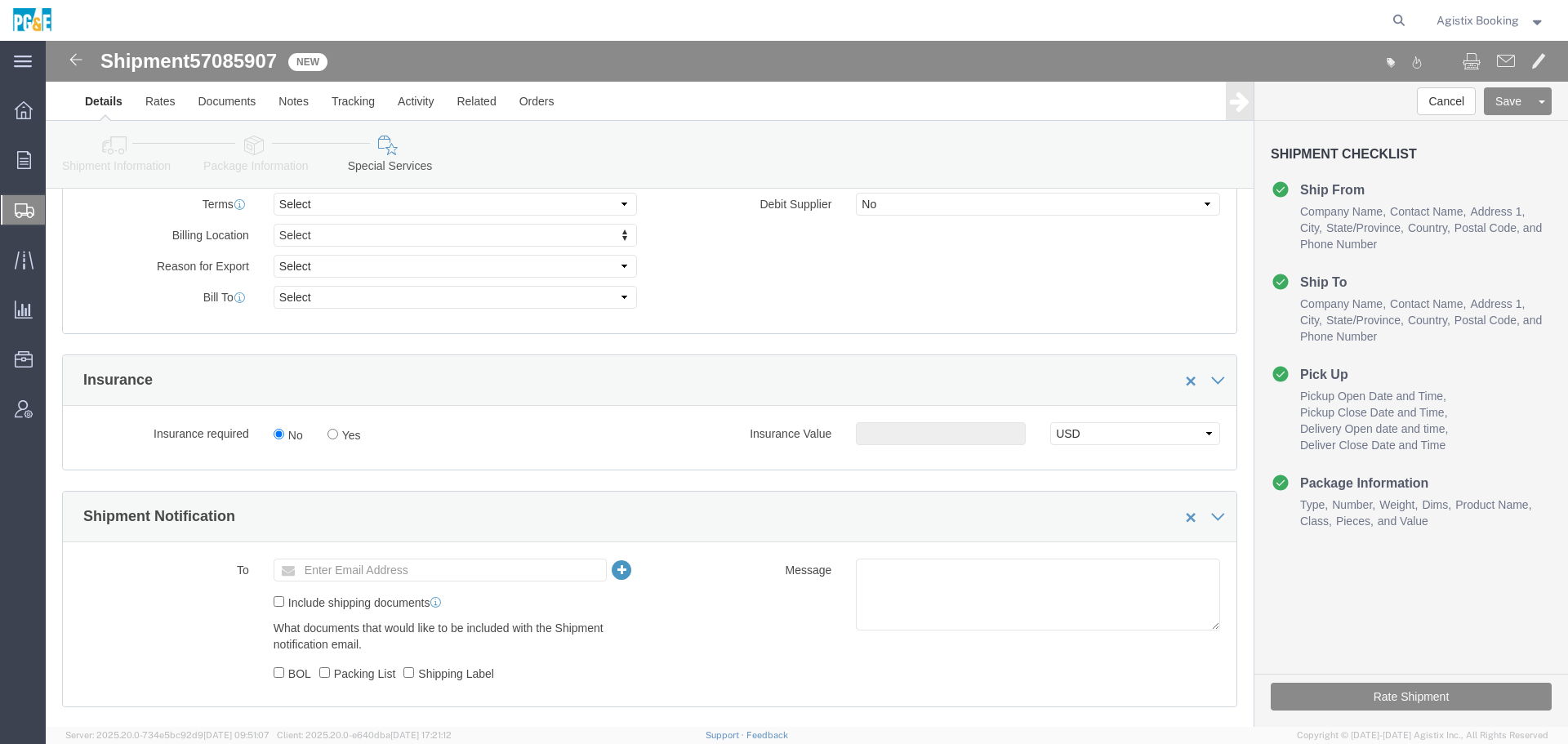
scroll to position [1059, 0]
click textarea
paste textarea "Shipment #XXXXXXX has been booked. Once confirmed by the carrier, the BOL will …"
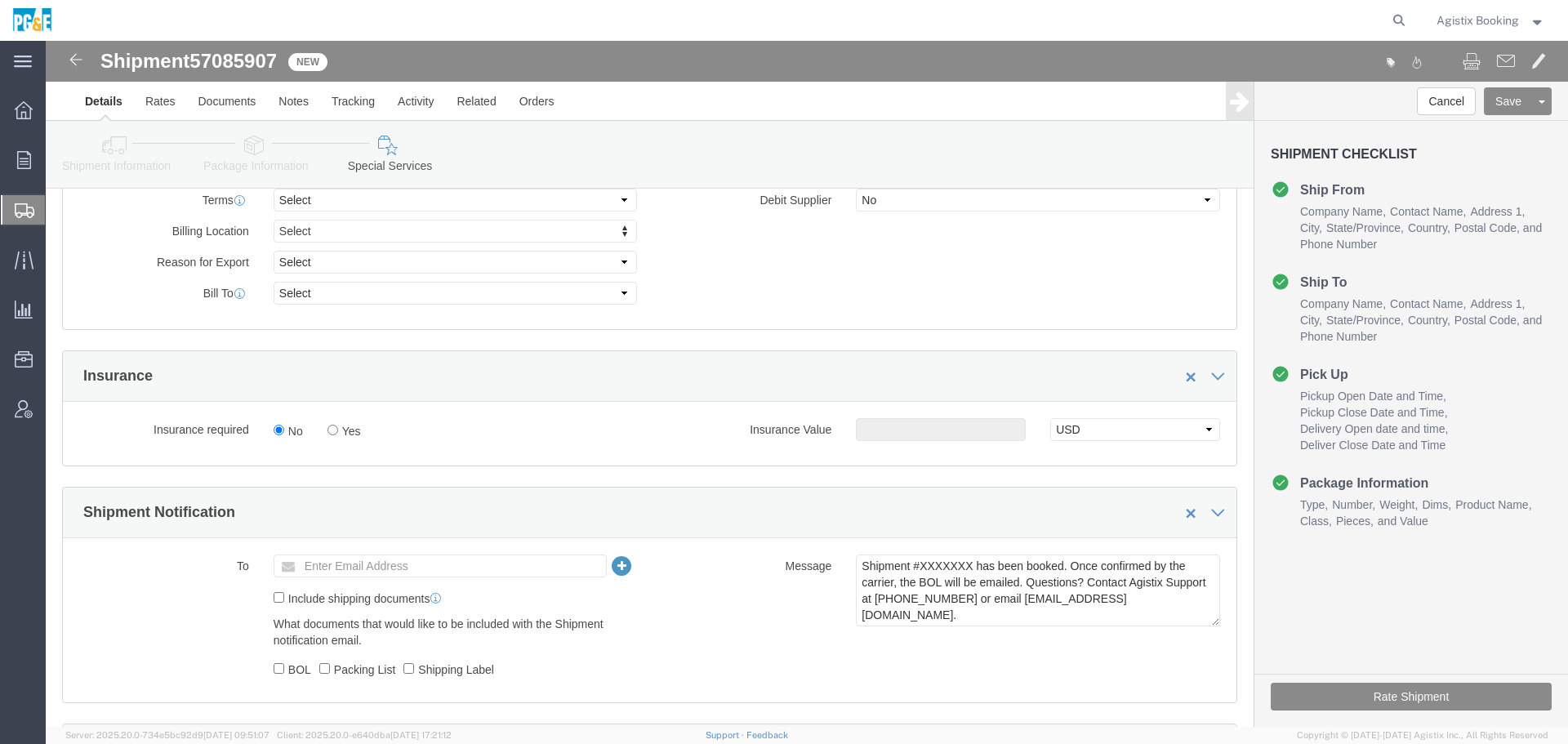
click span "57085907"
copy span "57085907"
click textarea "Shipment #XXXXXXX has been booked. Once confirmed by the carrier, the BOL will …"
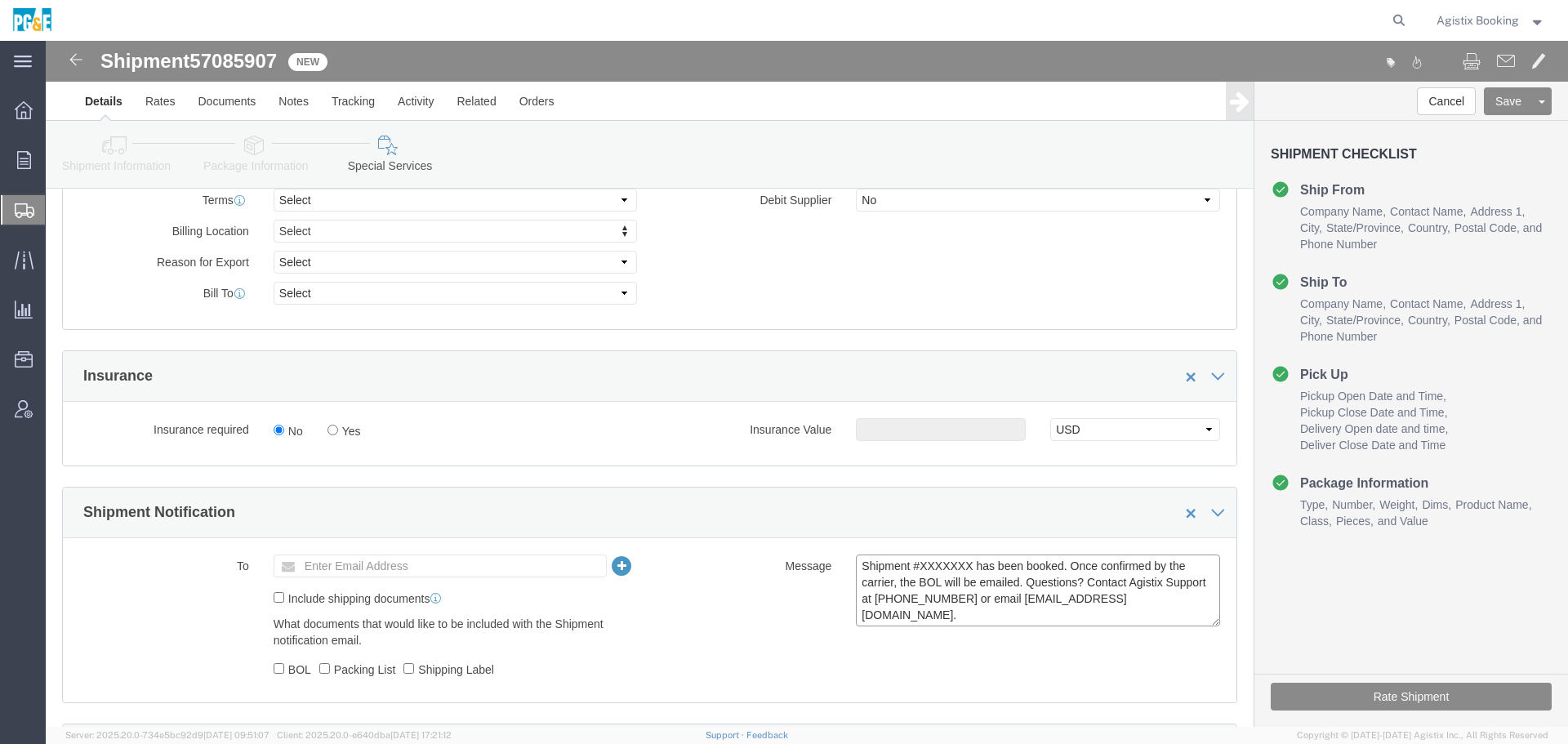
paste textarea "57085907"
type textarea "Shipment #57085907 has been booked. Once confirmed by the carrier, the BOL will…"
click button "Rate Shipment"
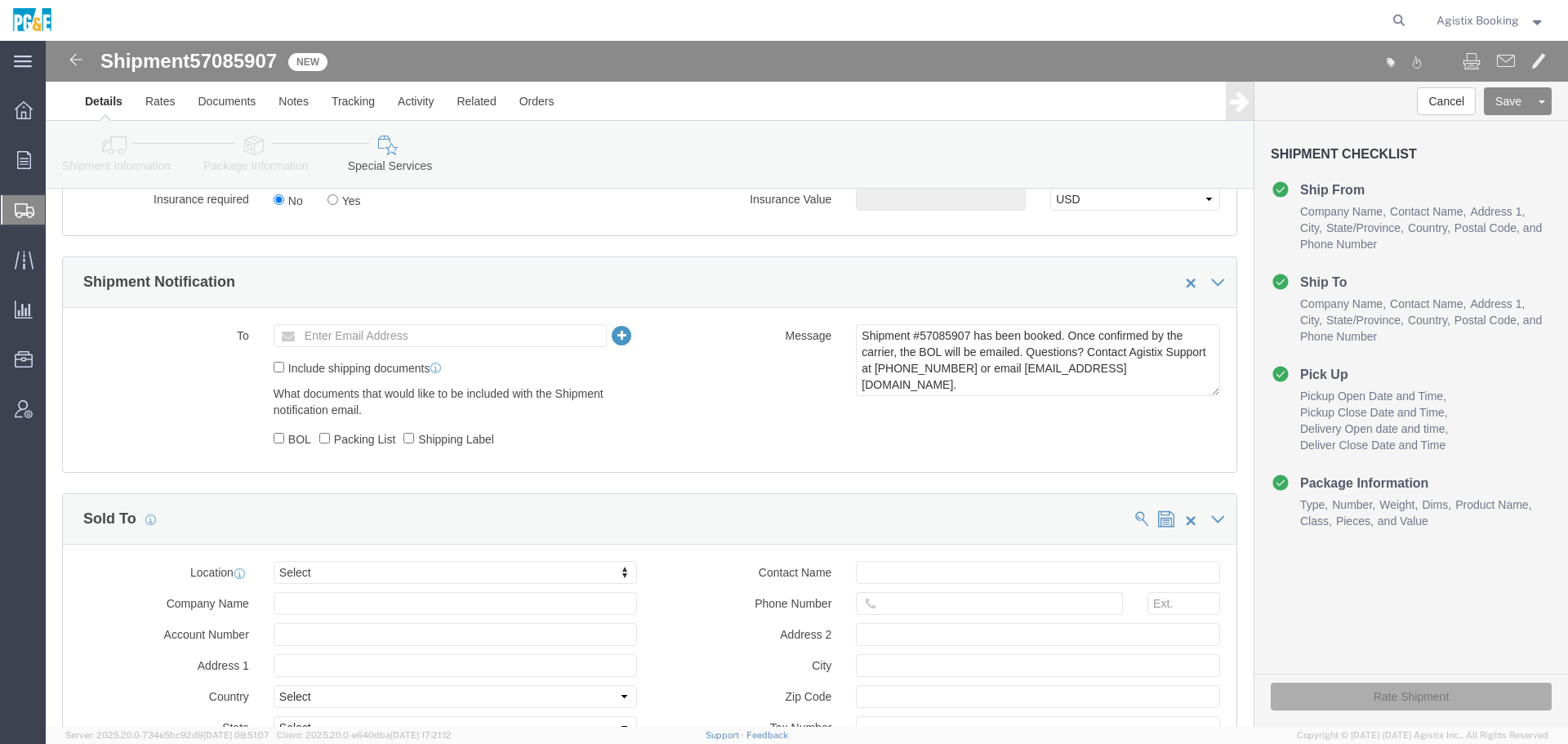
scroll to position [828, 0]
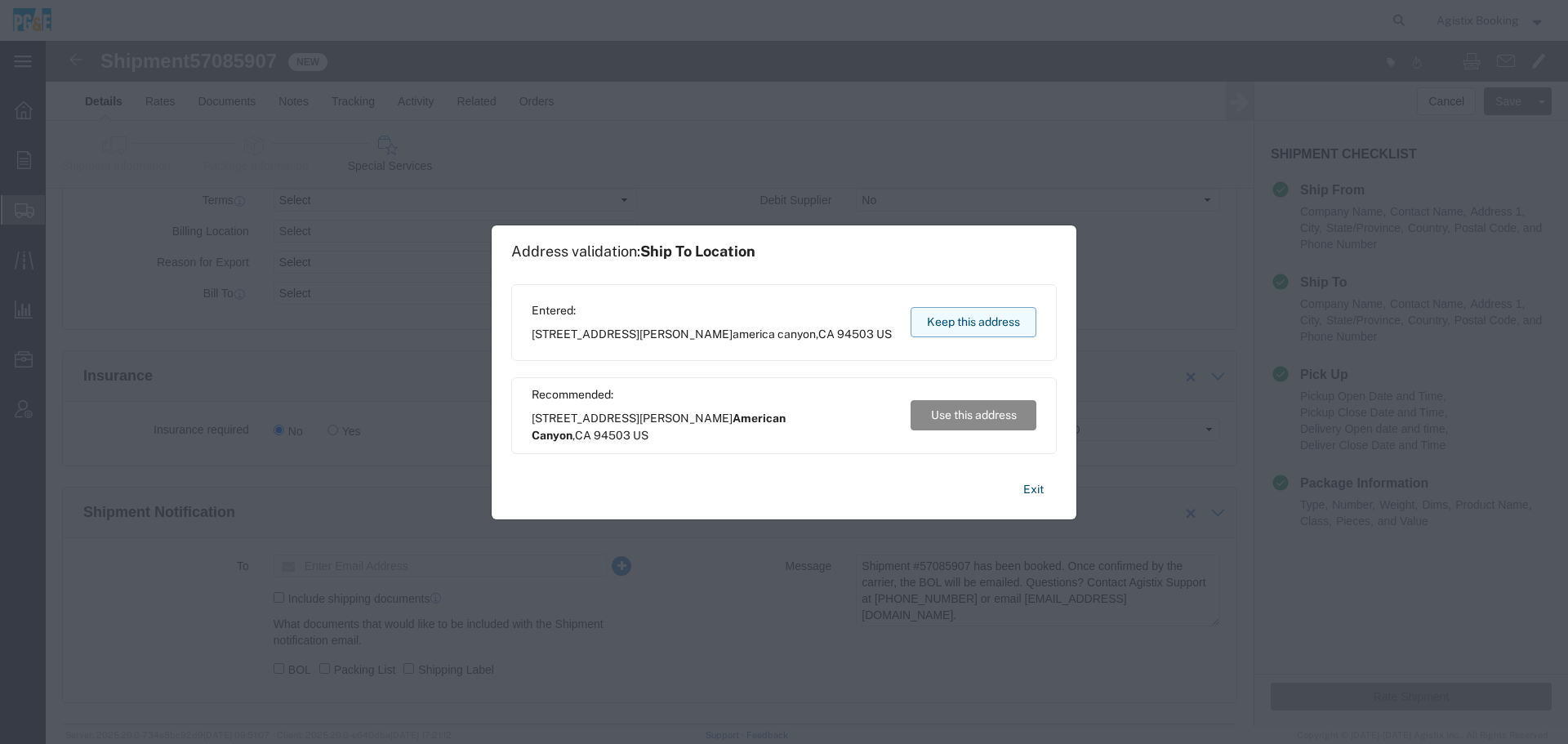
click at [1016, 319] on button "Keep this address" at bounding box center [973, 322] width 126 height 31
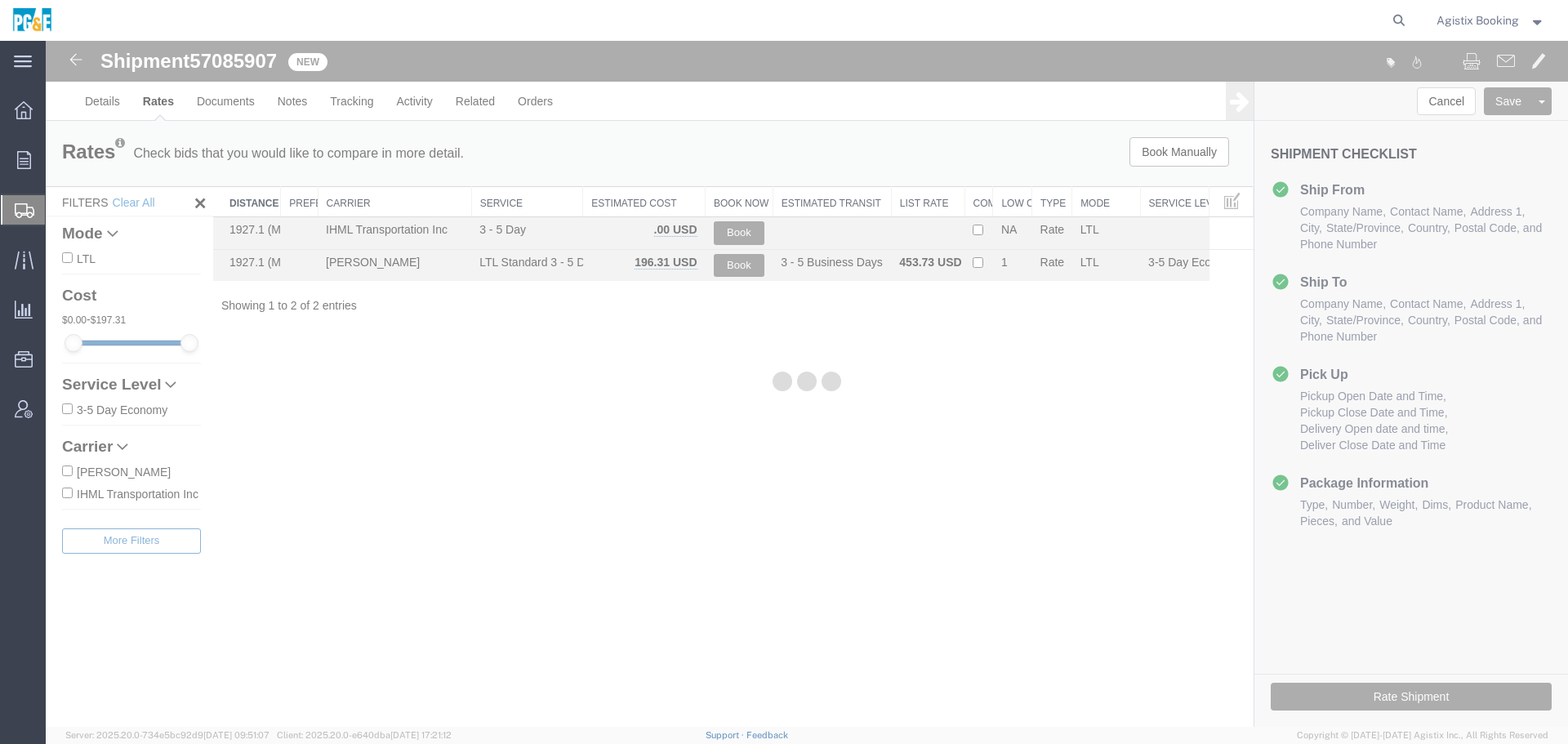
scroll to position [0, 0]
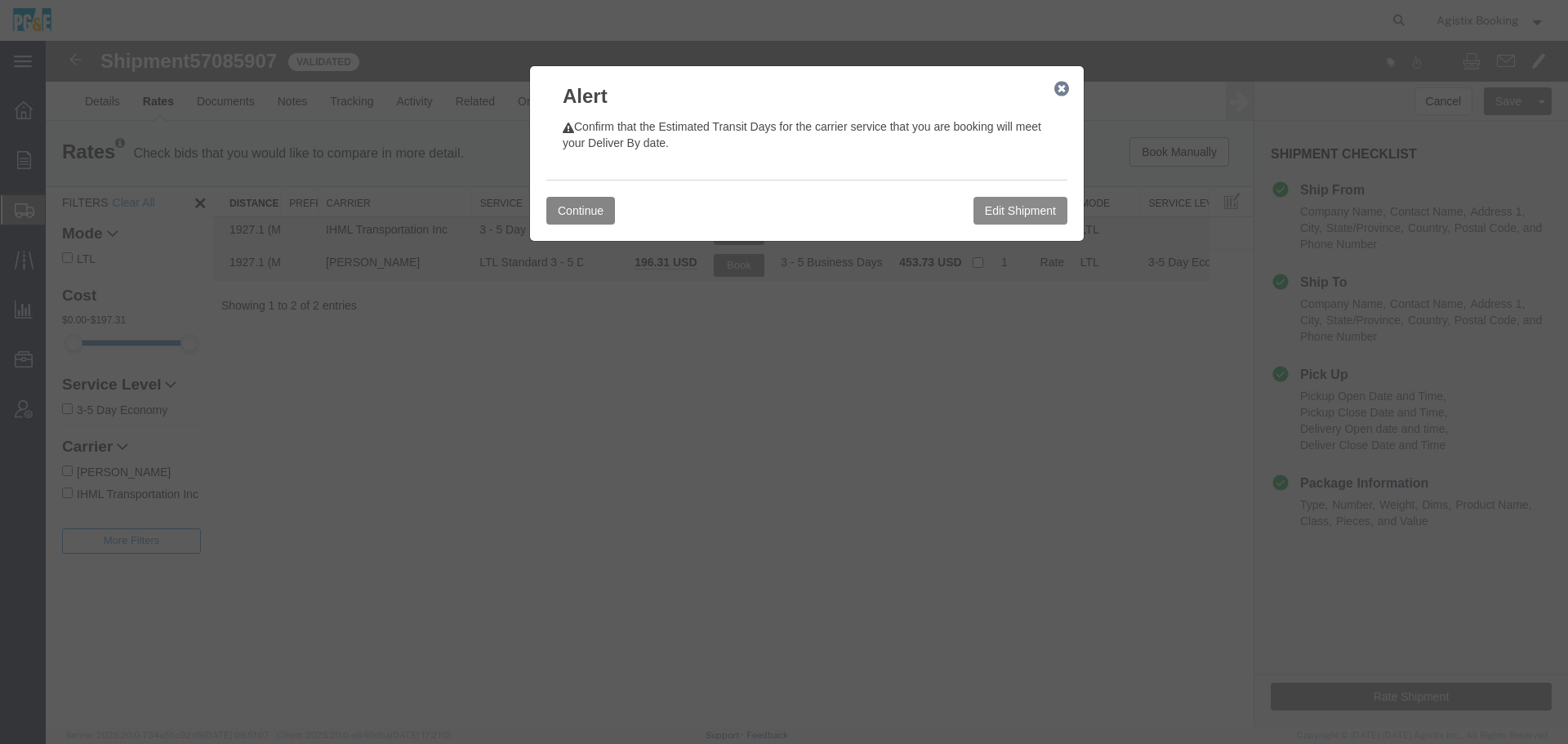
click at [587, 209] on button "Continue" at bounding box center [580, 211] width 68 height 28
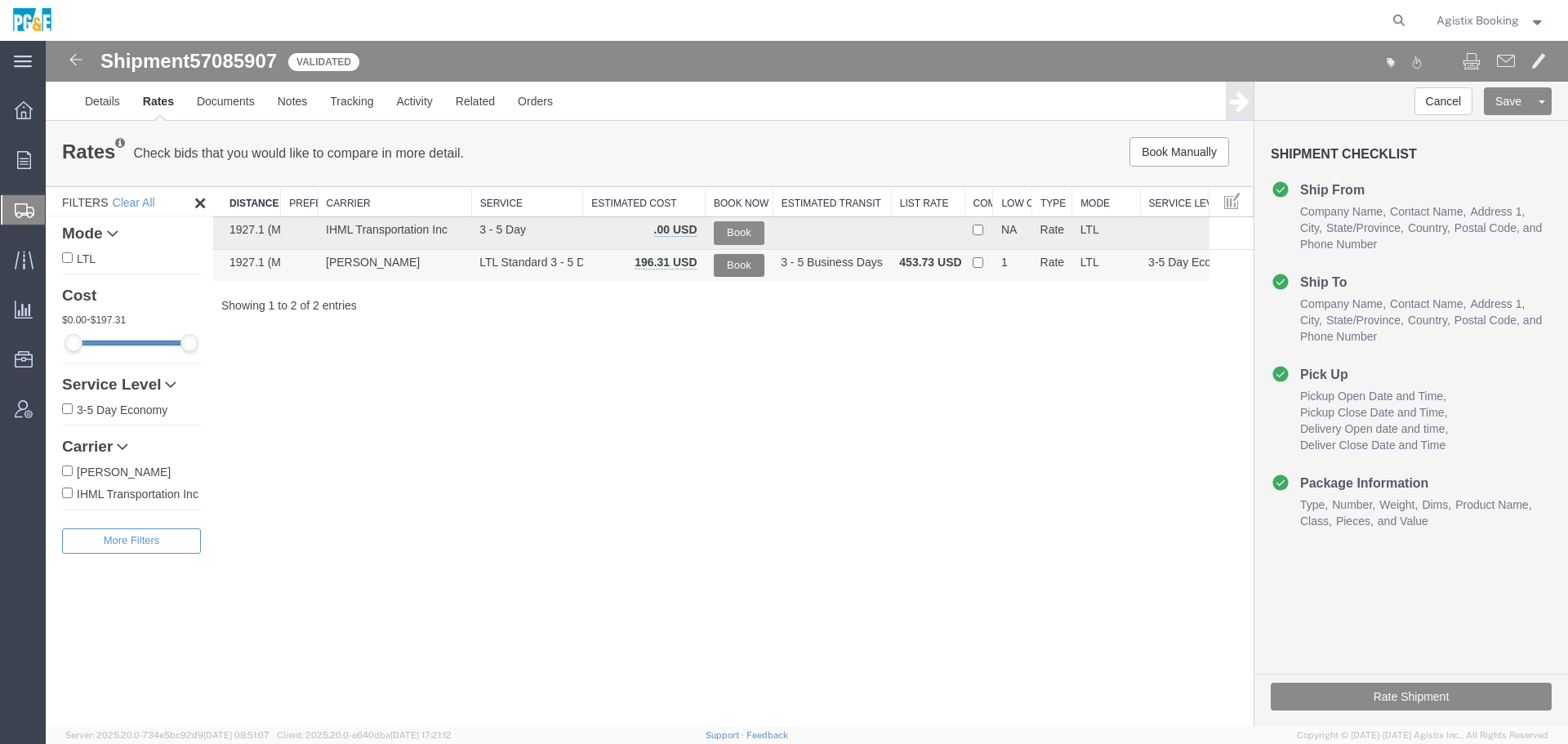
click at [735, 266] on button "Book" at bounding box center [740, 266] width 52 height 24
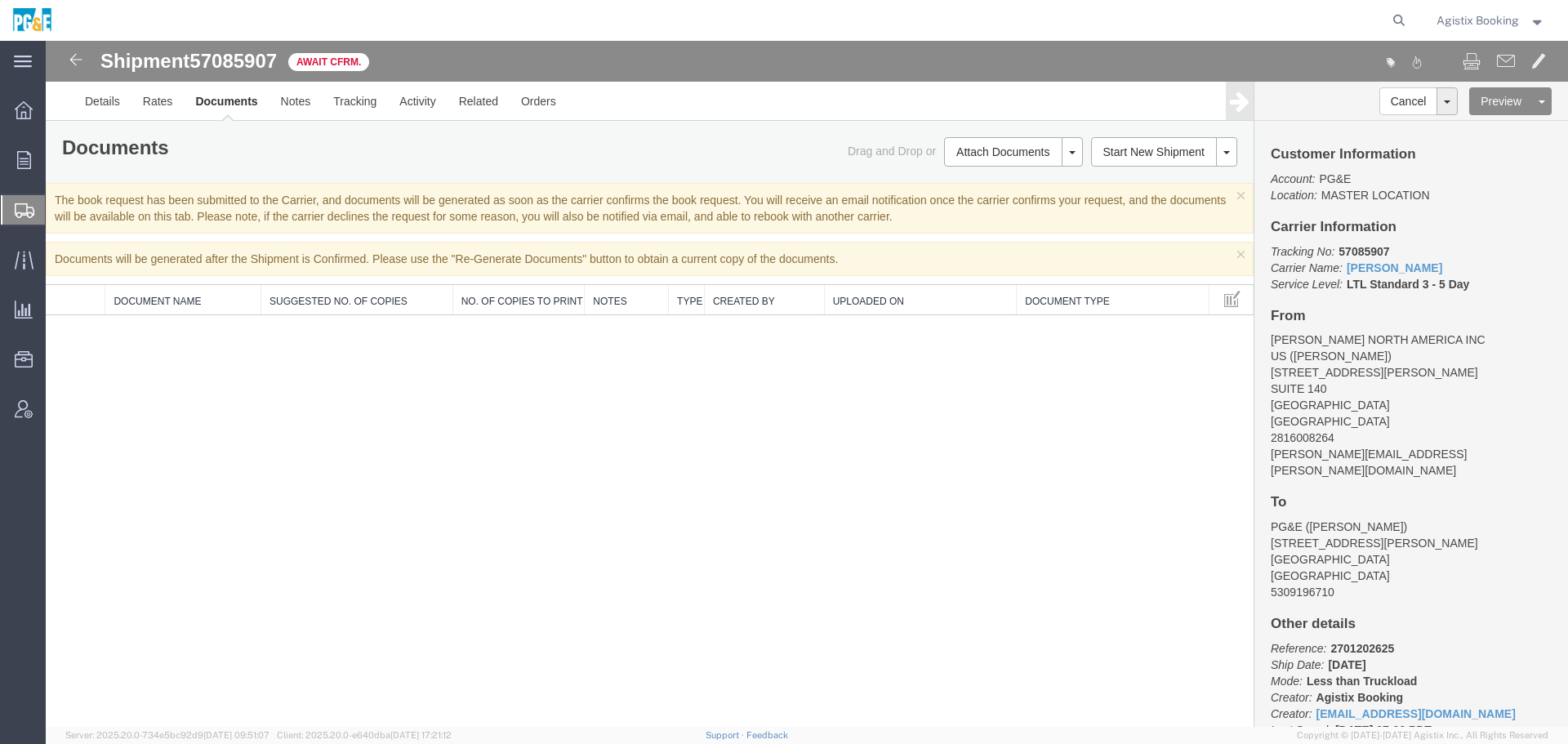
click at [1481, 16] on span "Agistix Booking" at bounding box center [1477, 21] width 82 height 18
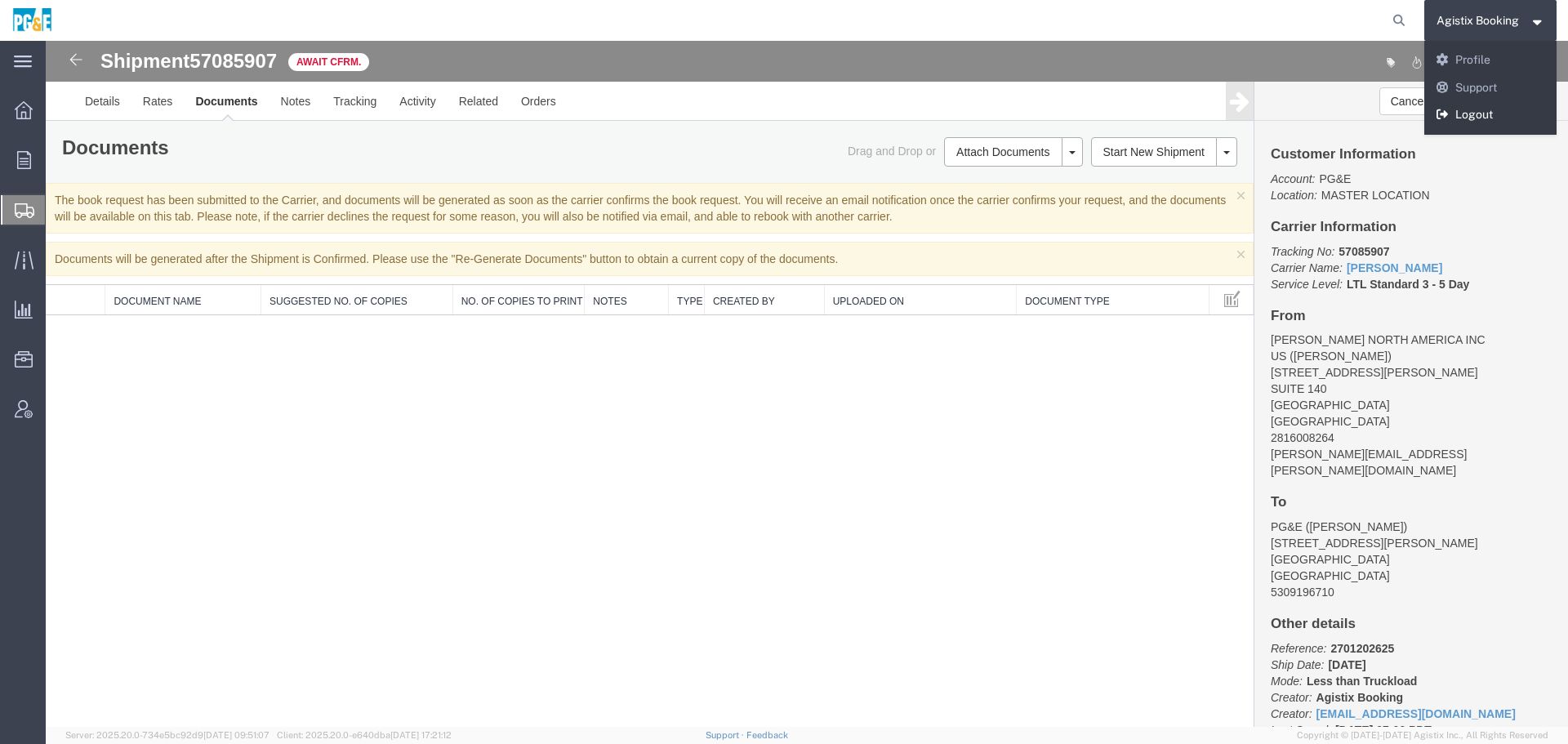
click at [1487, 106] on link "Logout" at bounding box center [1491, 115] width 133 height 28
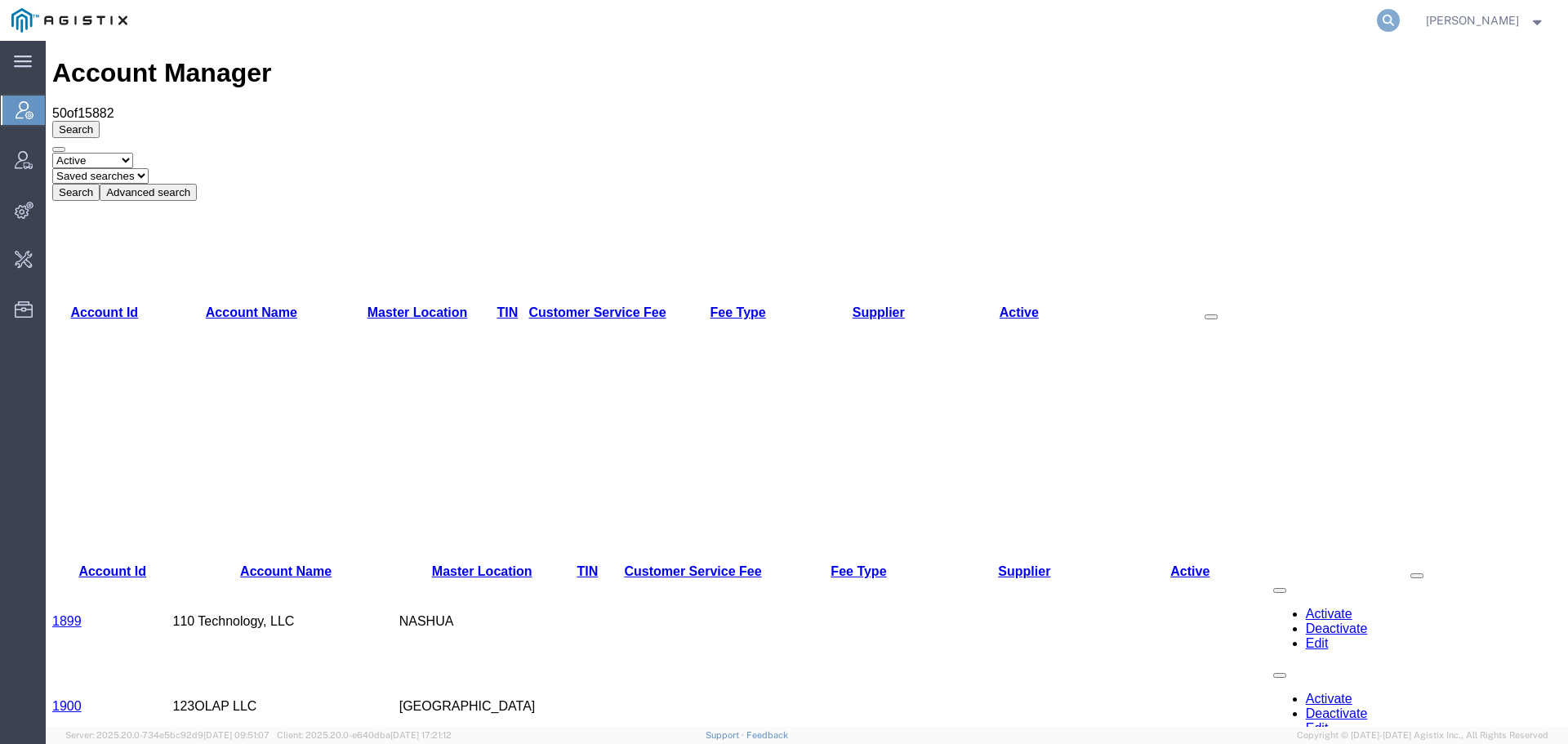
click at [1400, 12] on icon at bounding box center [1388, 20] width 23 height 23
type input "rxo"
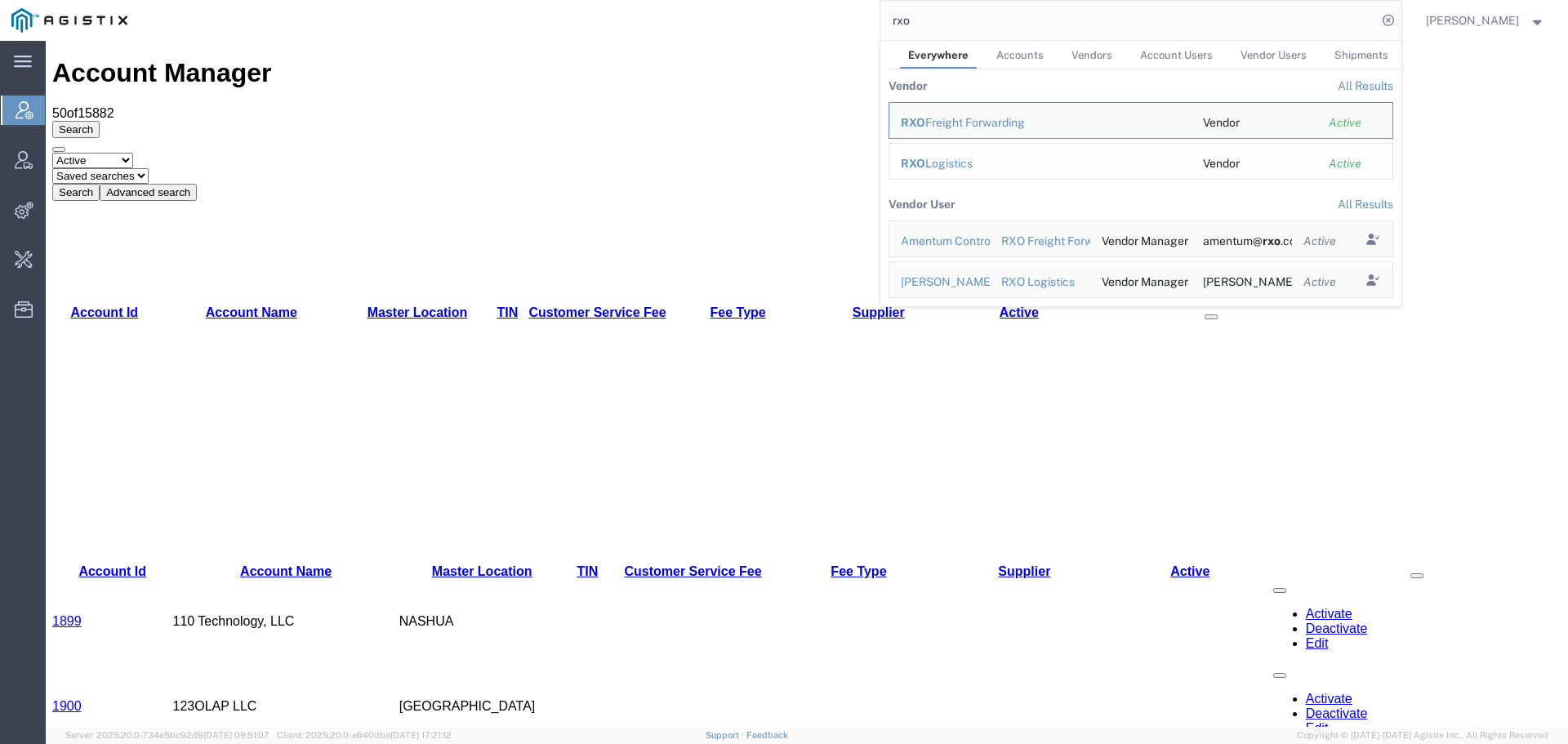
click at [969, 160] on div "RXO Logistics" at bounding box center [1040, 163] width 279 height 17
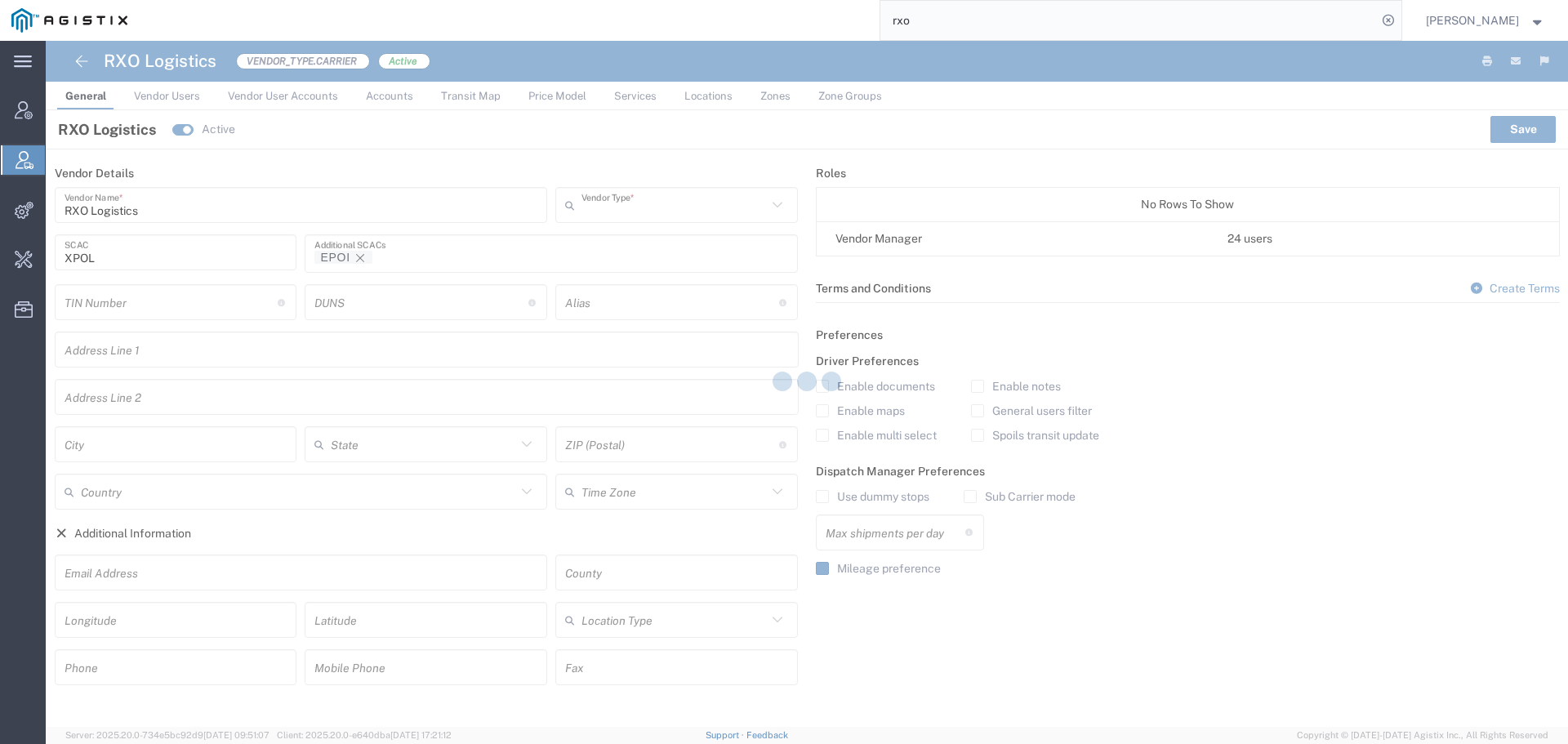
type input "Carrier"
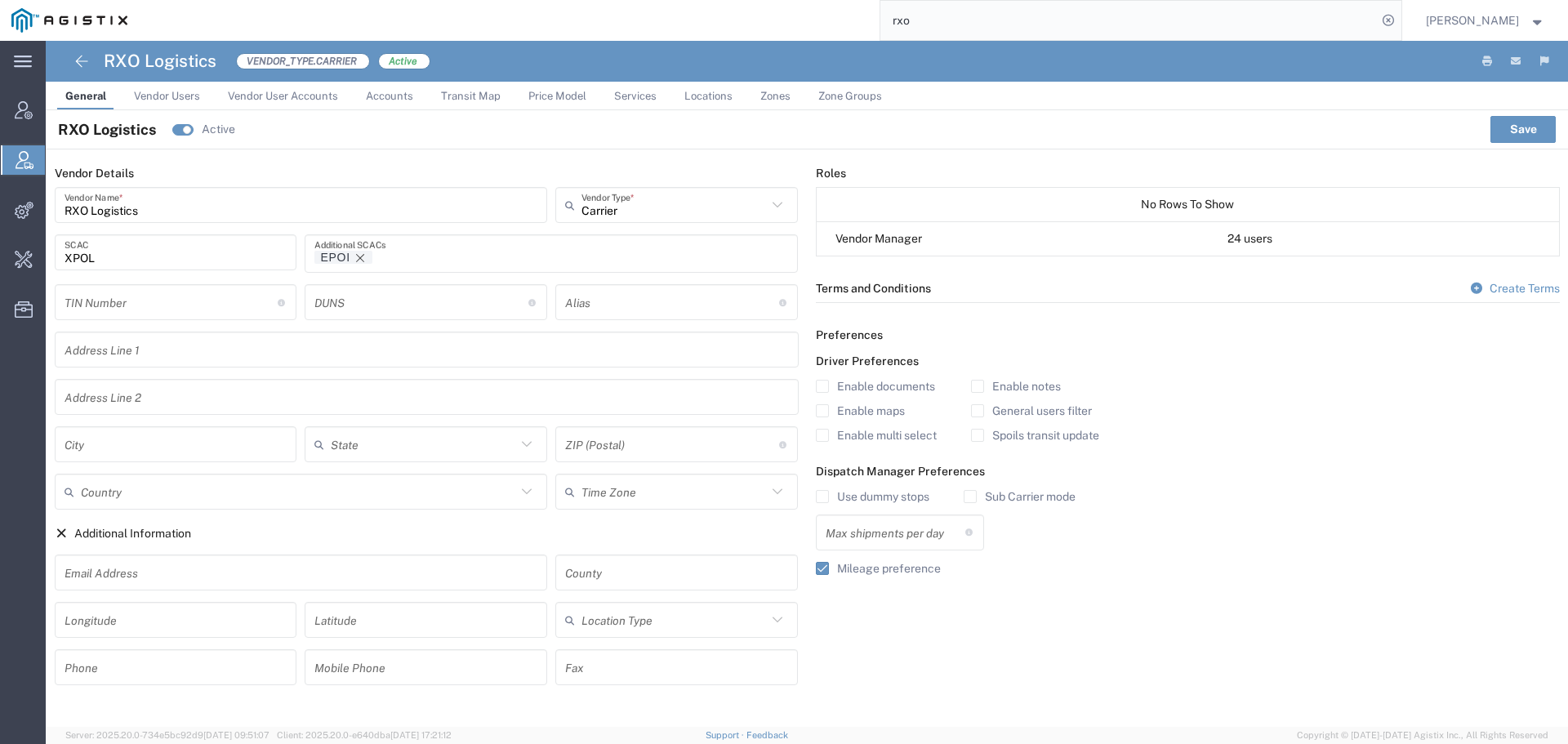
click at [579, 95] on span "Price Model" at bounding box center [557, 96] width 58 height 12
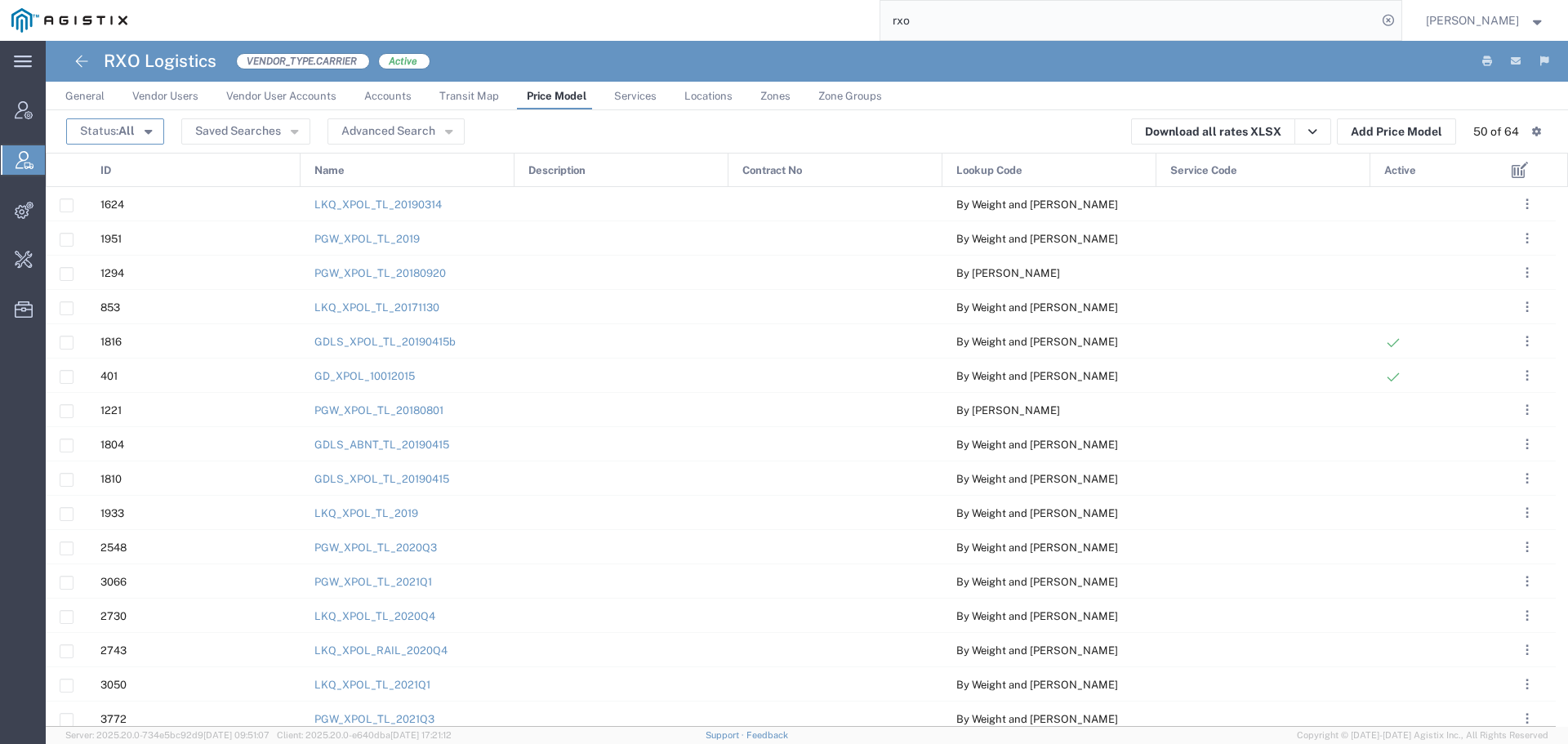
click at [133, 133] on span "All" at bounding box center [127, 130] width 16 height 13
click at [154, 166] on span "Active" at bounding box center [161, 162] width 188 height 26
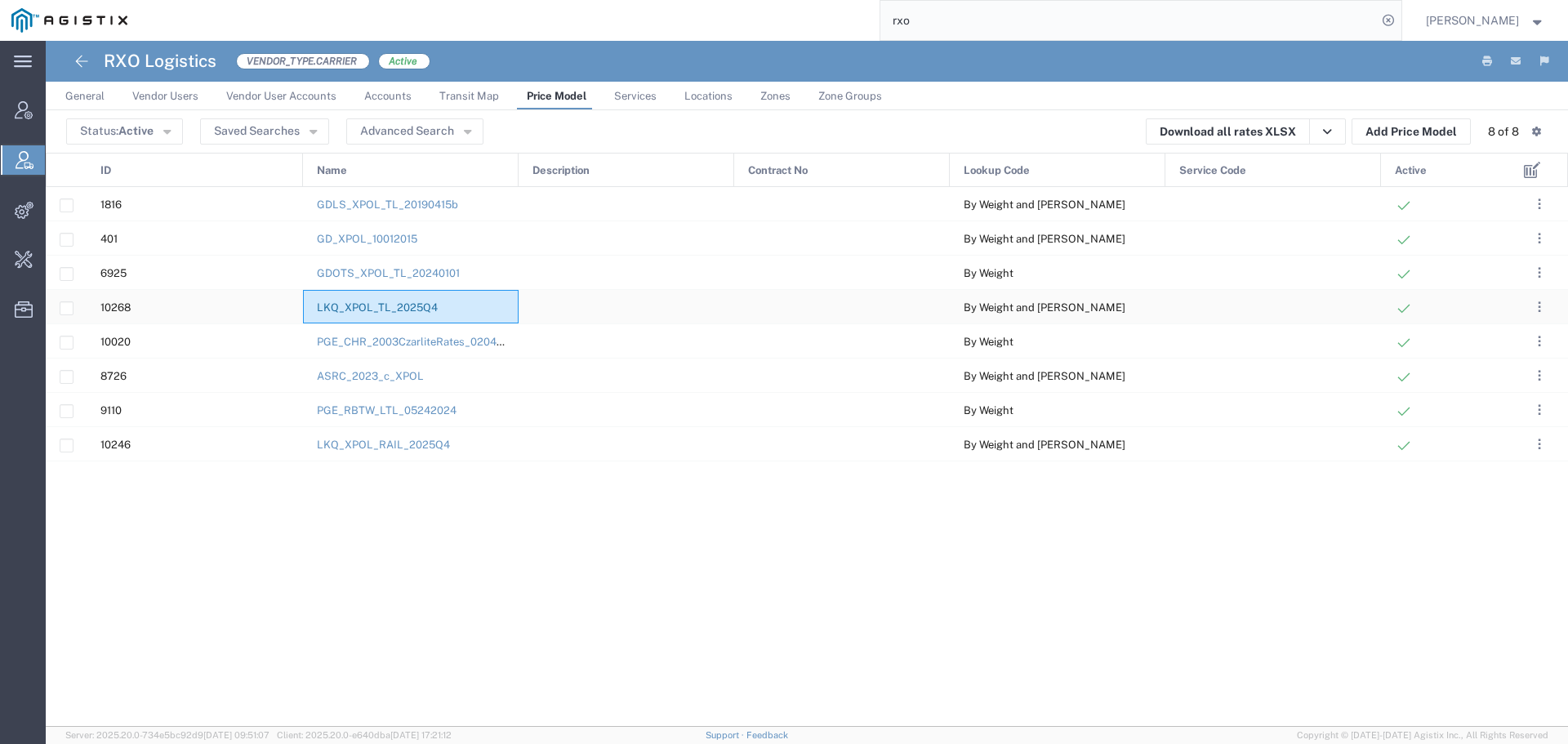
click at [403, 305] on link "LKQ_XPOL_TL_2025Q4" at bounding box center [377, 307] width 121 height 12
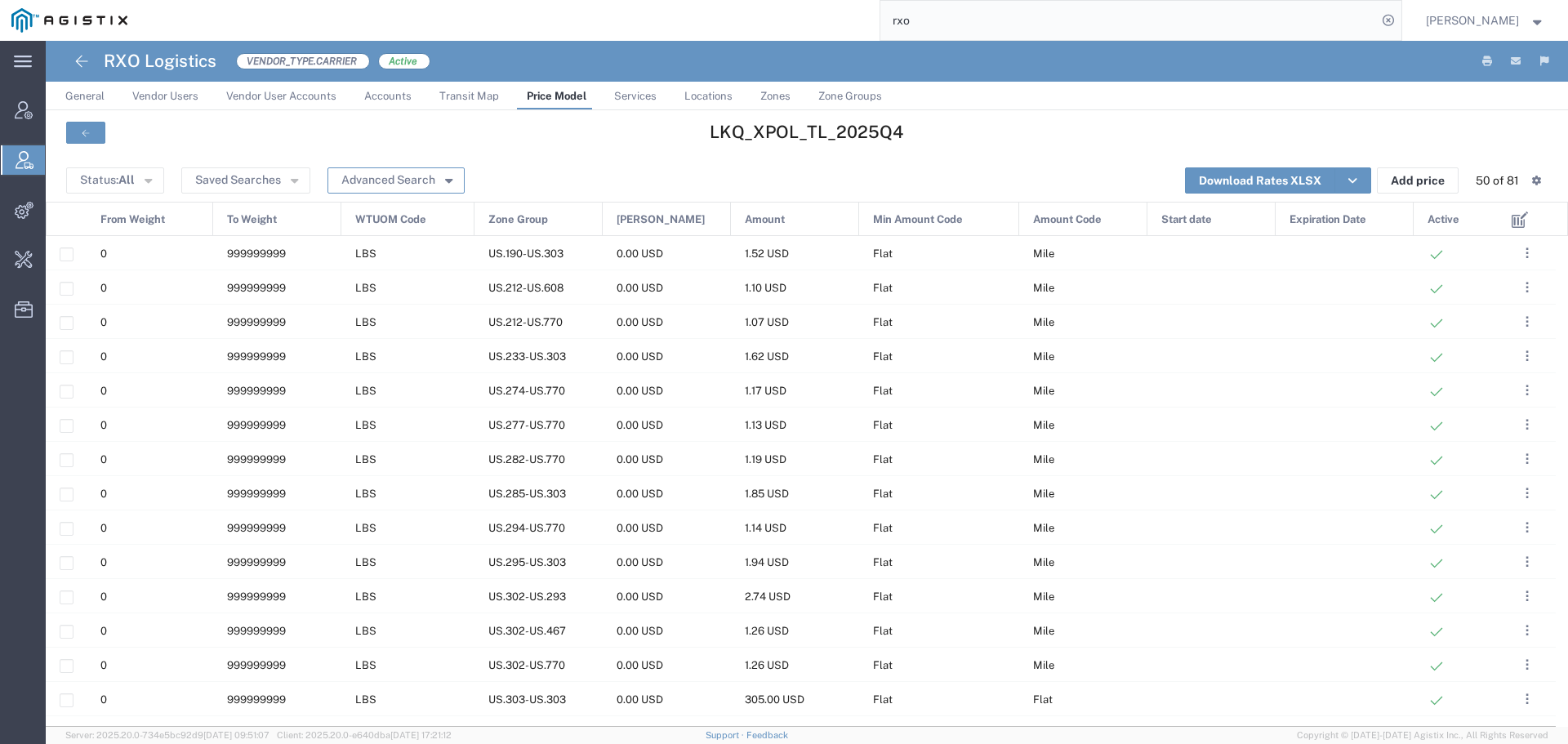
click at [376, 173] on button "Advanced Search" at bounding box center [396, 180] width 138 height 26
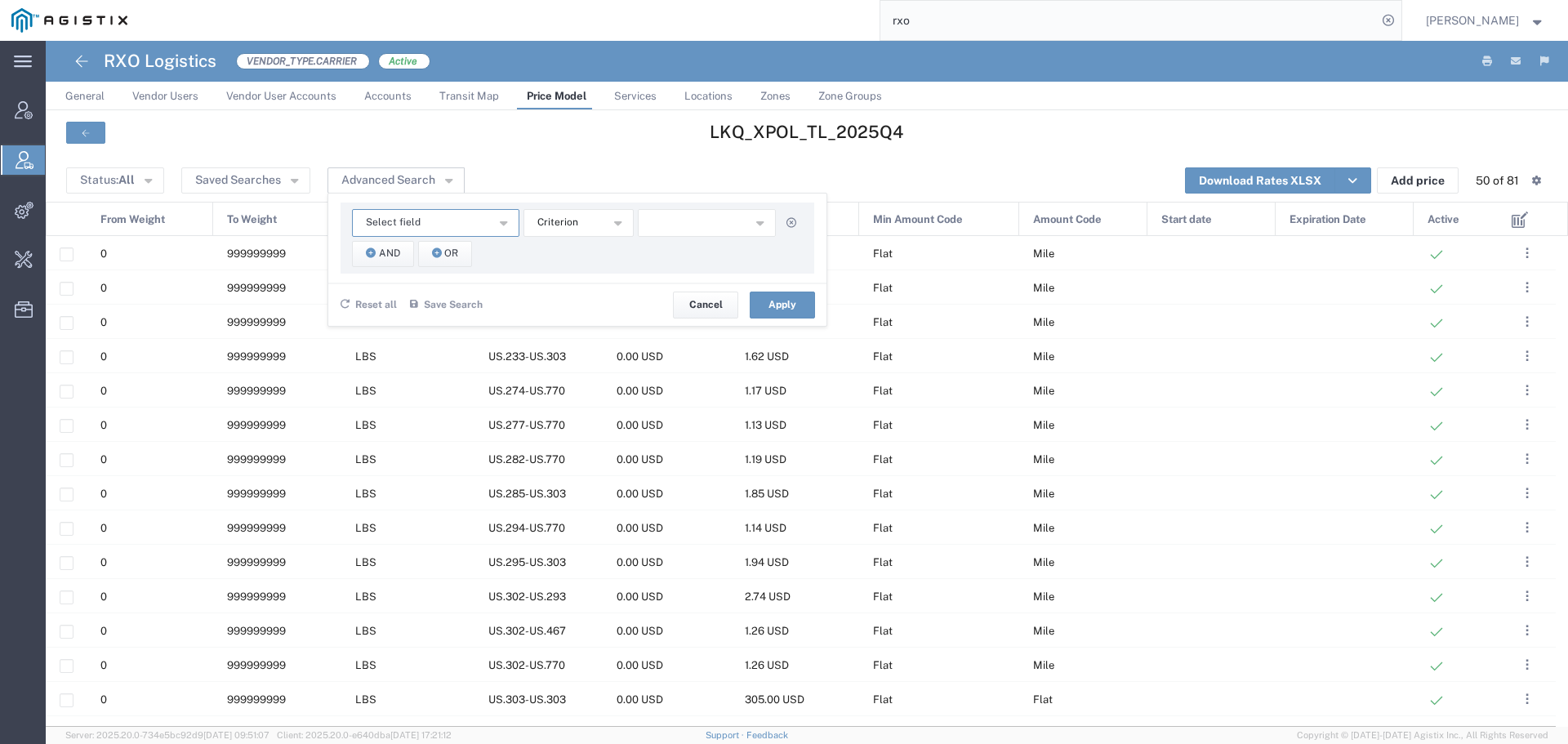
click at [440, 213] on button "Select field" at bounding box center [435, 223] width 167 height 28
drag, startPoint x: 432, startPoint y: 465, endPoint x: 533, endPoint y: 328, distance: 170.2
click at [433, 463] on span "Zone Group" at bounding box center [435, 460] width 164 height 21
click at [689, 222] on input "text" at bounding box center [707, 223] width 139 height 28
click at [784, 303] on button "Apply" at bounding box center [783, 304] width 65 height 26
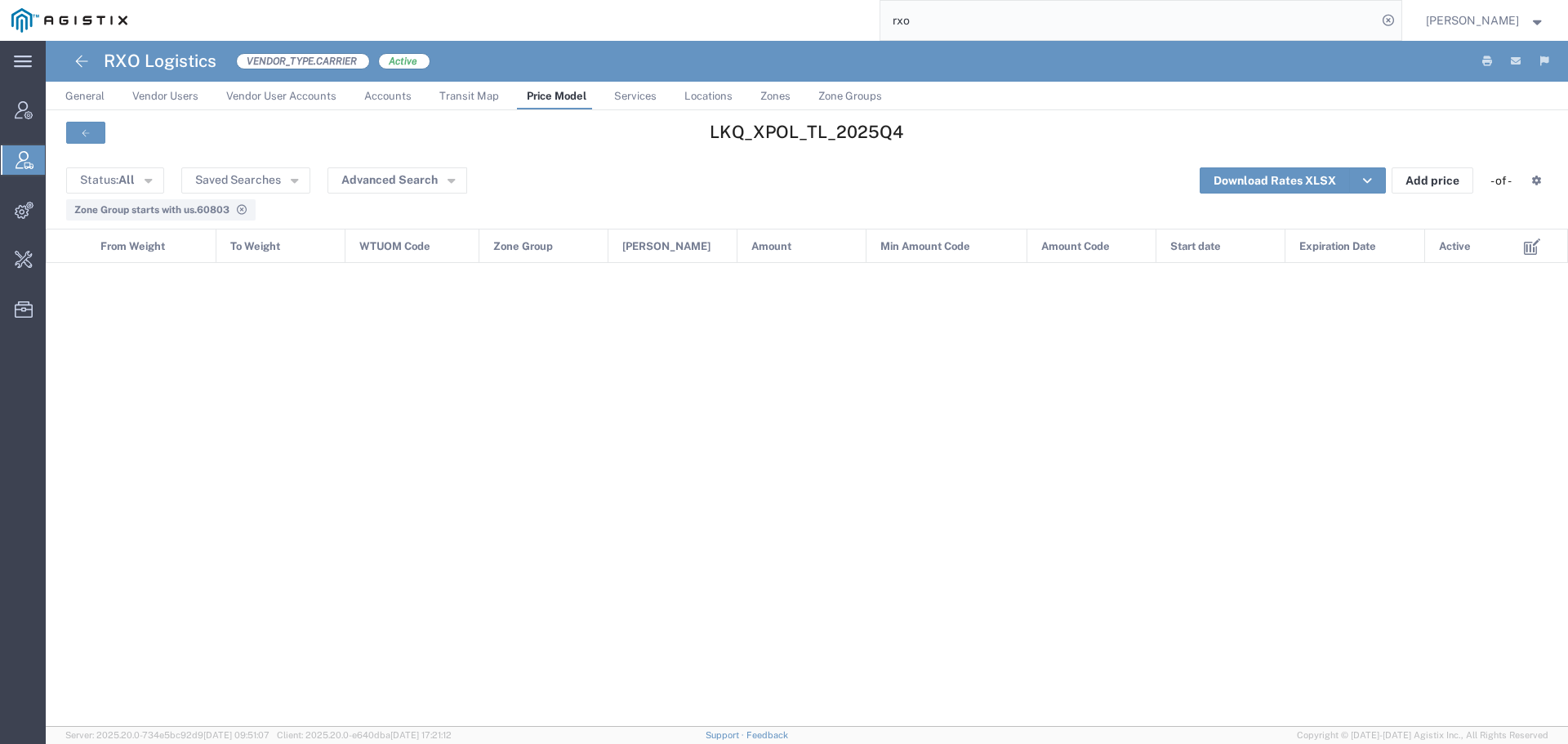
drag, startPoint x: 191, startPoint y: 210, endPoint x: 301, endPoint y: 184, distance: 113.0
click at [191, 211] on span "Zone Group starts with us.60803" at bounding box center [152, 210] width 156 height 12
click at [367, 172] on button "Advanced Search" at bounding box center [397, 180] width 140 height 26
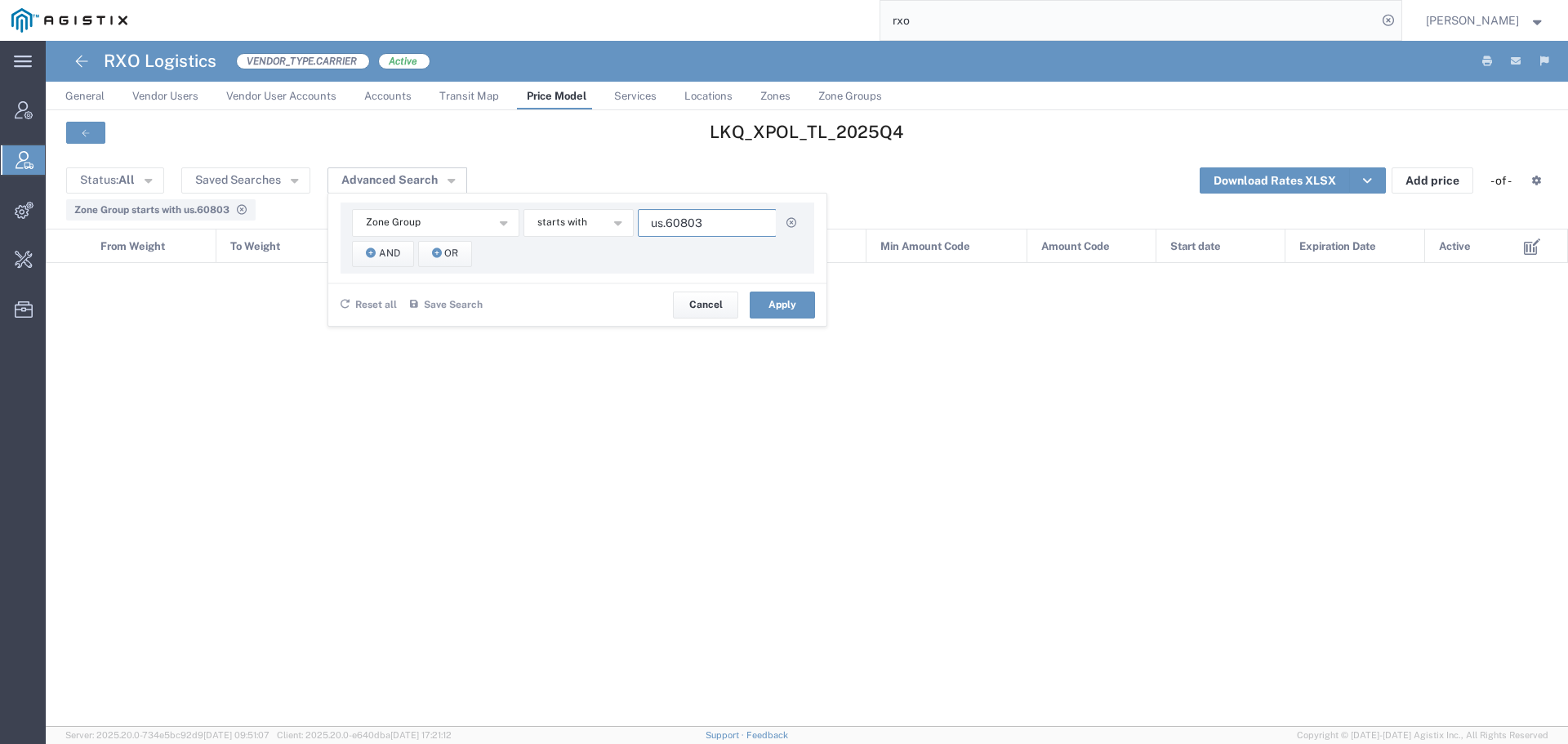
drag, startPoint x: 690, startPoint y: 224, endPoint x: 895, endPoint y: 230, distance: 205.1
click at [888, 229] on agx-table-manager "Status: All Active All Inactive Saved Searches Advanced Search Zone Group Amoun…" at bounding box center [806, 443] width 1522 height 568
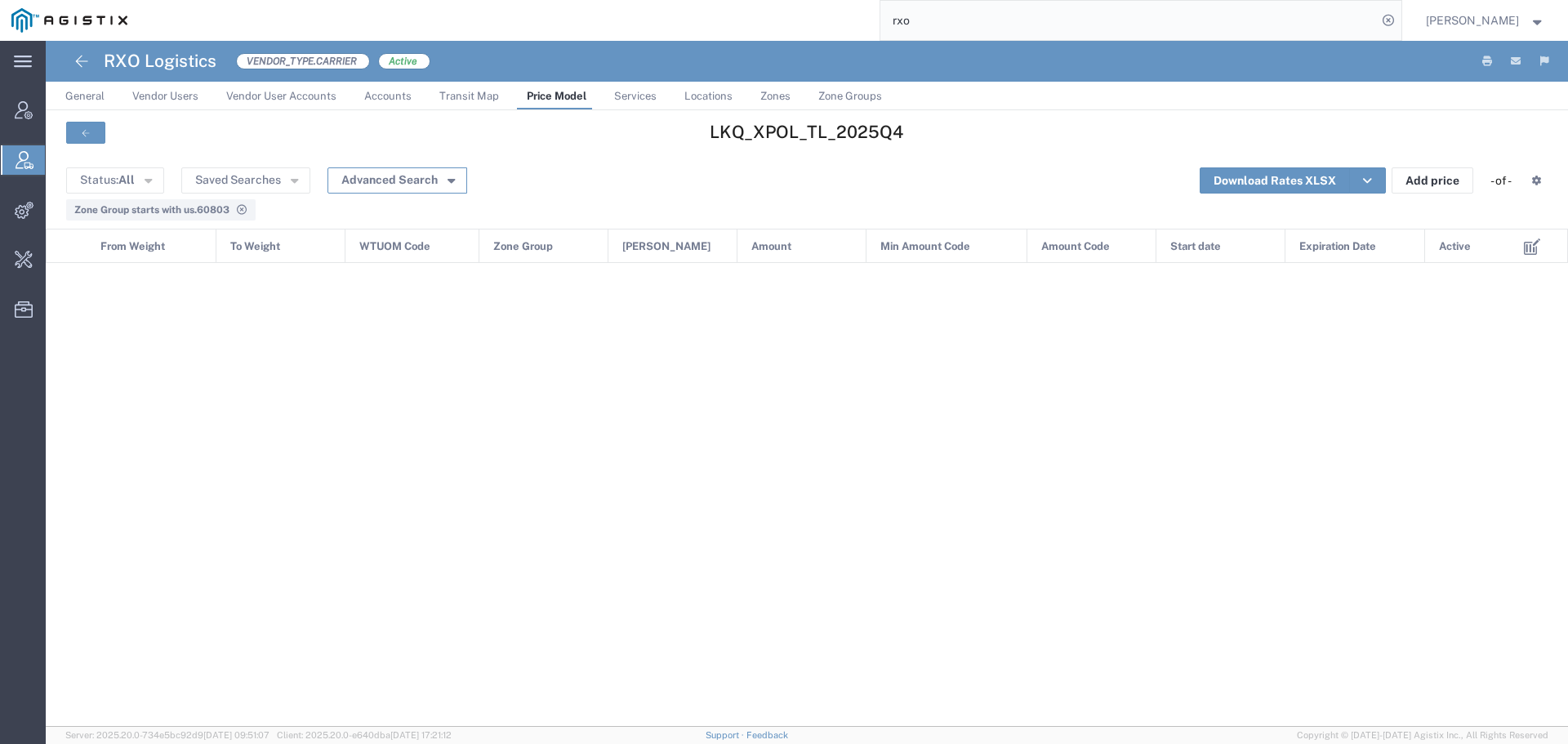
click at [410, 176] on button "Advanced Search" at bounding box center [397, 180] width 140 height 26
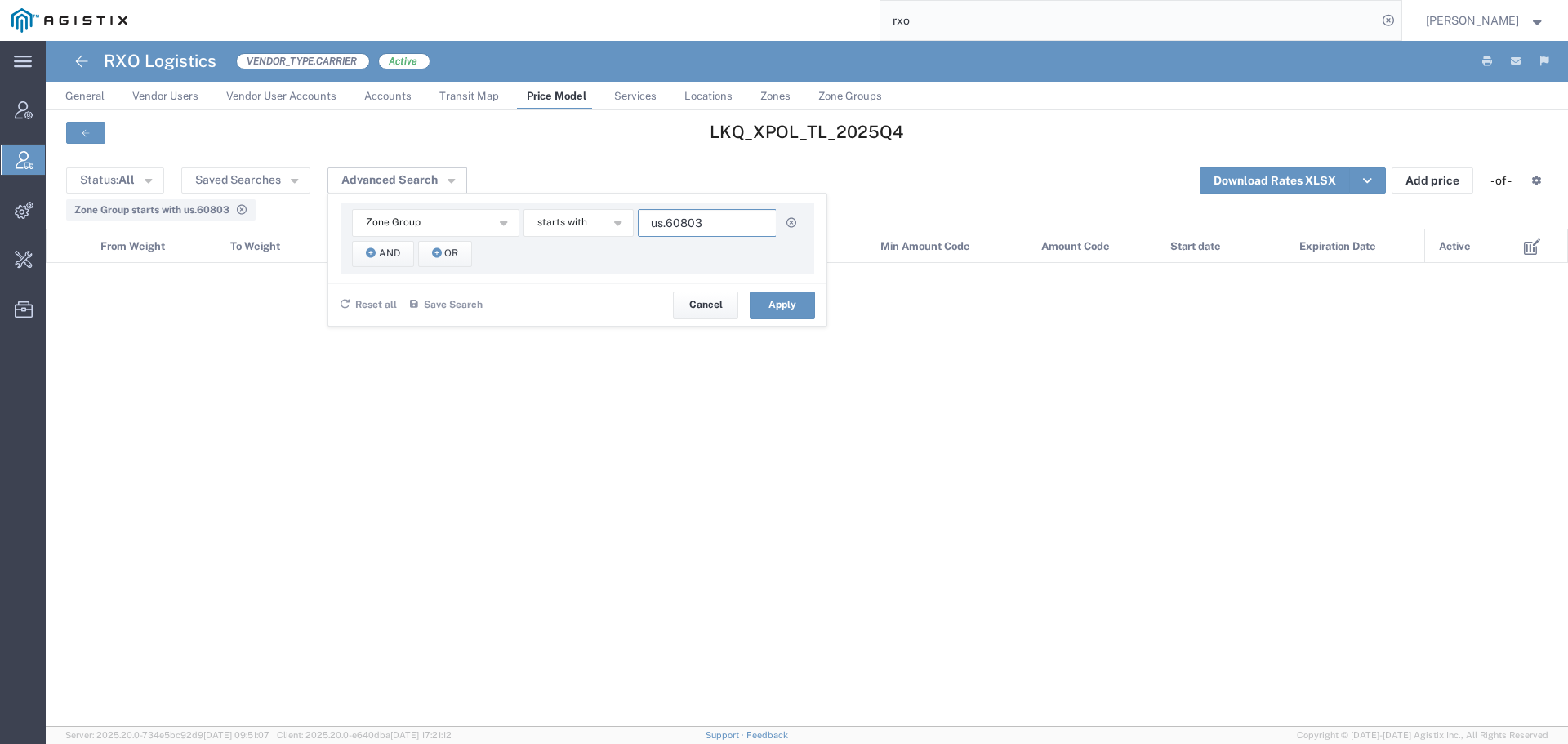
drag, startPoint x: 680, startPoint y: 221, endPoint x: 914, endPoint y: 230, distance: 234.2
click at [914, 230] on agx-table-manager "Status: All Active All Inactive Saved Searches Advanced Search Zone Group Amoun…" at bounding box center [806, 443] width 1522 height 568
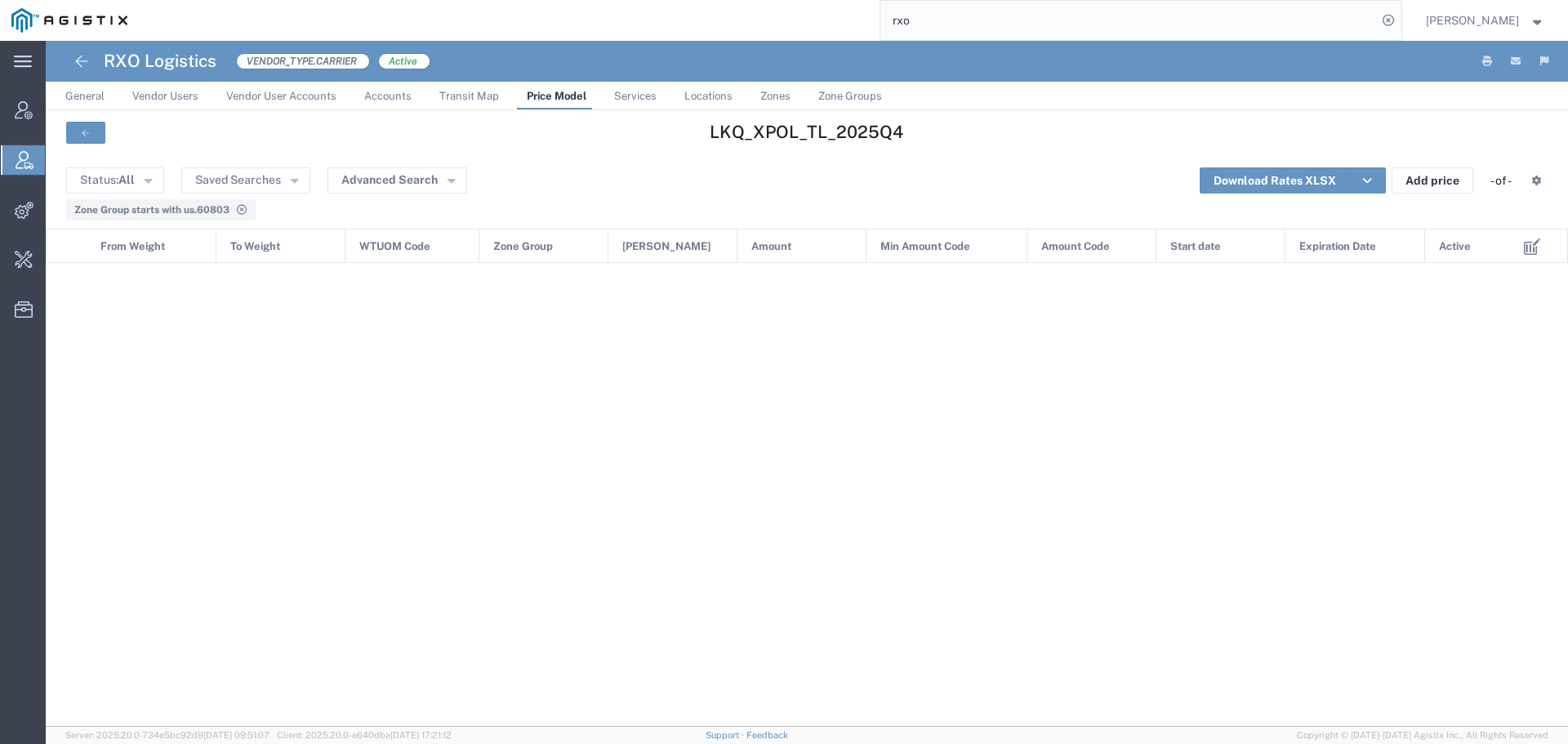
click at [188, 205] on span "Zone Group starts with us.60803" at bounding box center [152, 210] width 156 height 12
click at [229, 208] on span "Zone Group starts with us.60803" at bounding box center [152, 210] width 156 height 12
click at [402, 170] on button "Advanced Search" at bounding box center [397, 180] width 140 height 26
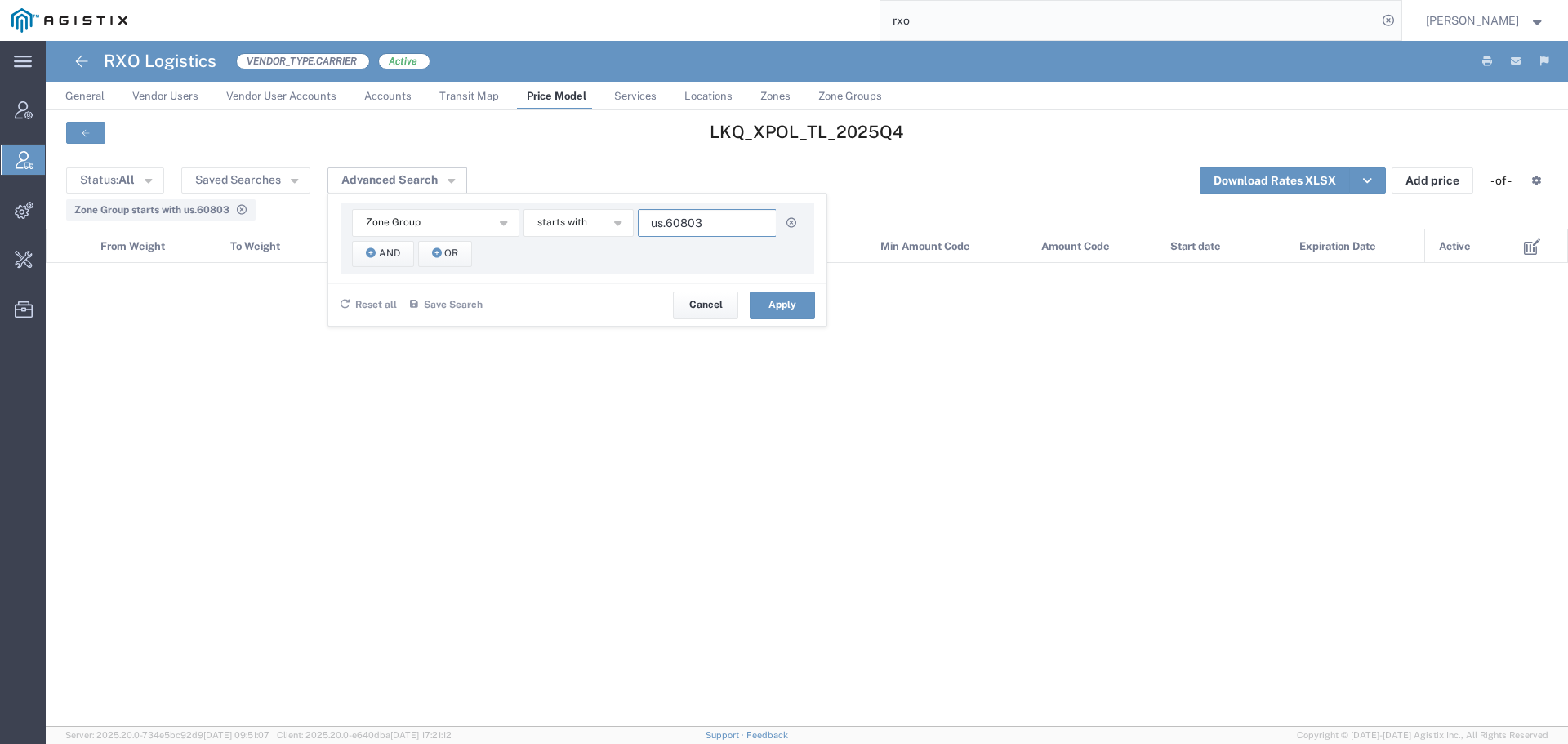
drag, startPoint x: 683, startPoint y: 221, endPoint x: 705, endPoint y: 221, distance: 22.0
click at [705, 221] on input "us.60803" at bounding box center [707, 223] width 139 height 28
type input "us.608-us.770"
click at [782, 305] on button "Apply" at bounding box center [783, 304] width 65 height 26
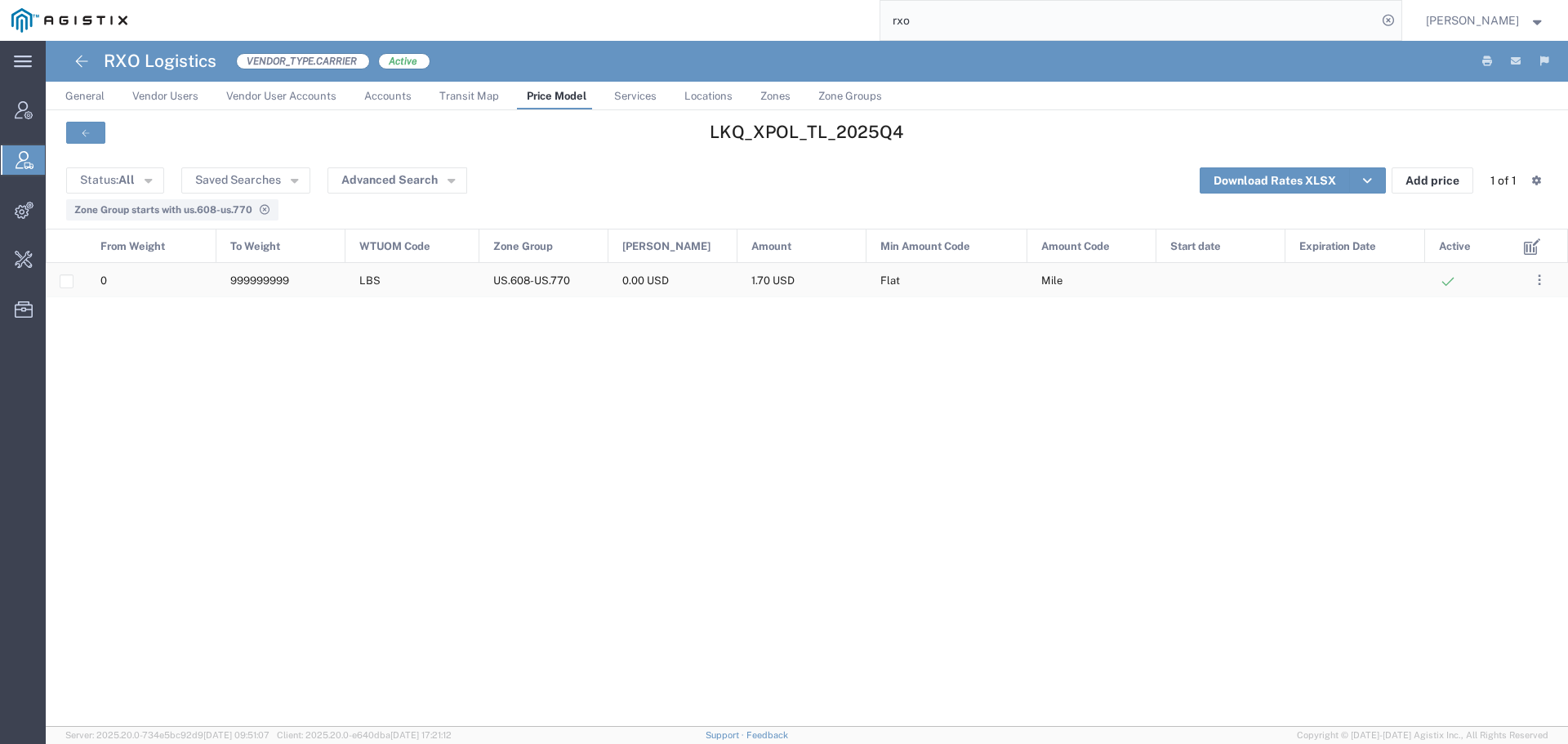
click at [444, 276] on div "LBS" at bounding box center [412, 279] width 134 height 34
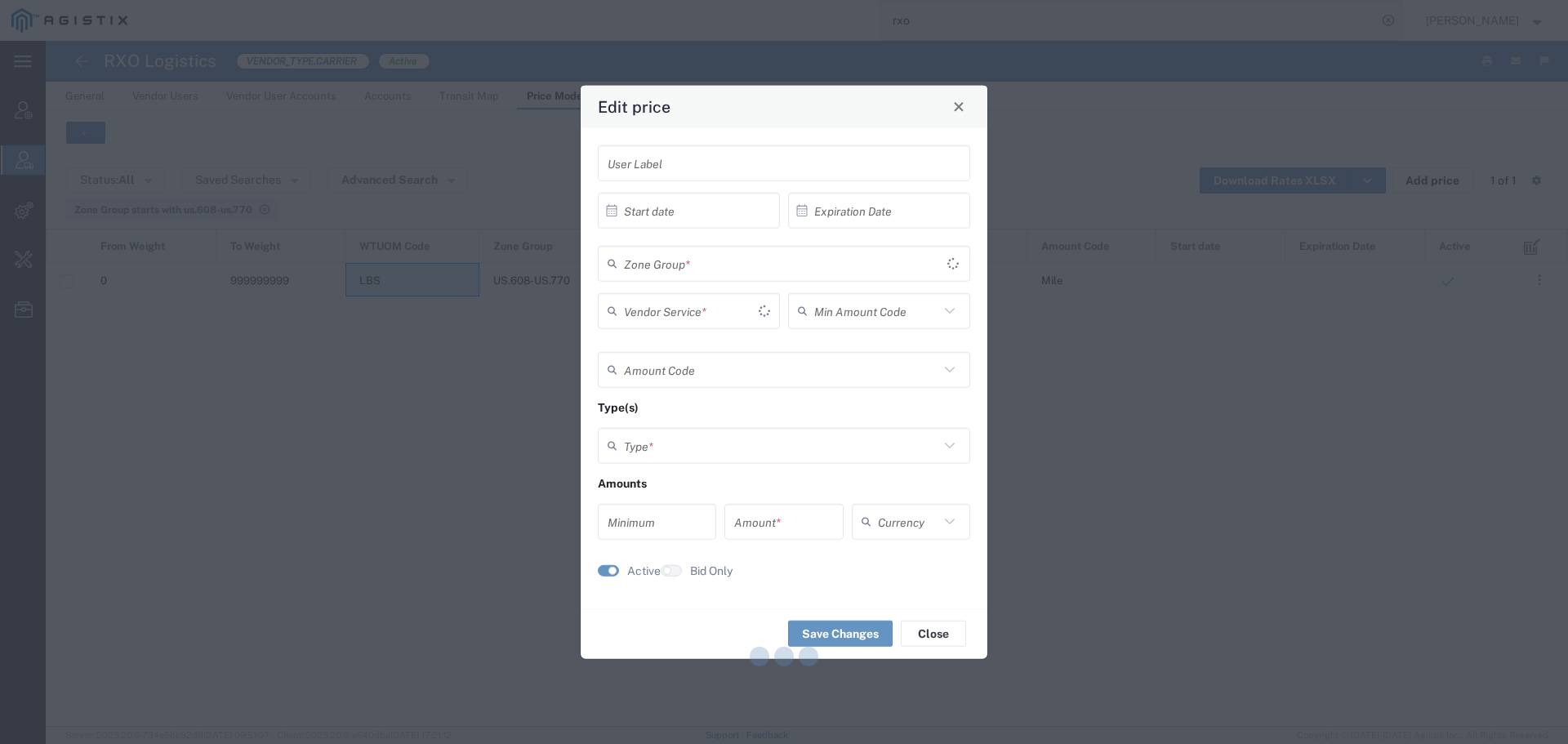
type input "Flat"
type input "Mile"
type input "Weight and Distance"
type input "0"
type input "1.7"
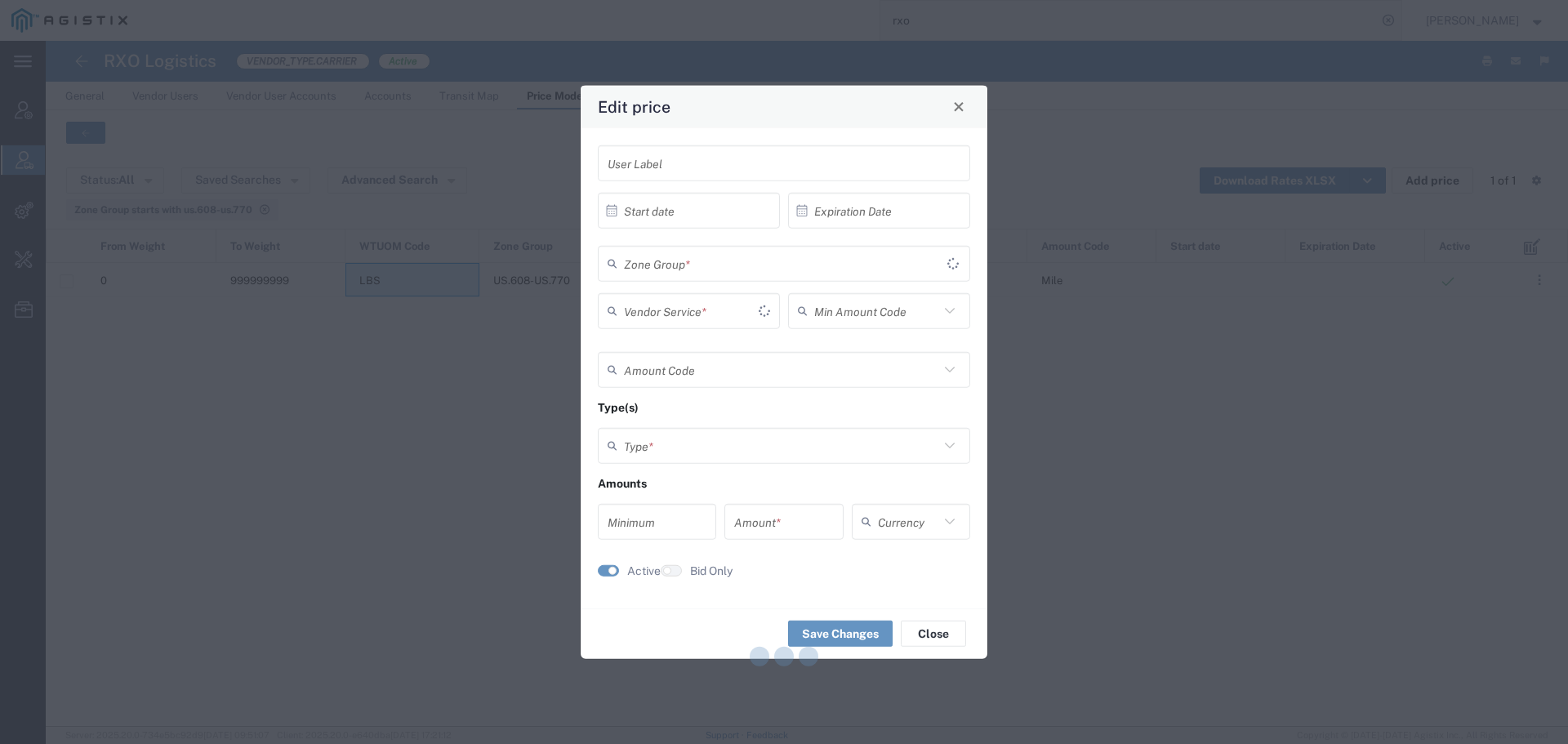
type input "USD"
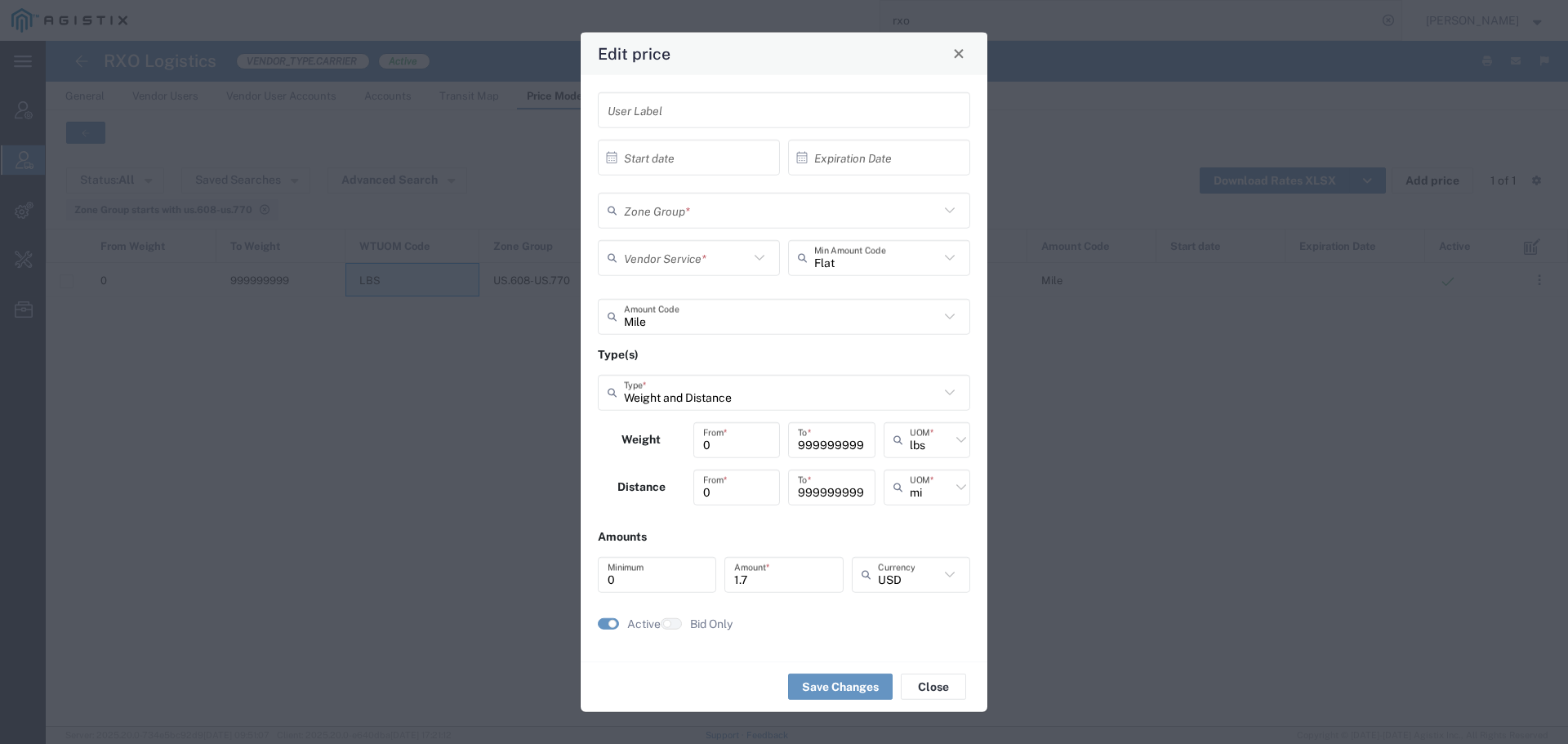
type input "TL Standard 3- 5 Day"
type input "US.608-US.770"
click at [791, 582] on input "1.7" at bounding box center [784, 575] width 99 height 29
type input "1.76"
click at [826, 691] on button "Save Changes" at bounding box center [841, 687] width 105 height 26
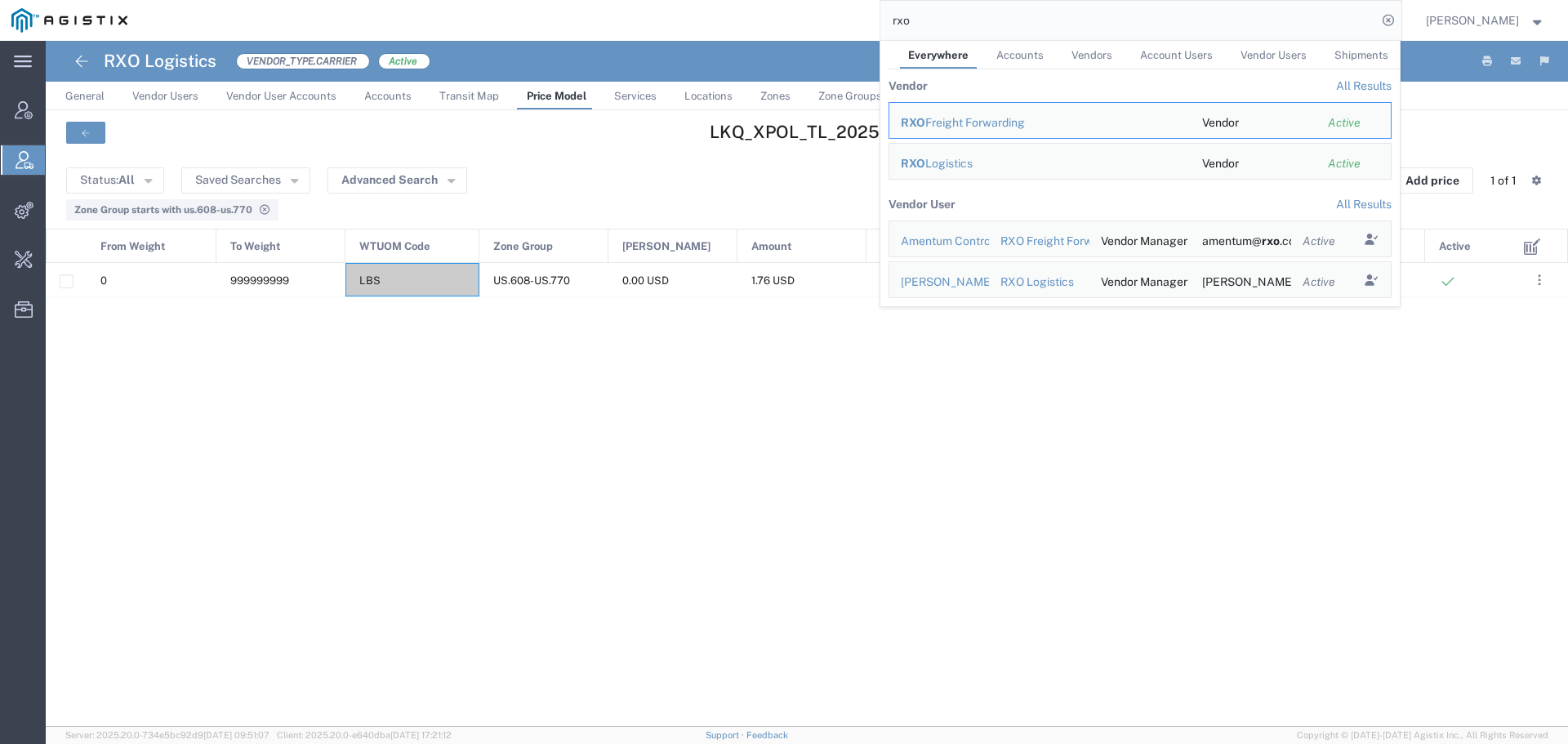
drag, startPoint x: 966, startPoint y: 21, endPoint x: 781, endPoint y: 26, distance: 185.1
click at [811, 26] on div "rxo Everywhere Accounts Vendors Account Users Vendor Users Shipments Vendor All…" at bounding box center [770, 20] width 1263 height 41
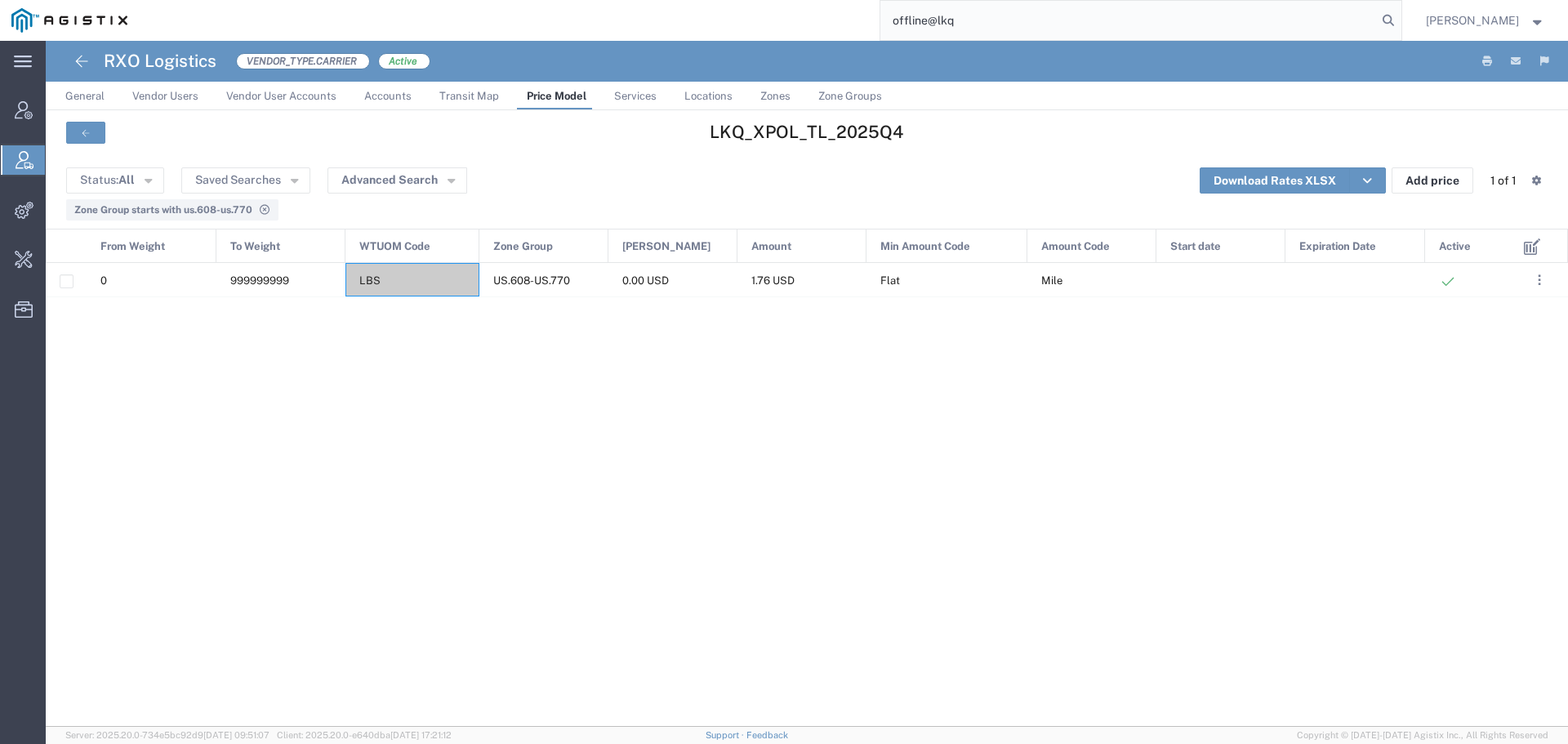
type input "offline@lkq"
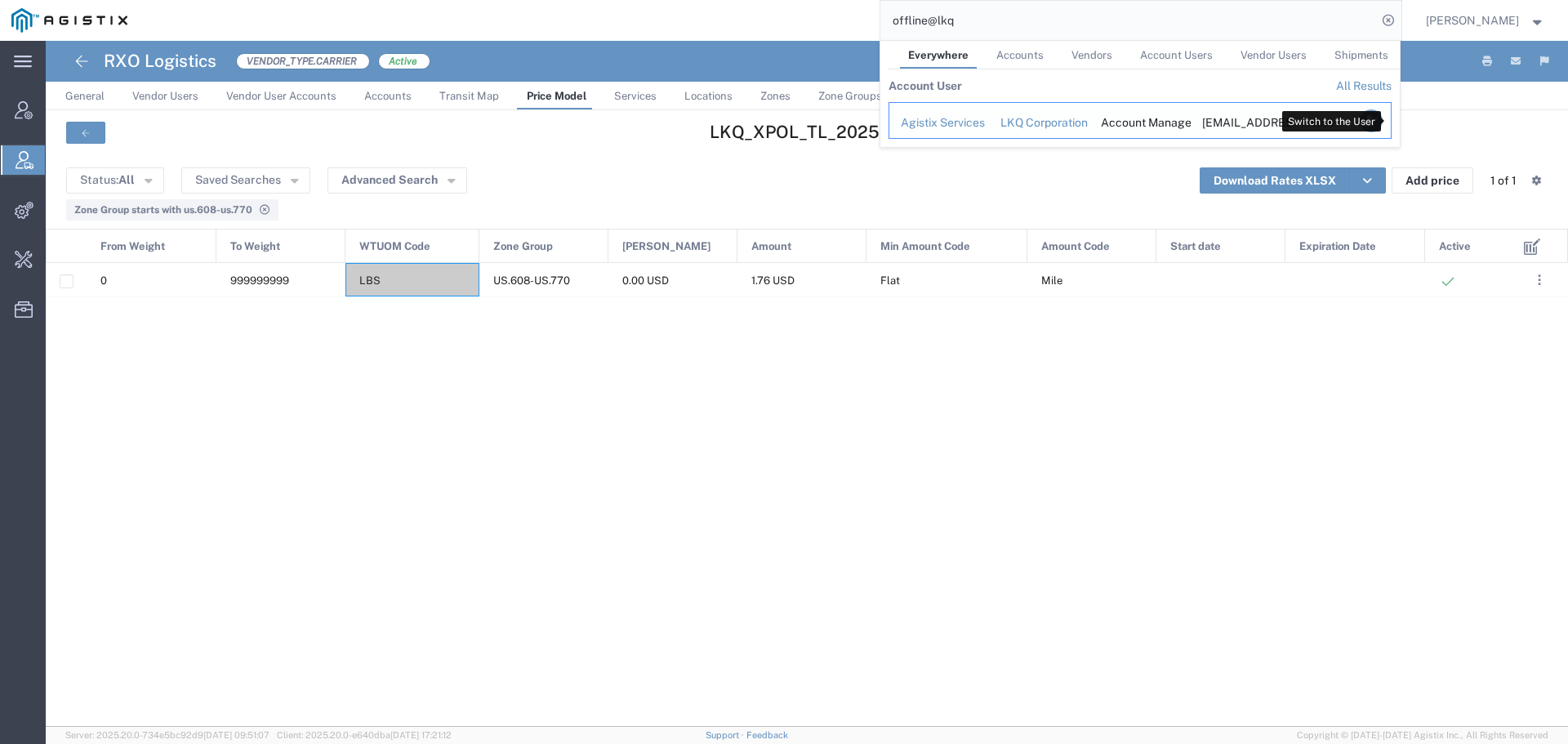
click at [1382, 118] on icon "Search Results" at bounding box center [1370, 120] width 23 height 23
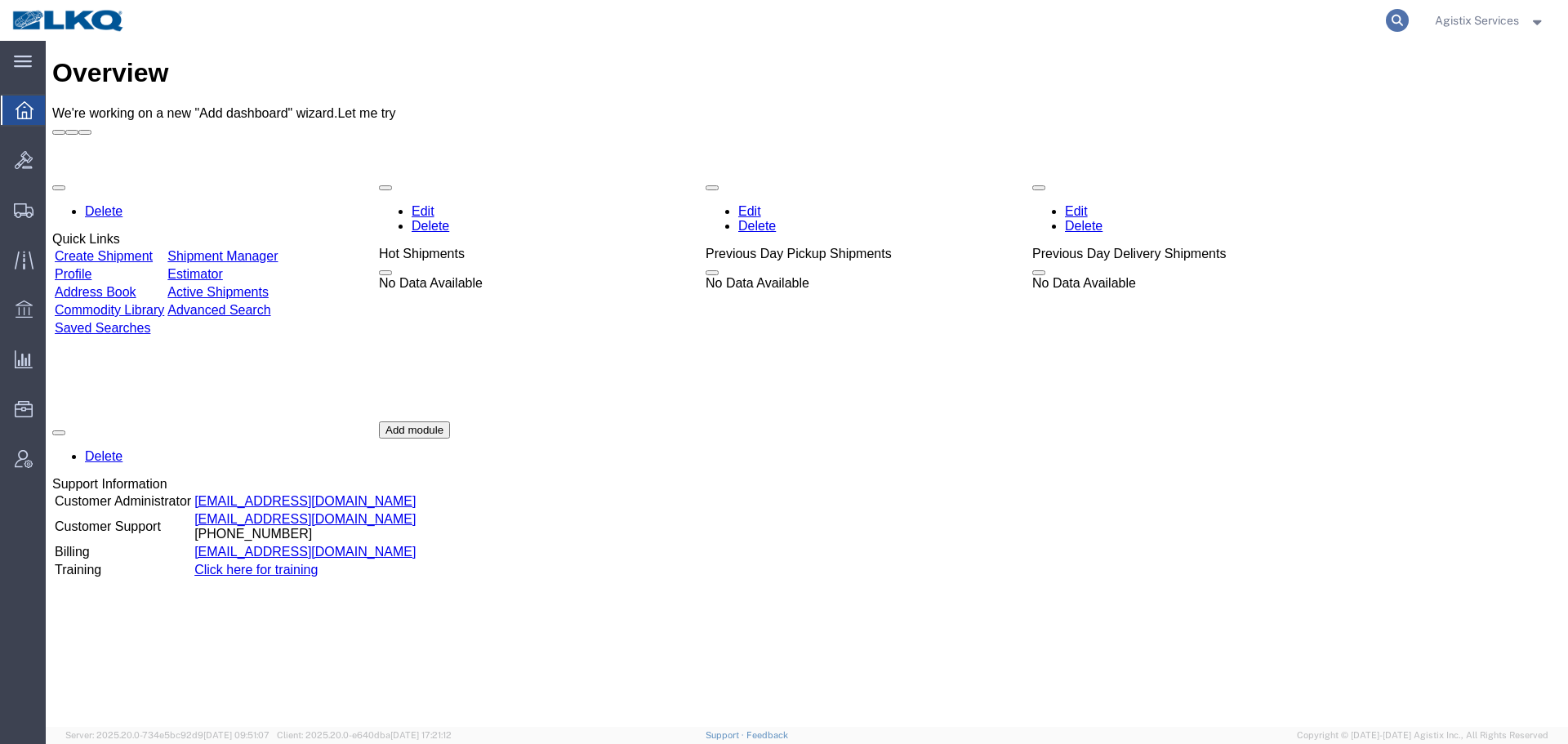
click at [1392, 24] on icon at bounding box center [1397, 20] width 23 height 23
type input "52904646"
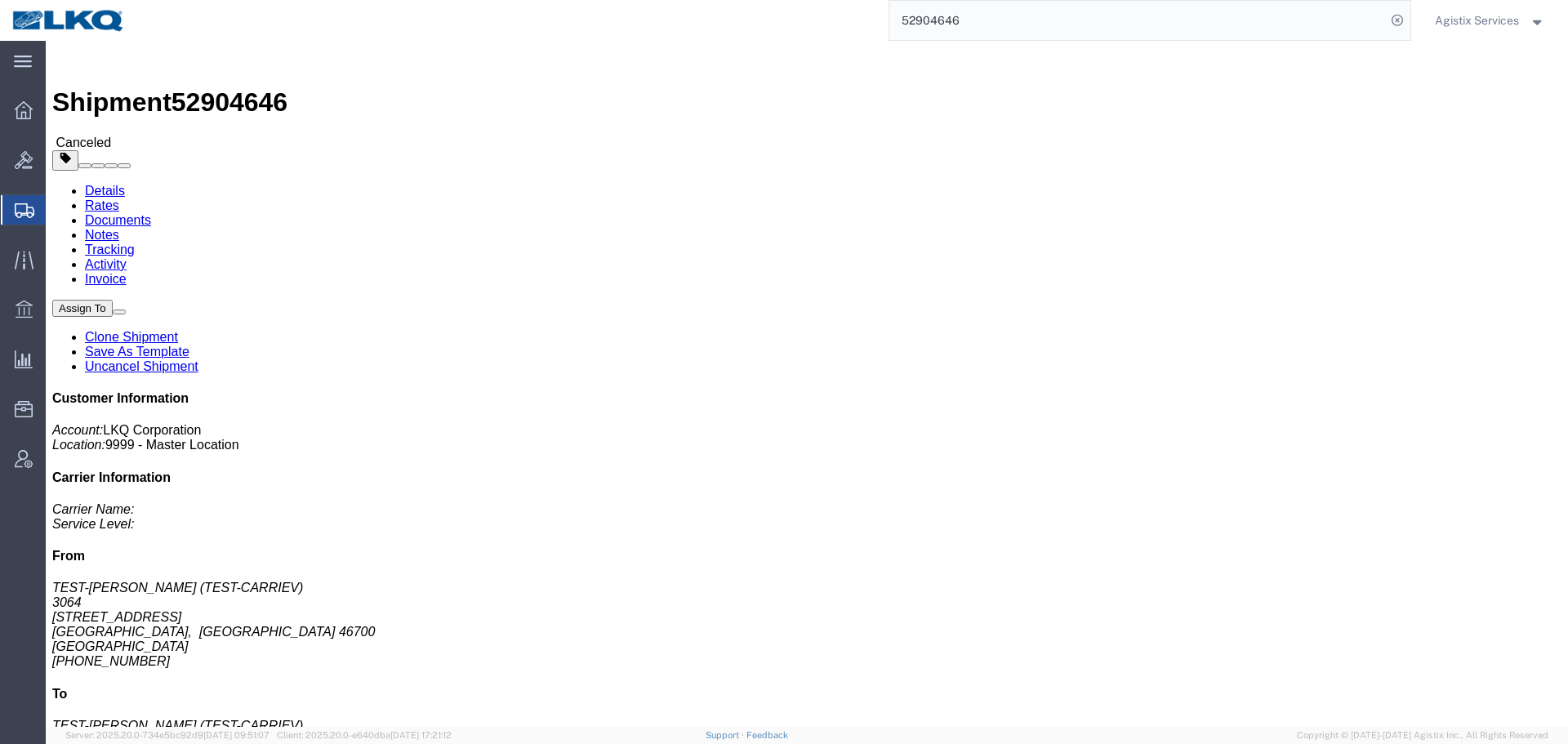
click link "Uncancel Shipment"
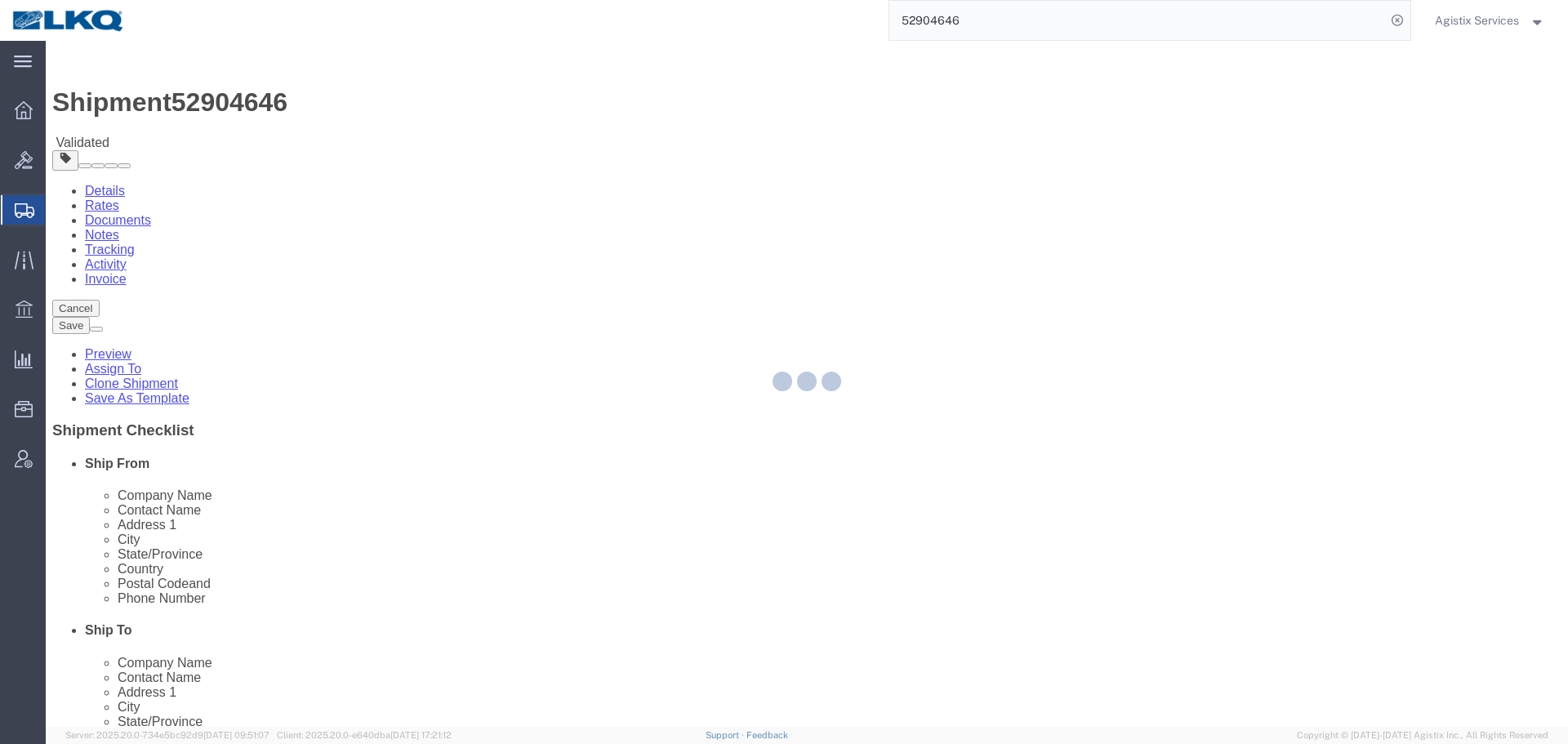
click at [342, 560] on div at bounding box center [806, 383] width 1522 height 687
select select
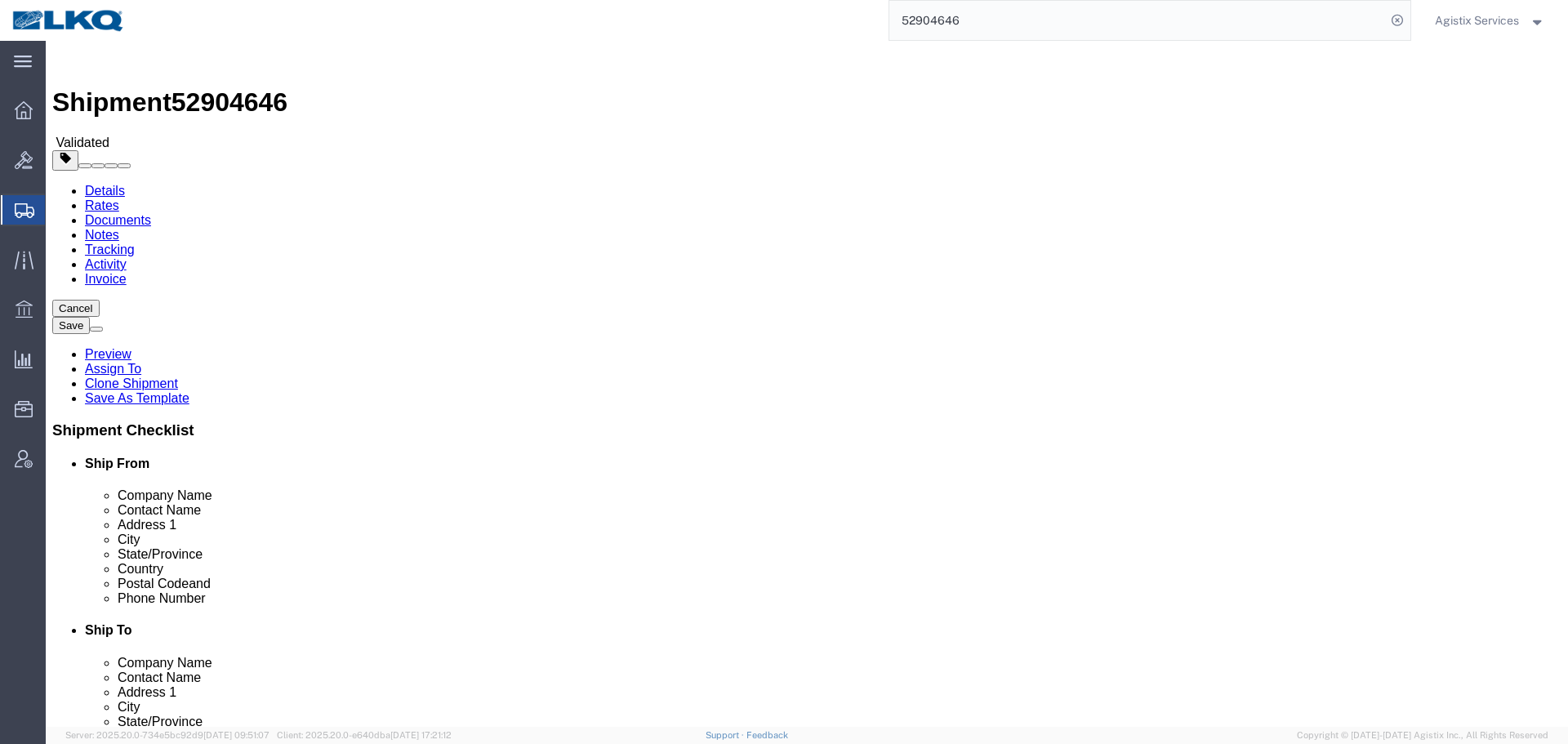
drag, startPoint x: 297, startPoint y: 517, endPoint x: 127, endPoint y: 517, distance: 170.0
click div "Postal Code 46700"
type input "60803"
select select
drag, startPoint x: 878, startPoint y: 519, endPoint x: 700, endPoint y: 515, distance: 178.0
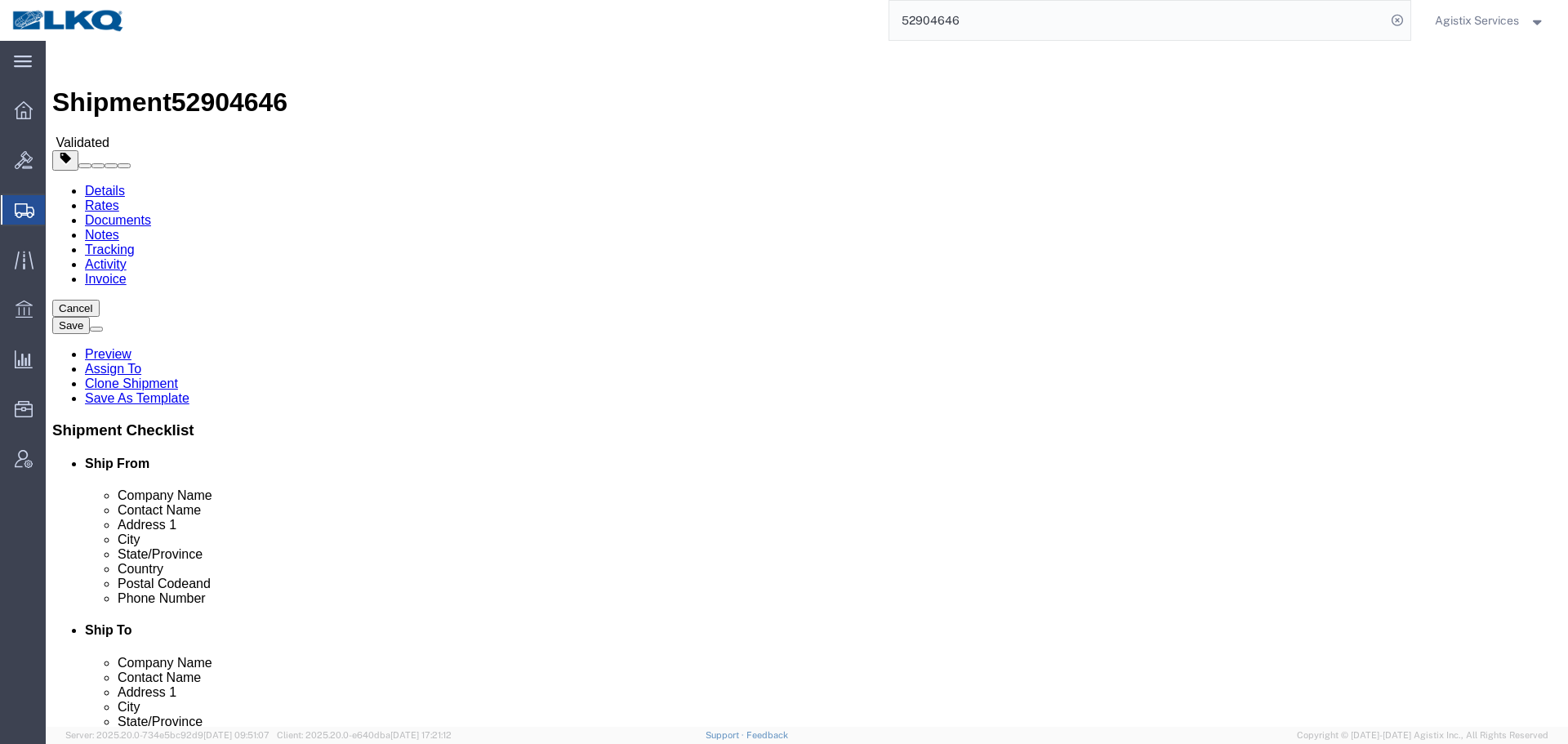
click div "Location My Profile Location 1100 - LKQ Crystal River 1103 - LKQ Ft [PERSON_NAM…"
click input "75100"
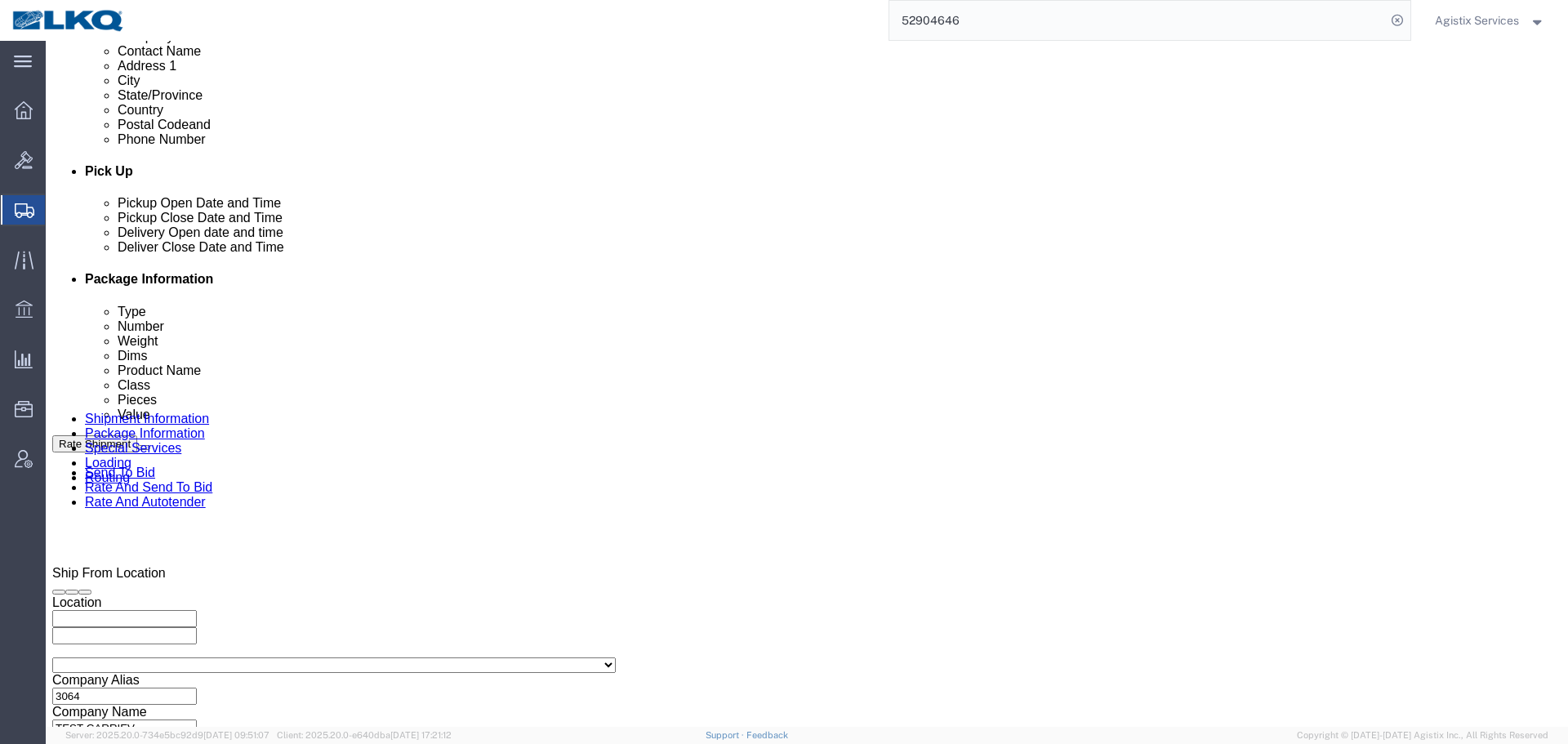
scroll to position [816, 0]
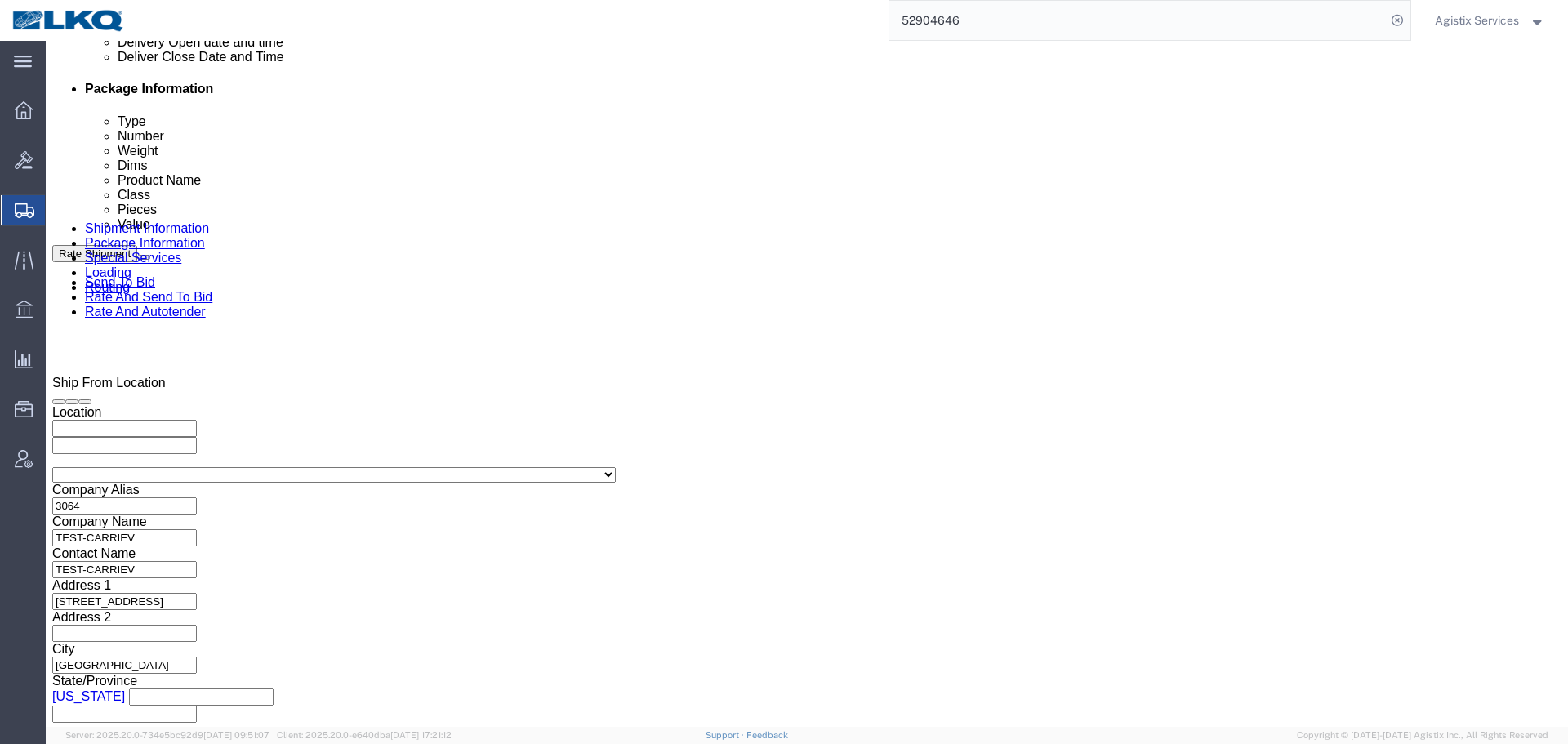
type input "77038"
click div
select select
click button "Apply"
click div
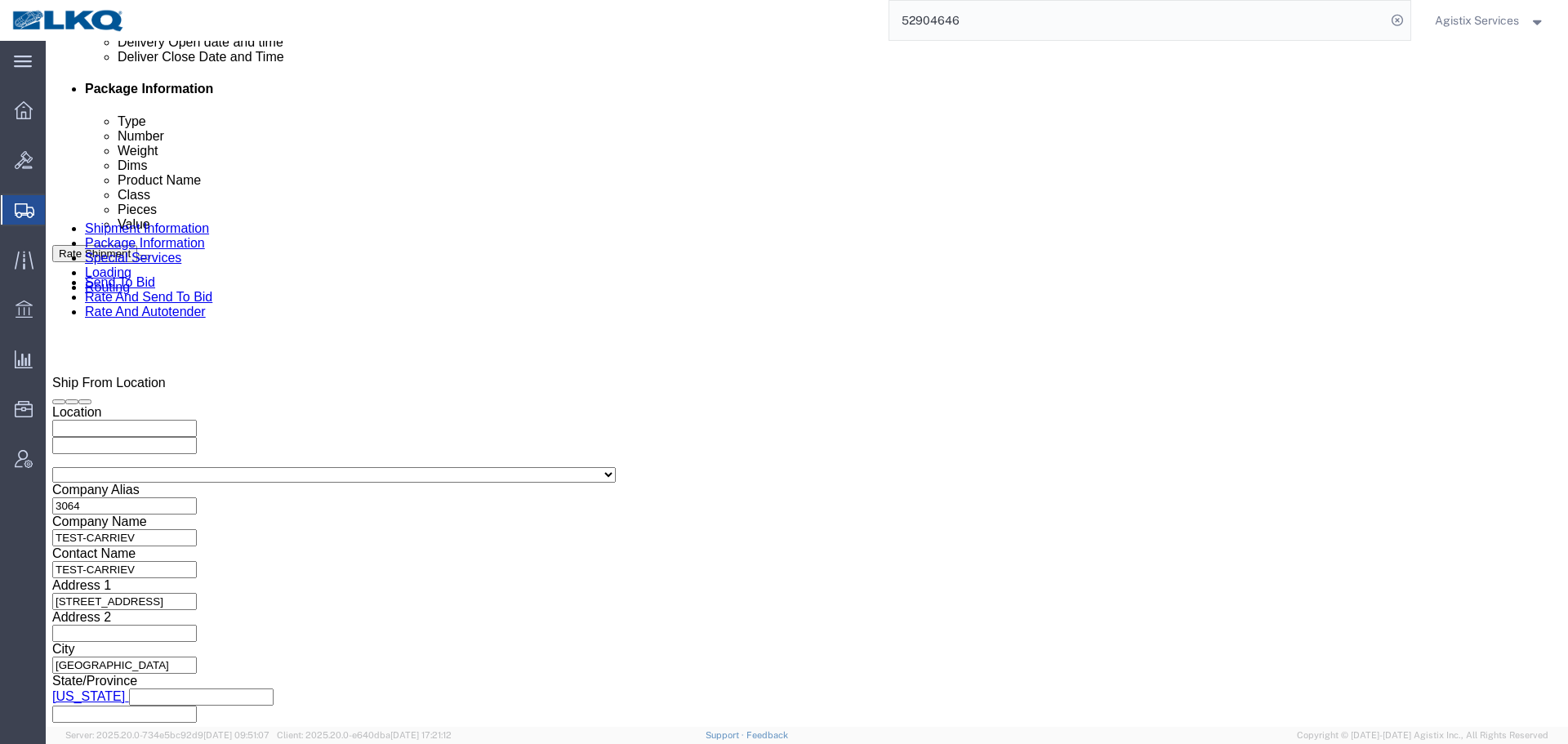
click button "Apply"
click button "Rate Shipment"
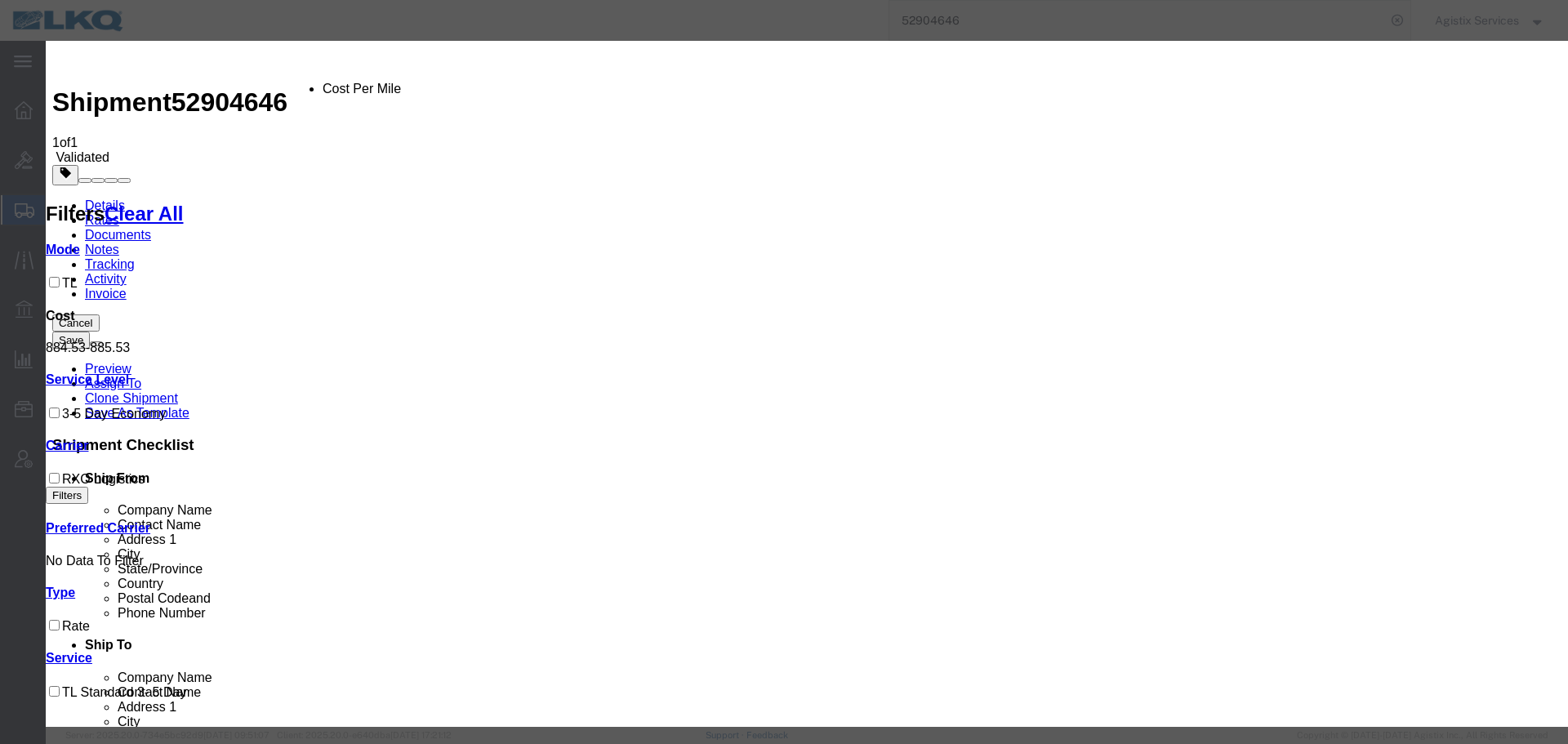
drag, startPoint x: 659, startPoint y: 202, endPoint x: 922, endPoint y: 198, distance: 263.0
drag, startPoint x: 878, startPoint y: 175, endPoint x: 663, endPoint y: 192, distance: 215.7
drag, startPoint x: 882, startPoint y: 297, endPoint x: 705, endPoint y: 233, distance: 188.2
drag, startPoint x: 868, startPoint y: 421, endPoint x: 710, endPoint y: 208, distance: 265.2
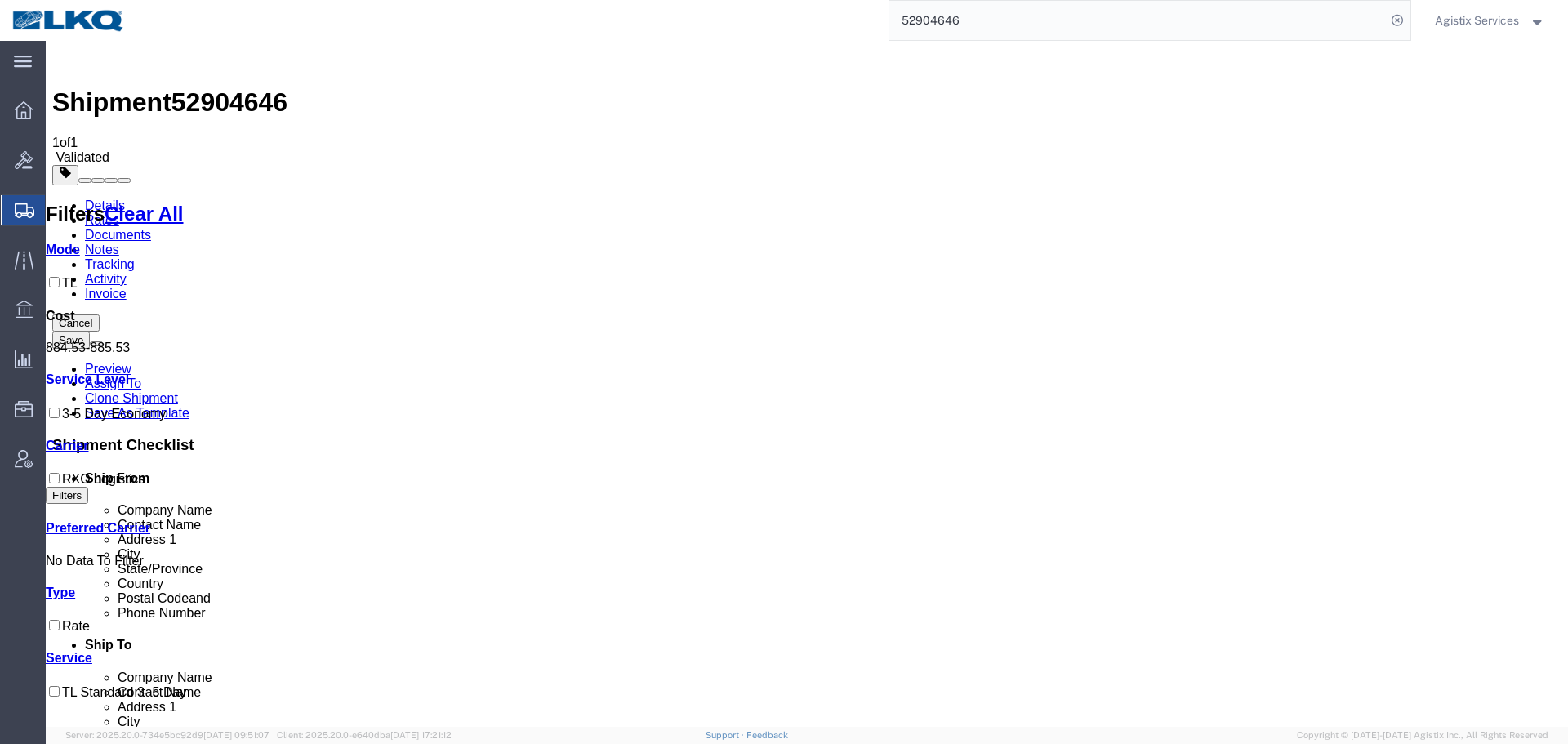
drag, startPoint x: 408, startPoint y: 590, endPoint x: 315, endPoint y: 260, distance: 342.9
click at [249, 87] on span "52904646" at bounding box center [229, 102] width 116 height 30
copy span "52904646"
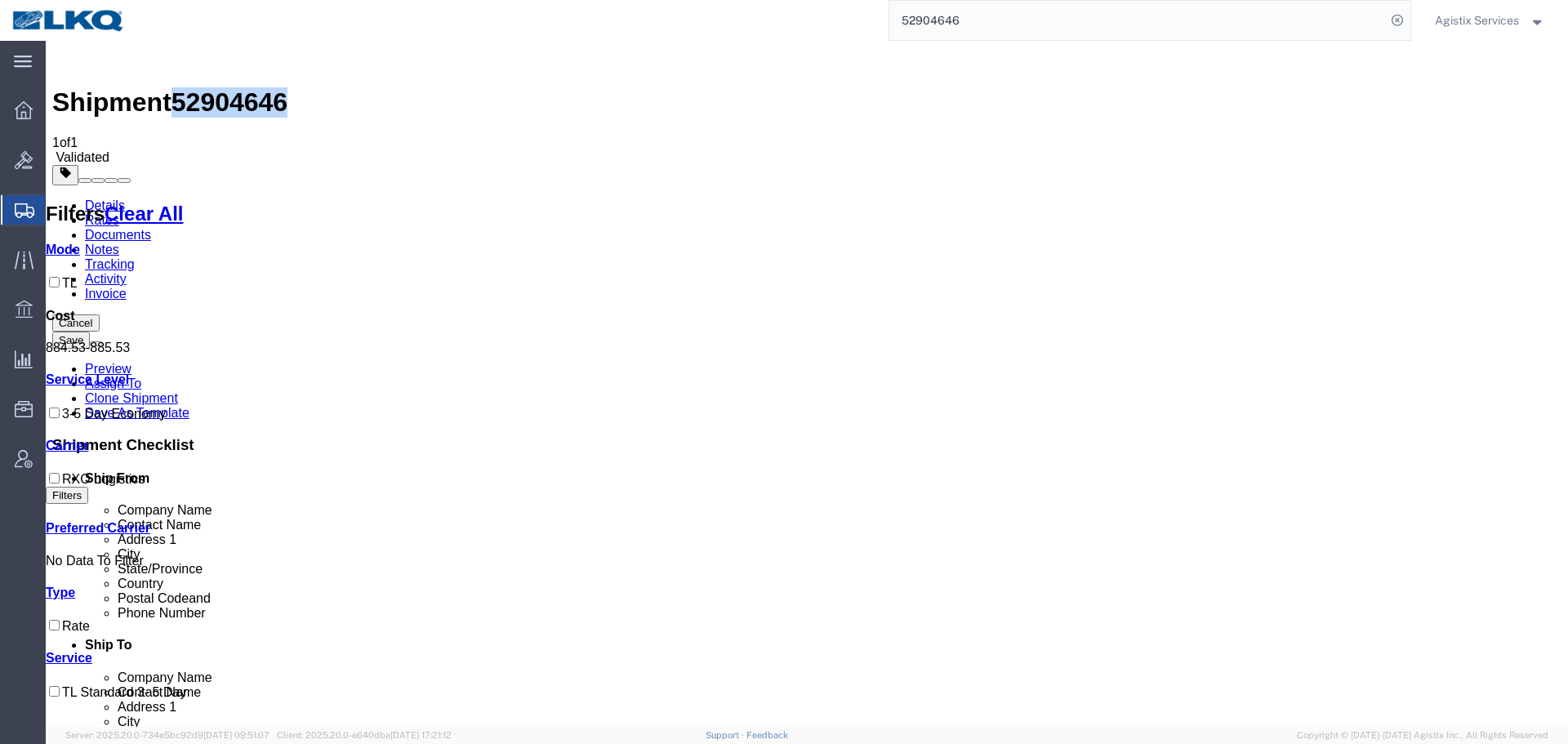
click at [100, 314] on button "Cancel" at bounding box center [76, 322] width 48 height 17
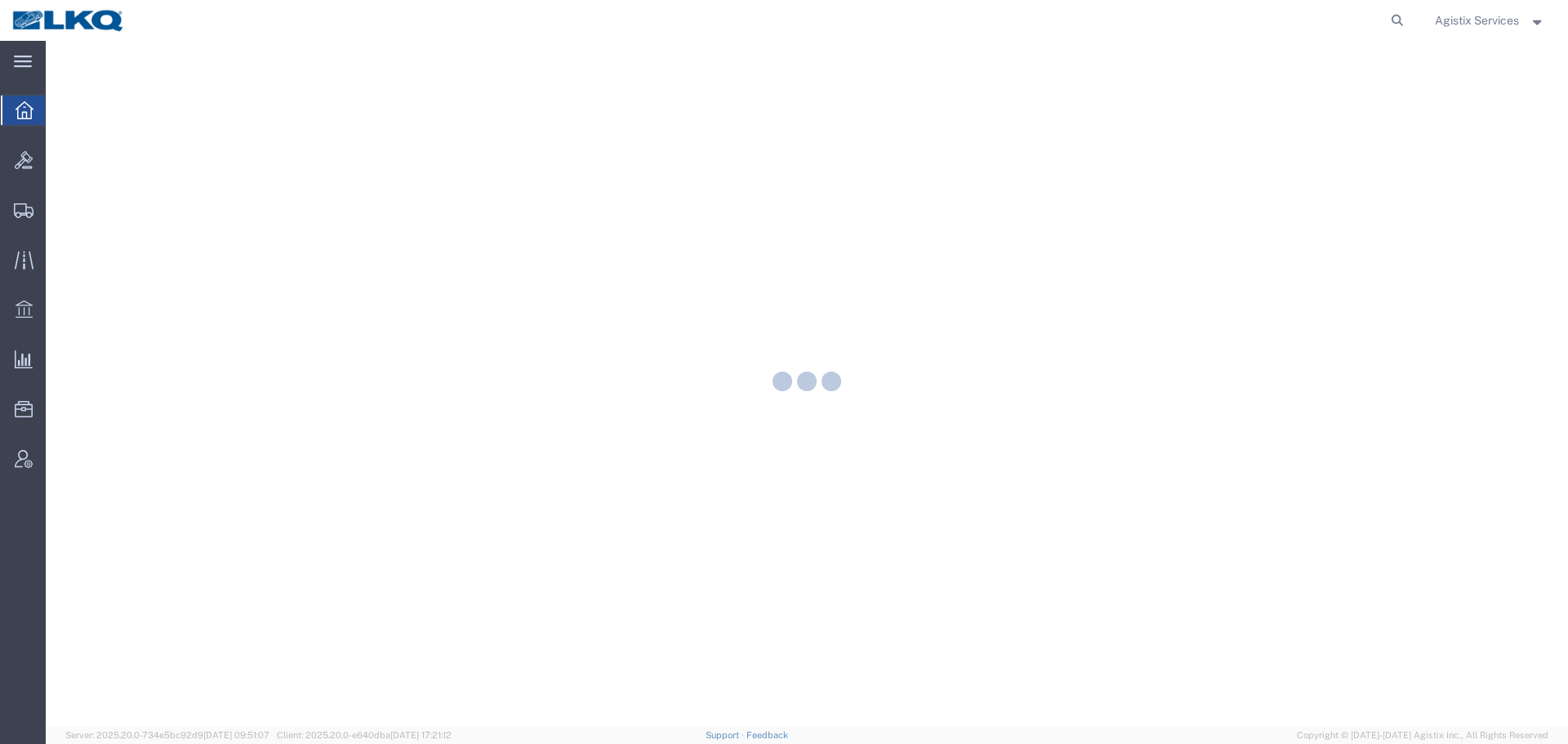
click at [1501, 27] on span "Agistix Services" at bounding box center [1477, 21] width 84 height 18
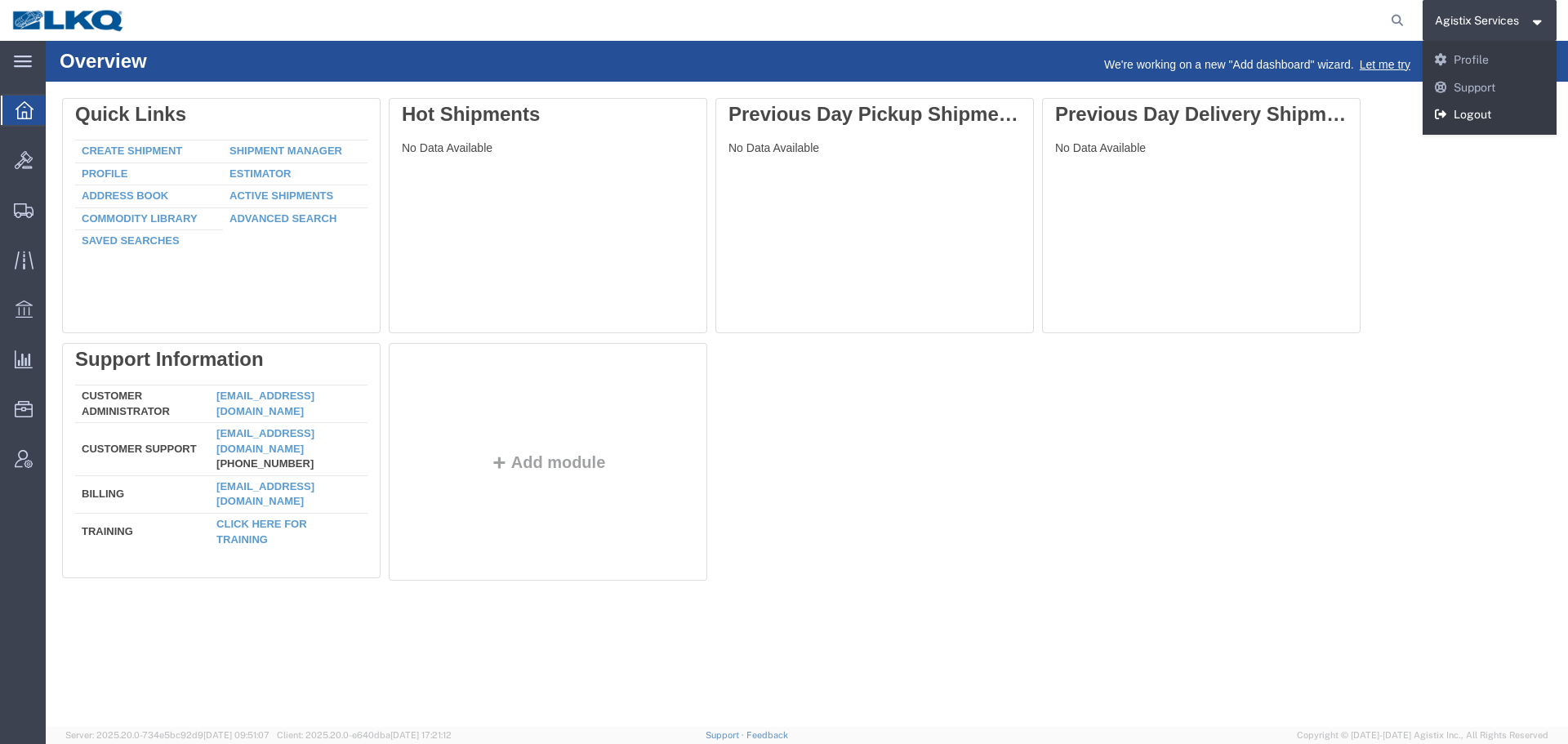
click at [1484, 124] on link "Logout" at bounding box center [1490, 115] width 135 height 28
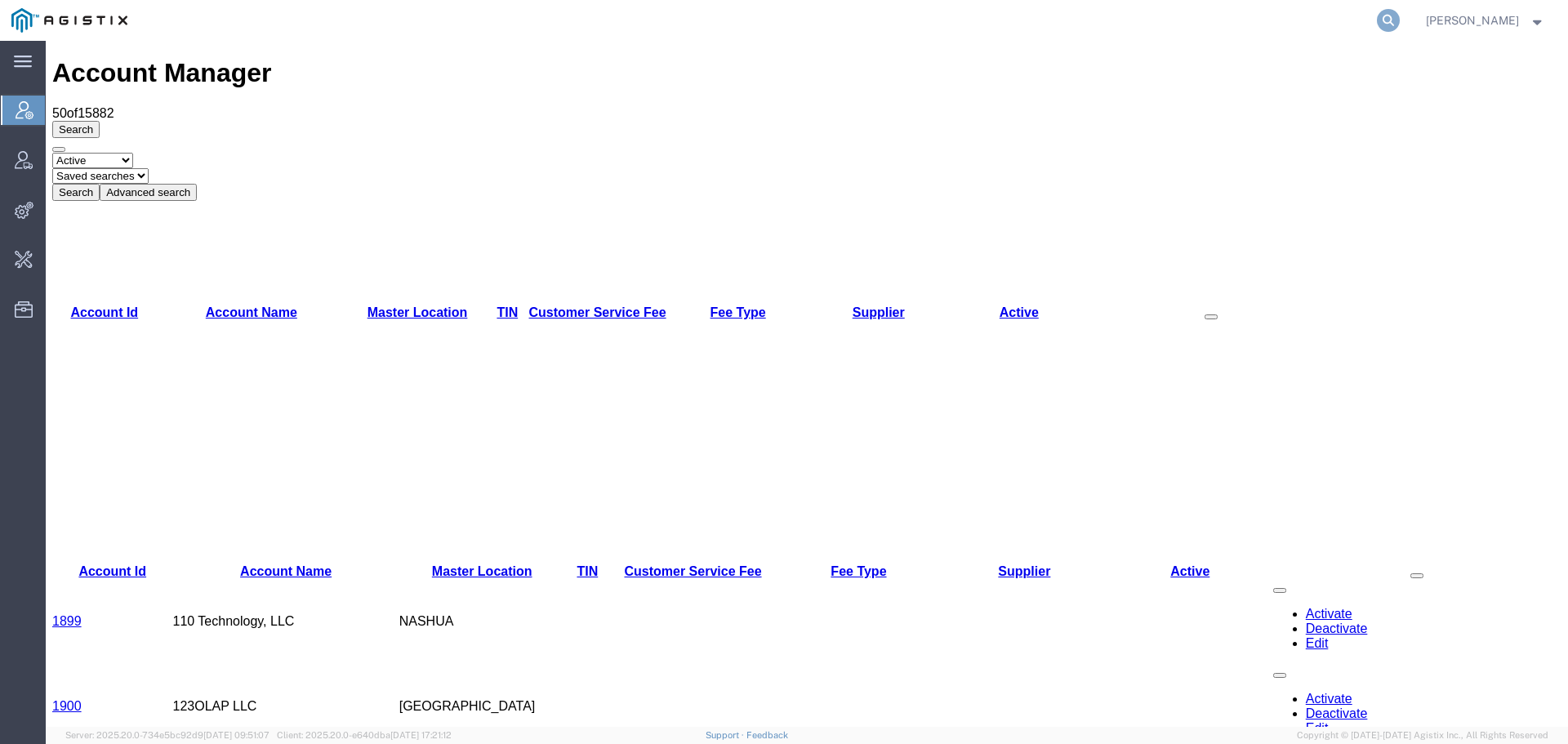
click at [1400, 18] on icon at bounding box center [1388, 20] width 23 height 23
paste input "57052023"
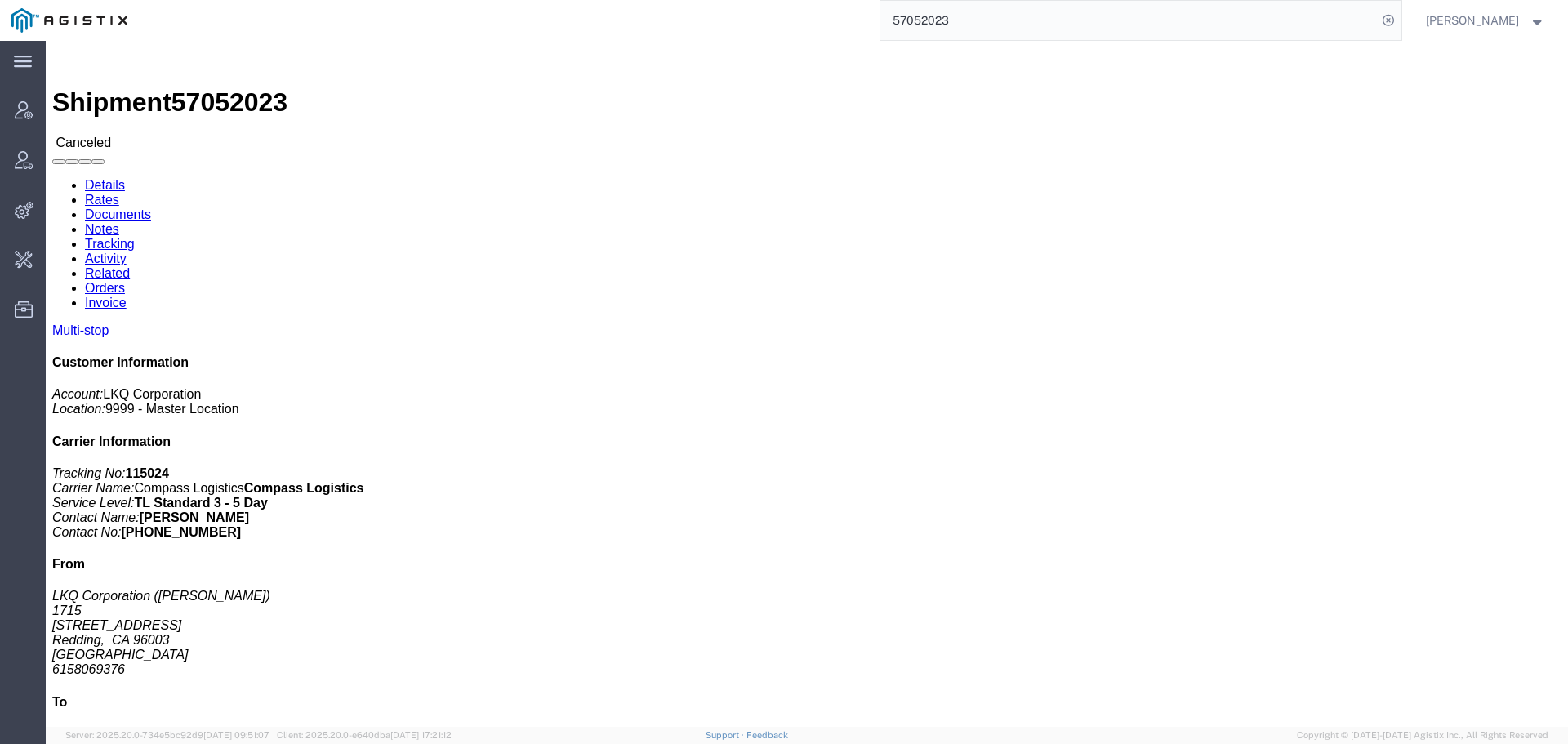
click link "Activity"
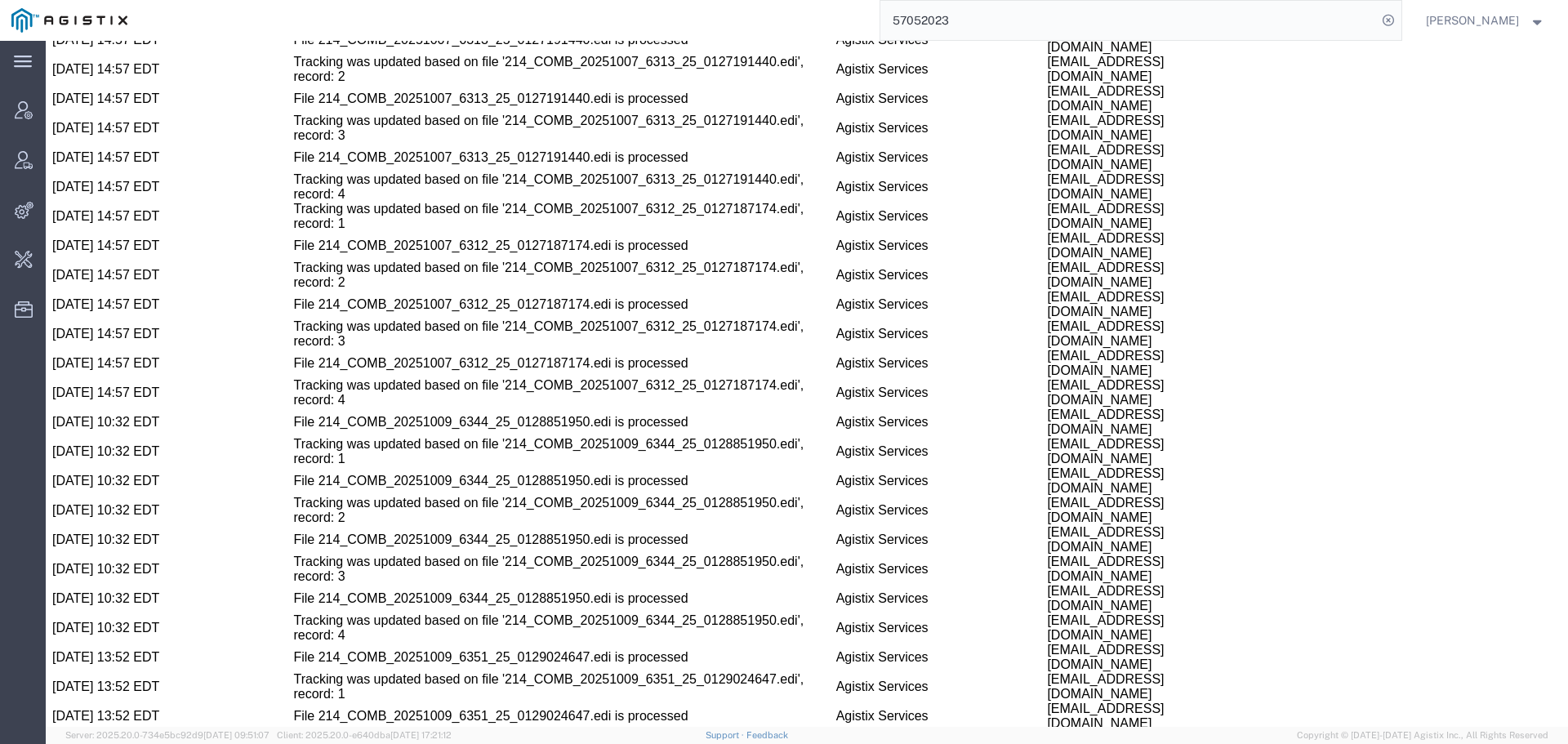
scroll to position [2036, 0]
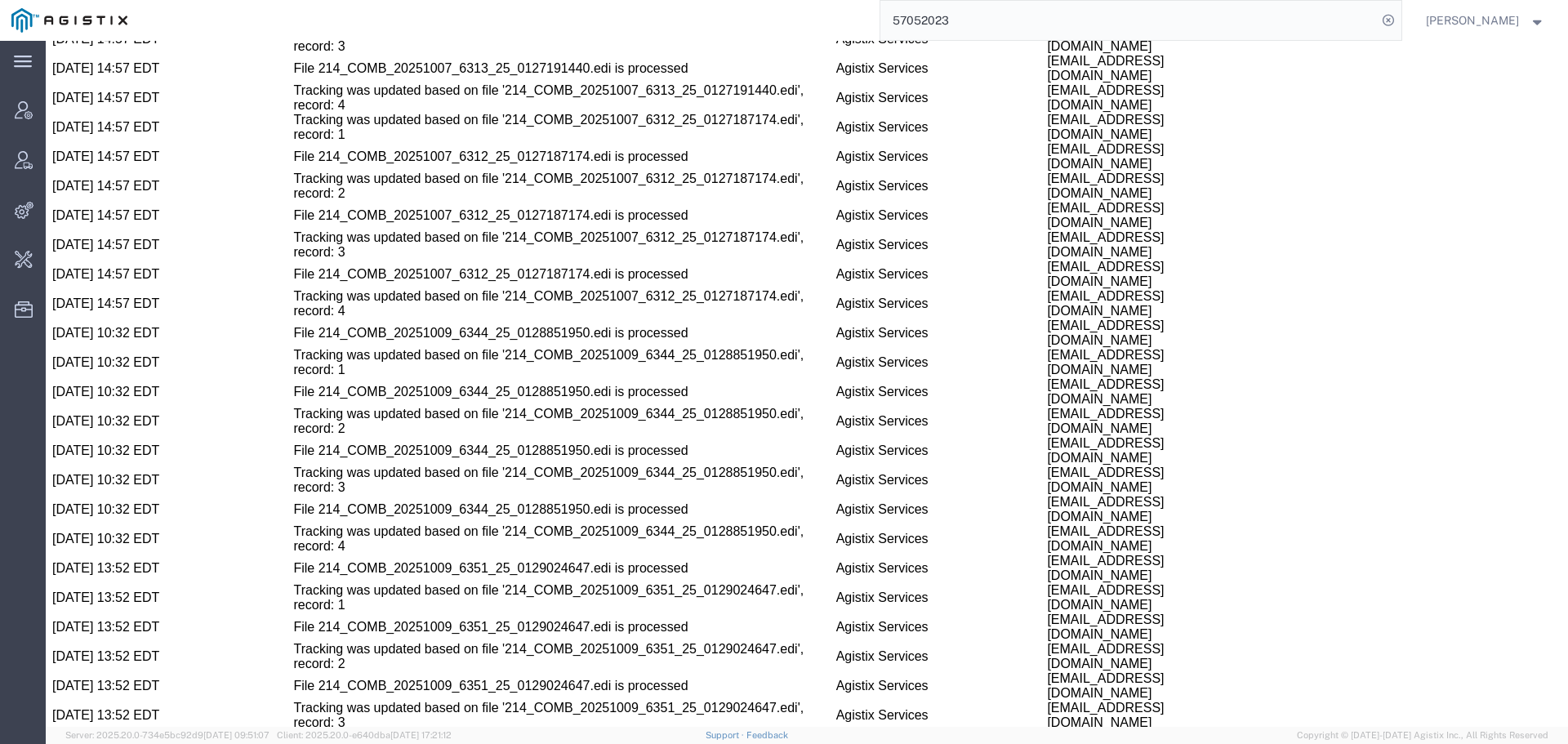
click at [984, 34] on input "57052023" at bounding box center [1128, 21] width 496 height 40
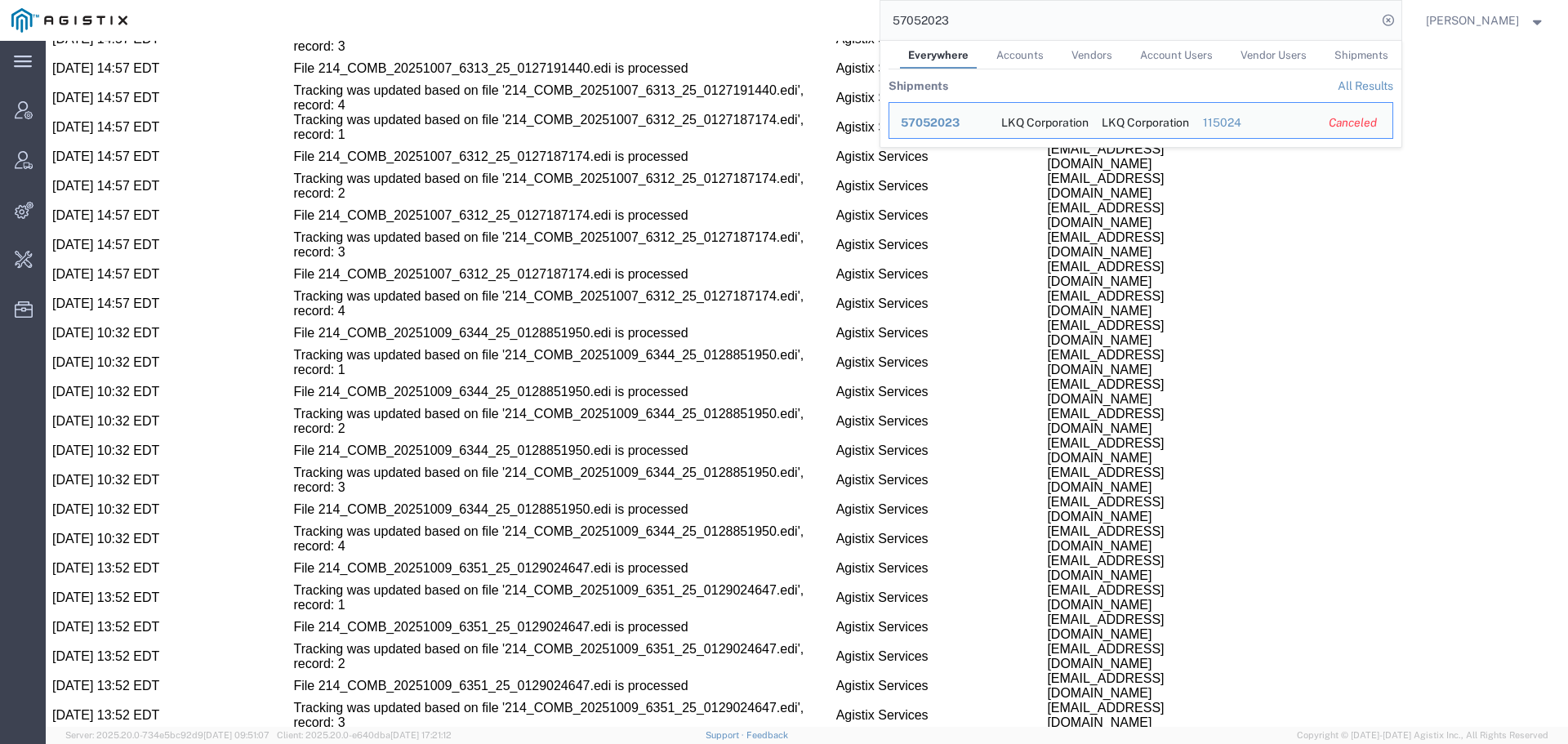
click at [977, 31] on input "57052023" at bounding box center [1128, 21] width 496 height 40
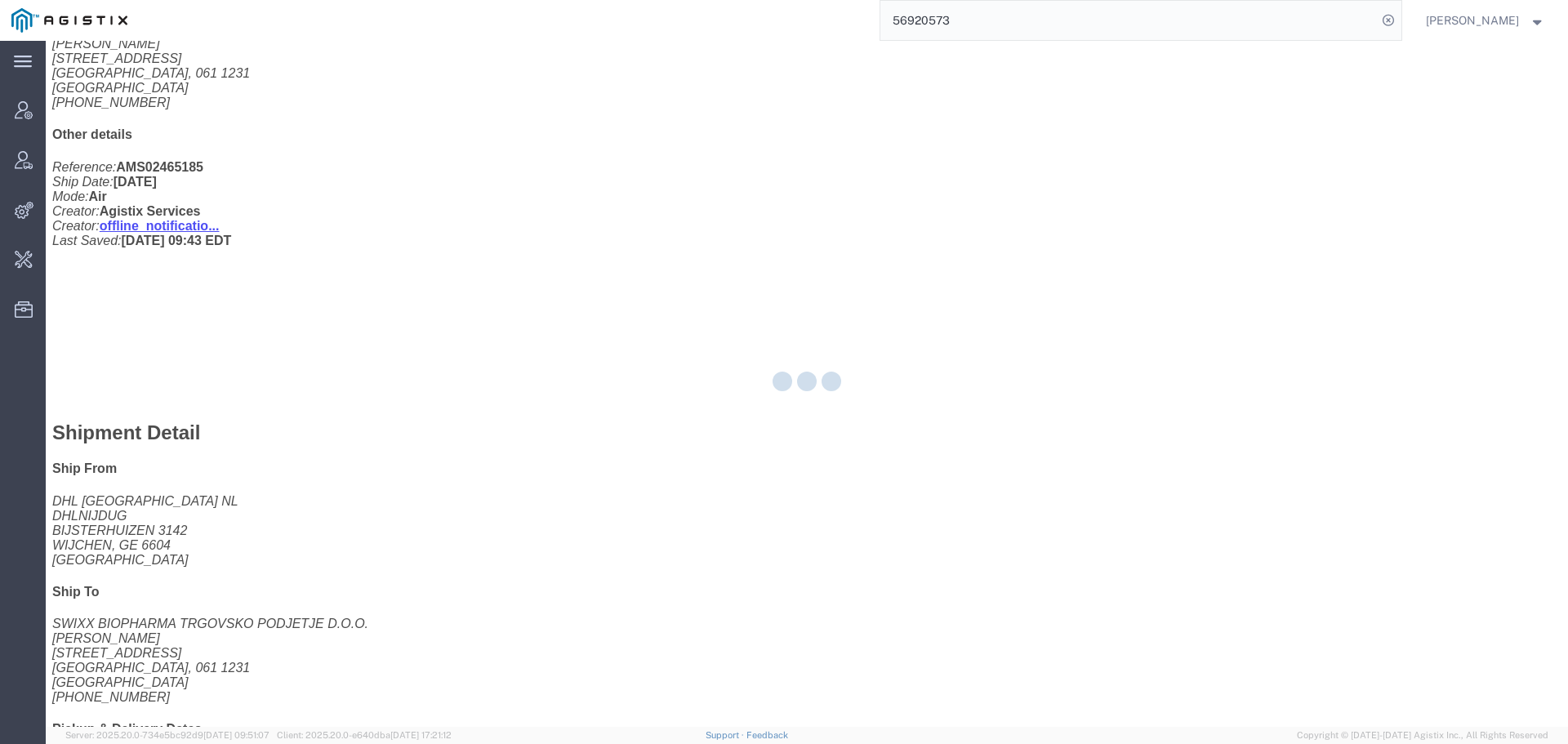
scroll to position [728, 0]
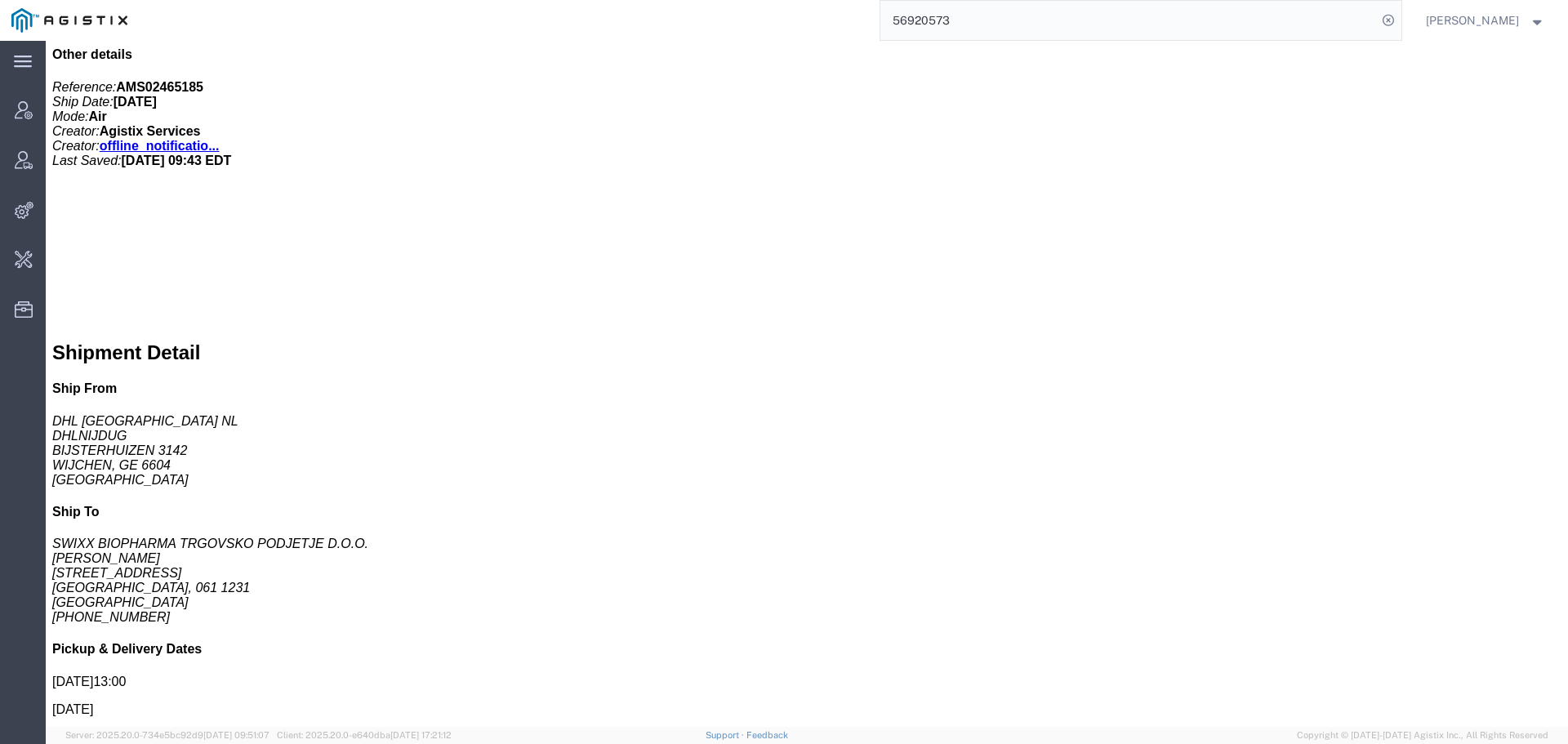
click h3 "PHARMACEUTICALS, [MEDICAL_DATA]& VOXZOGO ([MEDICAL_DATA])(VOSORITIDE) LOT NO: A…"
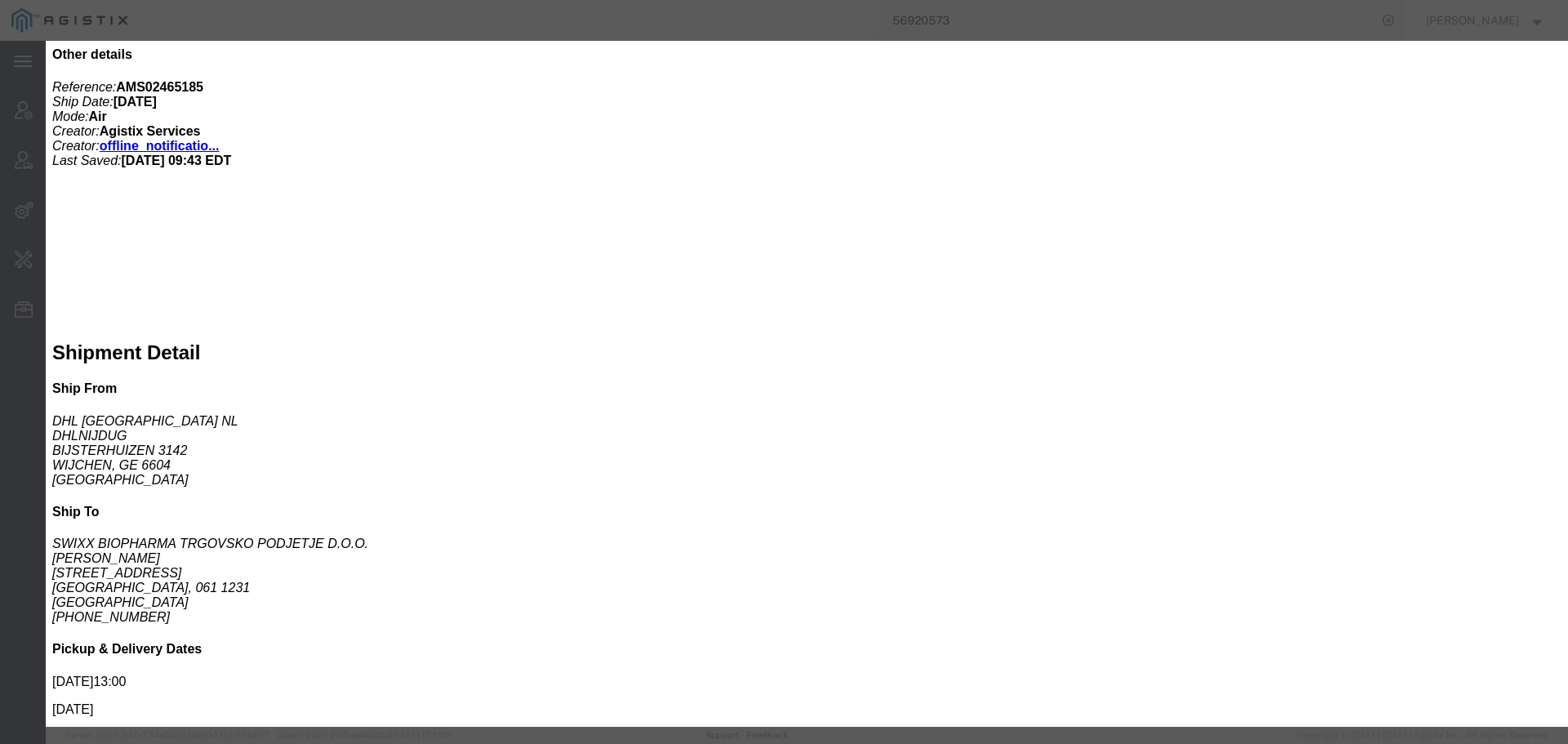
click icon "button"
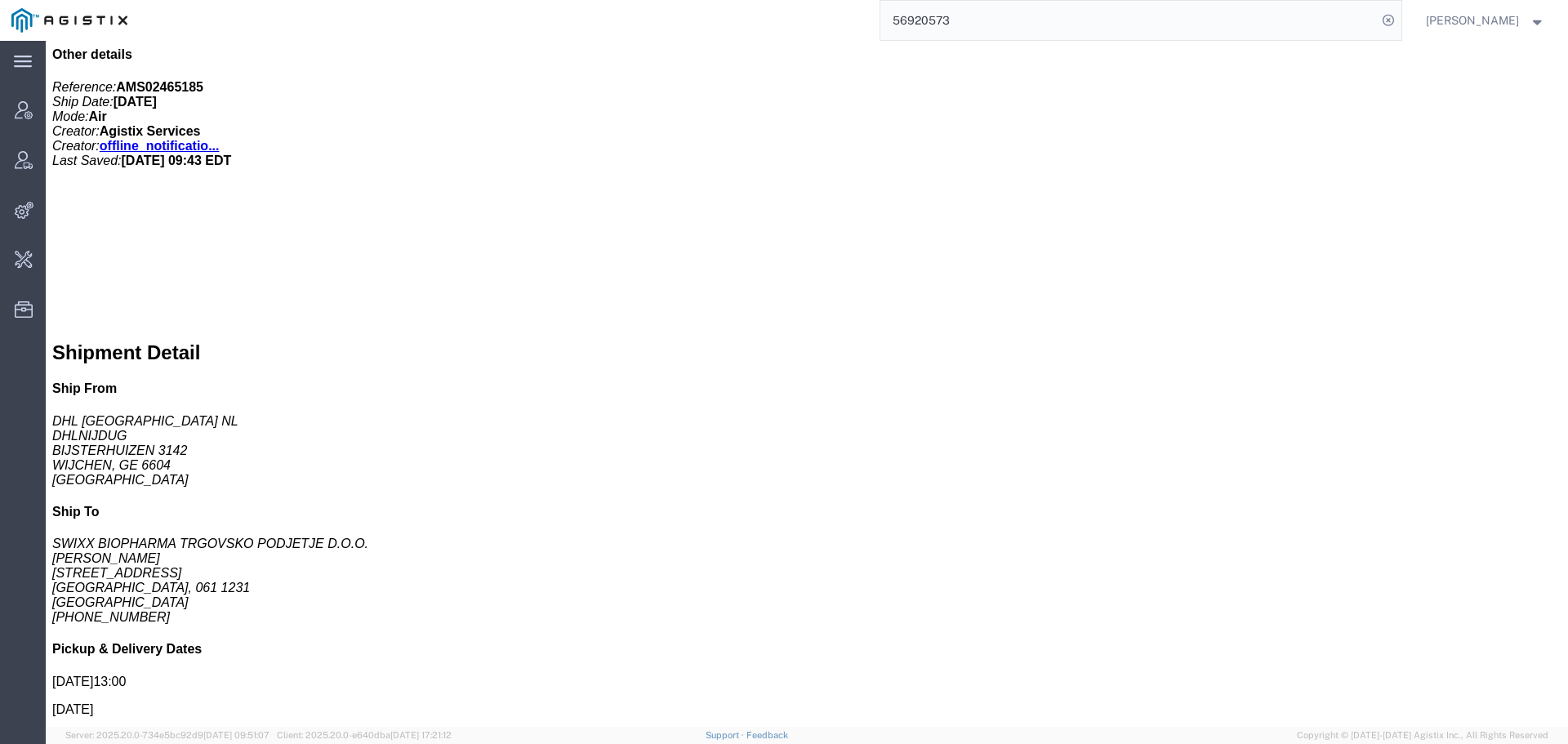
click at [969, 24] on input "56920573" at bounding box center [1128, 21] width 496 height 40
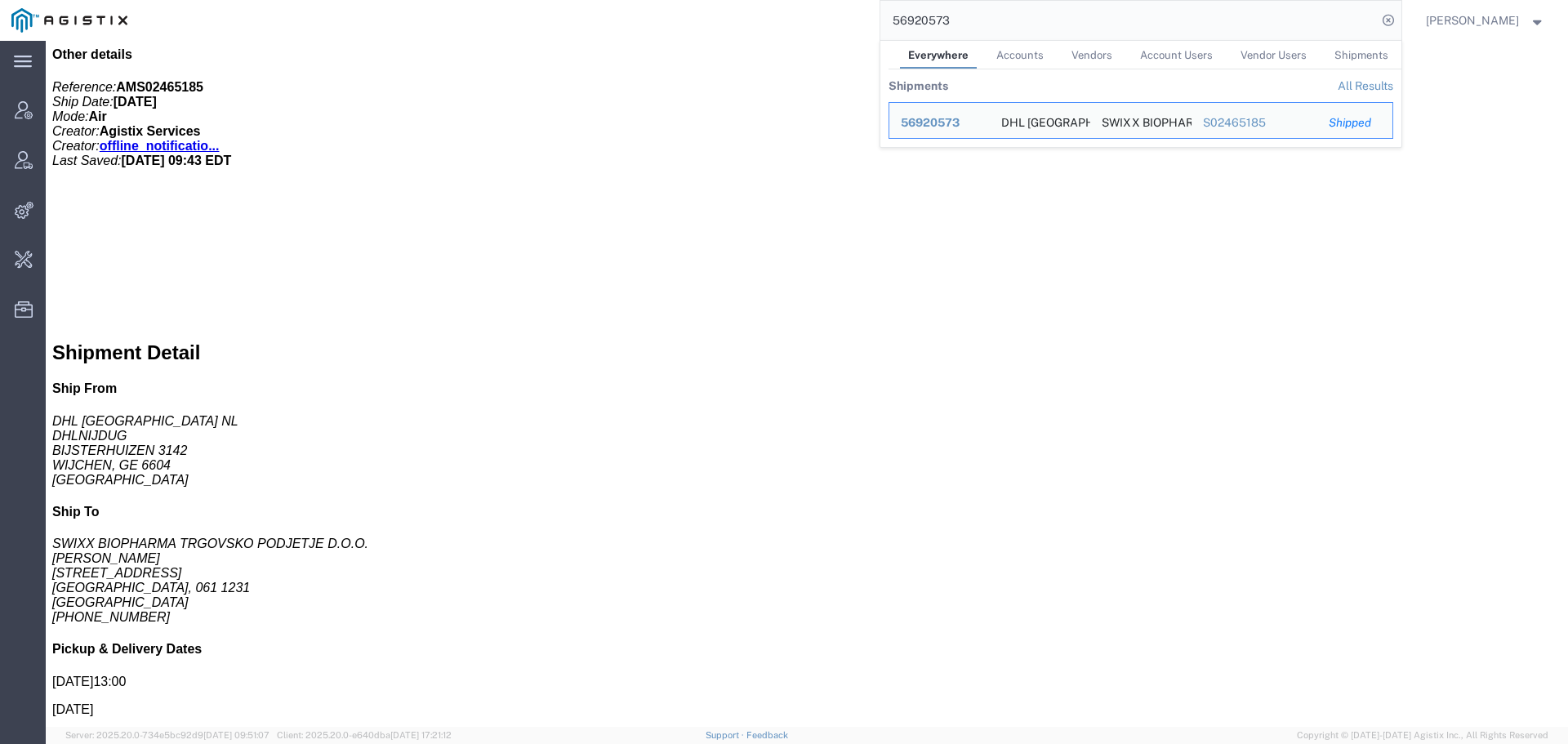
click at [969, 24] on input "56920573" at bounding box center [1128, 21] width 496 height 40
paste input "831937"
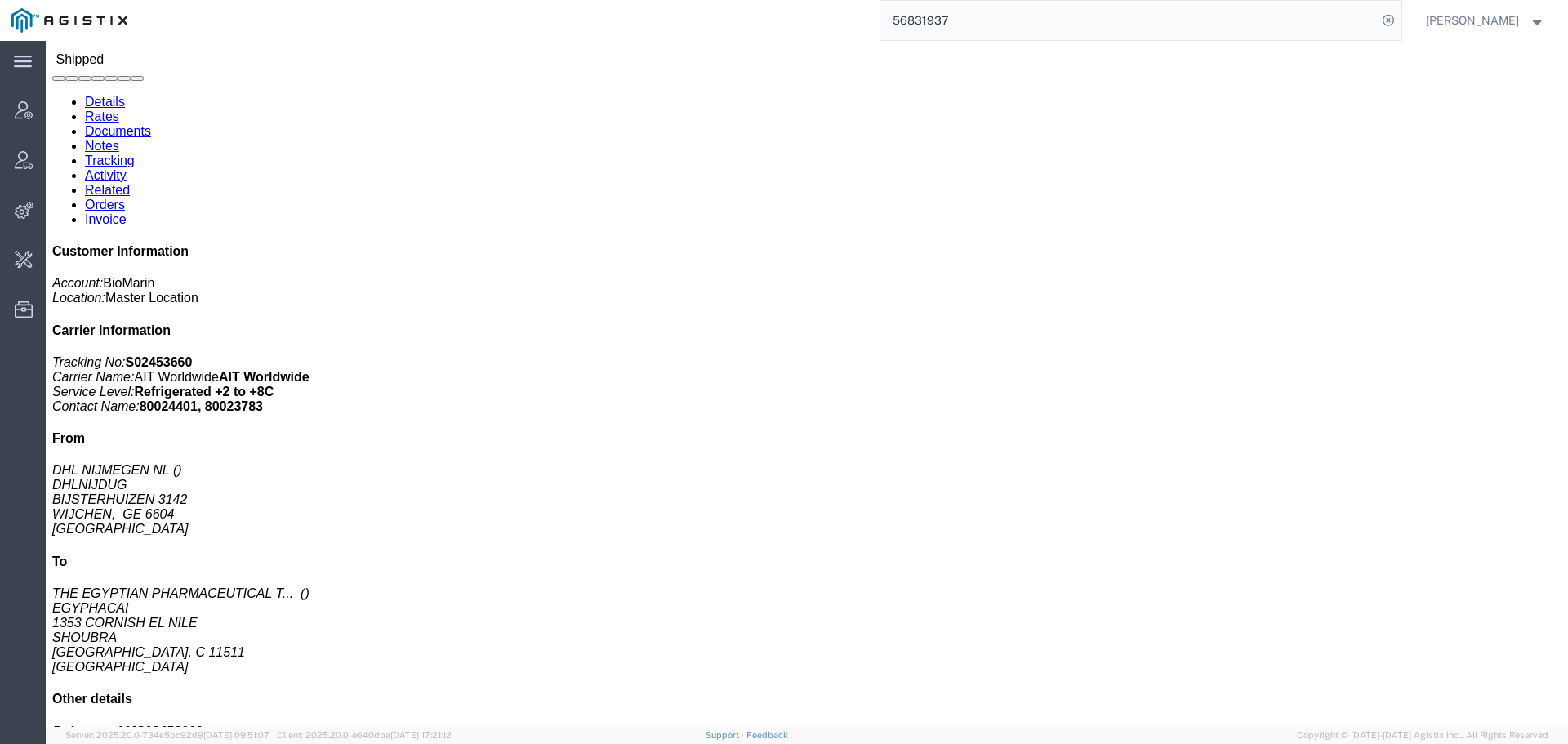
scroll to position [163, 0]
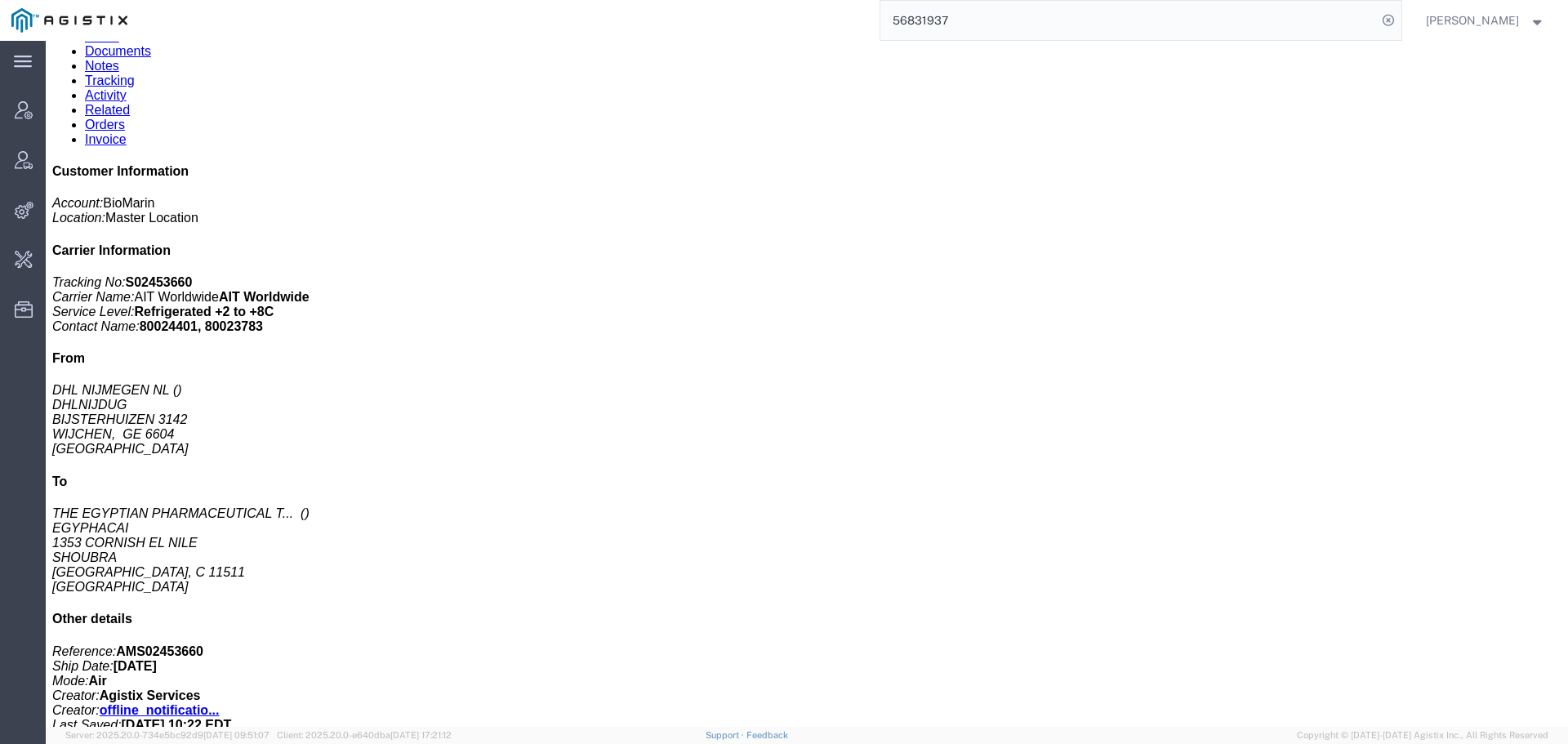
click p "Total value: 1350000.00 USD"
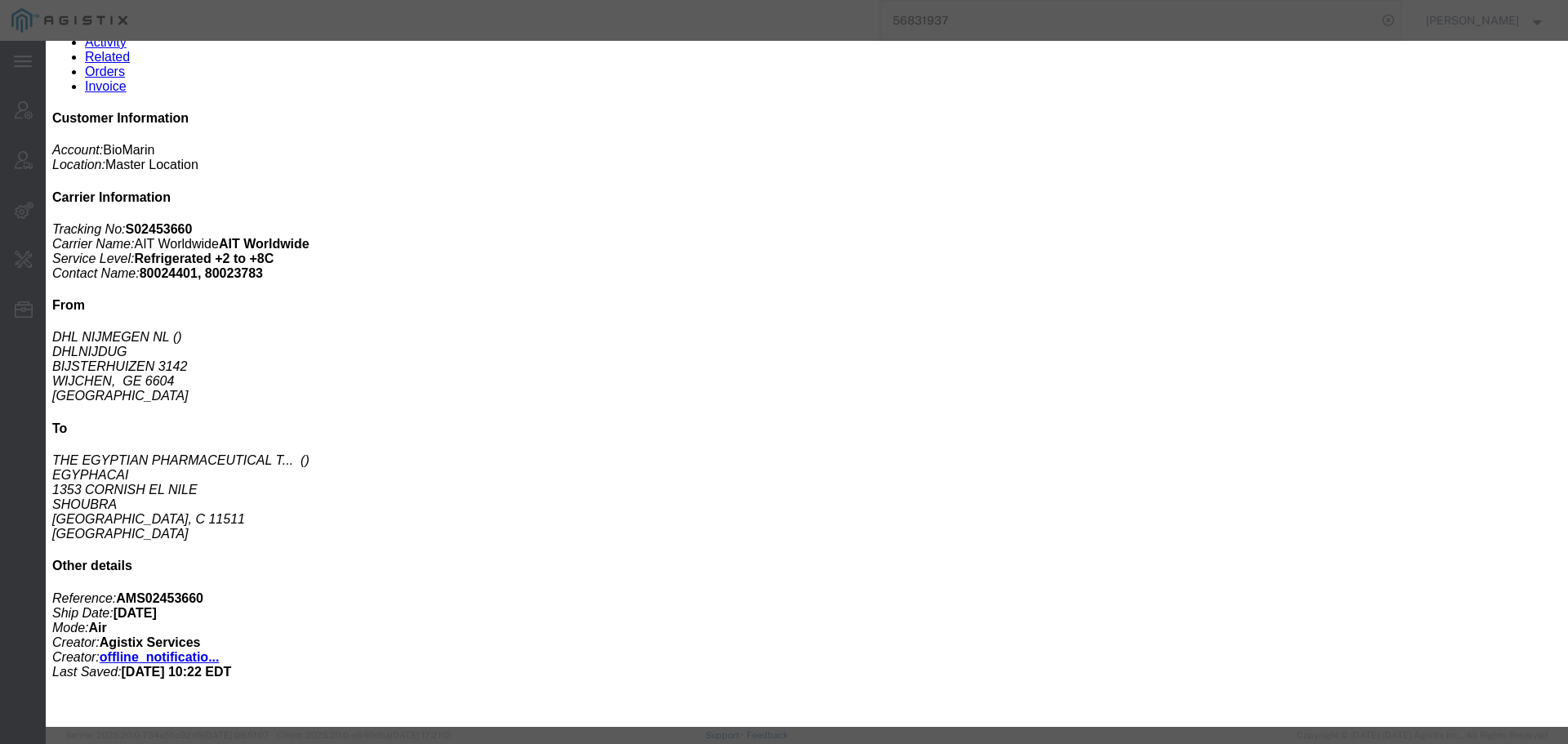
scroll to position [245, 0]
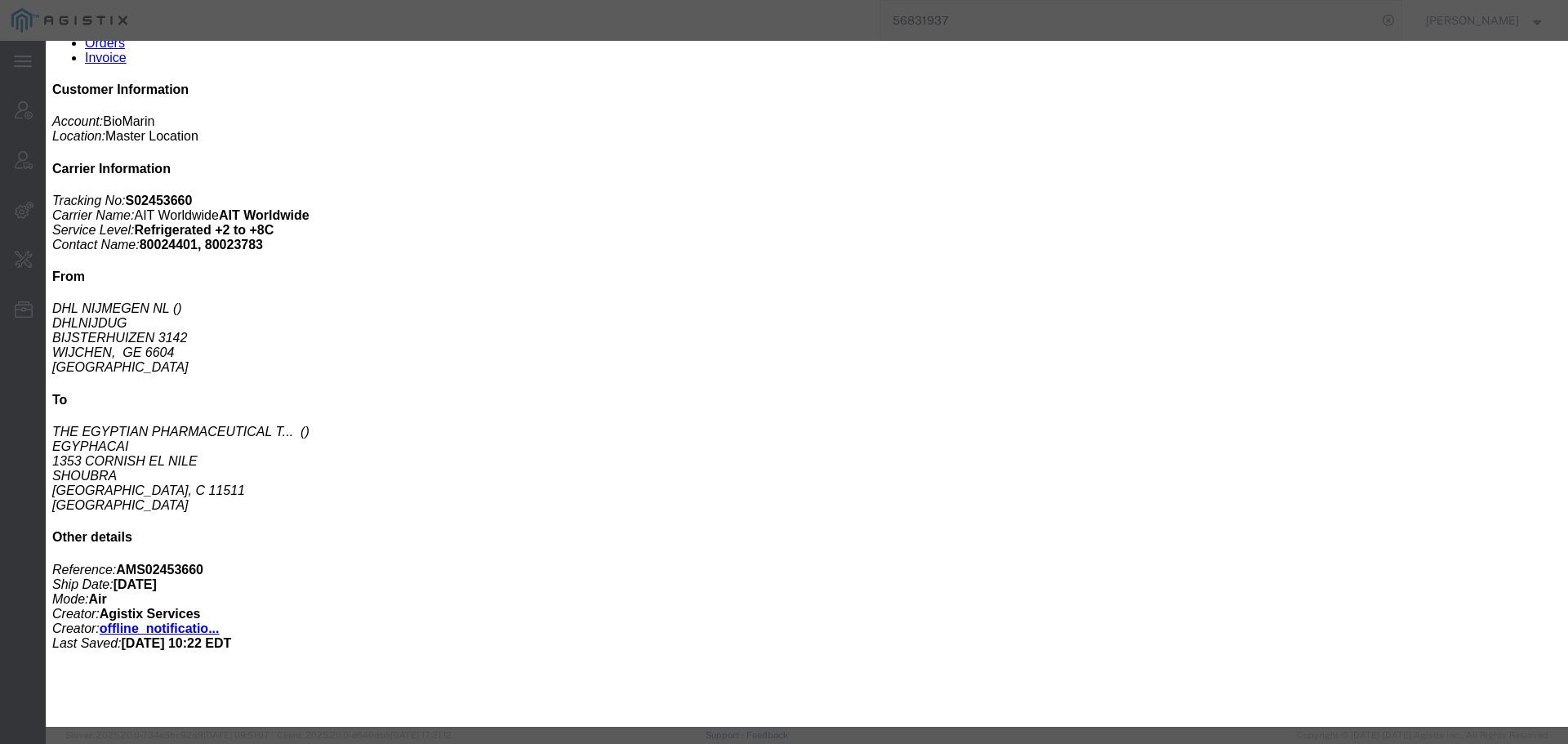
click icon "button"
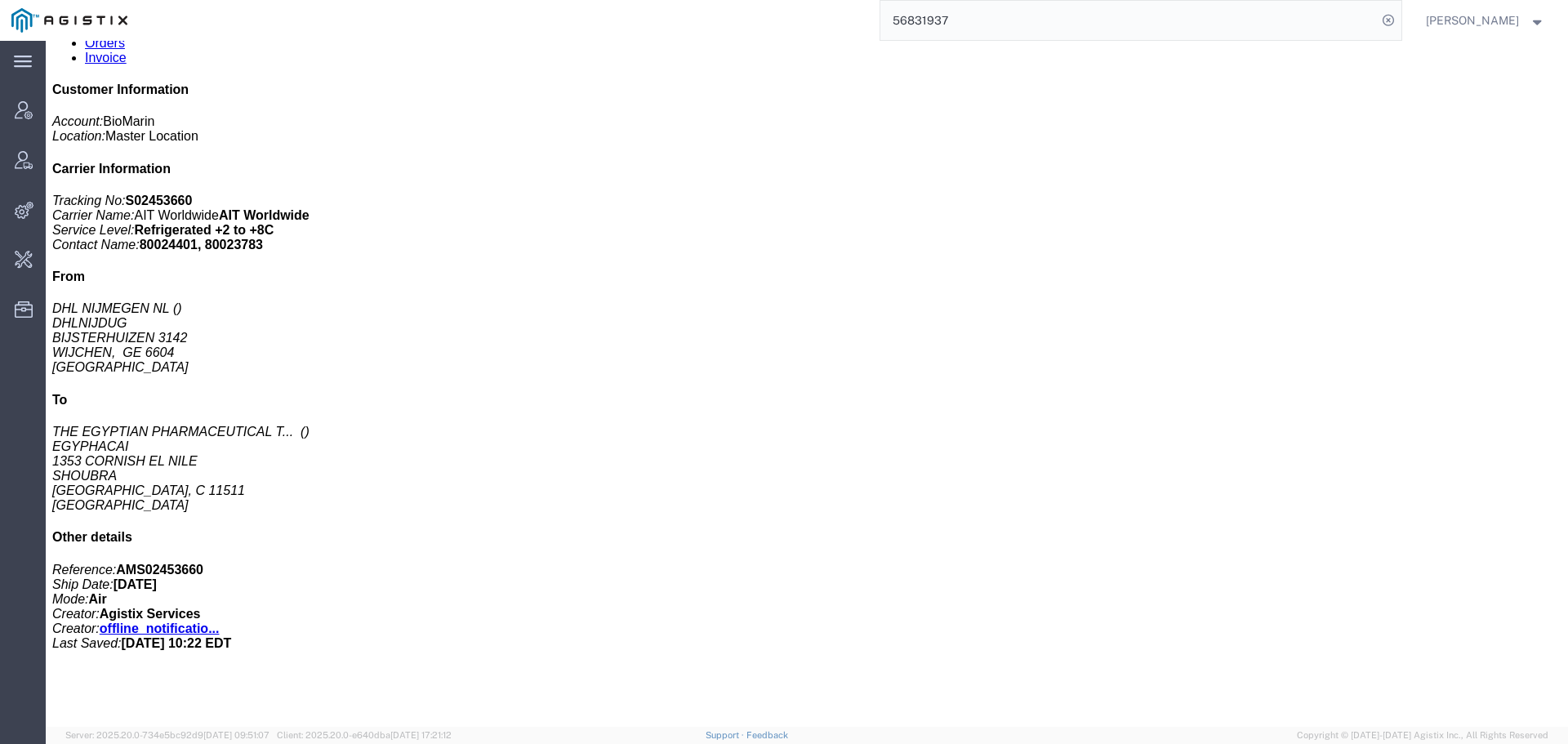
click at [944, 18] on input "56831937" at bounding box center [1128, 21] width 496 height 40
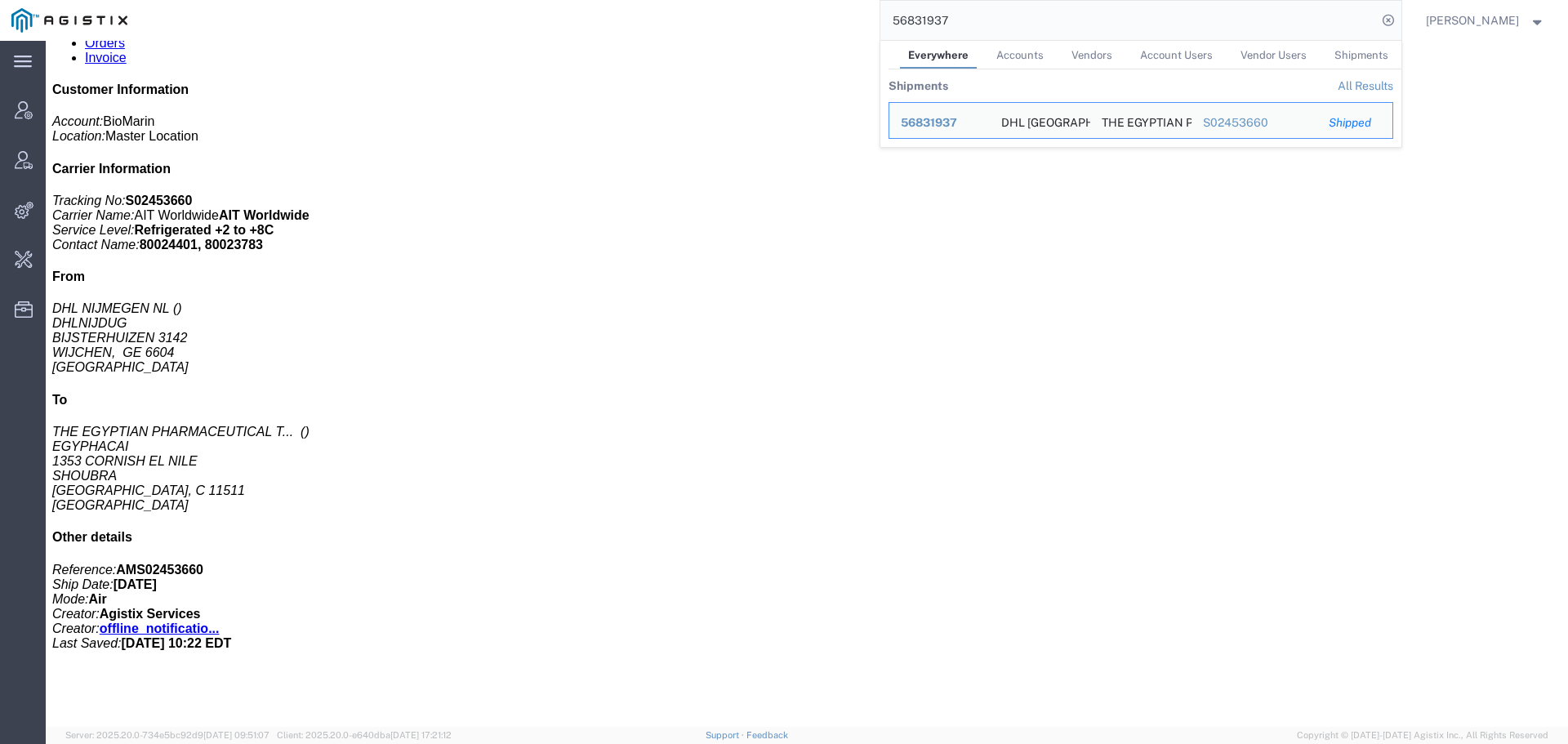
click at [944, 18] on input "56831937" at bounding box center [1128, 21] width 496 height 40
paste input "920573"
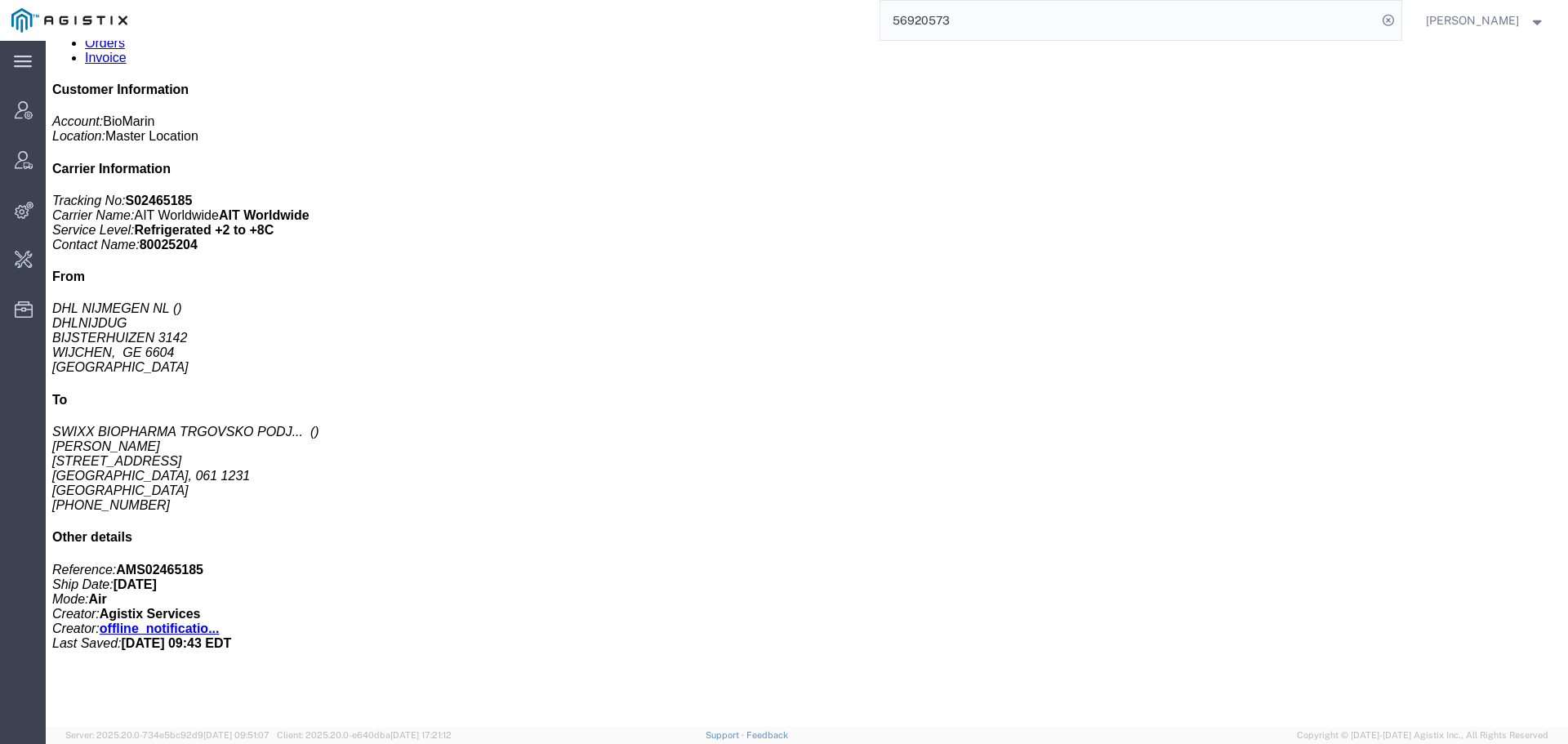
click at [947, 16] on input "56920573" at bounding box center [1128, 21] width 496 height 40
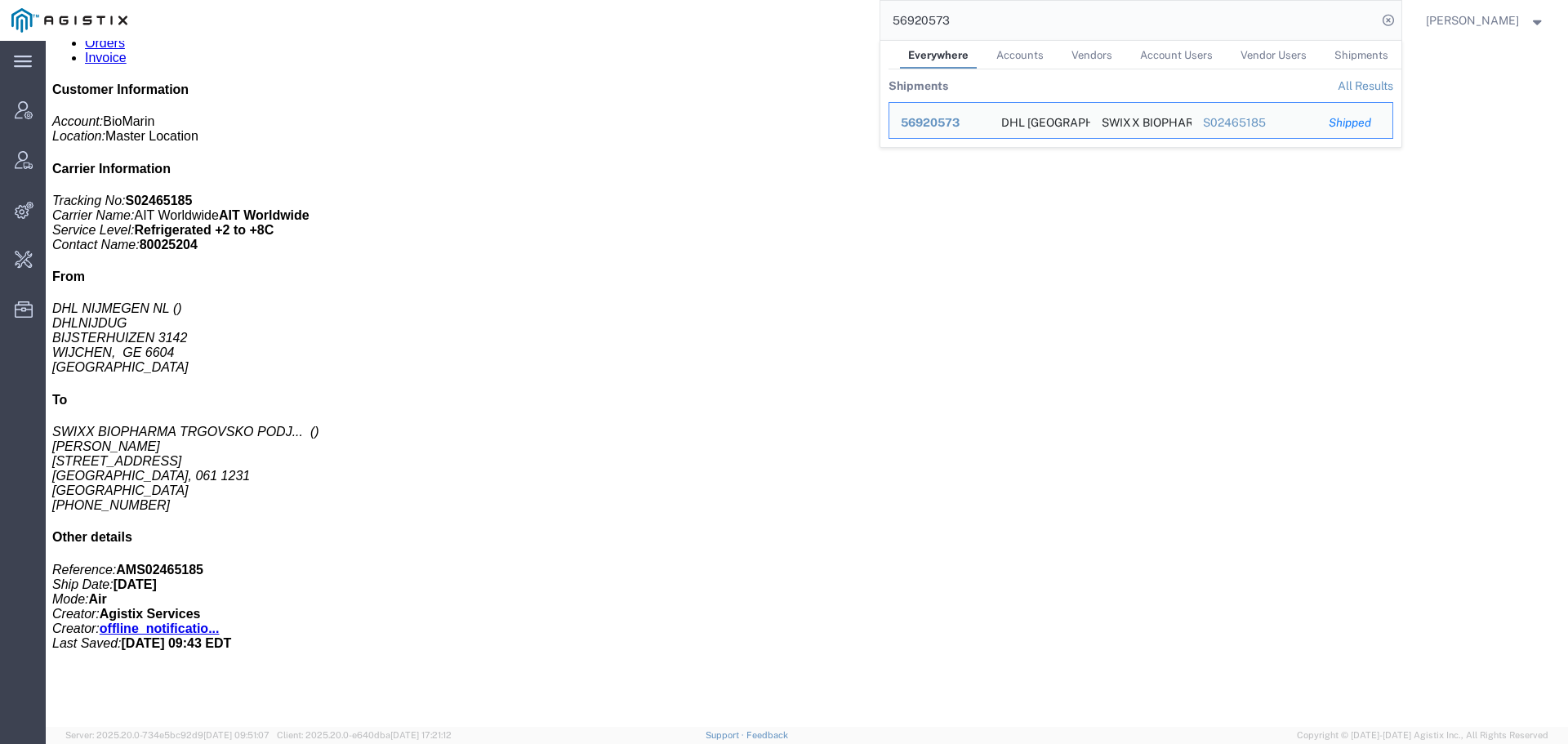
click at [945, 18] on input "56920573" at bounding box center [1128, 21] width 496 height 40
click at [952, 12] on input "56920573" at bounding box center [1128, 21] width 496 height 40
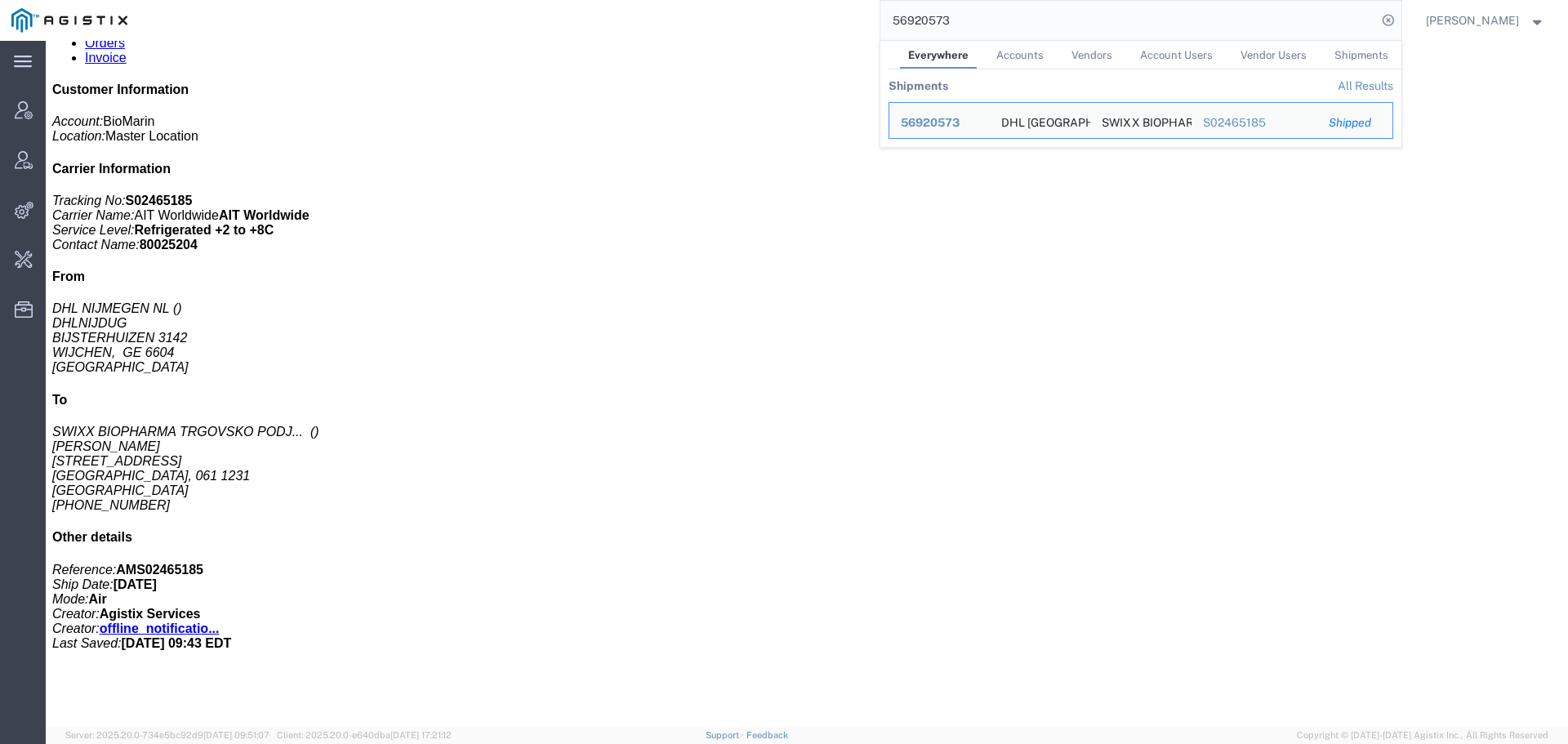
paste input "831937"
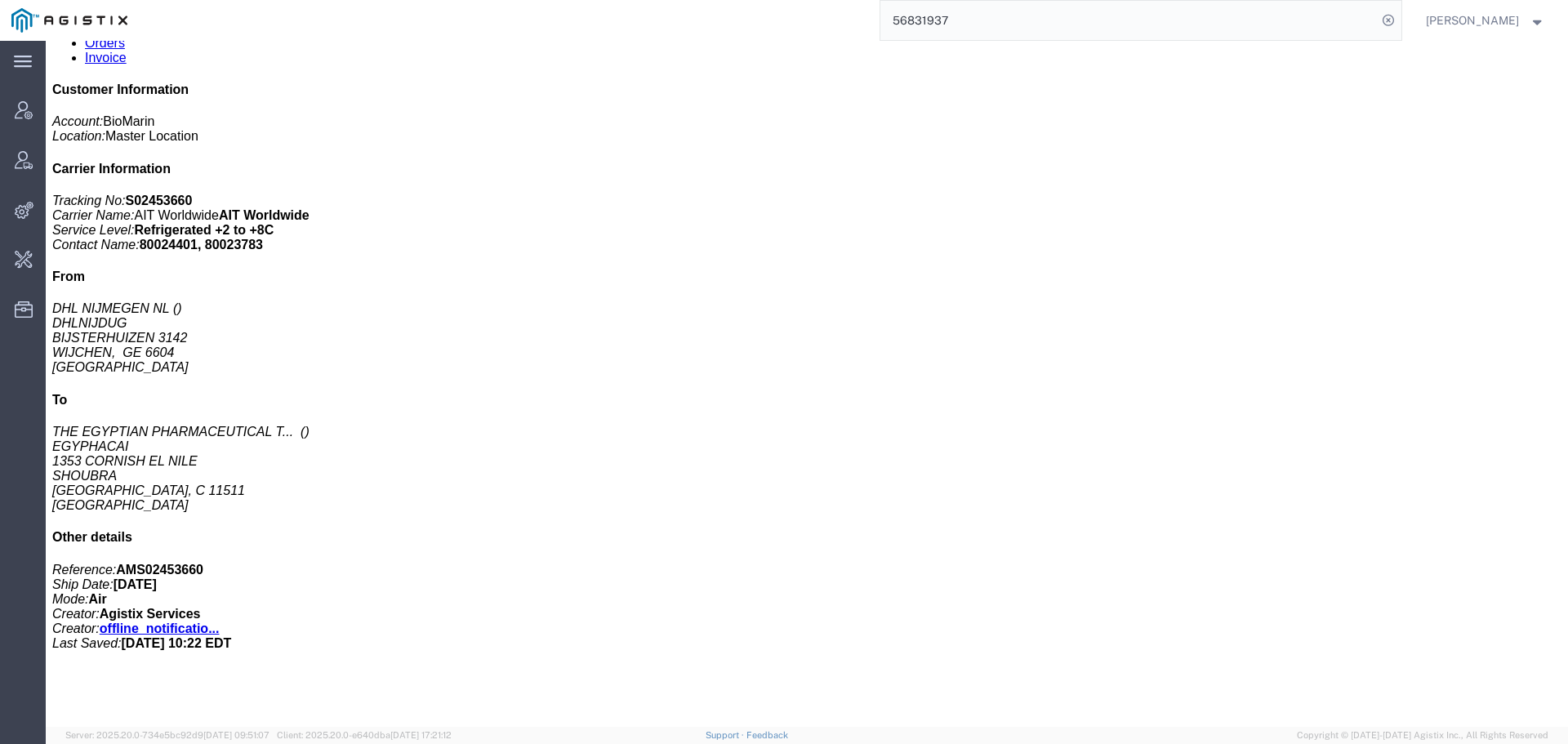
click at [1001, 26] on input "56831937" at bounding box center [1128, 21] width 496 height 40
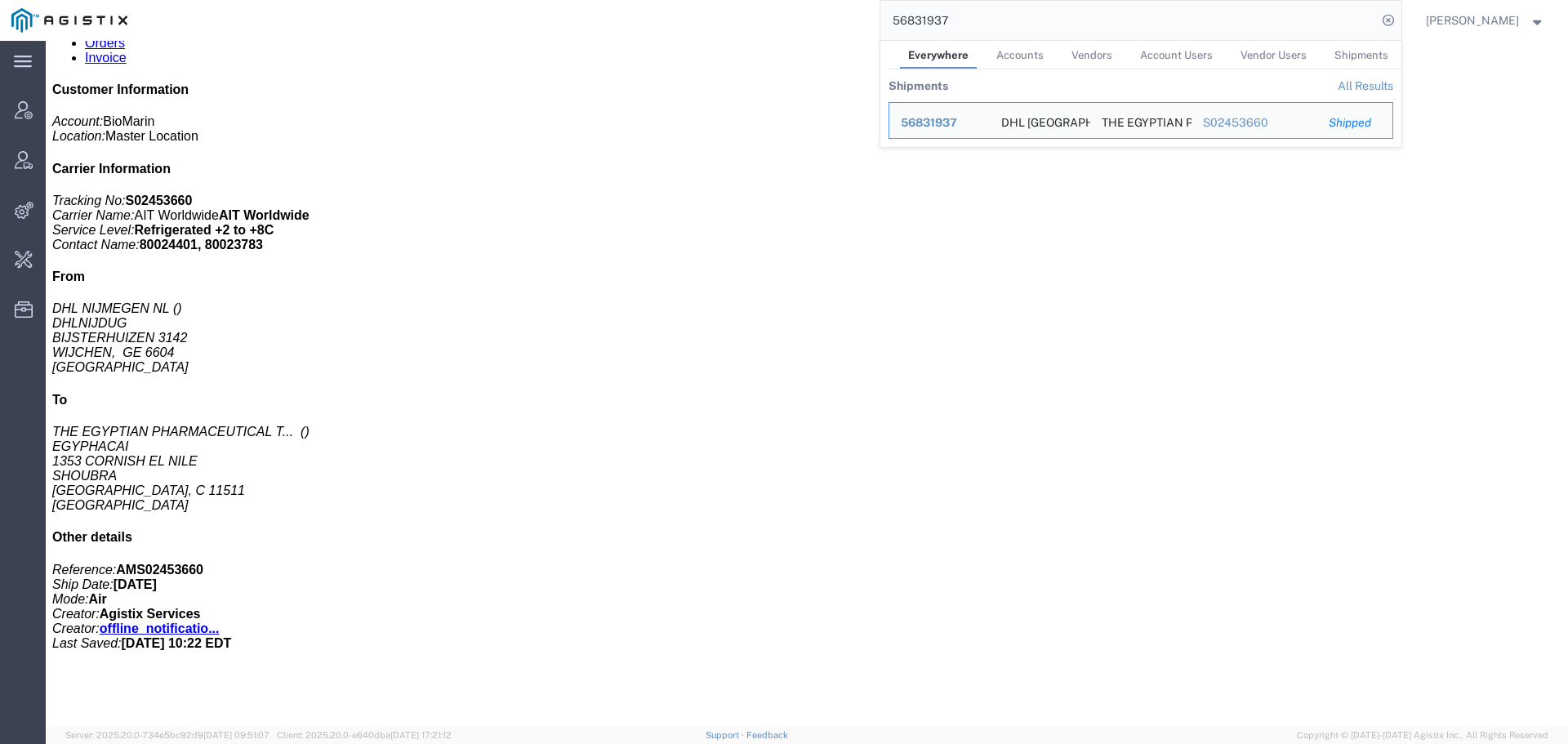
click at [1000, 26] on input "56831937" at bounding box center [1128, 21] width 496 height 40
paste input "7052023"
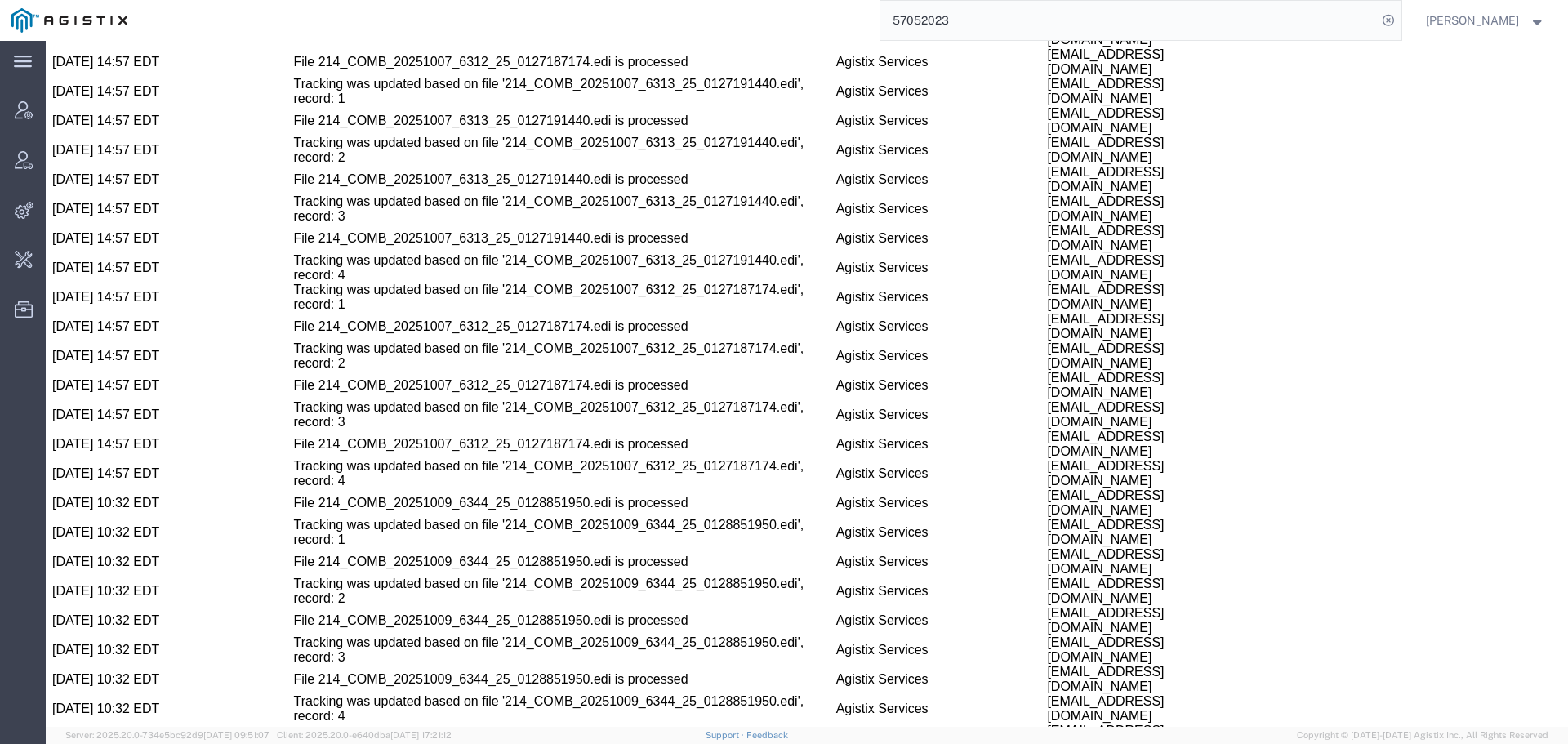
scroll to position [2036, 0]
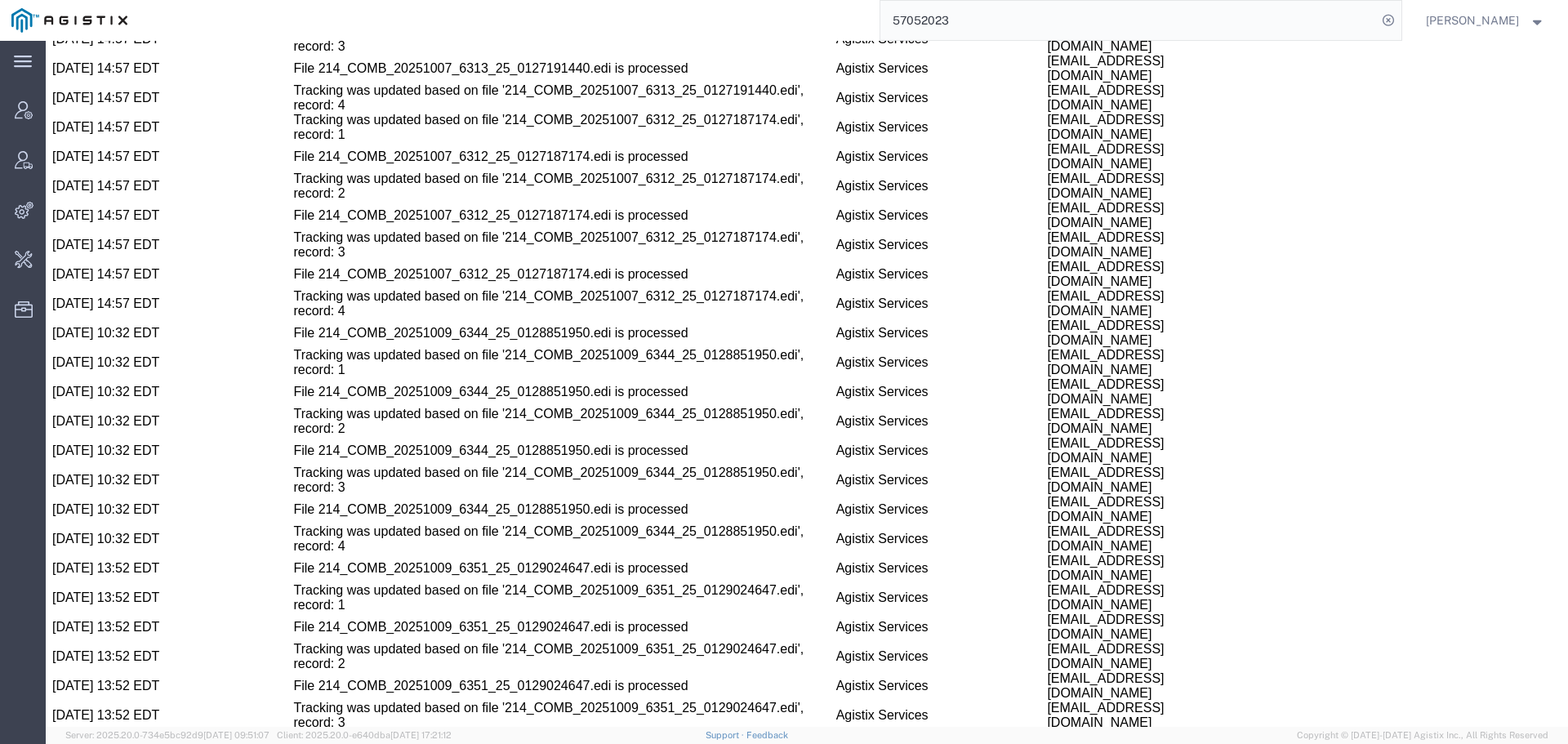
click at [906, 14] on input "57052023" at bounding box center [1128, 21] width 496 height 40
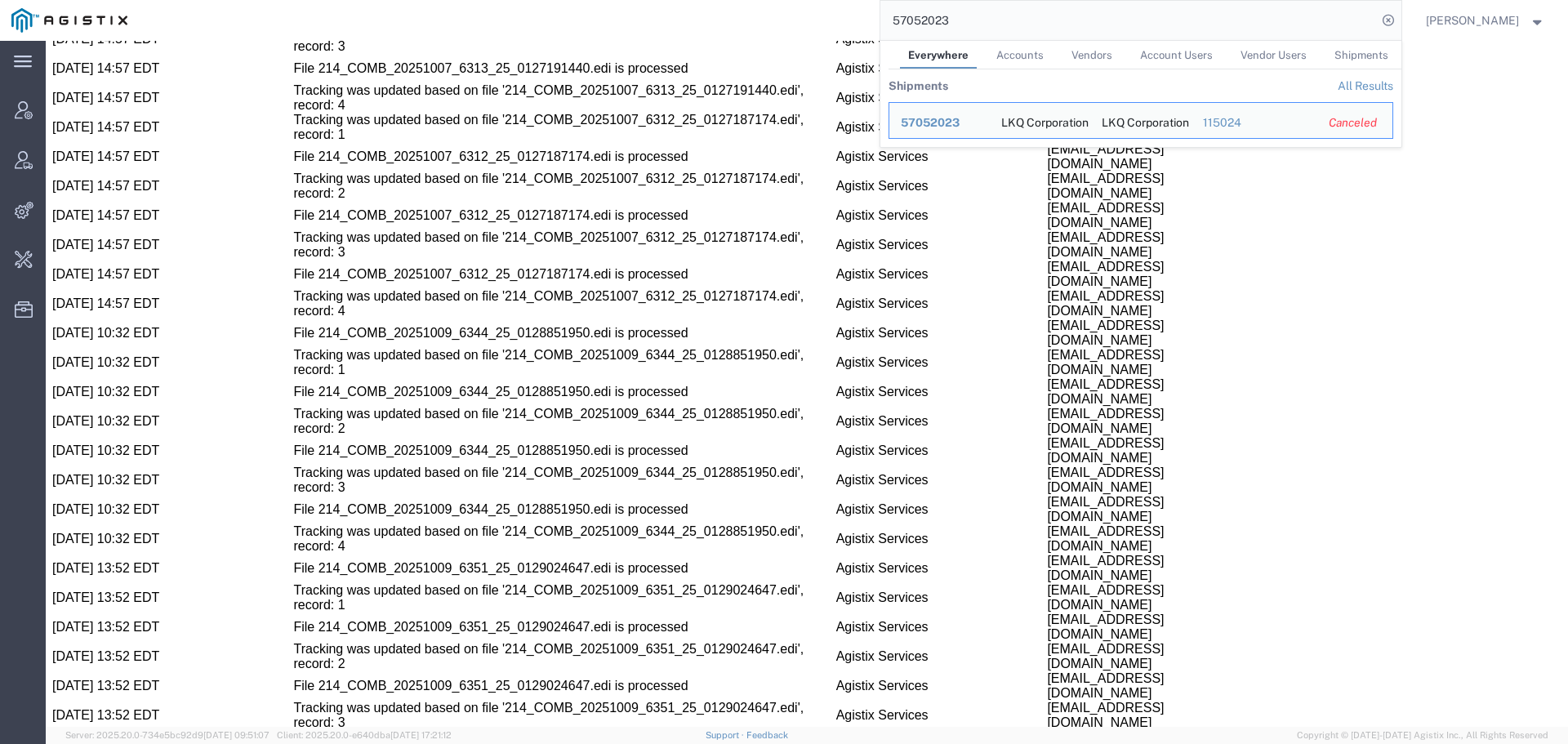
click at [906, 14] on input "57052023" at bounding box center [1128, 21] width 496 height 40
paste input "93416"
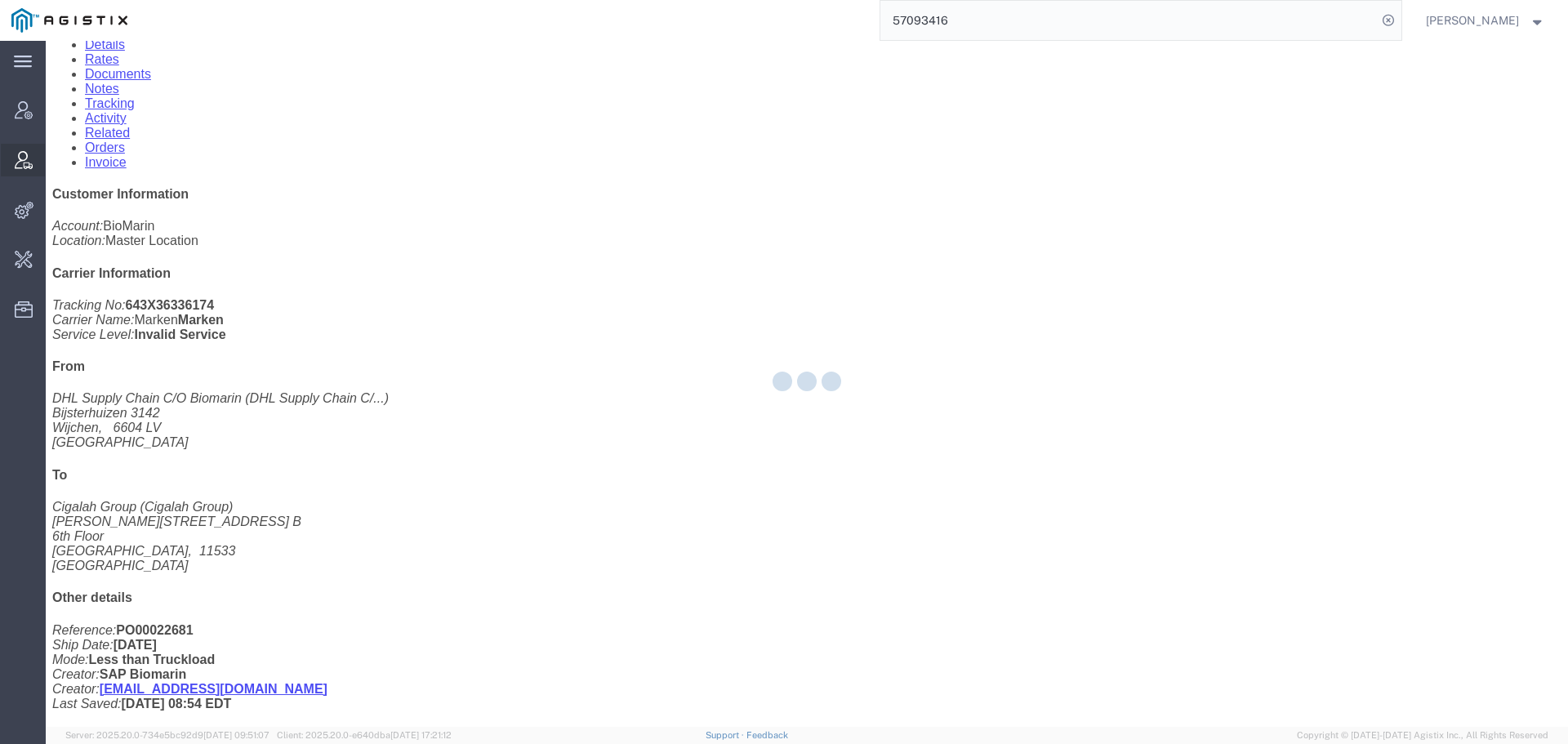
scroll to position [221, 0]
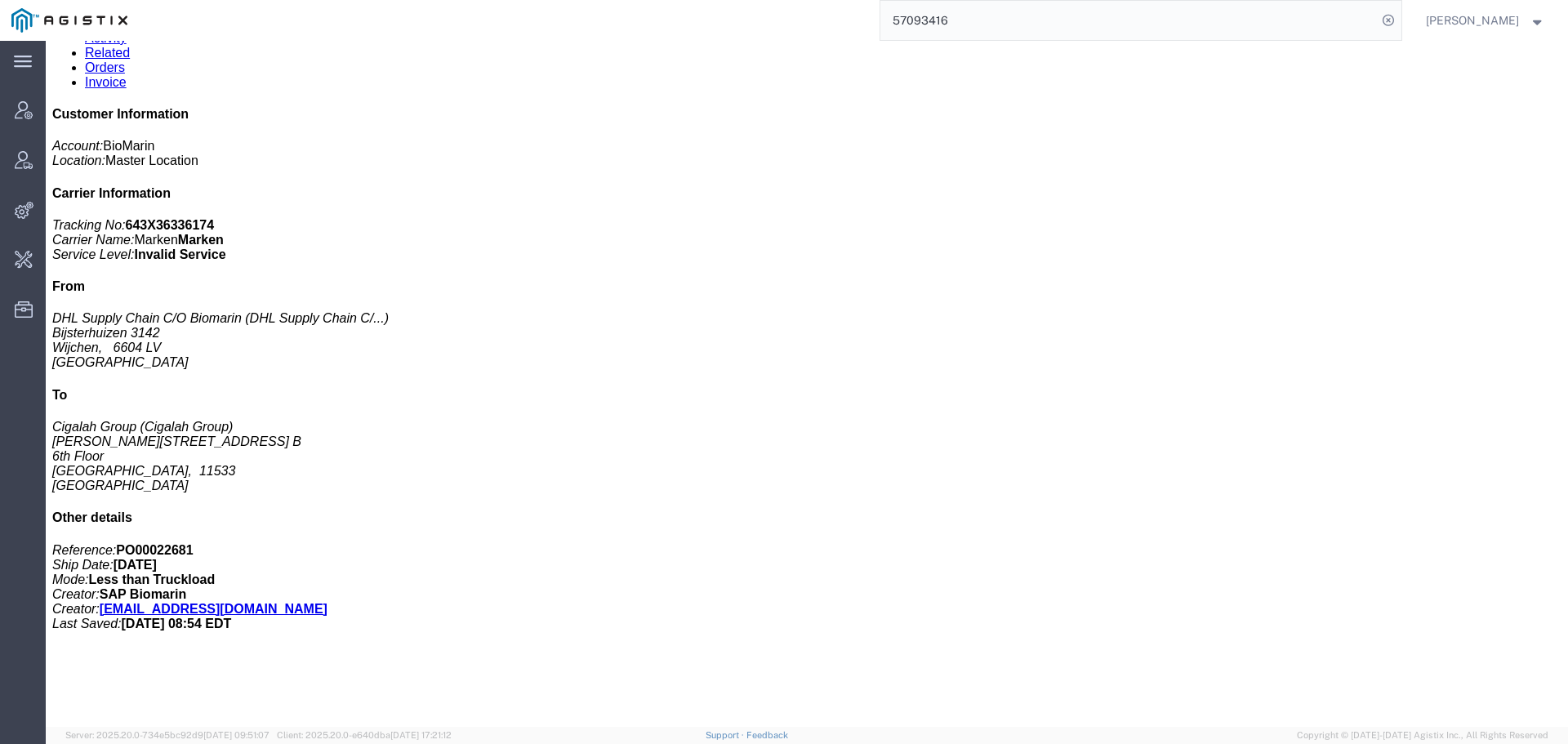
click at [934, 9] on input "57093416" at bounding box center [1128, 21] width 496 height 40
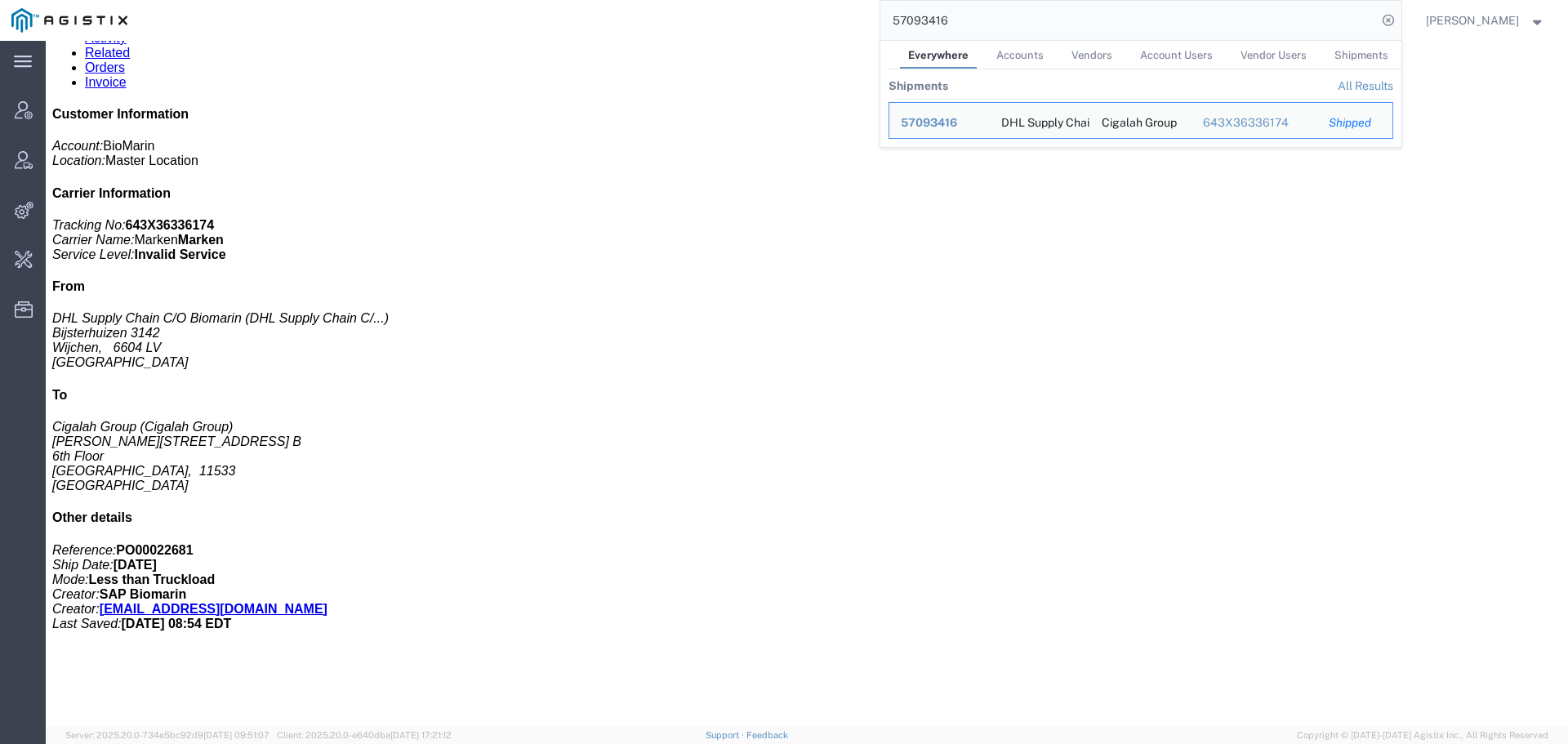
click at [934, 9] on input "57093416" at bounding box center [1128, 21] width 496 height 40
paste input "575"
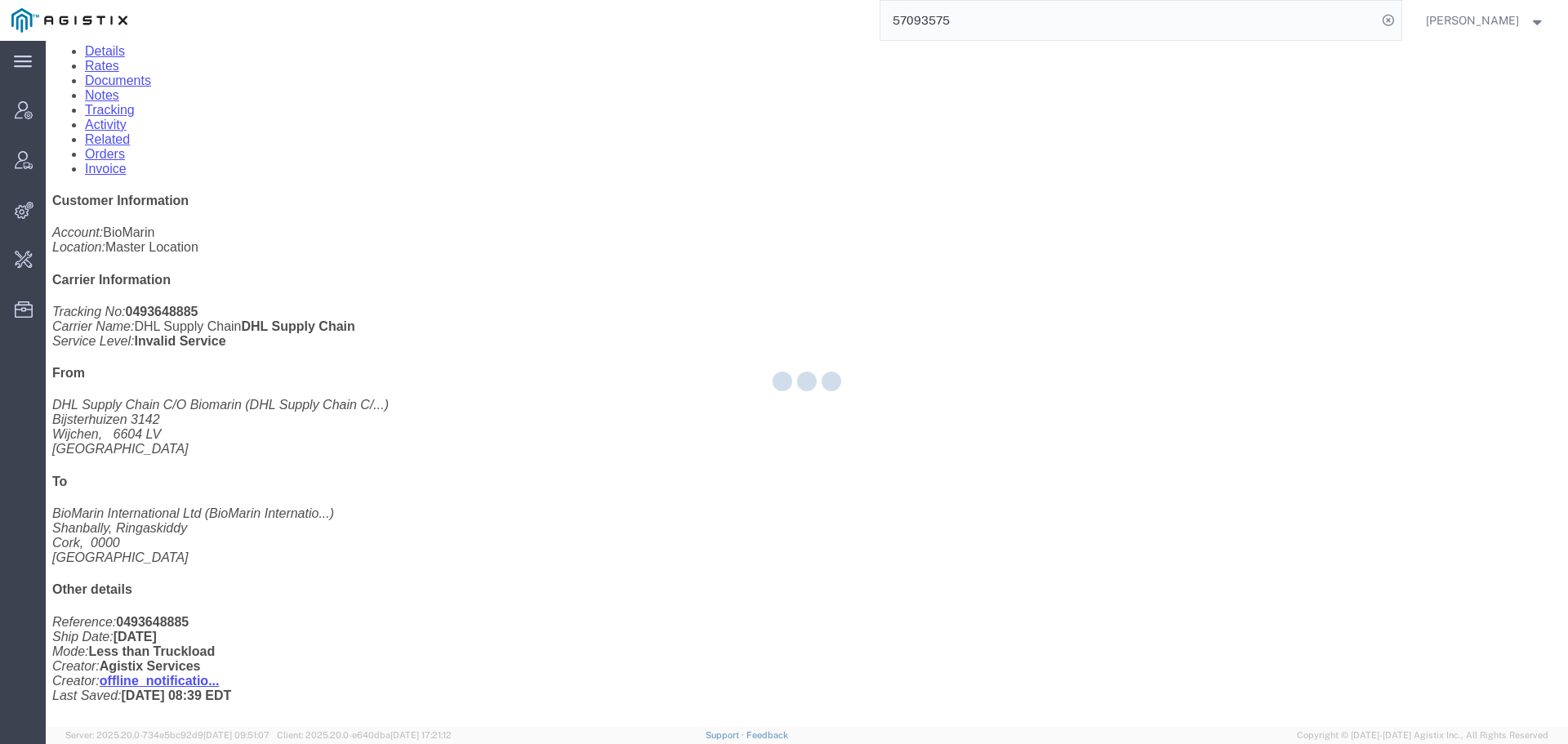
scroll to position [214, 0]
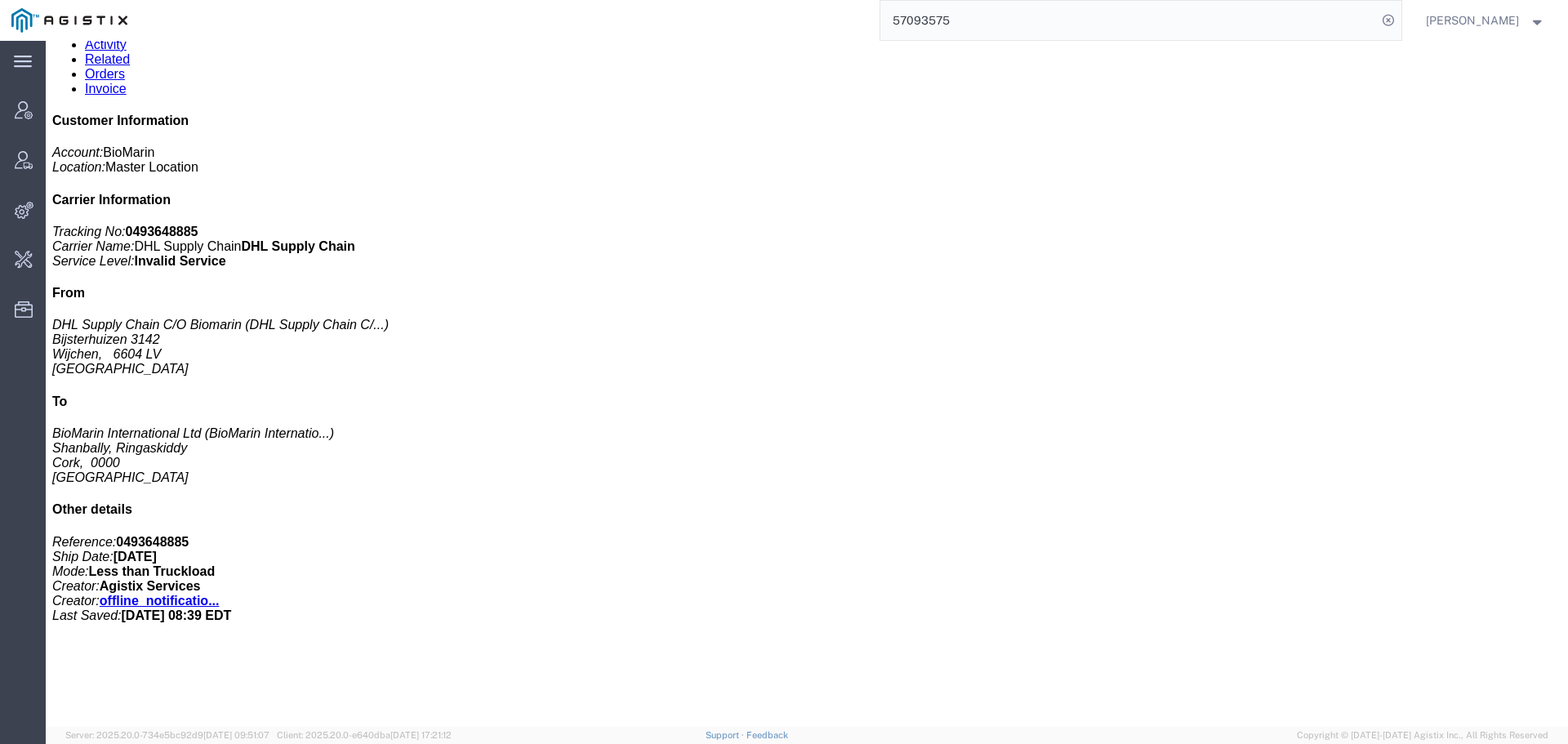
click div "0.56mg /vial Voxzogo DP Medicaments, consisting, mixed Pieces: 35360.00 Each To…"
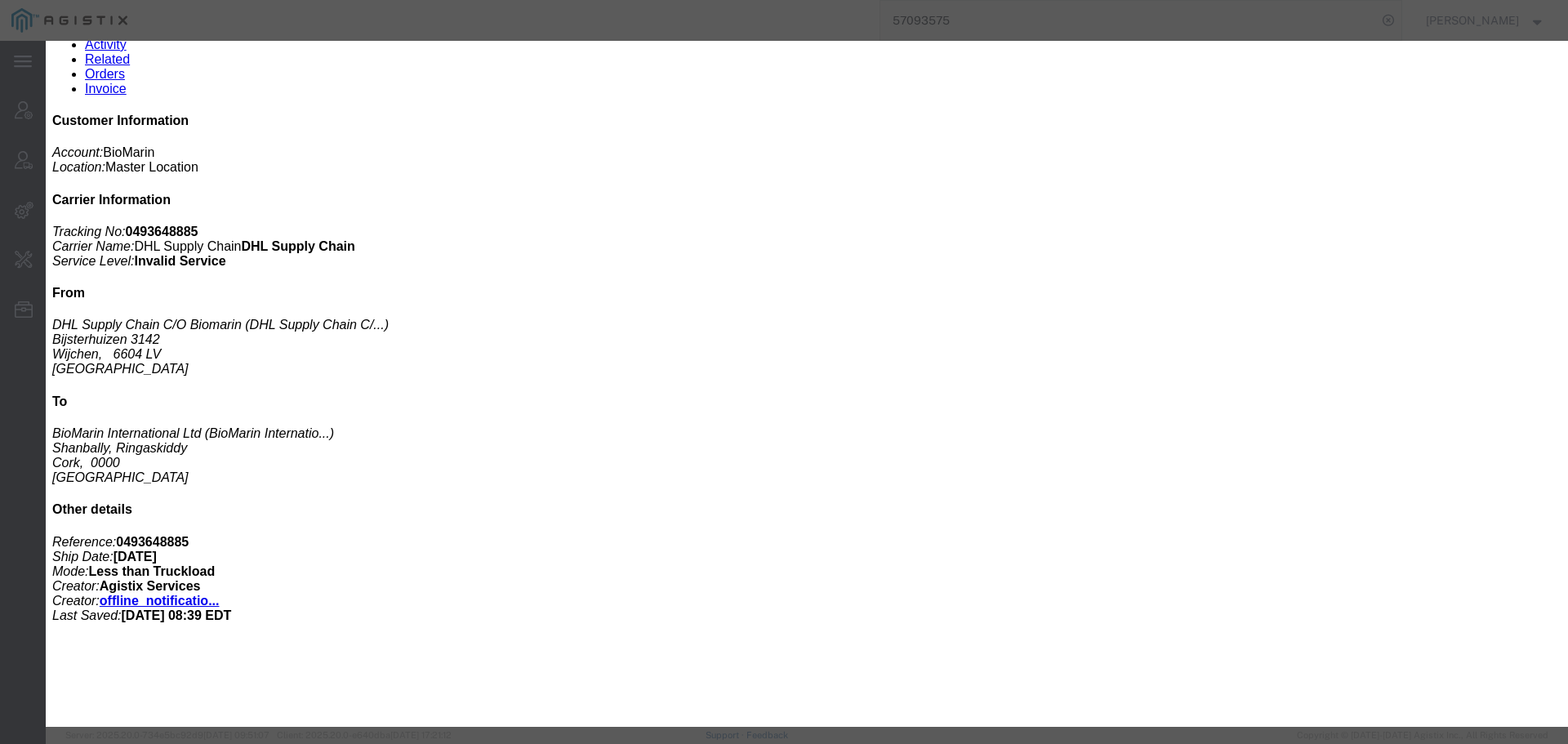
drag, startPoint x: 1193, startPoint y: 48, endPoint x: 975, endPoint y: 30, distance: 218.7
click icon "button"
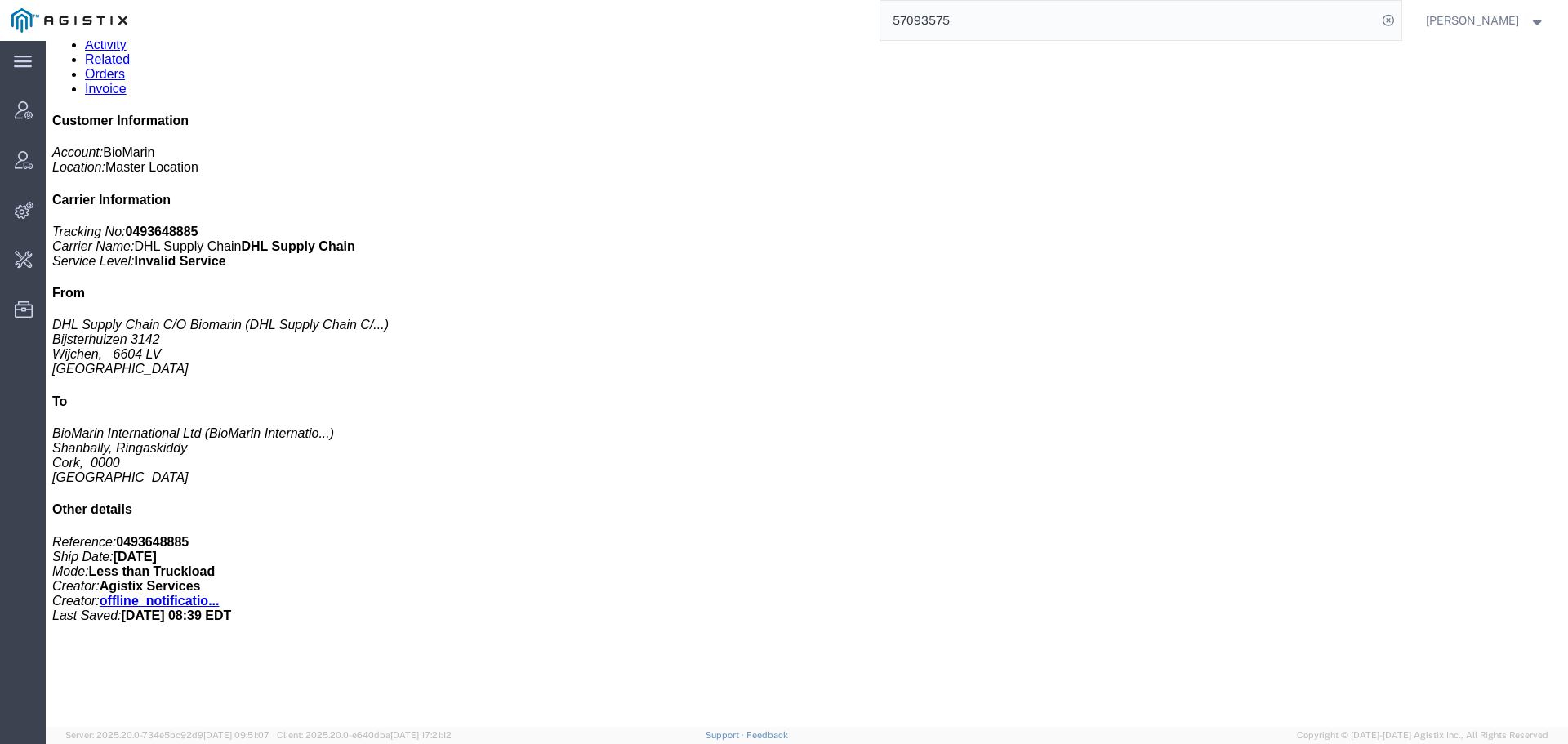
click at [975, 29] on input "57093575" at bounding box center [1128, 21] width 496 height 40
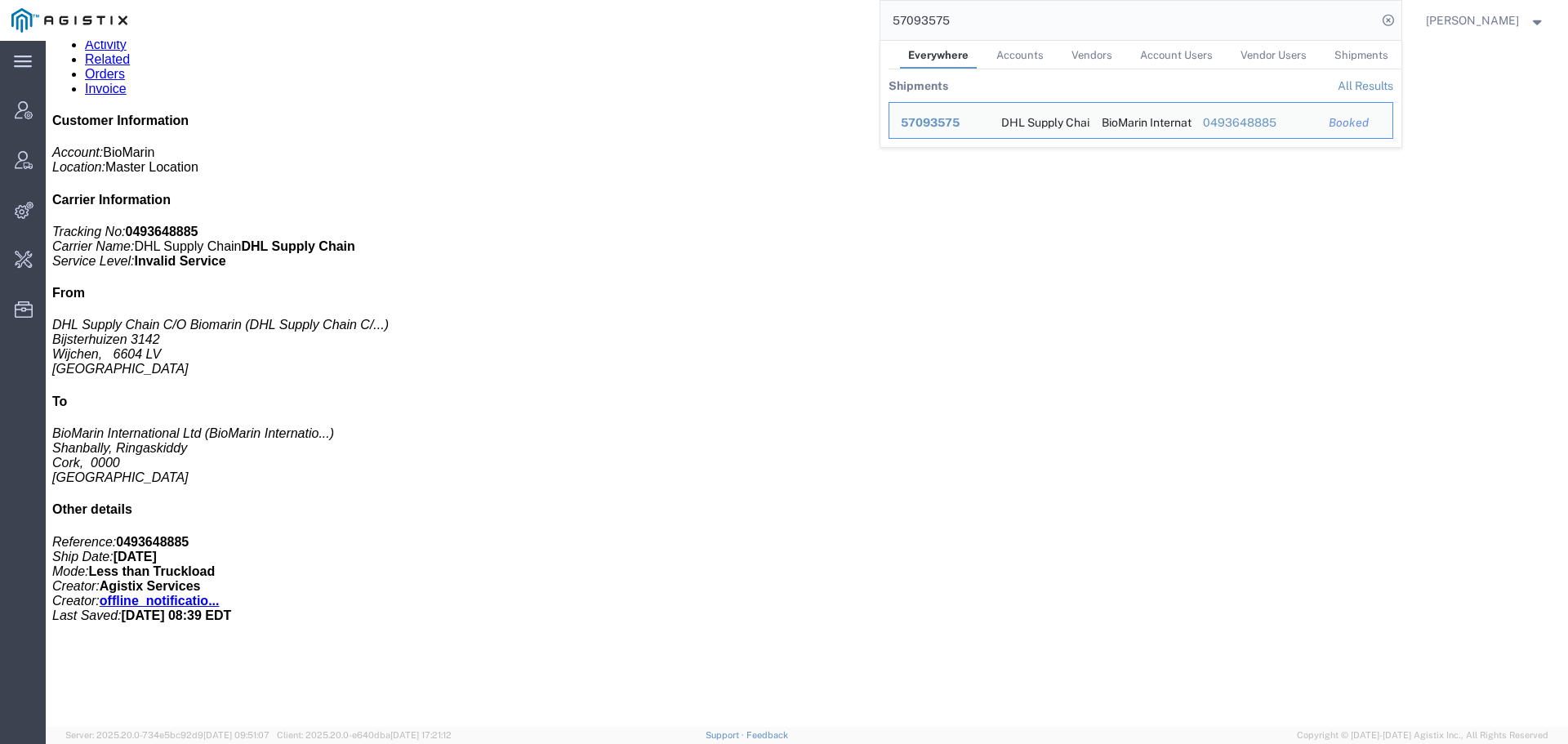
click at [975, 29] on input "57093575" at bounding box center [1128, 21] width 496 height 40
paste input "416"
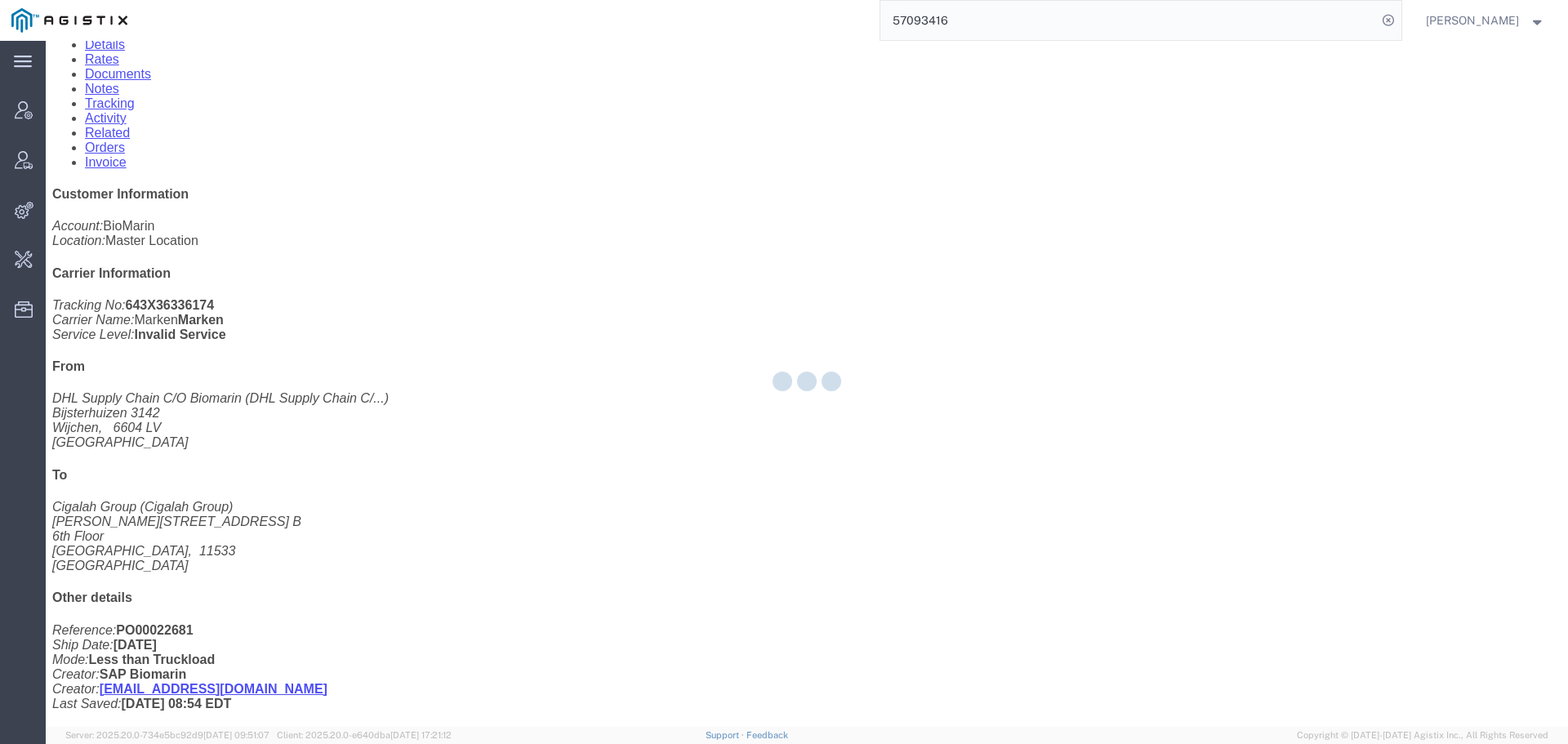
scroll to position [214, 0]
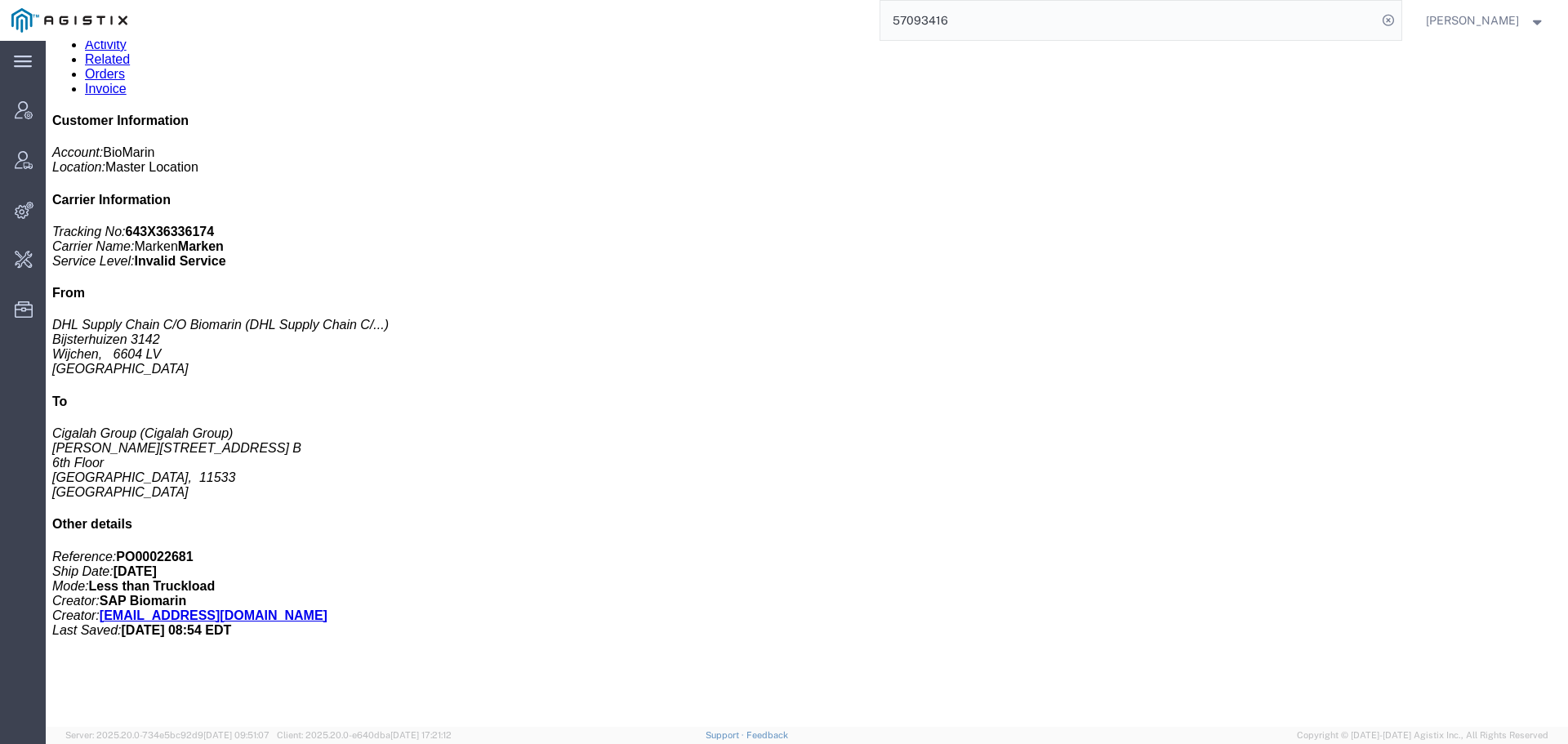
click at [1021, 24] on input "57093416" at bounding box center [1128, 21] width 496 height 40
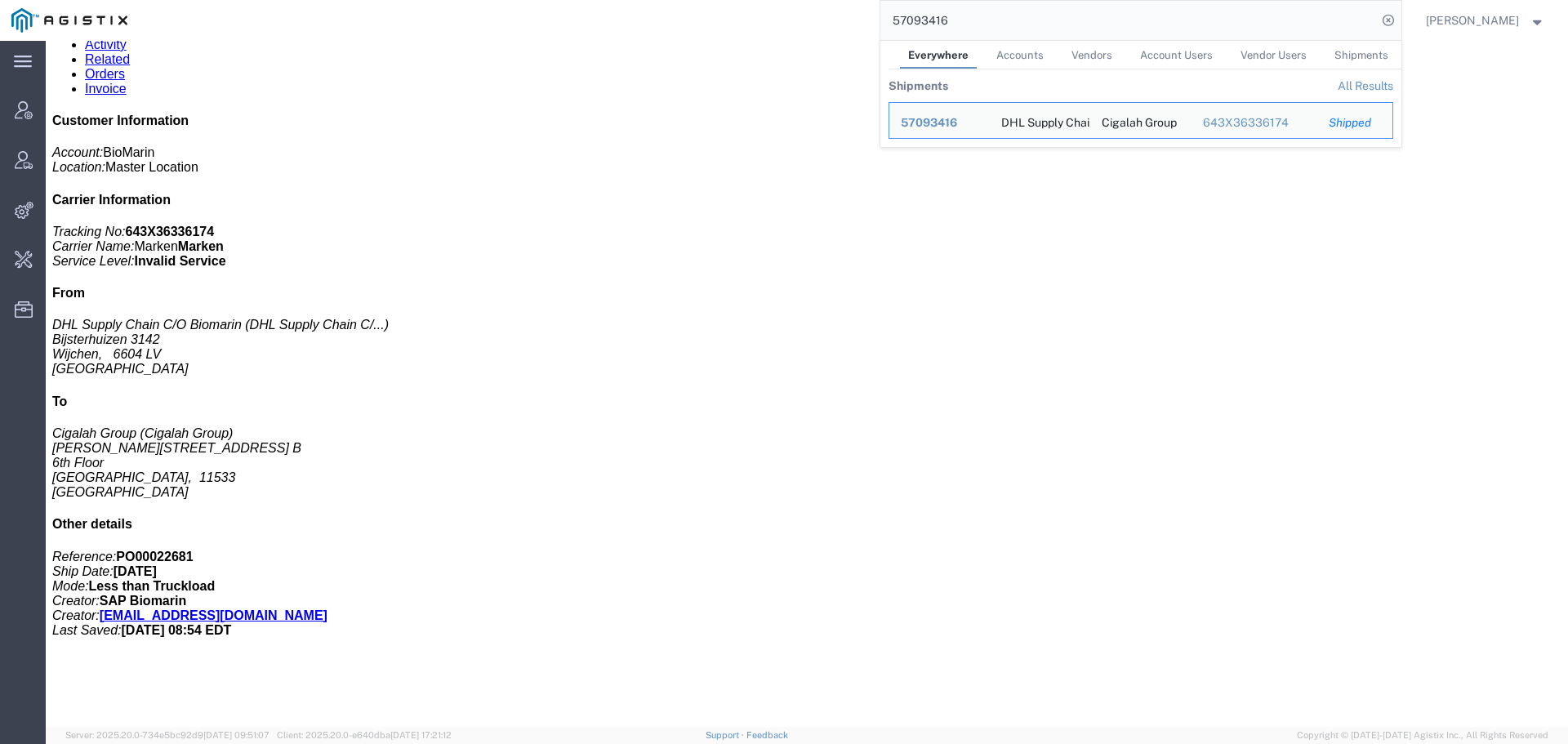
click at [1021, 24] on input "57093416" at bounding box center [1128, 21] width 496 height 40
paste input "20"
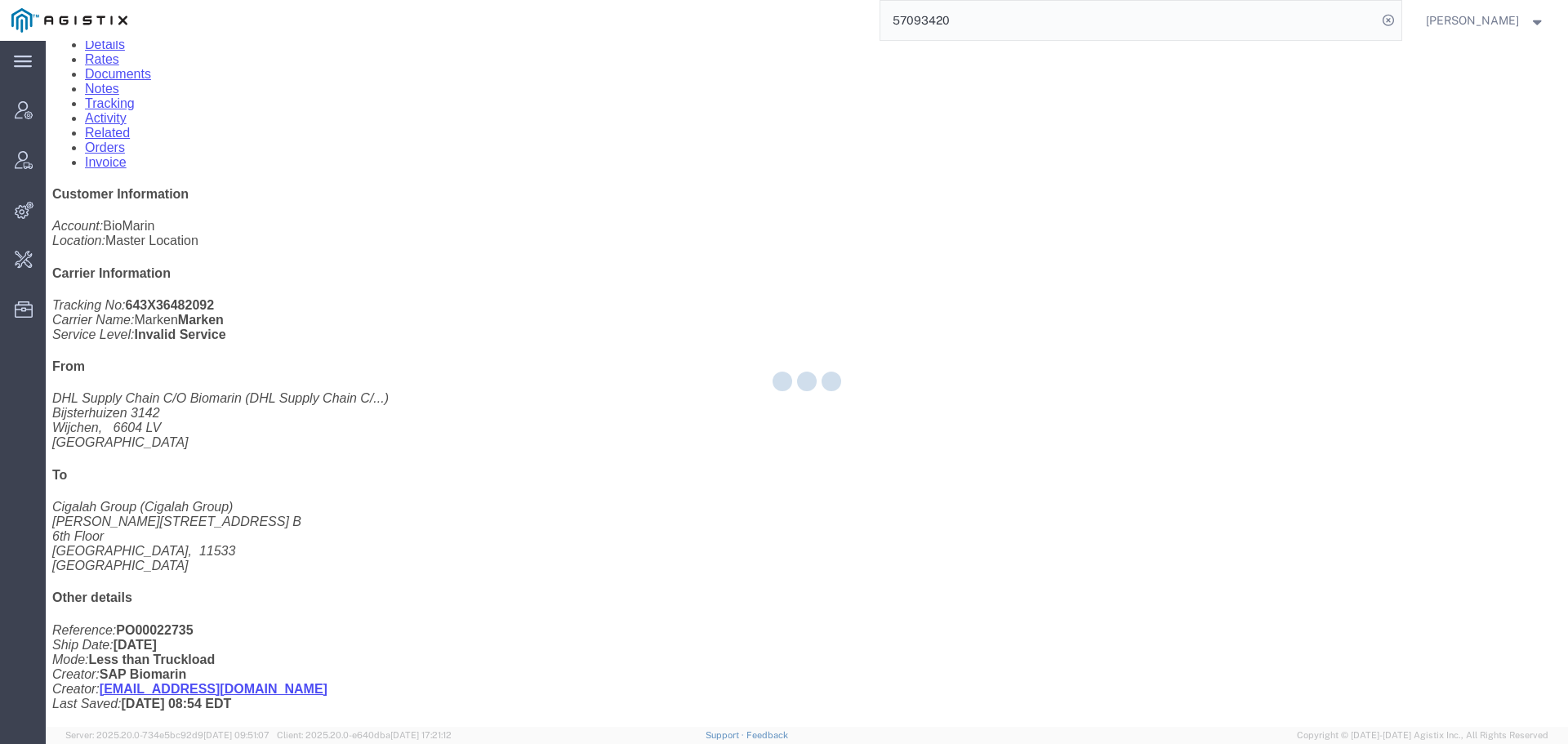
scroll to position [214, 0]
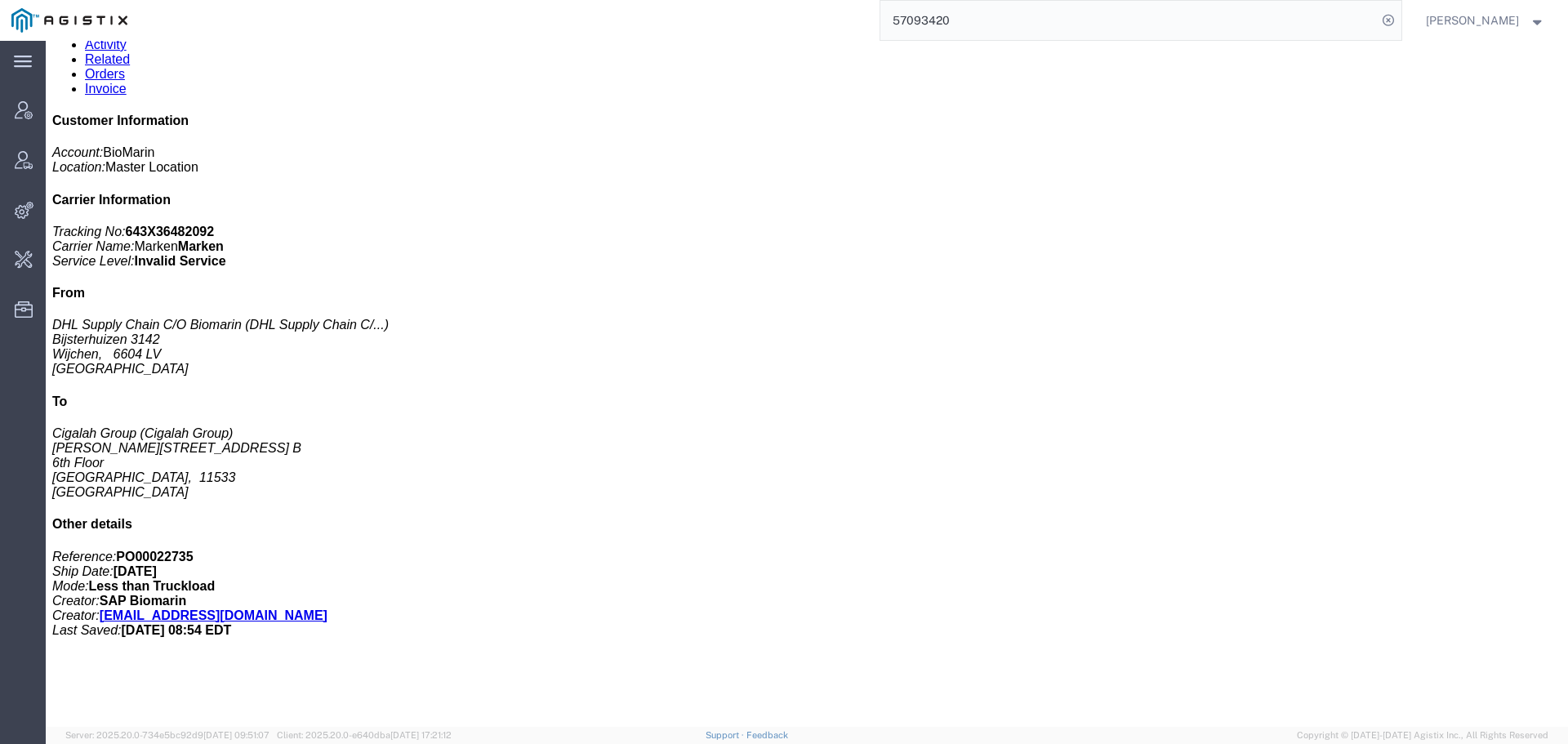
click at [947, 16] on input "57093420" at bounding box center [1128, 21] width 496 height 40
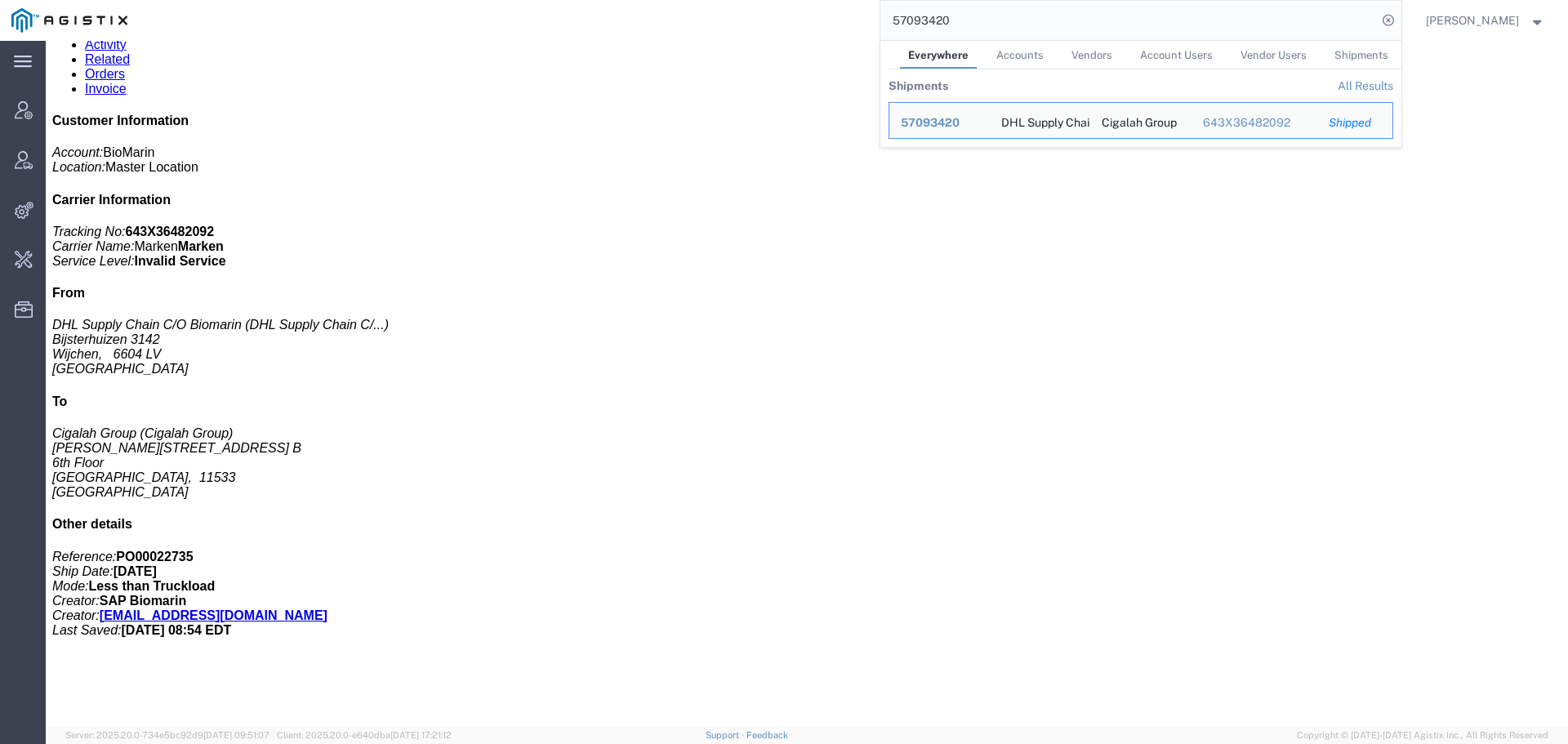
click at [947, 16] on input "57093420" at bounding box center [1128, 21] width 496 height 40
paste input "1"
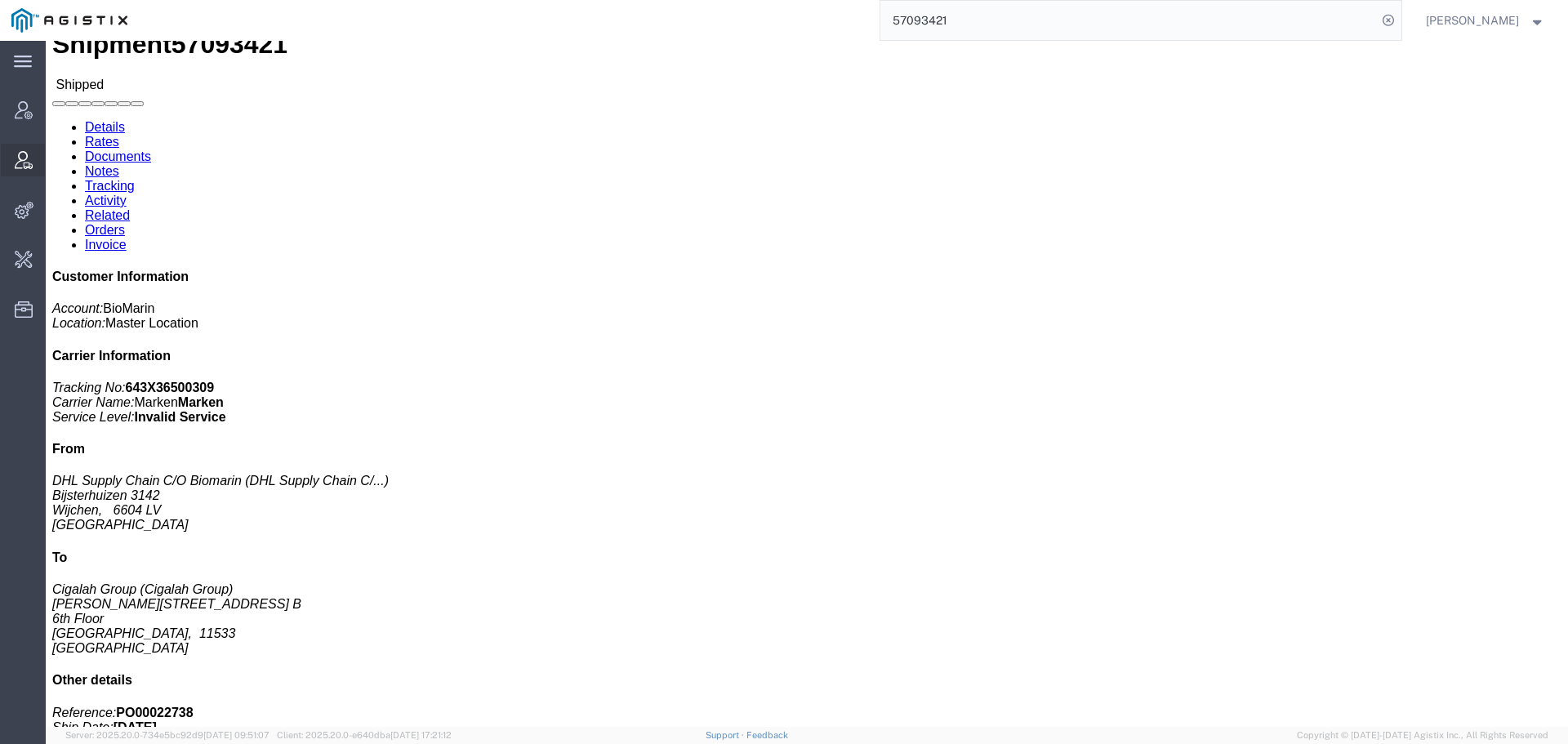
scroll to position [57, 0]
click at [942, 21] on input "57093421" at bounding box center [1128, 21] width 496 height 40
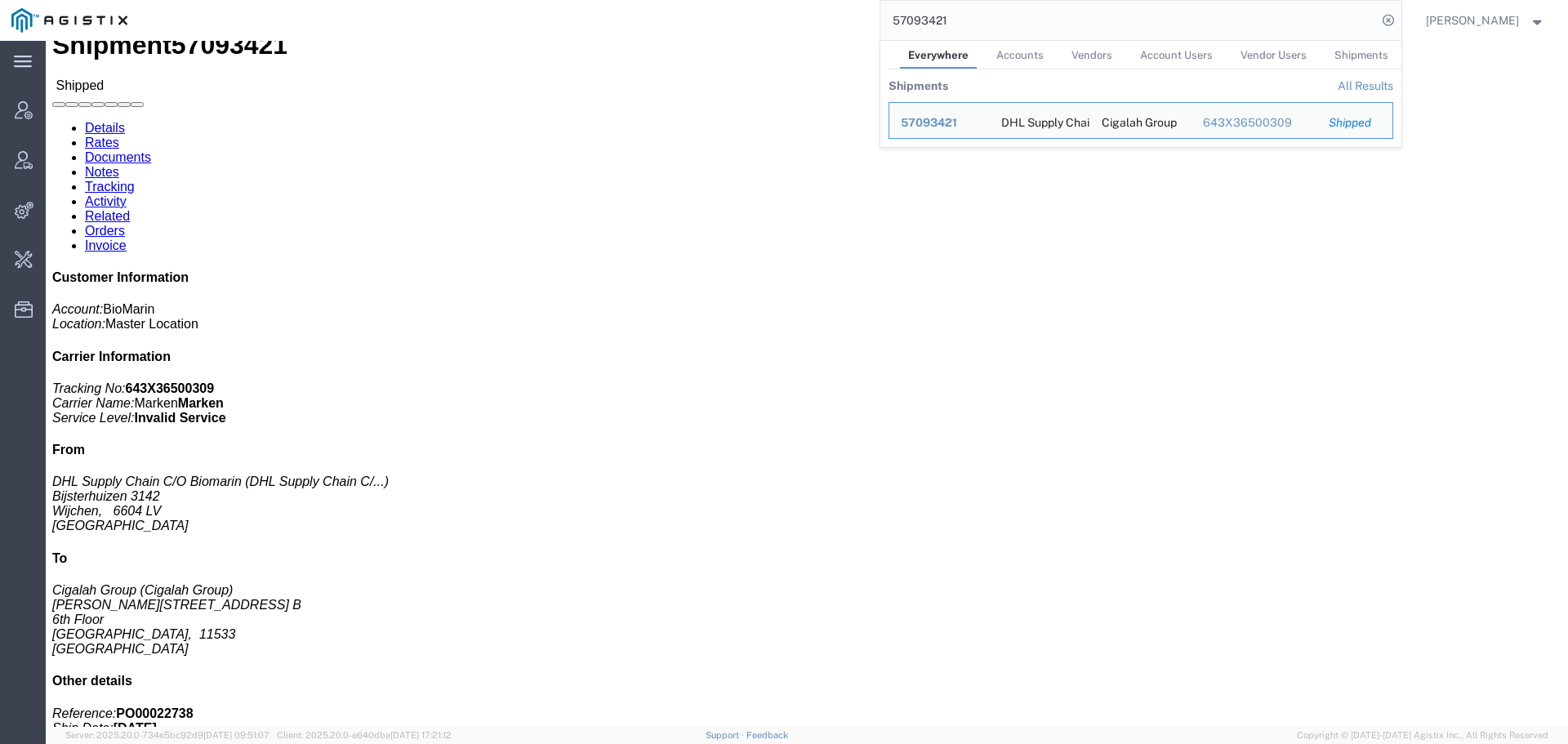
click at [942, 21] on input "57093421" at bounding box center [1128, 21] width 496 height 40
paste input "17"
click at [946, 3] on input "57093417" at bounding box center [1128, 21] width 496 height 40
click at [942, 16] on input "57093417" at bounding box center [1128, 21] width 496 height 40
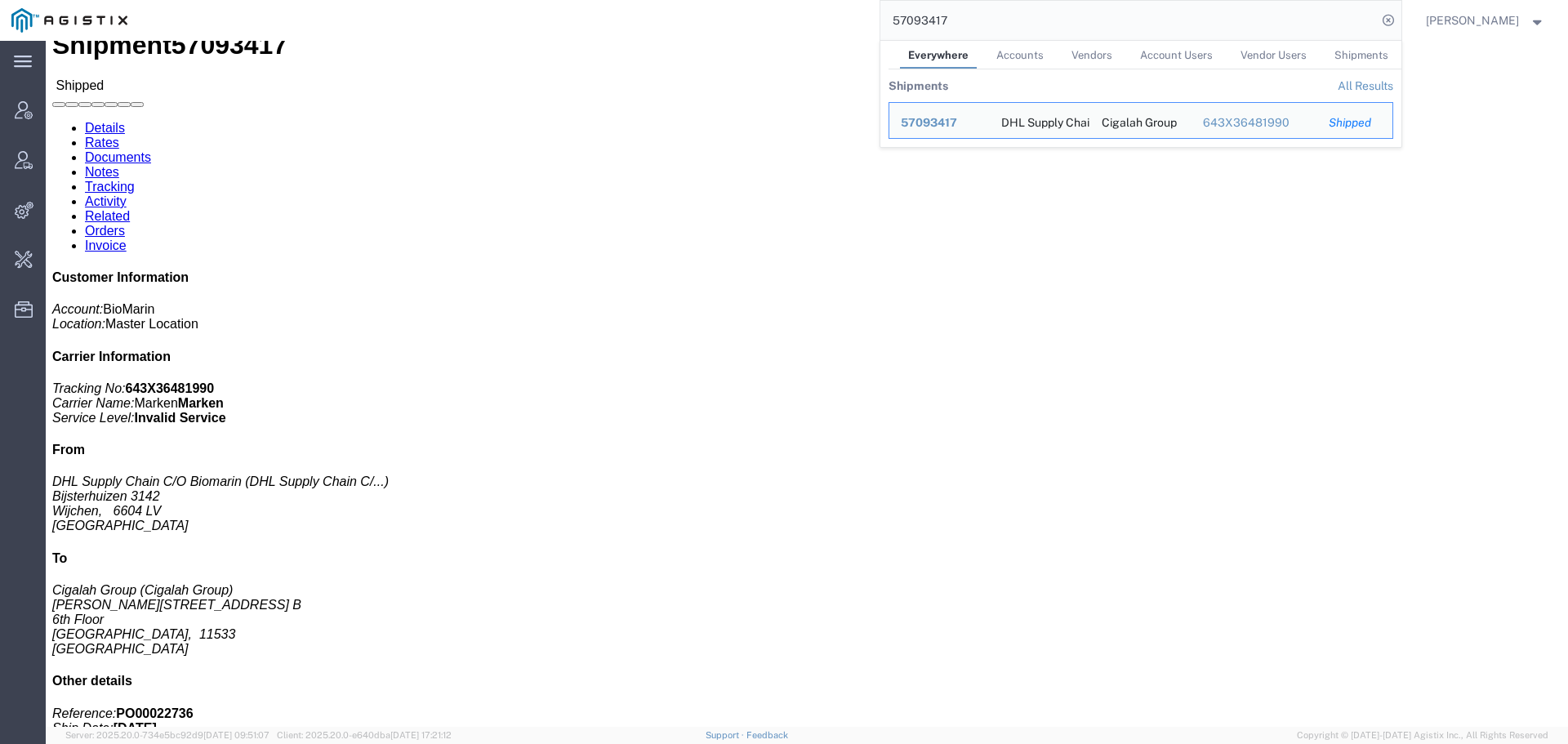
paste input "9"
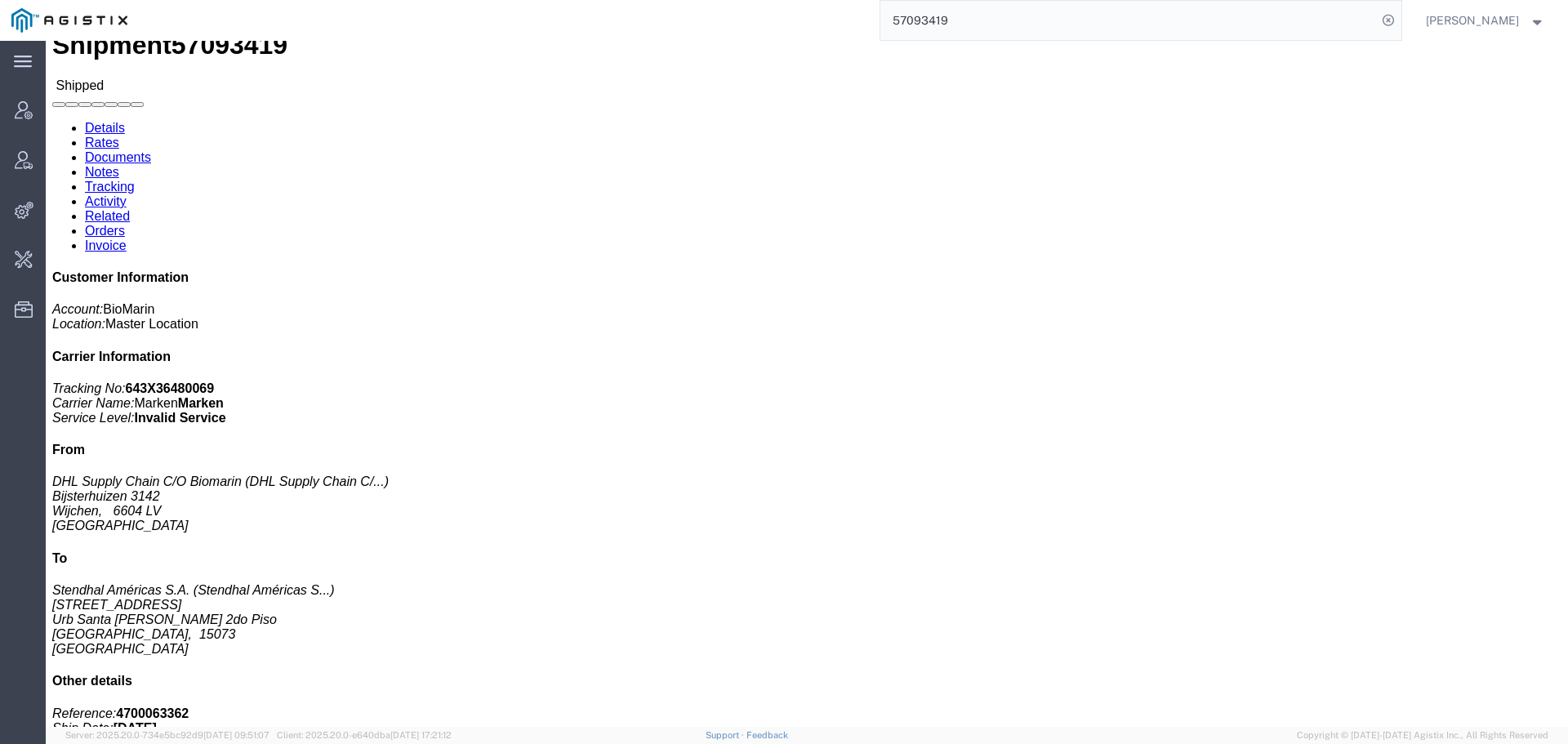
click at [905, 20] on input "57093419" at bounding box center [1128, 21] width 496 height 40
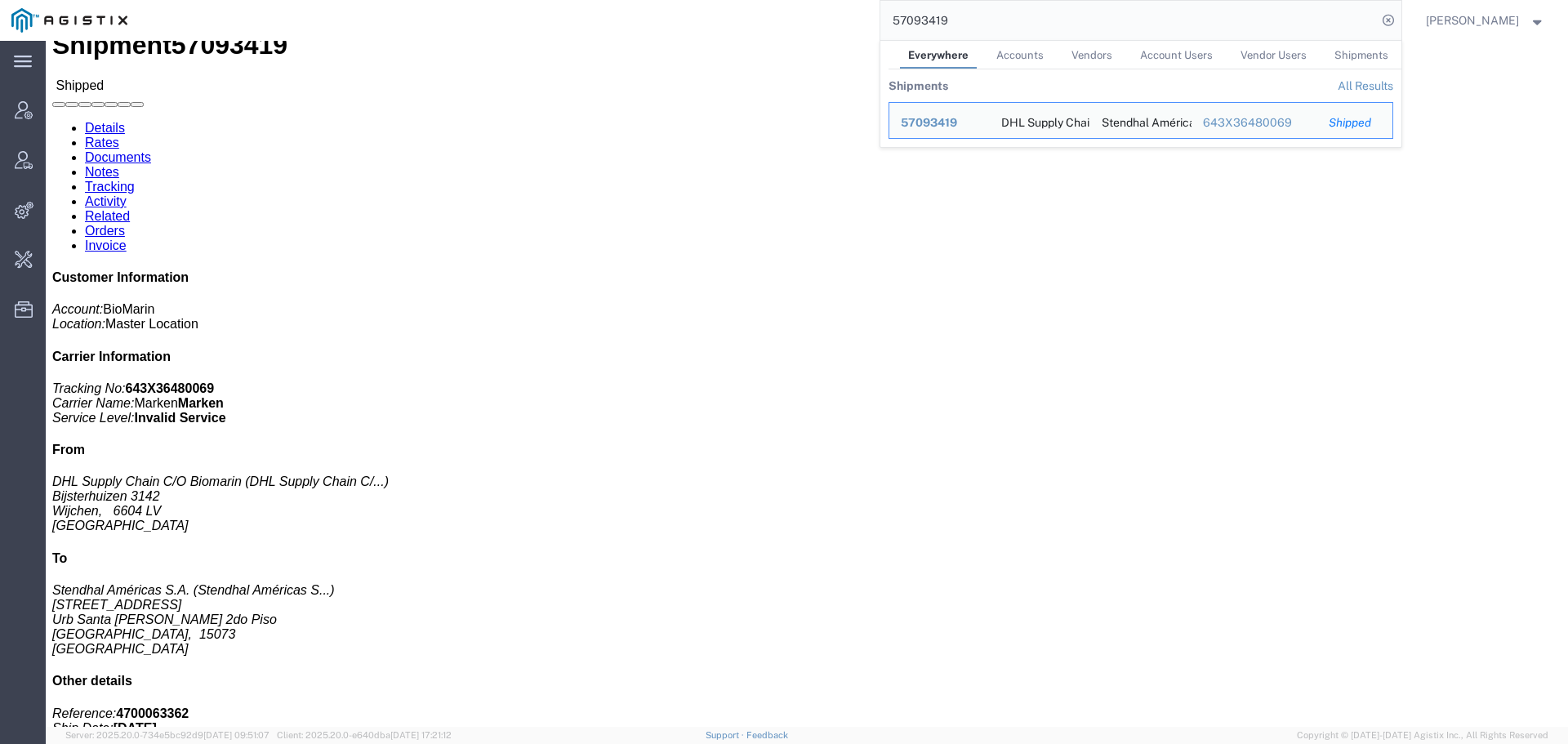
click at [906, 19] on input "57093419" at bounding box center [1128, 21] width 496 height 40
paste input "564"
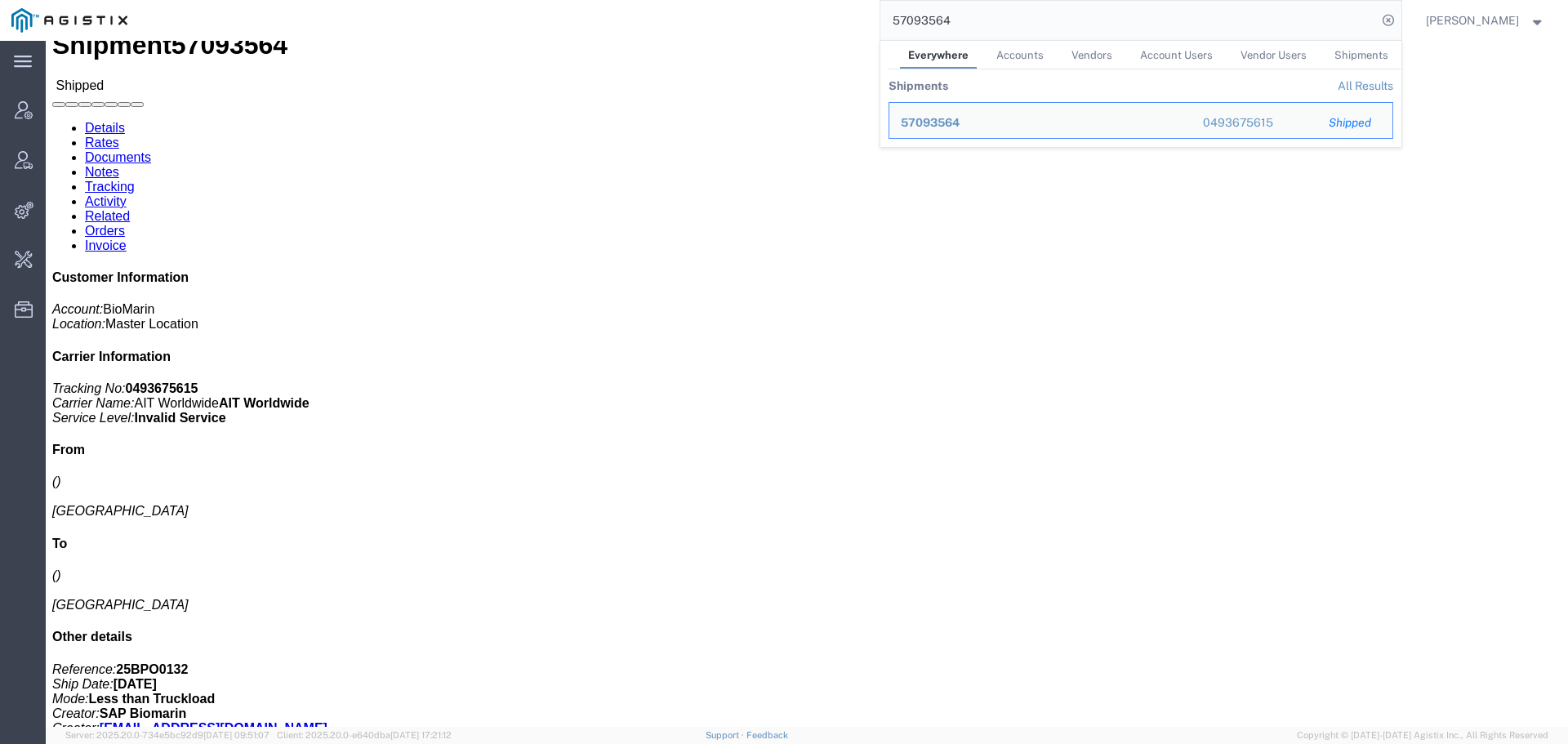
click at [949, 20] on input "57093564" at bounding box center [1128, 21] width 496 height 40
paste input "416"
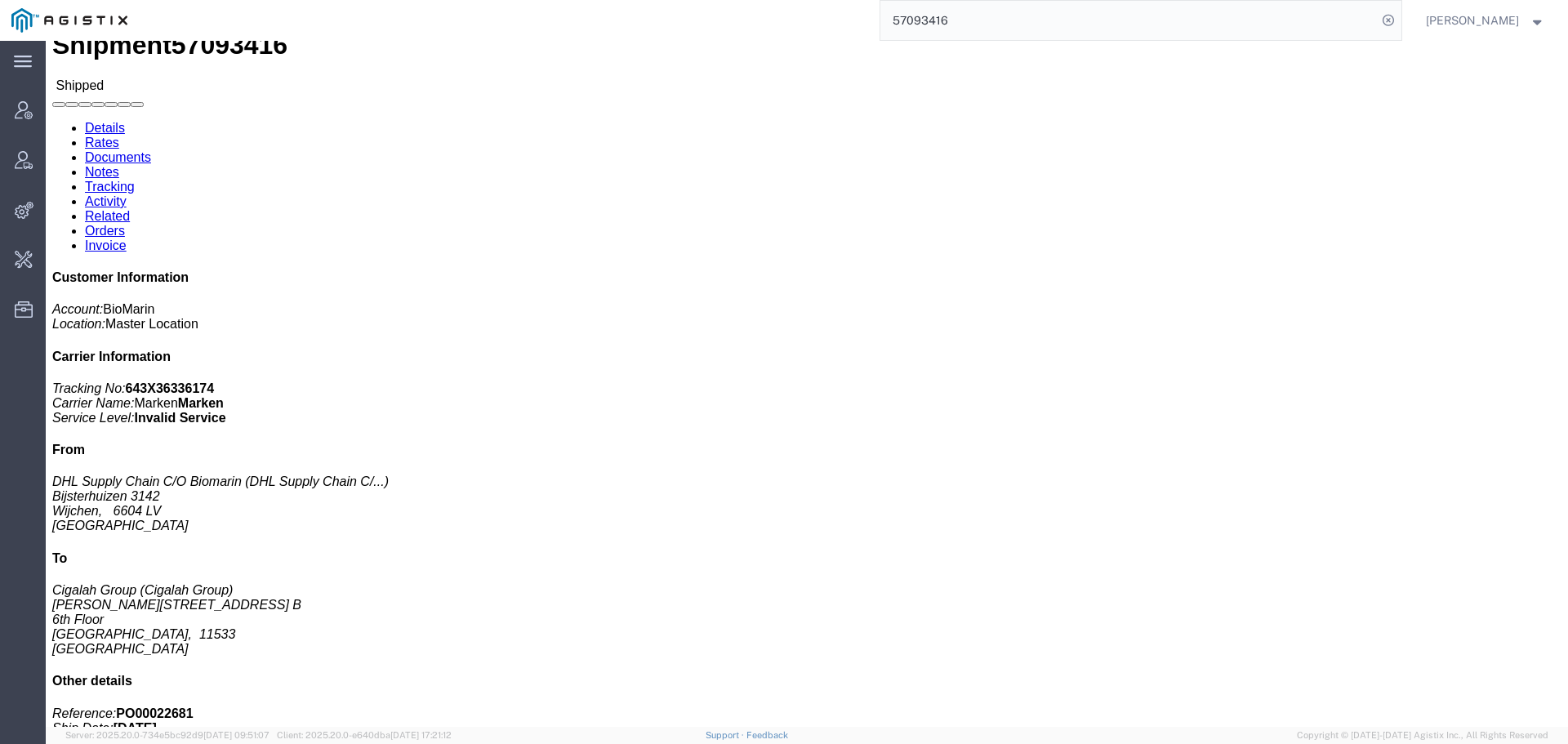
click at [969, 26] on input "57093416" at bounding box center [1128, 21] width 496 height 40
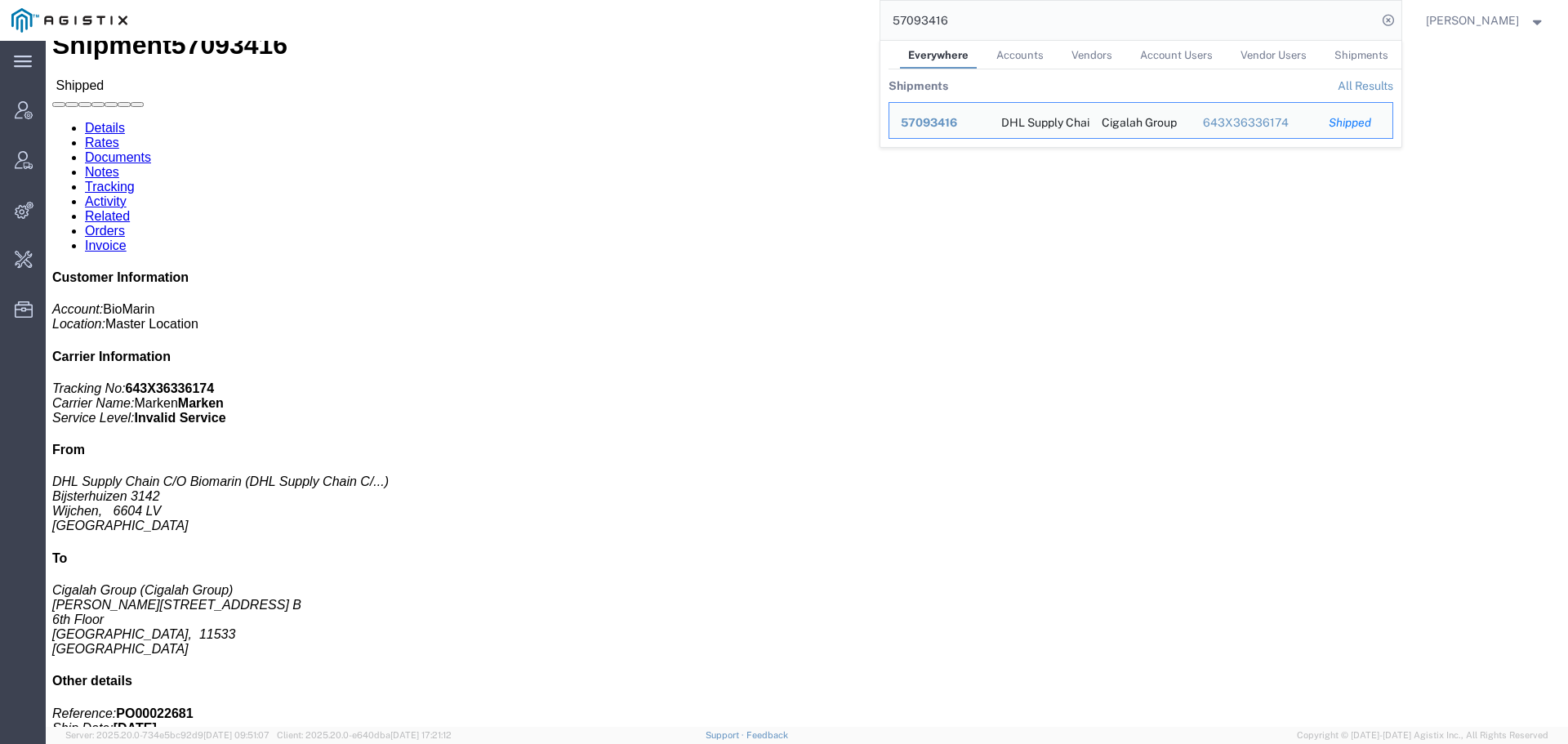
click at [969, 26] on input "57093416" at bounding box center [1128, 21] width 496 height 40
paste input "9"
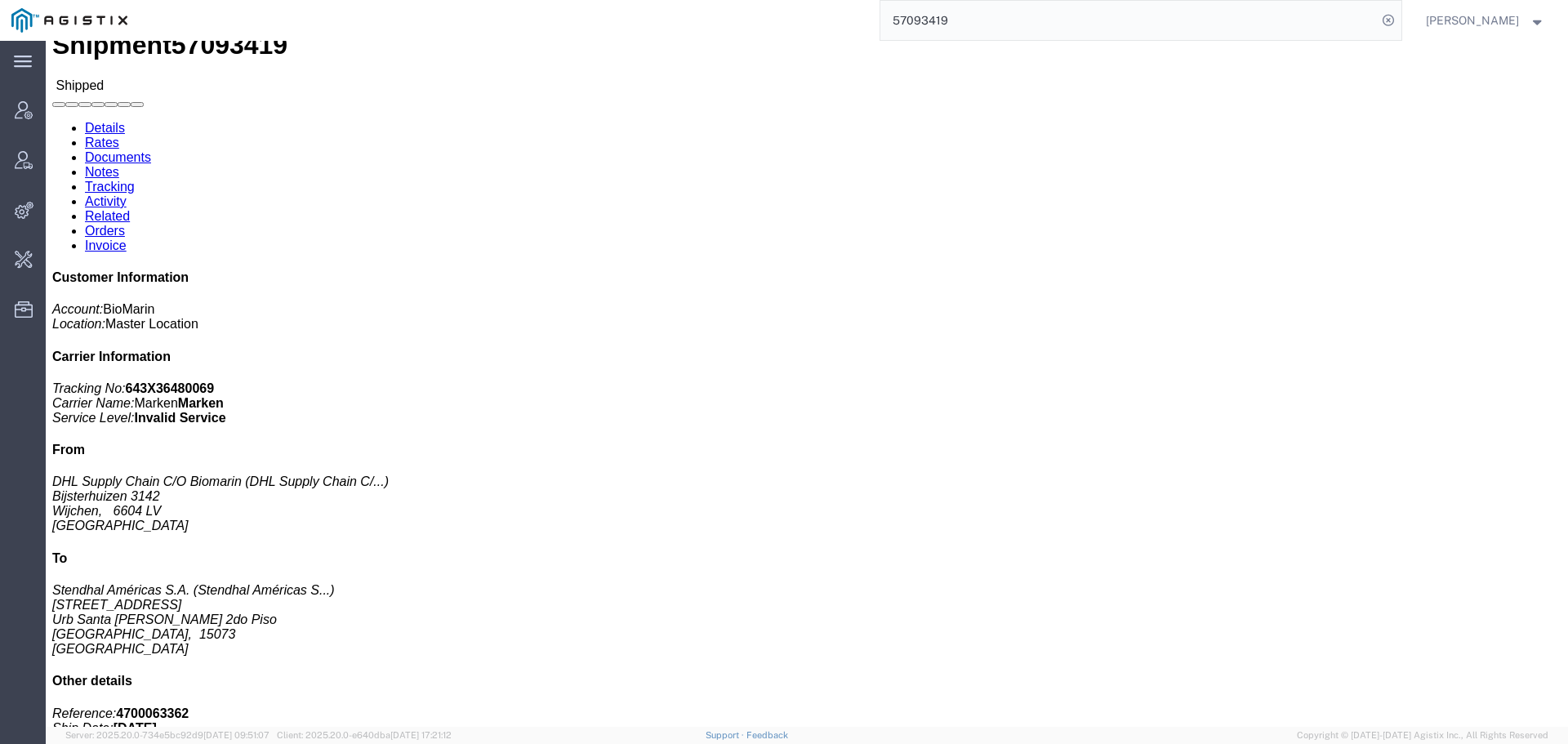
click at [1030, 33] on input "57093419" at bounding box center [1128, 21] width 496 height 40
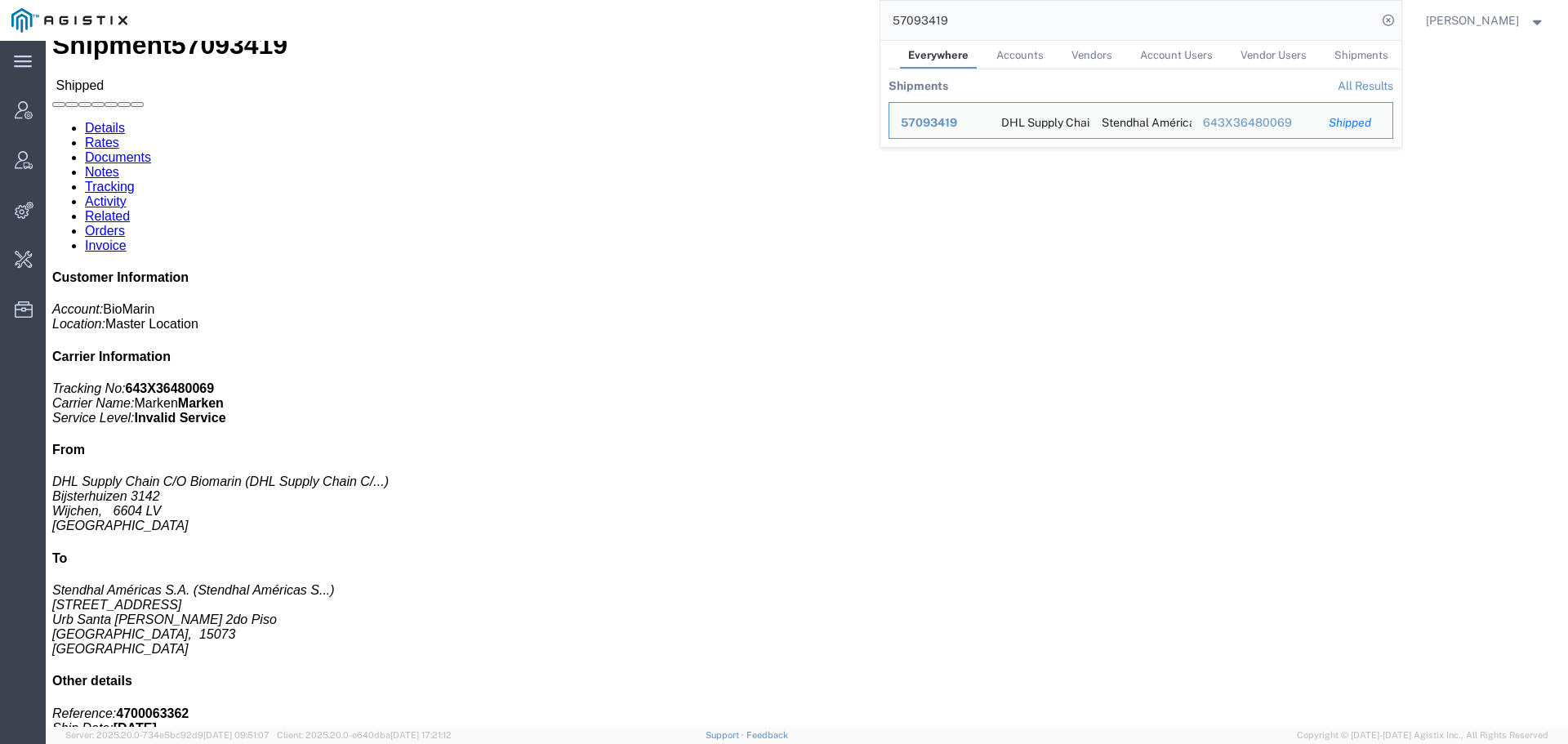
click at [1028, 32] on input "57093419" at bounding box center [1128, 21] width 496 height 40
paste input "7"
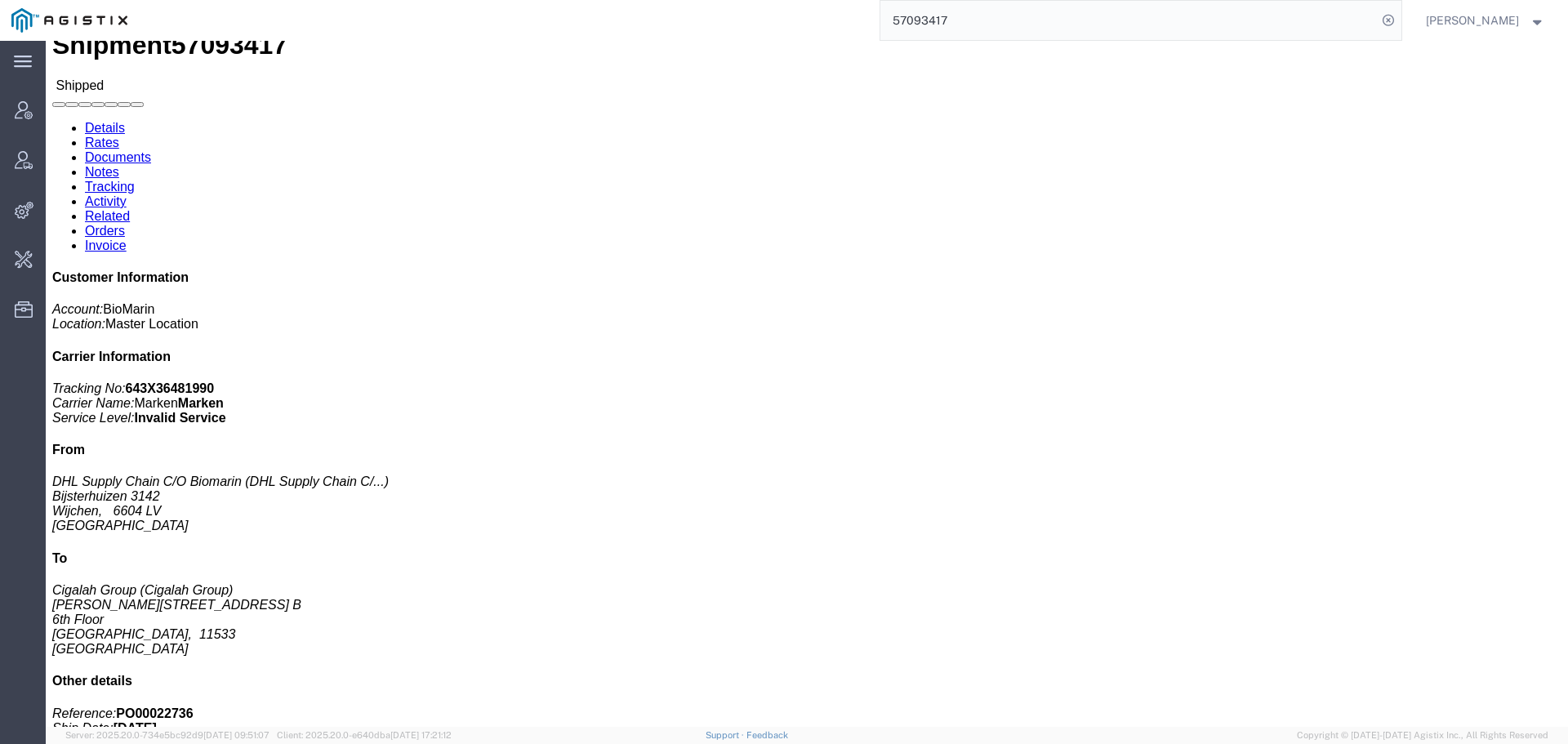
click at [952, 10] on input "57093417" at bounding box center [1128, 21] width 496 height 40
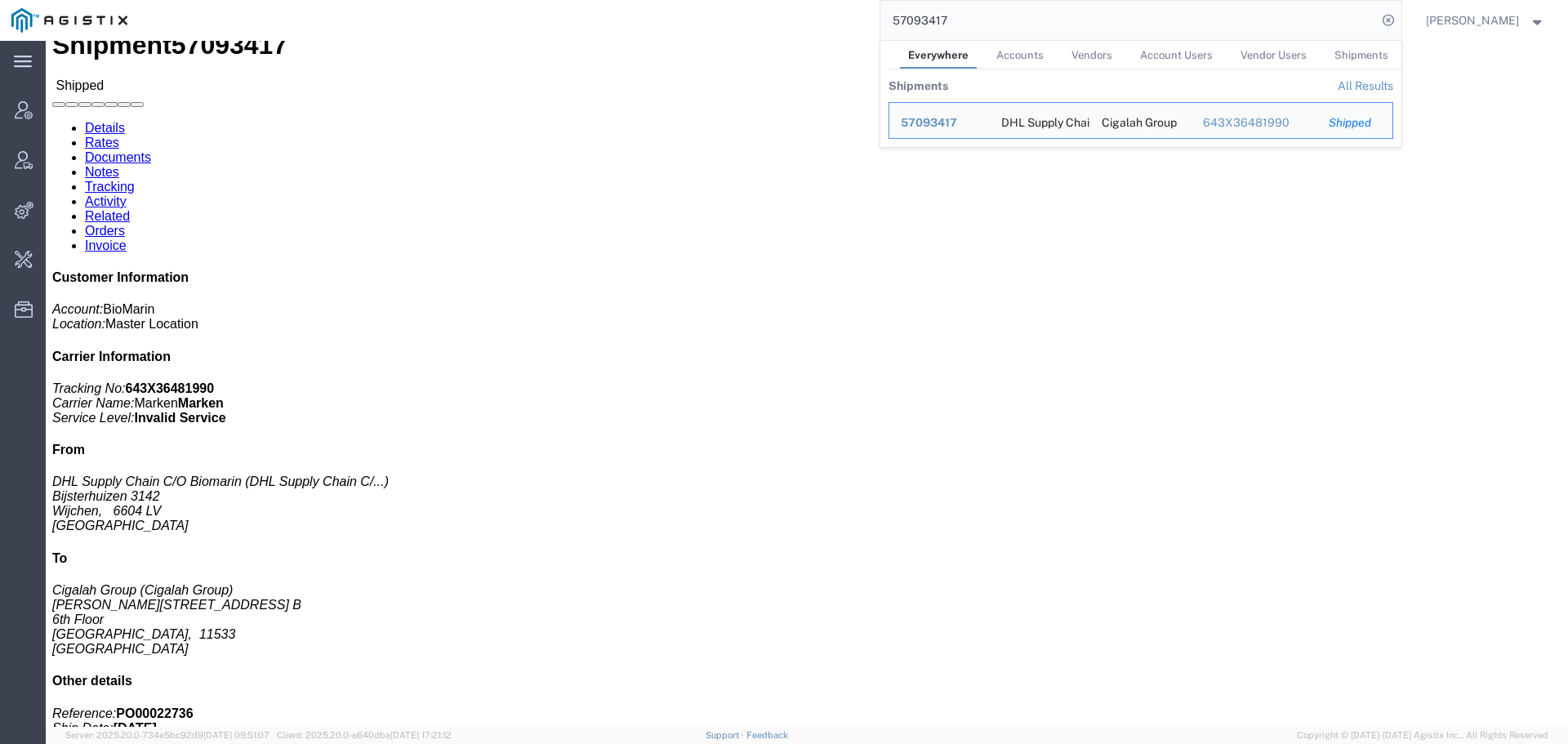
click at [952, 10] on input "57093417" at bounding box center [1128, 21] width 496 height 40
paste input "20"
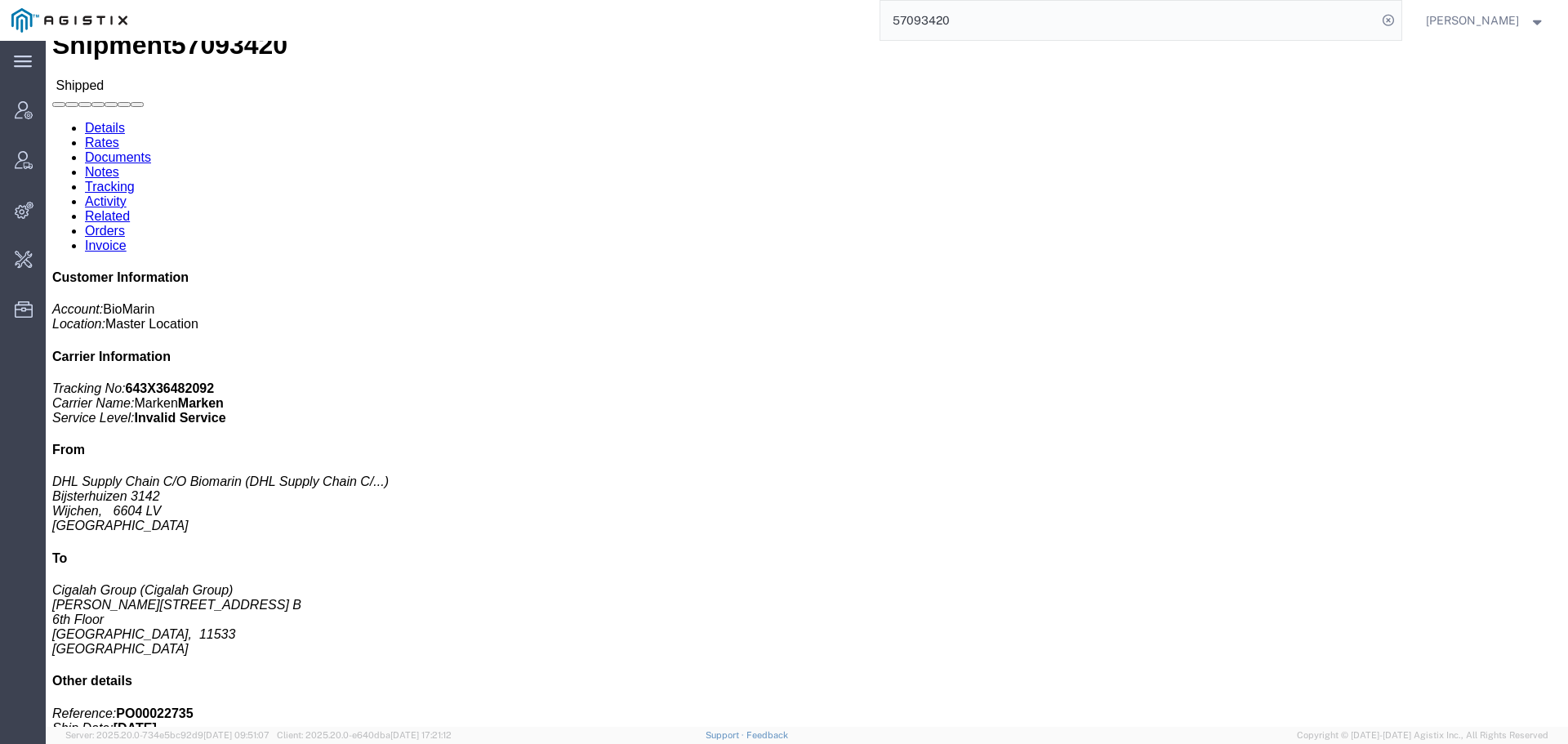
click at [945, 16] on input "57093420" at bounding box center [1128, 21] width 496 height 40
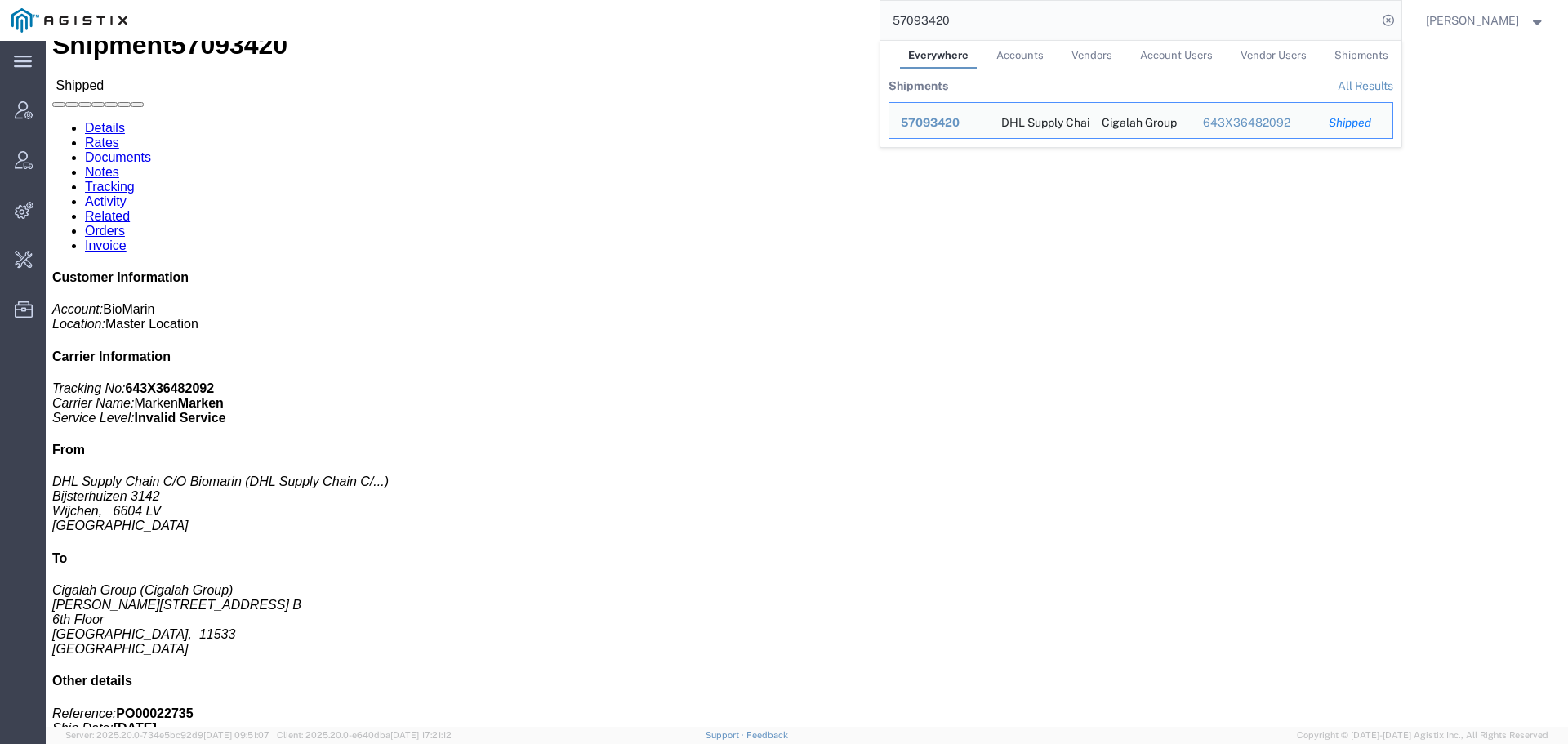
click at [945, 16] on input "57093420" at bounding box center [1128, 21] width 496 height 40
paste input "18"
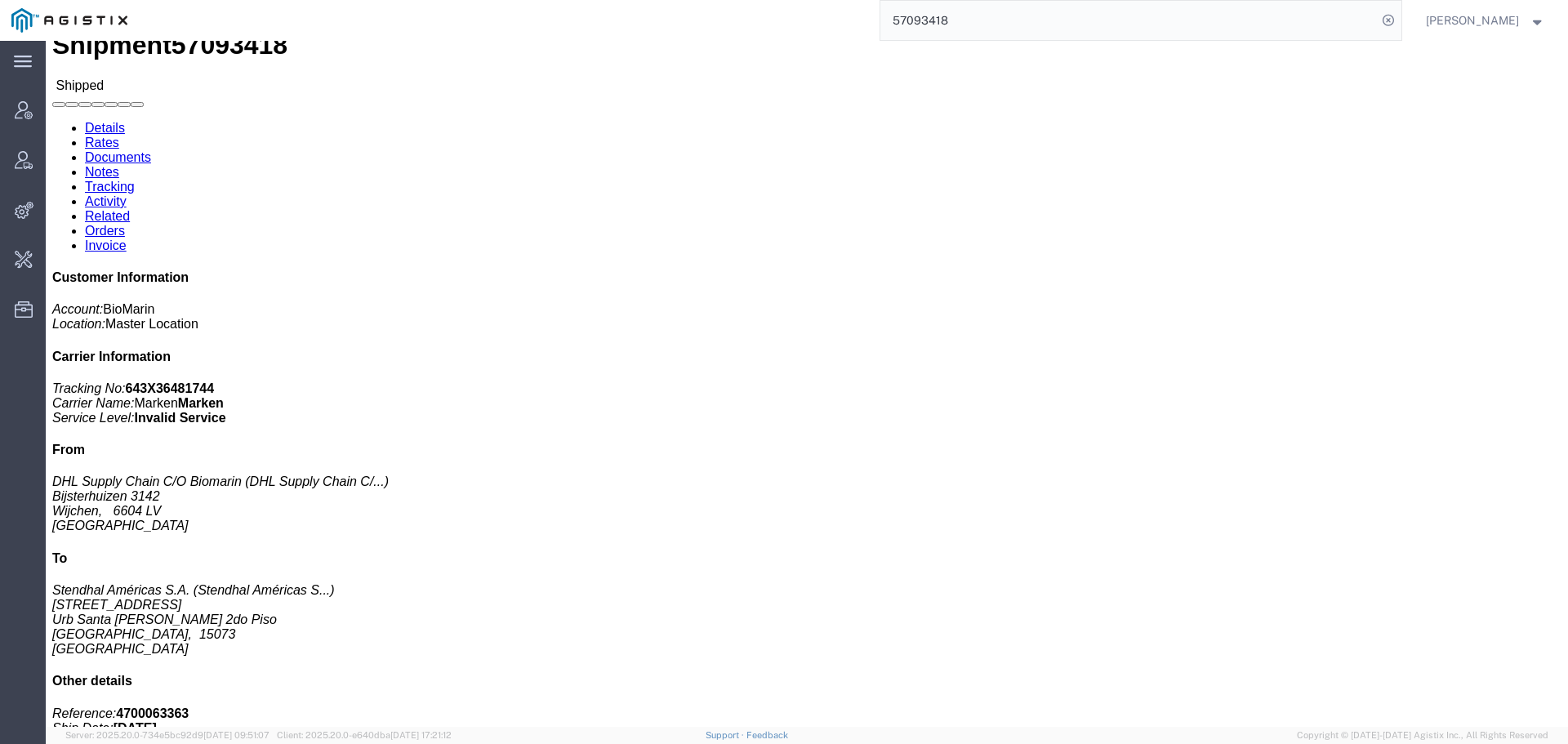
click at [947, 20] on input "57093418" at bounding box center [1128, 21] width 496 height 40
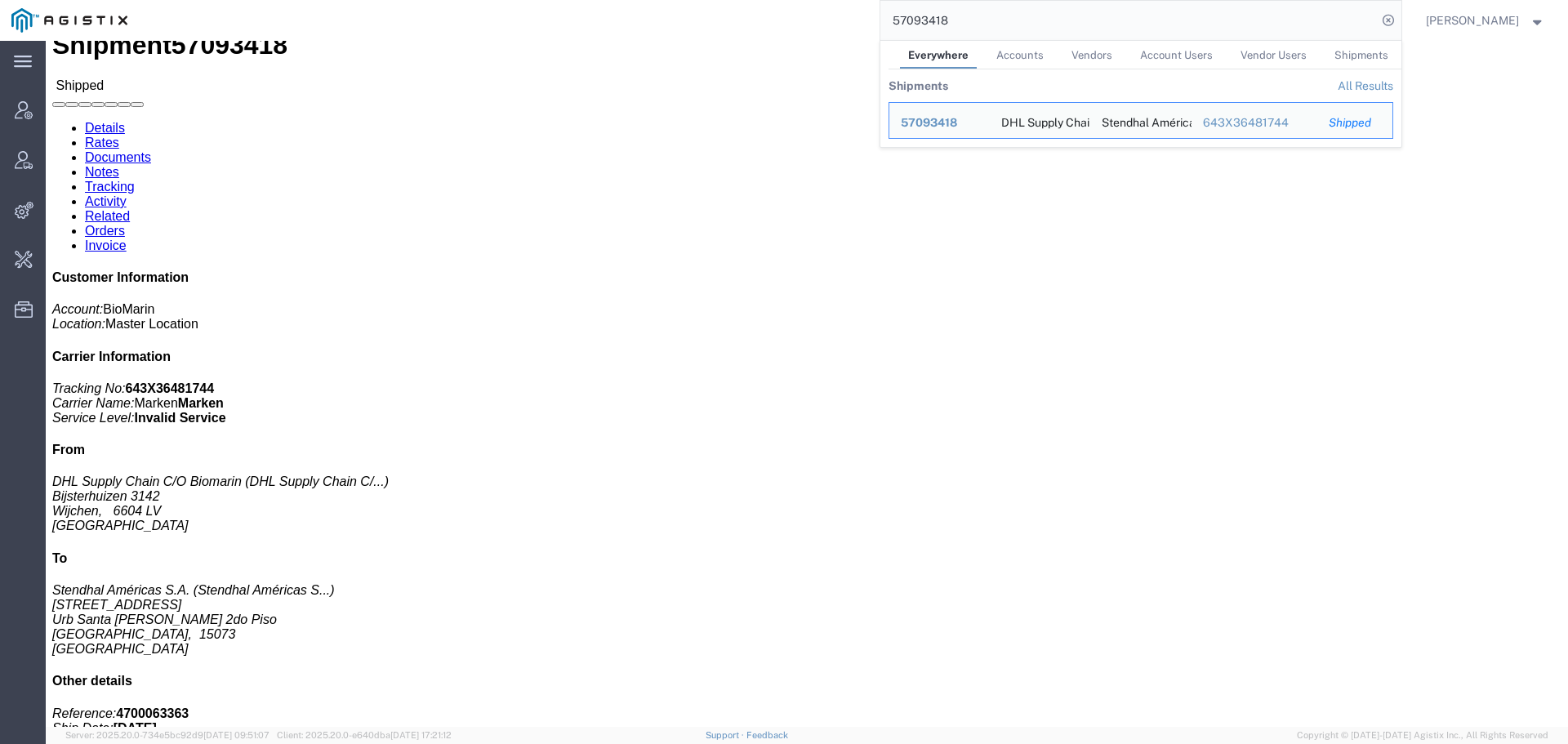
click at [947, 20] on input "57093418" at bounding box center [1128, 21] width 496 height 40
paste input "21"
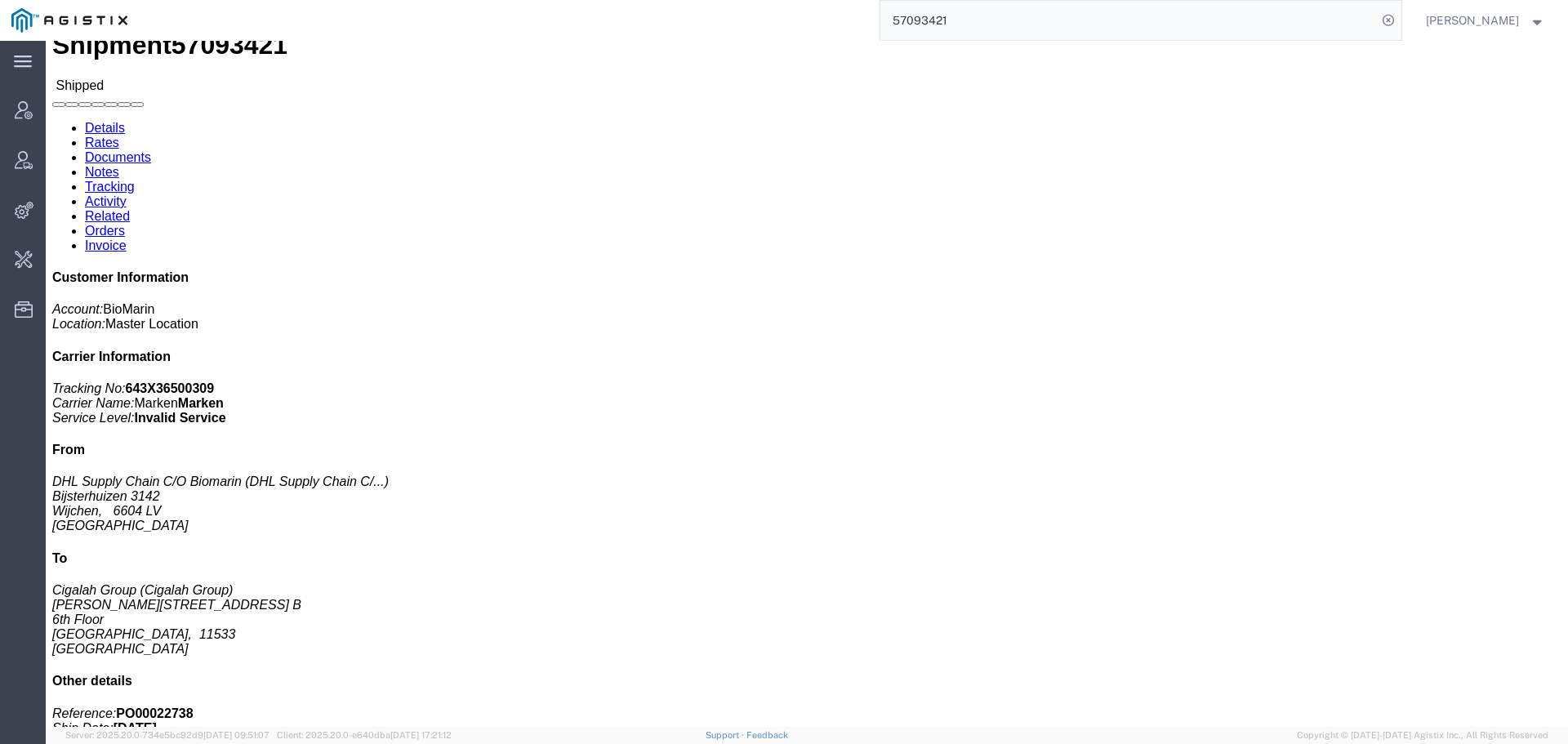
click at [952, 18] on input "57093421" at bounding box center [1128, 21] width 496 height 40
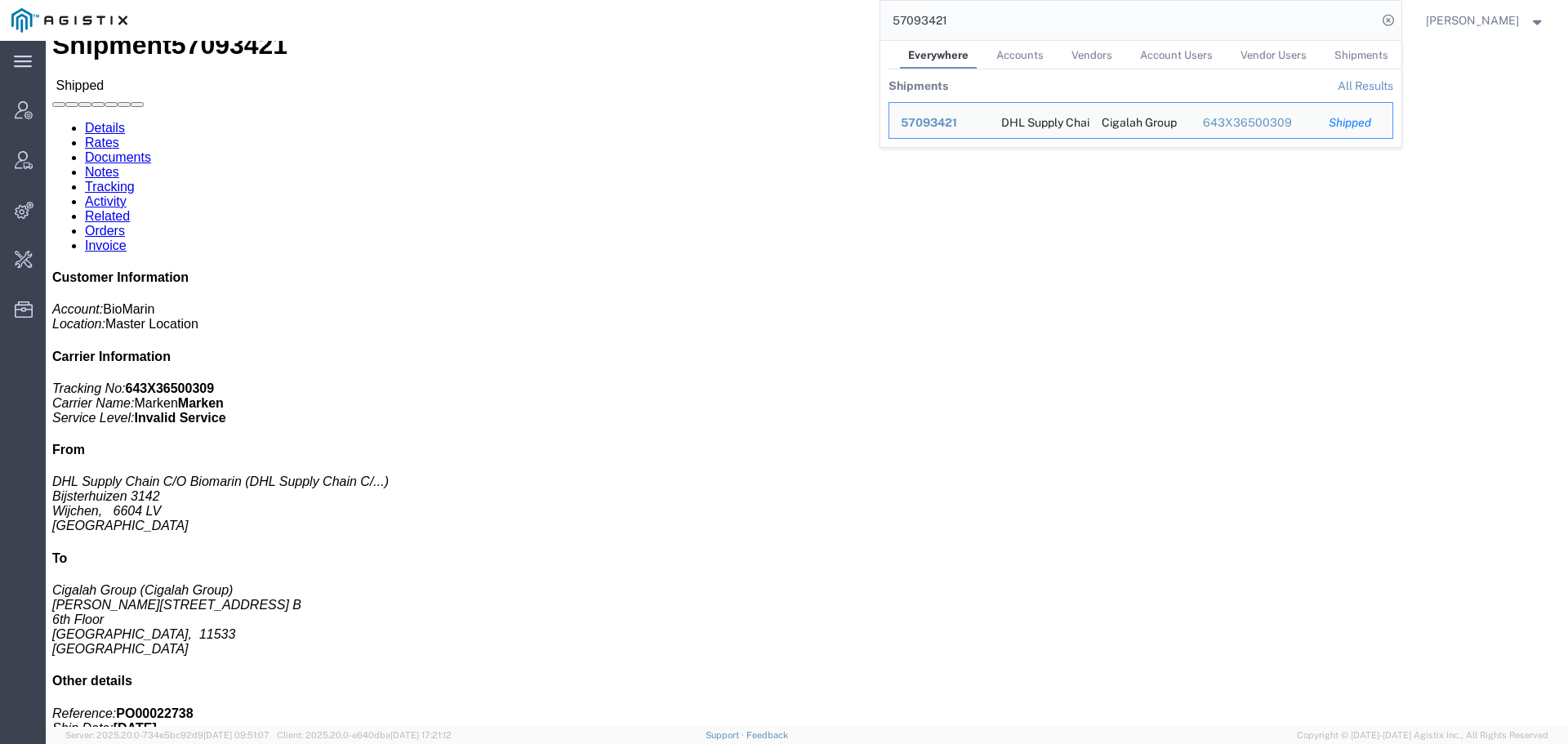
click at [952, 18] on input "57093421" at bounding box center [1128, 21] width 496 height 40
paste input "0"
click at [942, 12] on input "57093420" at bounding box center [1128, 21] width 496 height 40
paste input "17"
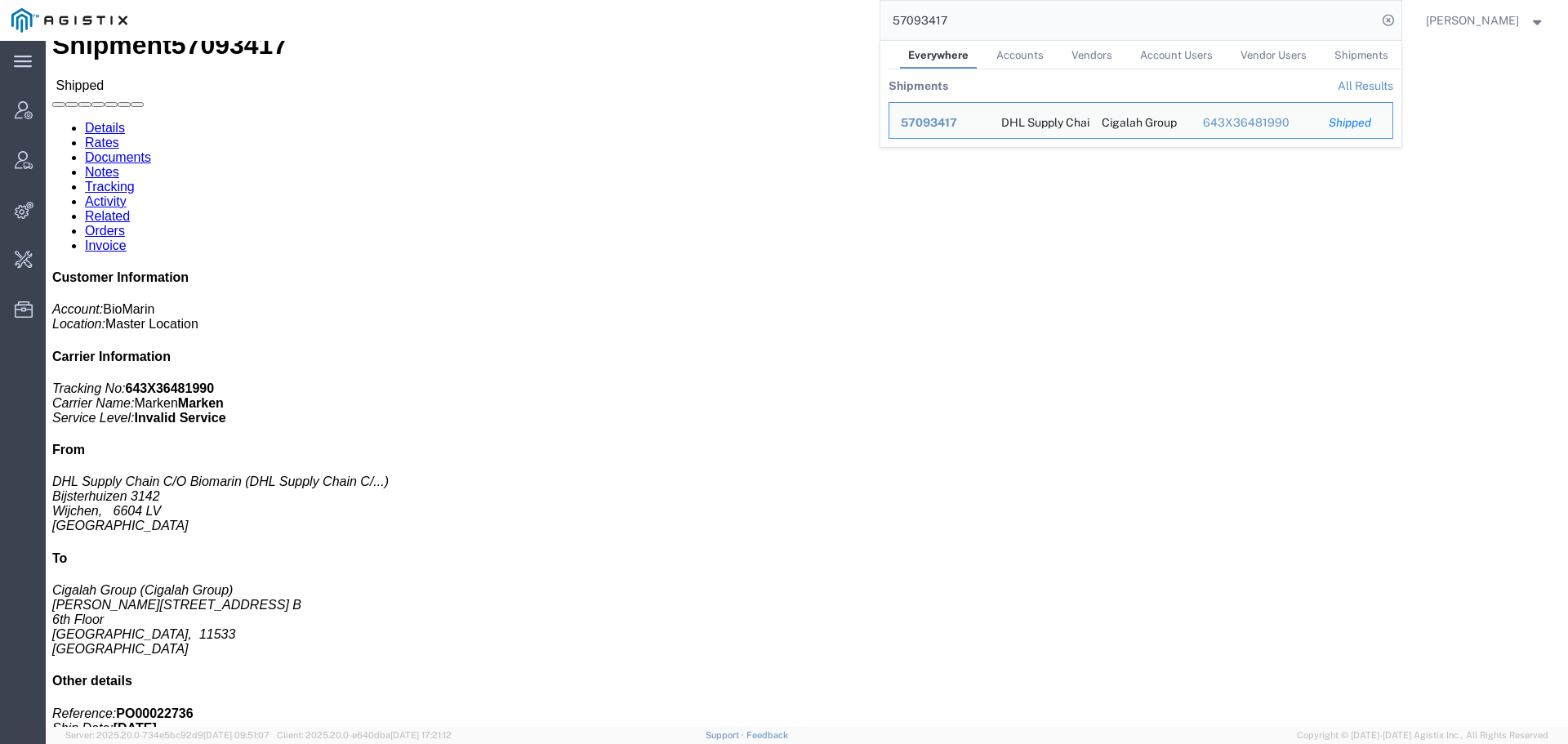
click at [973, 28] on input "57093417" at bounding box center [1128, 21] width 496 height 40
paste input "9"
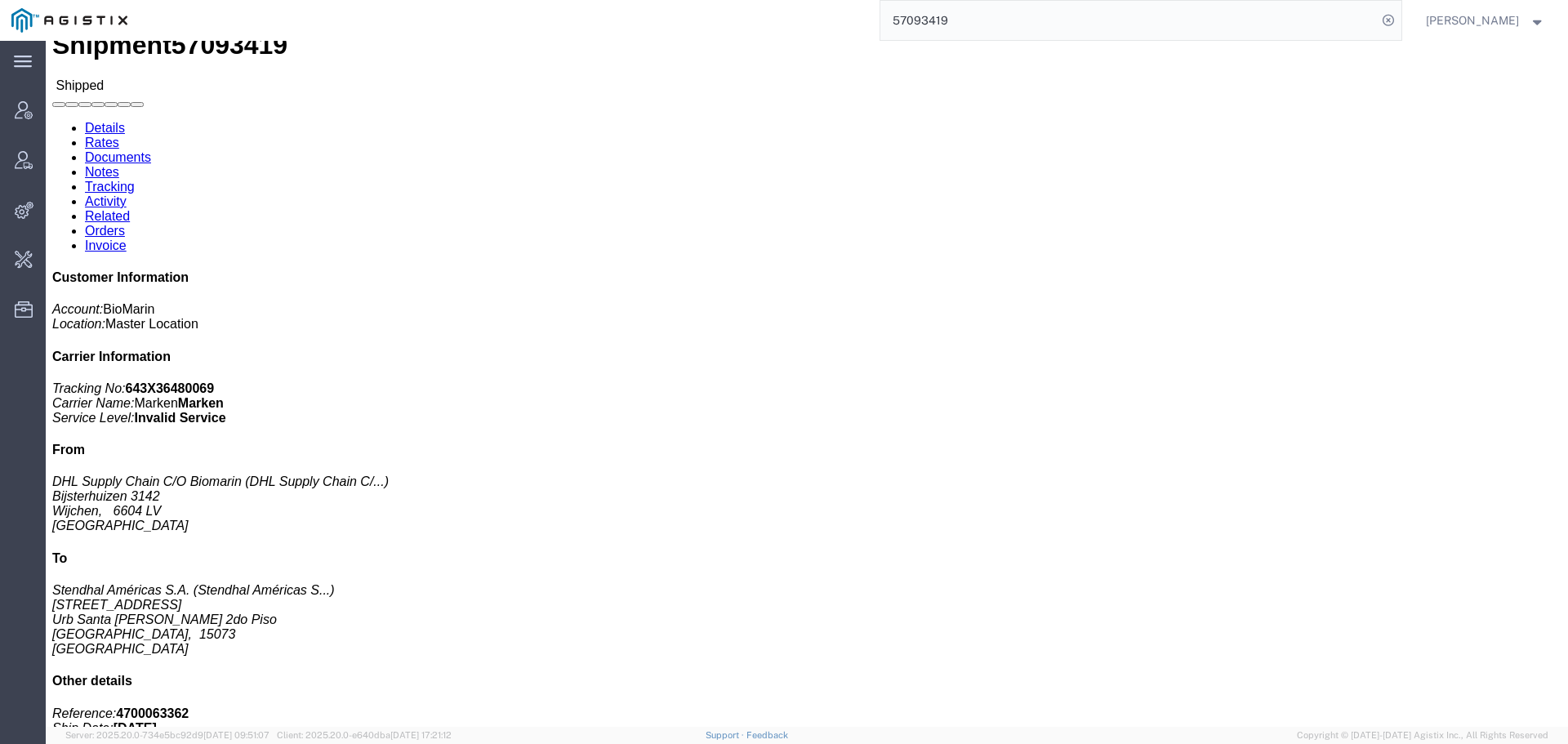
click at [941, 26] on input "57093419" at bounding box center [1128, 21] width 496 height 40
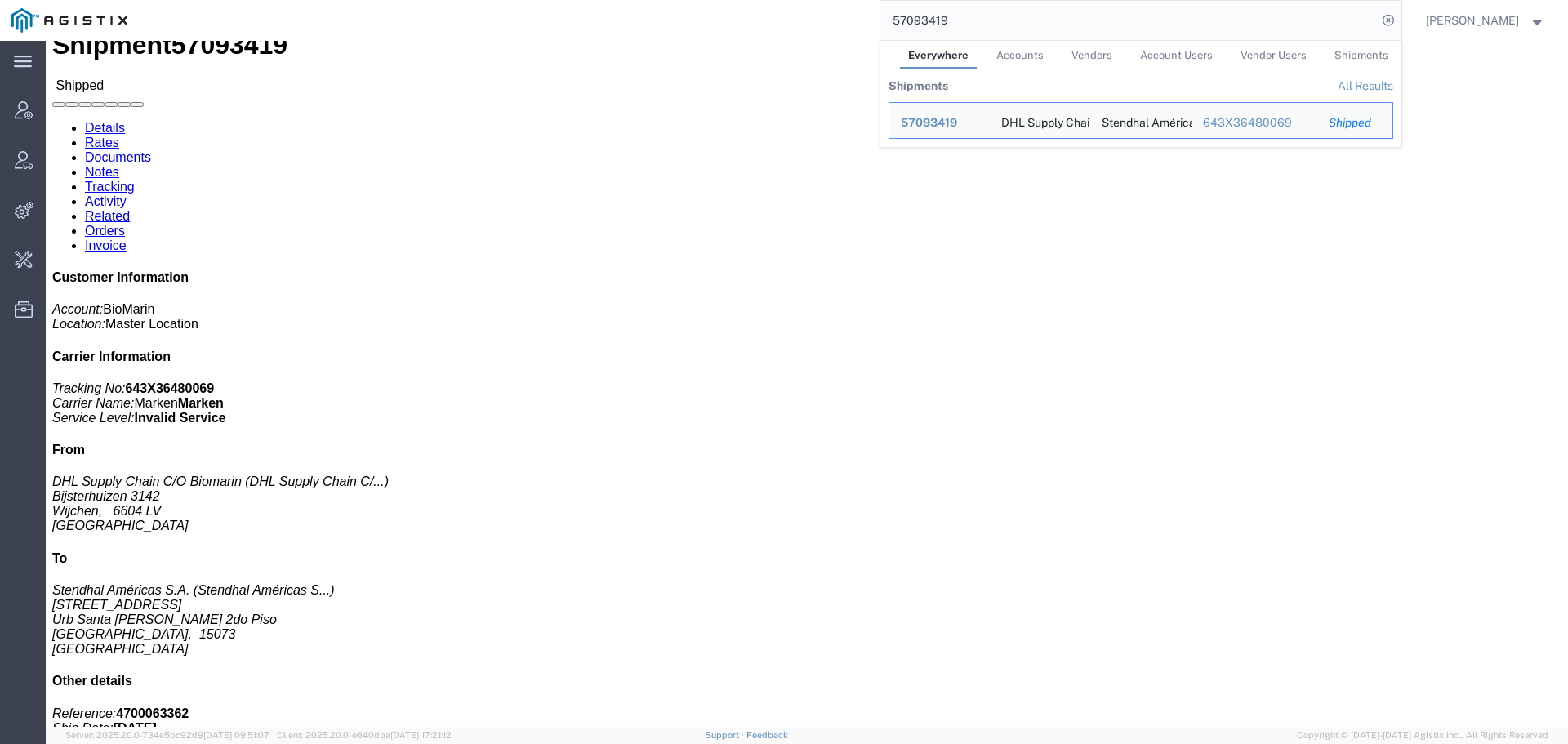
click at [907, 3] on input "57093419" at bounding box center [1128, 21] width 496 height 40
click at [937, 27] on input "57093419" at bounding box center [1128, 21] width 496 height 40
paste input "21"
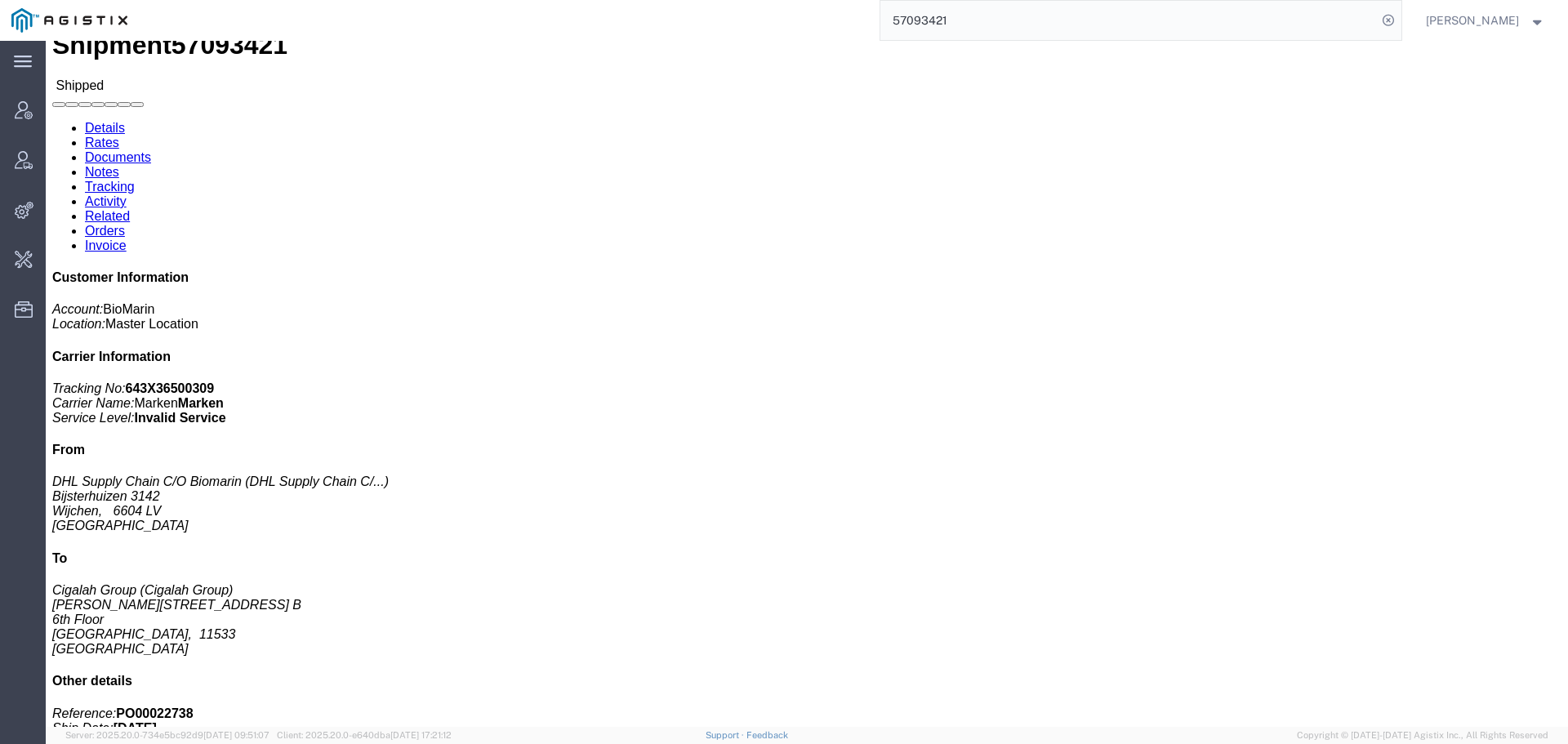
click at [961, 31] on input "57093421" at bounding box center [1128, 21] width 496 height 40
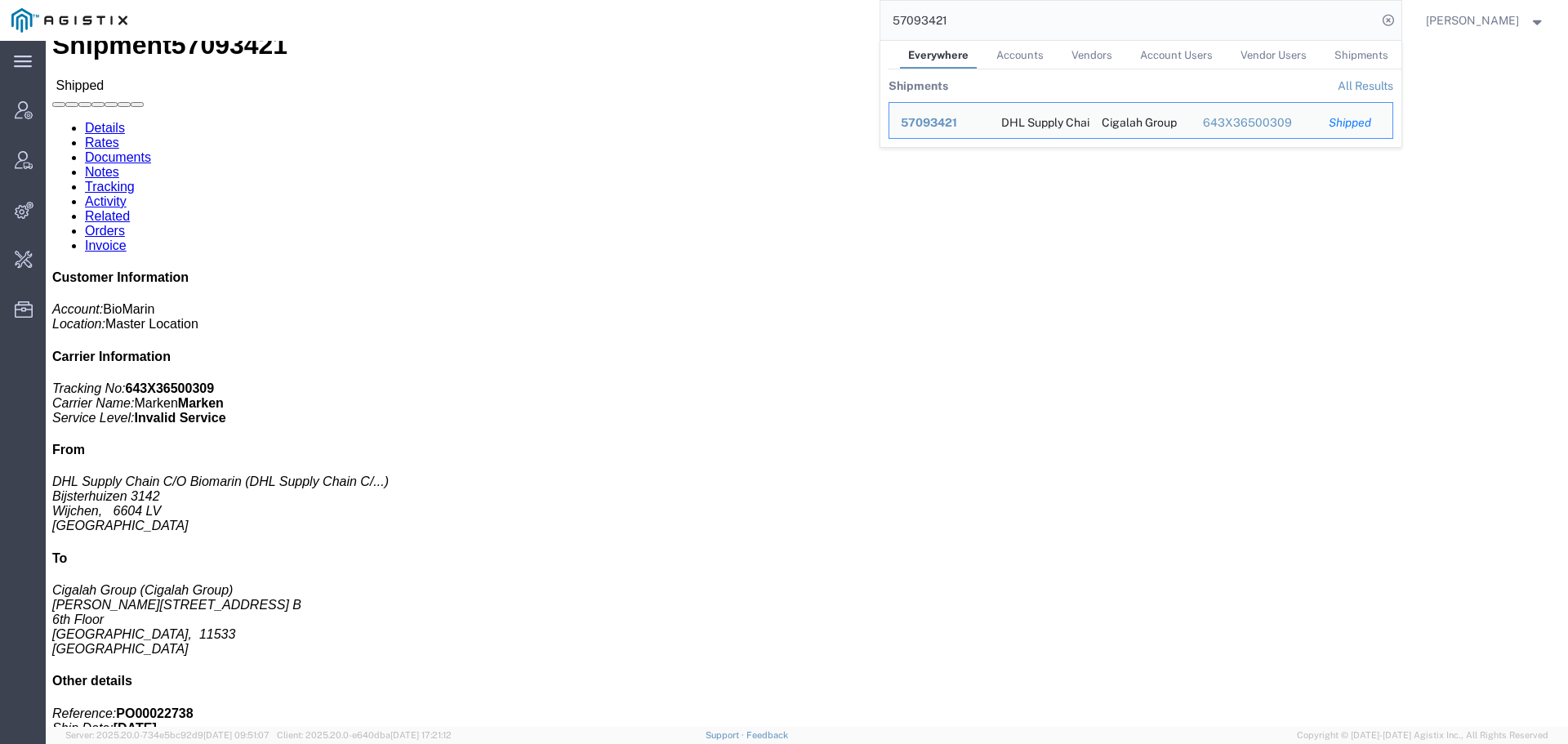
click at [961, 31] on input "57093421" at bounding box center [1128, 21] width 496 height 40
paste input "16"
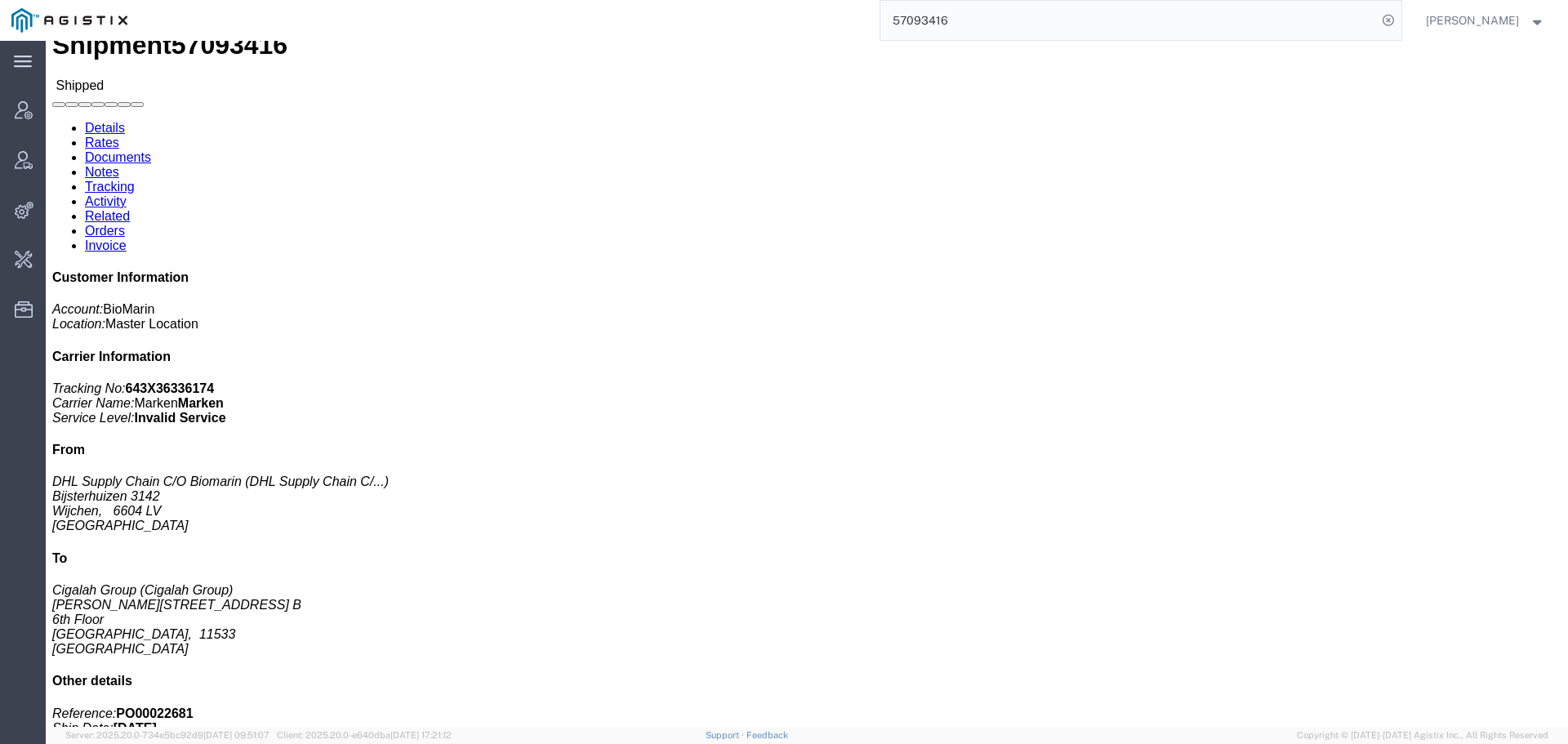
click at [945, 31] on input "57093416" at bounding box center [1128, 21] width 496 height 40
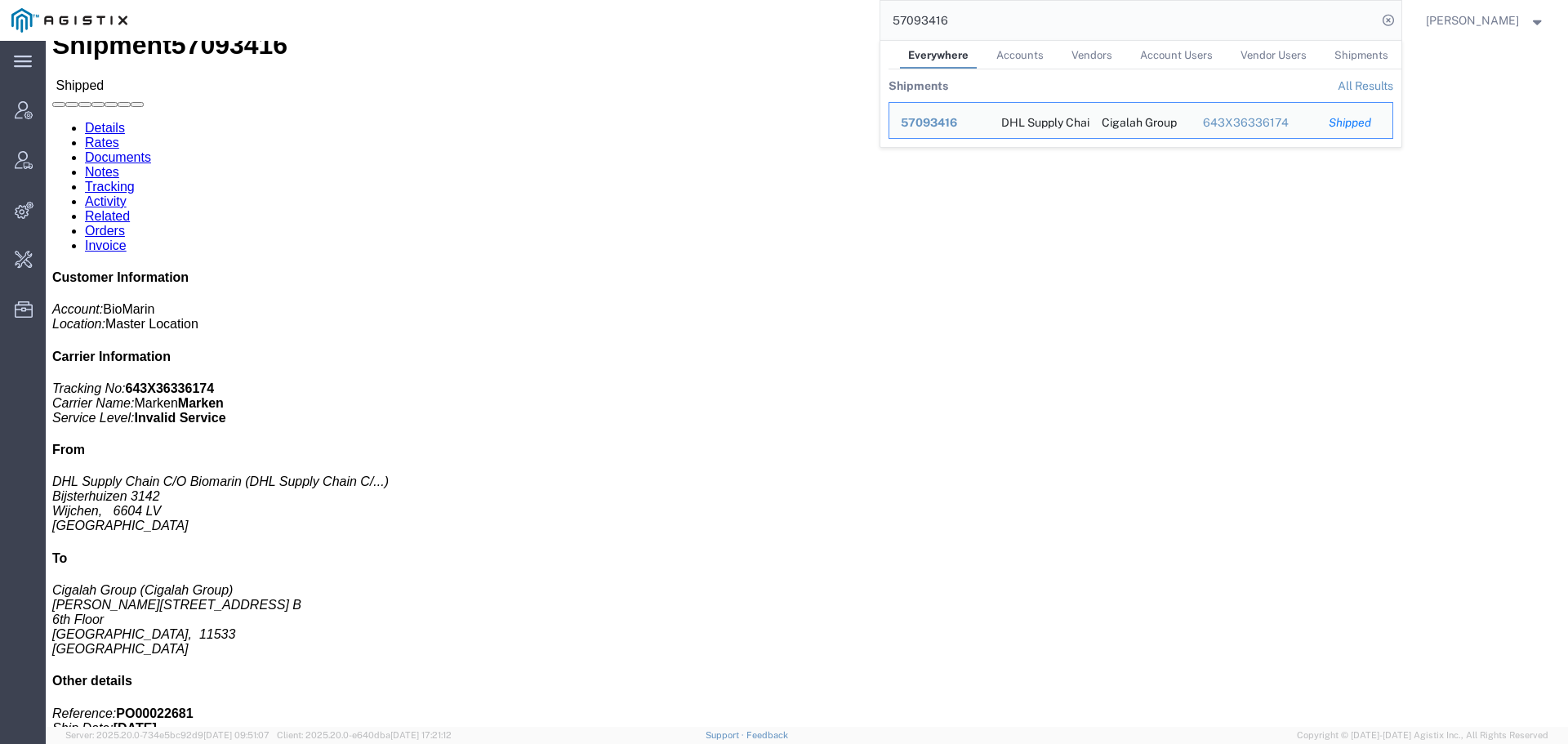
click at [944, 31] on input "57093416" at bounding box center [1128, 21] width 496 height 40
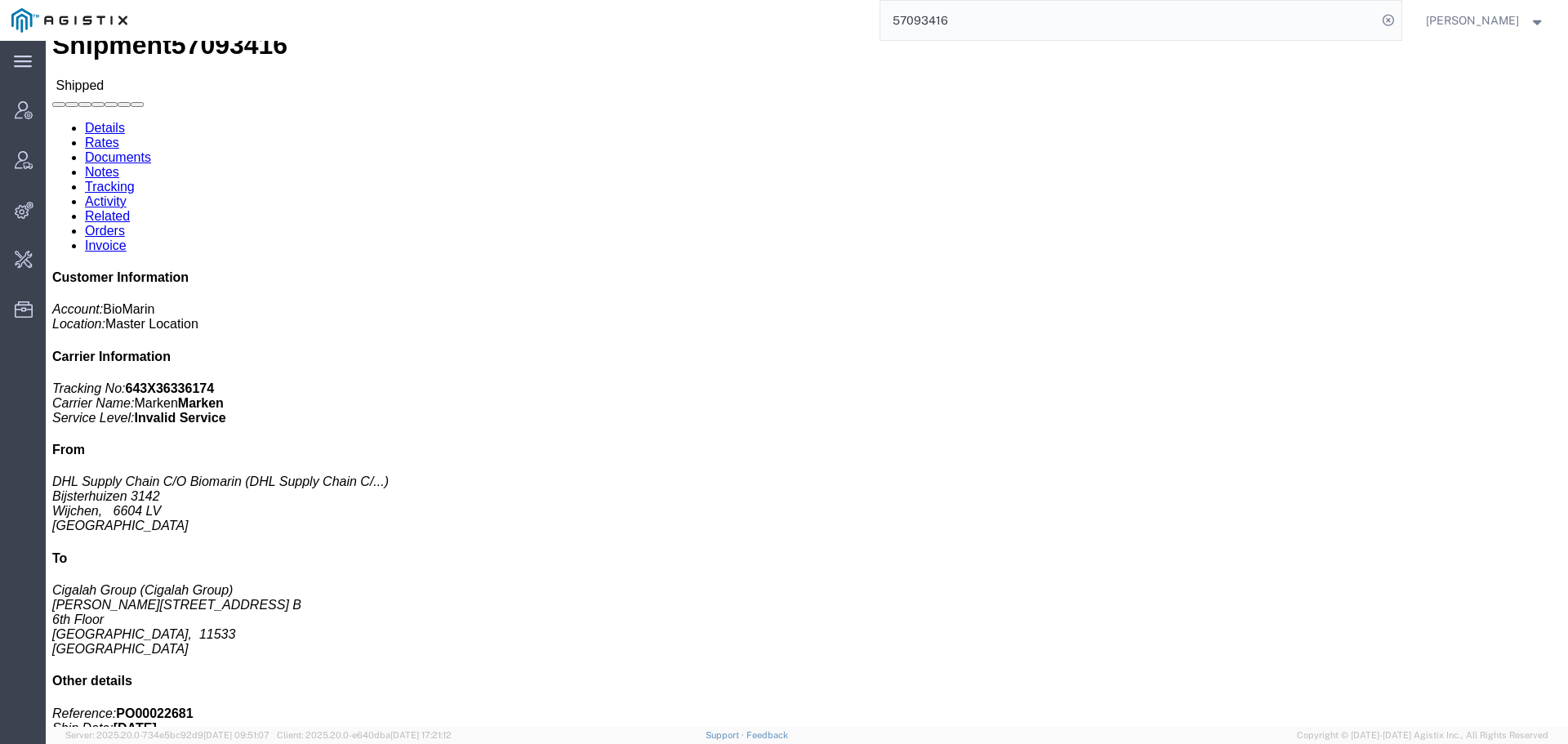
click at [935, 17] on input "57093416" at bounding box center [1128, 21] width 496 height 40
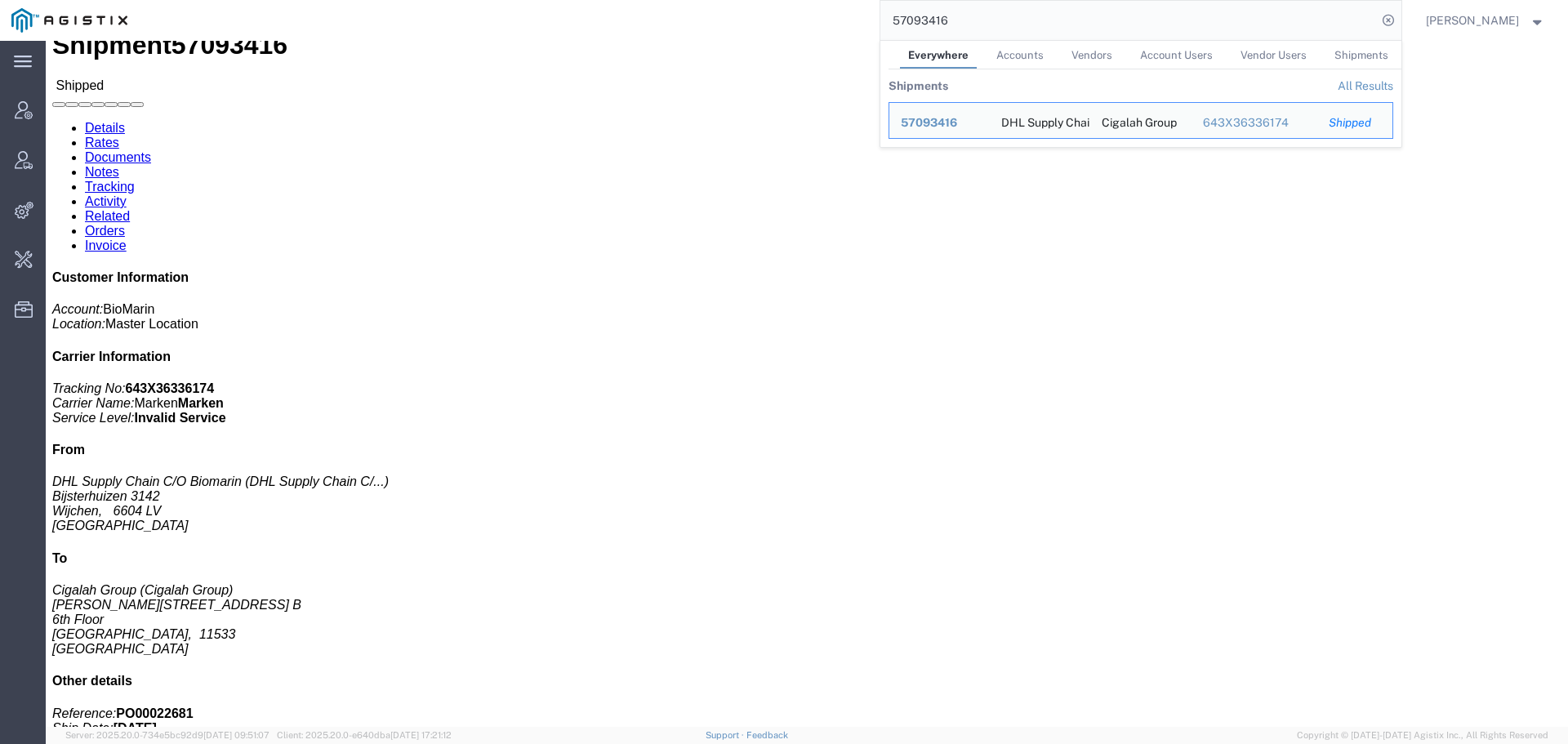
click at [942, 18] on input "57093416" at bounding box center [1128, 21] width 496 height 40
paste input "1Z381W640342484377"
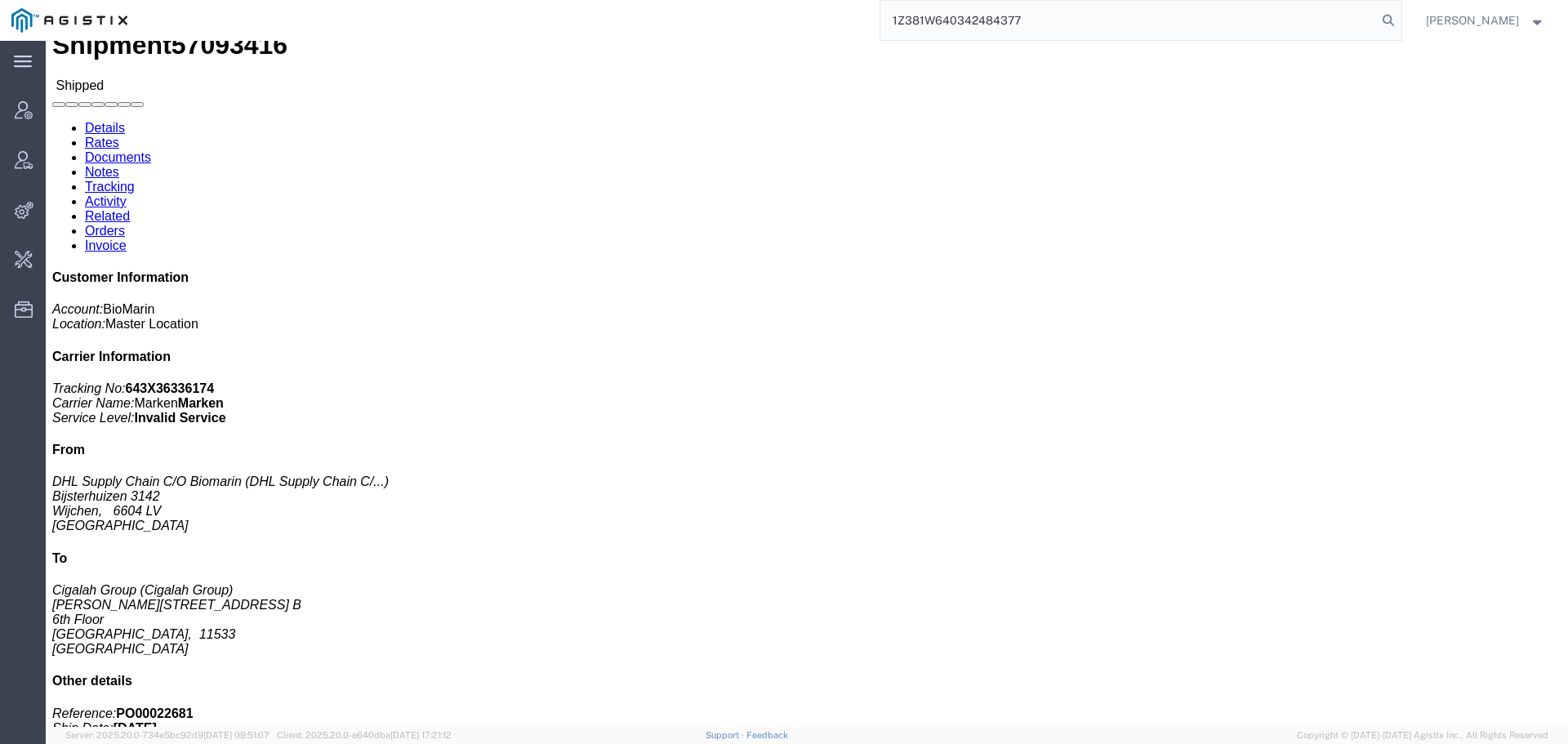
type input "1Z381W640342484377"
